Goal: Task Accomplishment & Management: Manage account settings

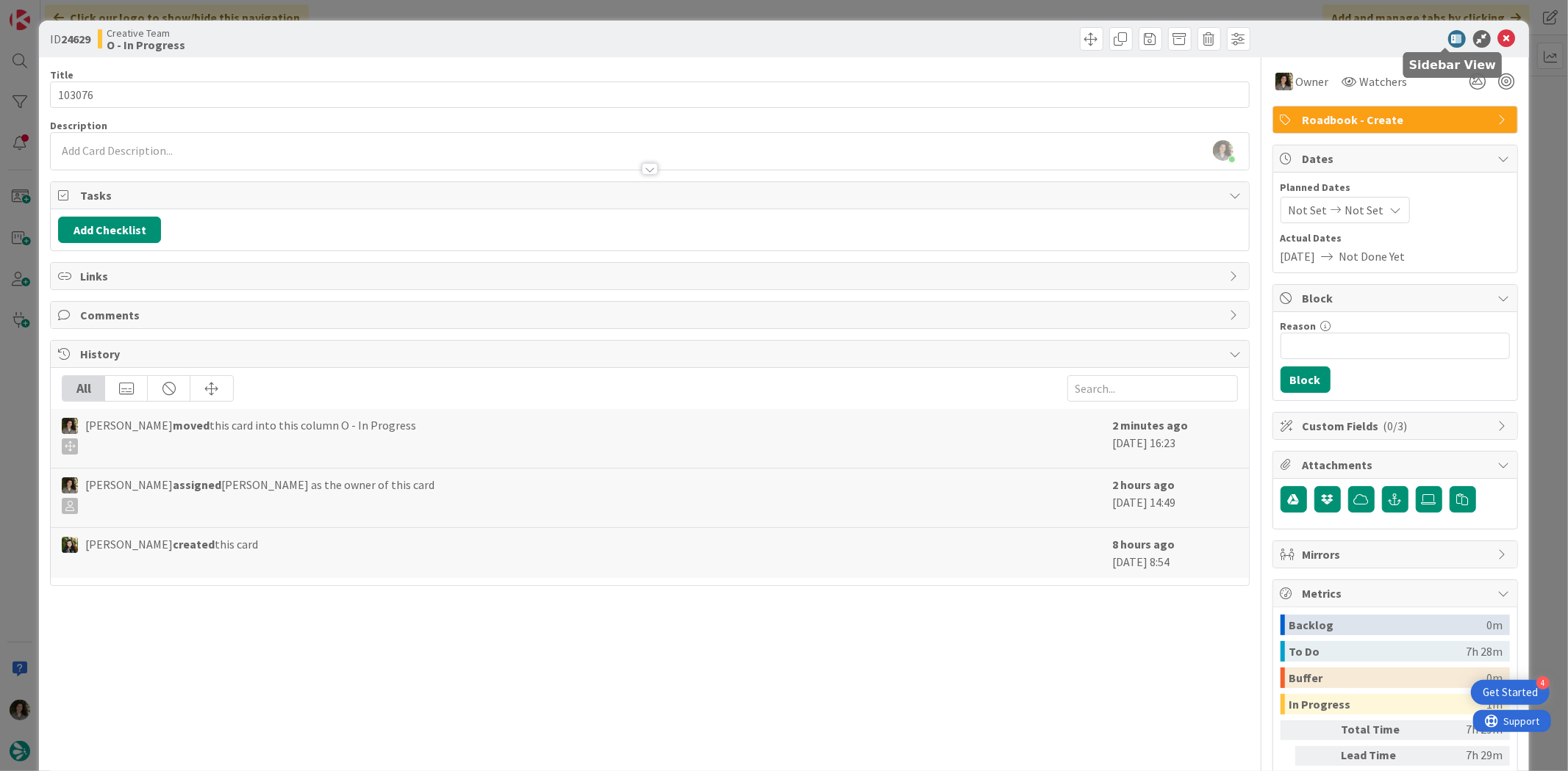
scroll to position [652, 0]
click at [1498, 38] on icon at bounding box center [1506, 39] width 18 height 18
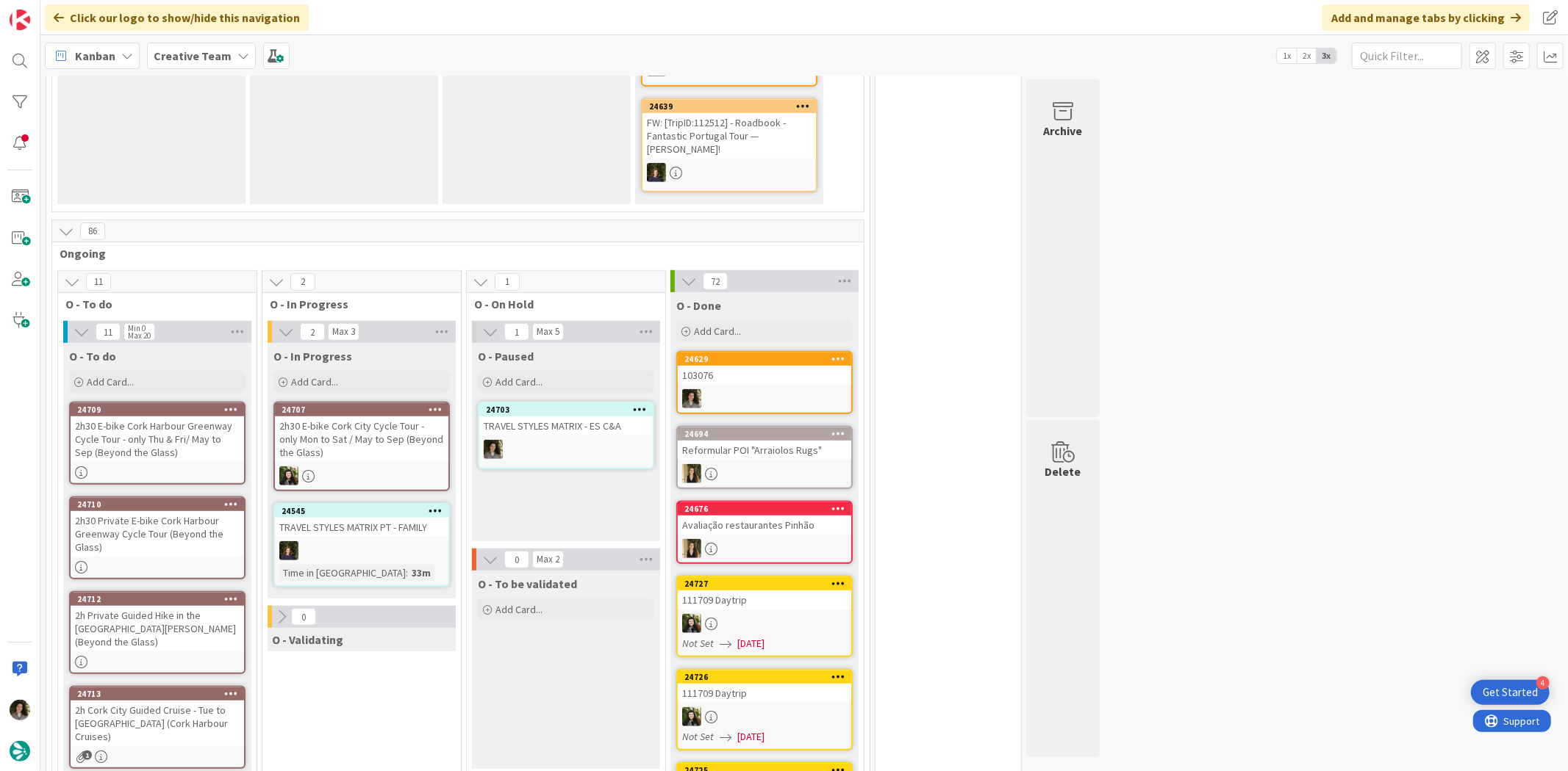
click at [772, 366] on div "103076" at bounding box center [764, 376] width 174 height 20
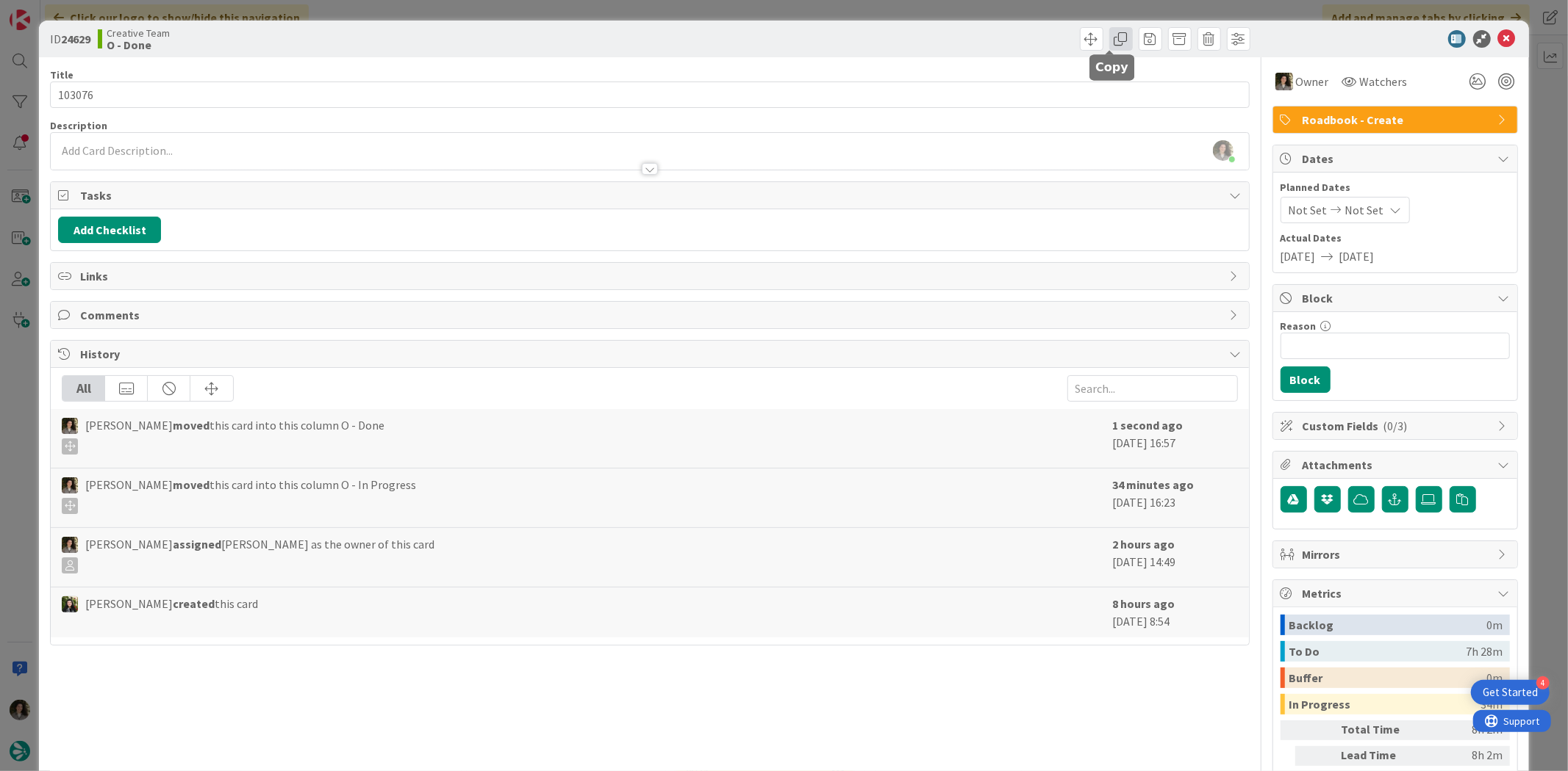
click at [1111, 46] on span at bounding box center [1121, 39] width 23 height 23
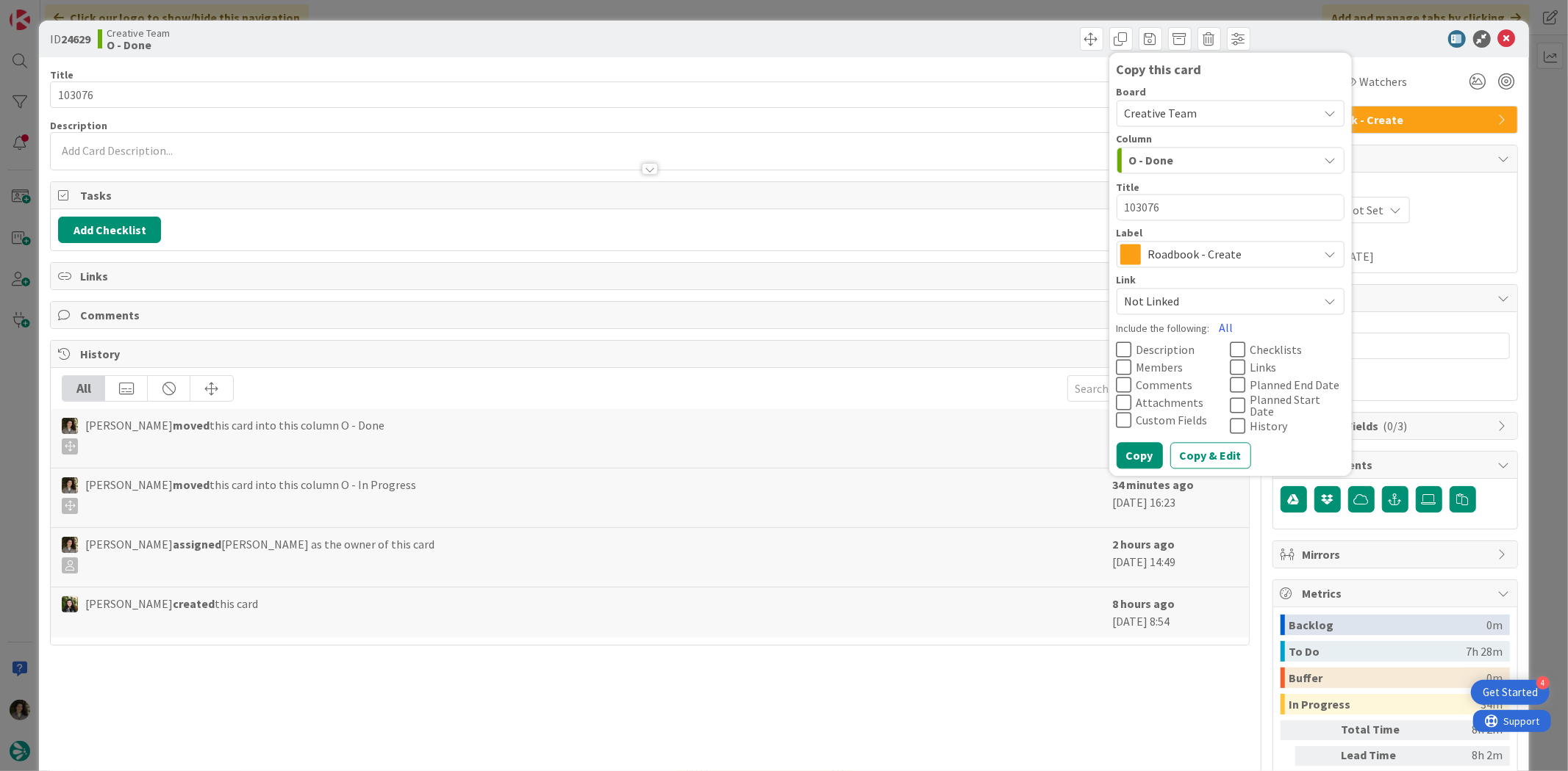
click at [1180, 246] on span "Roadbook - Create" at bounding box center [1229, 255] width 163 height 20
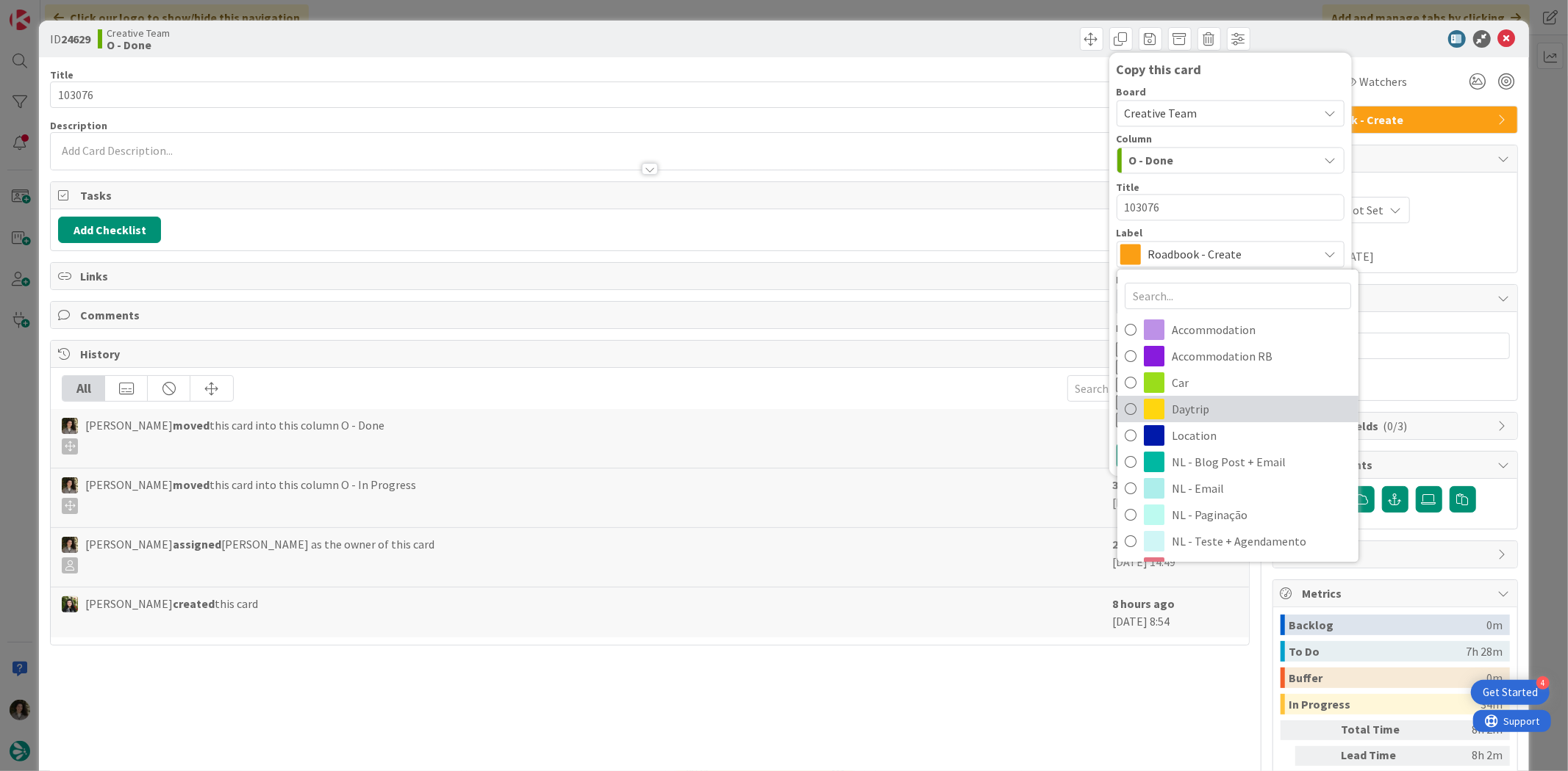
click at [1189, 403] on span "Daytrip" at bounding box center [1261, 409] width 180 height 22
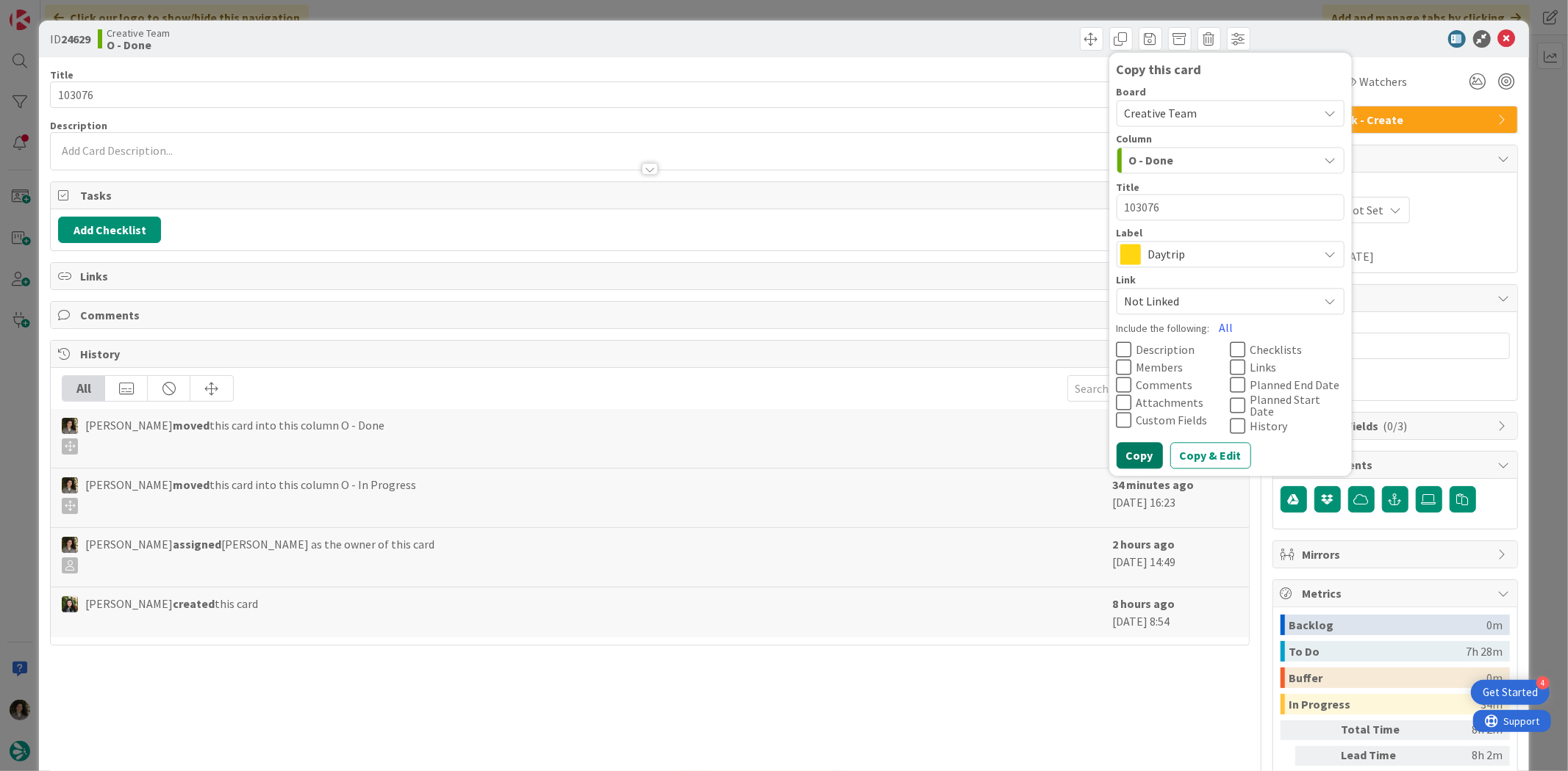
click at [1125, 456] on button "Copy" at bounding box center [1138, 456] width 46 height 26
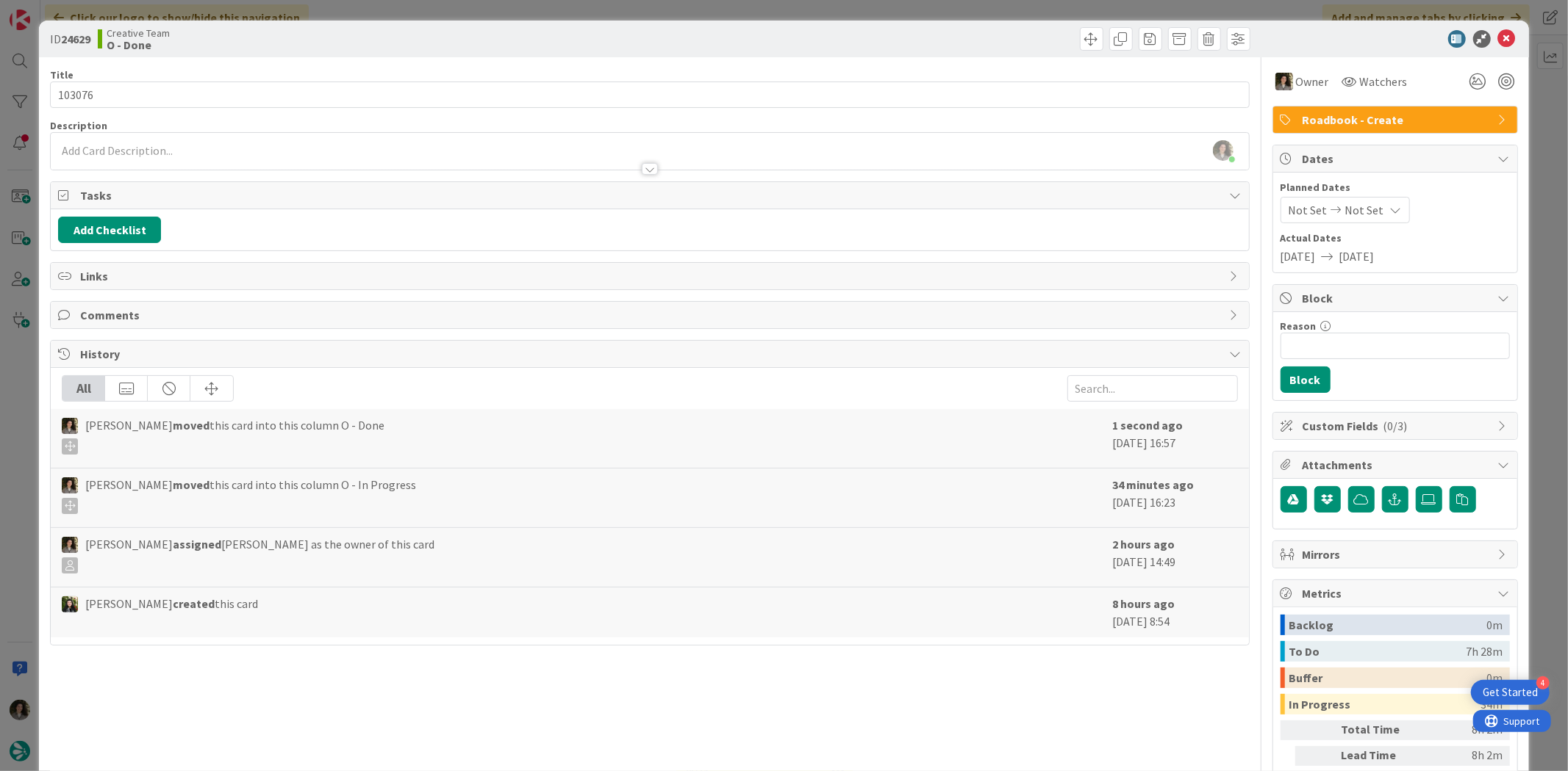
type textarea "x"
click at [1498, 33] on icon at bounding box center [1506, 39] width 18 height 18
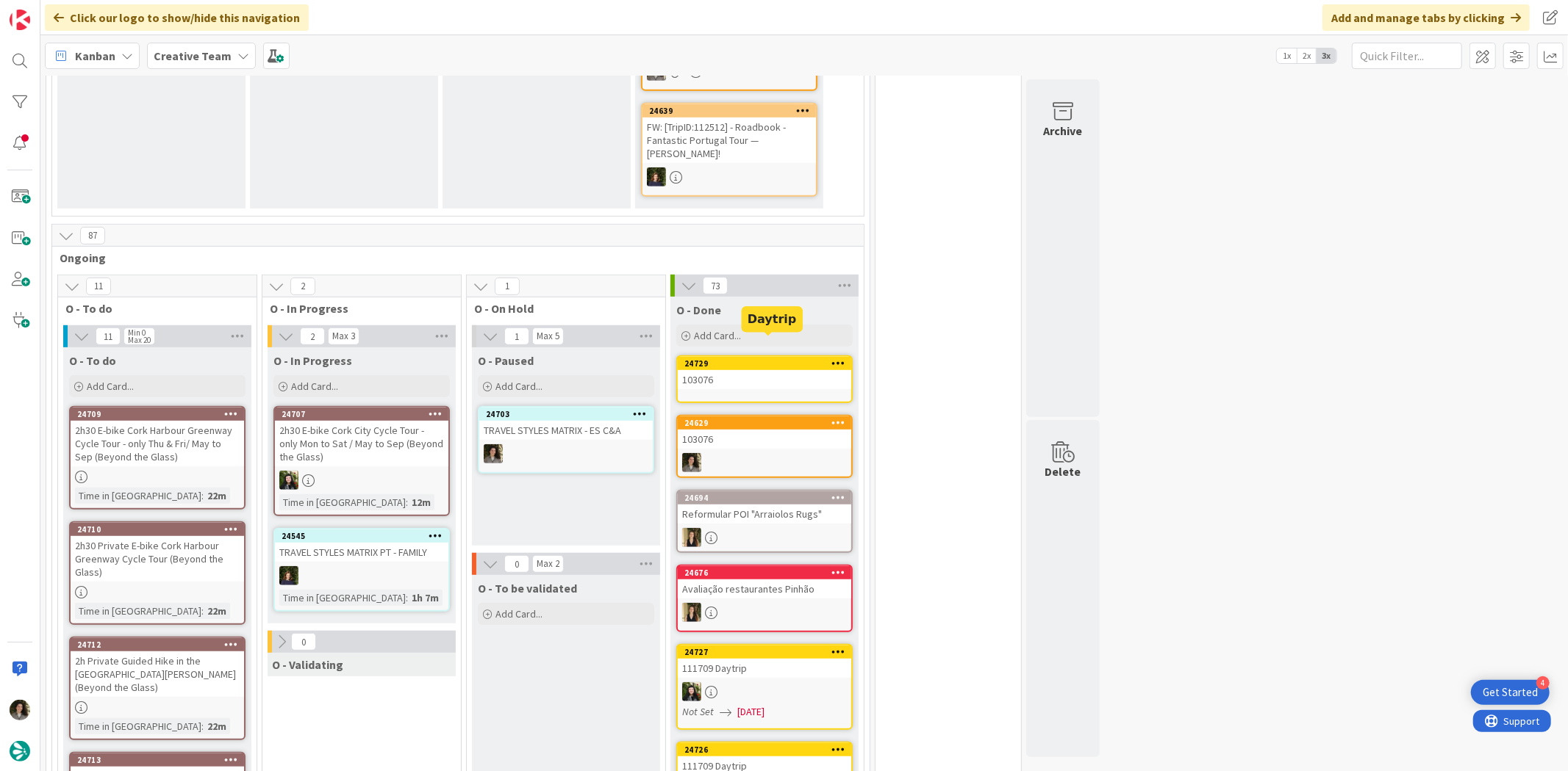
click at [789, 370] on div "103076" at bounding box center [764, 380] width 174 height 20
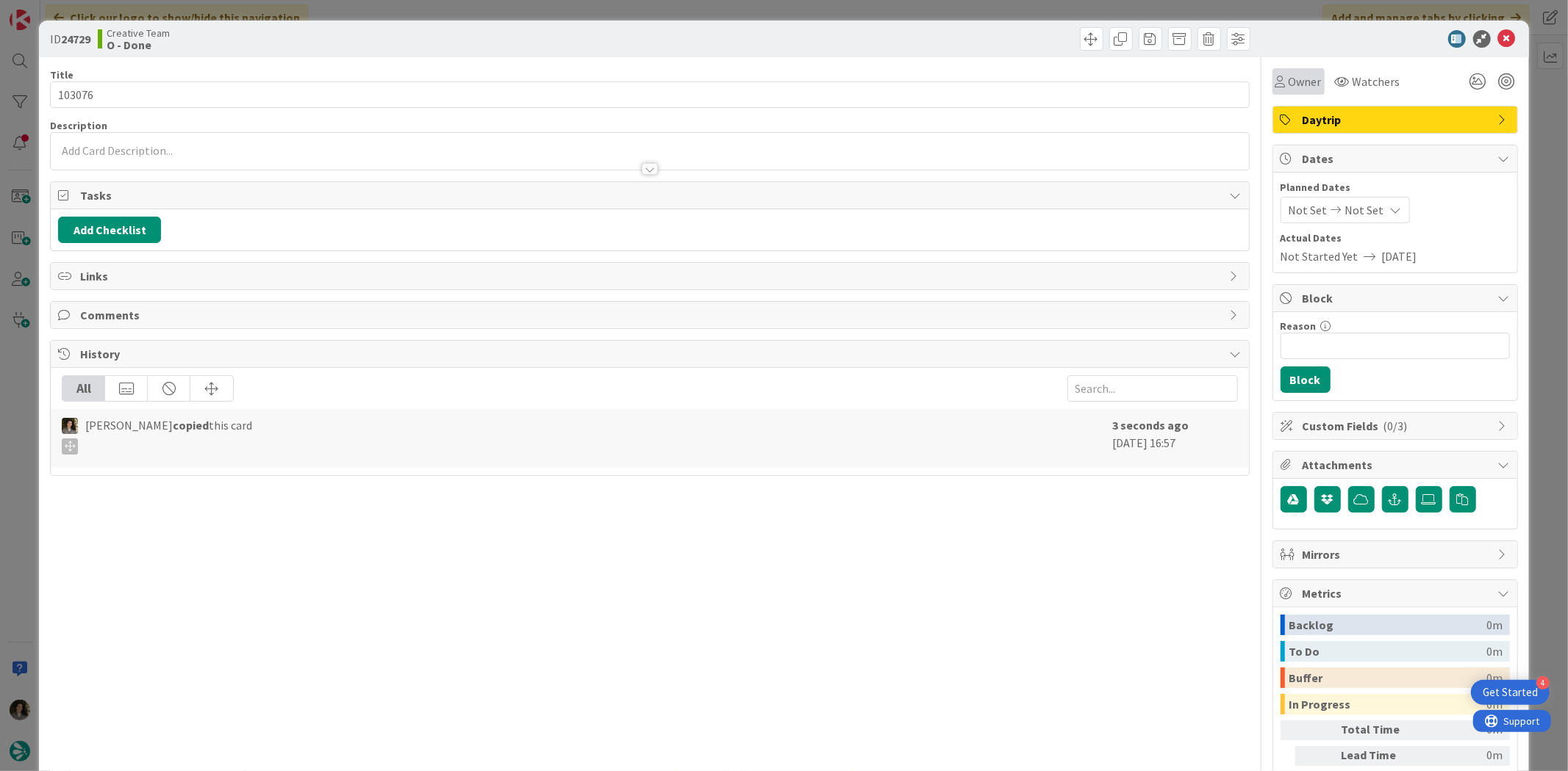
drag, startPoint x: 1294, startPoint y: 76, endPoint x: 1303, endPoint y: 92, distance: 18.4
click at [1295, 77] on span "Owner" at bounding box center [1305, 82] width 33 height 18
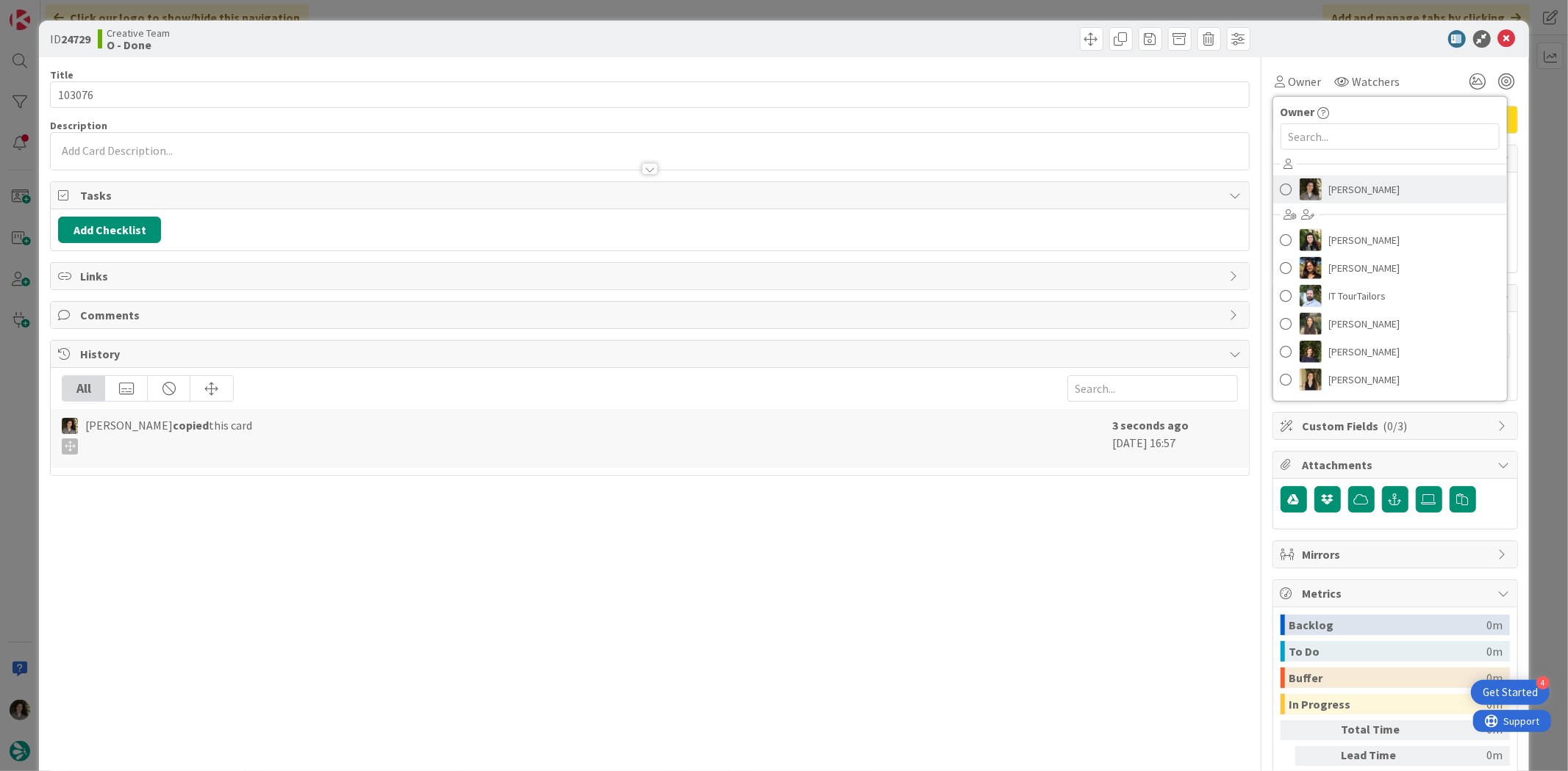
click at [1337, 185] on span "[PERSON_NAME]" at bounding box center [1364, 189] width 71 height 22
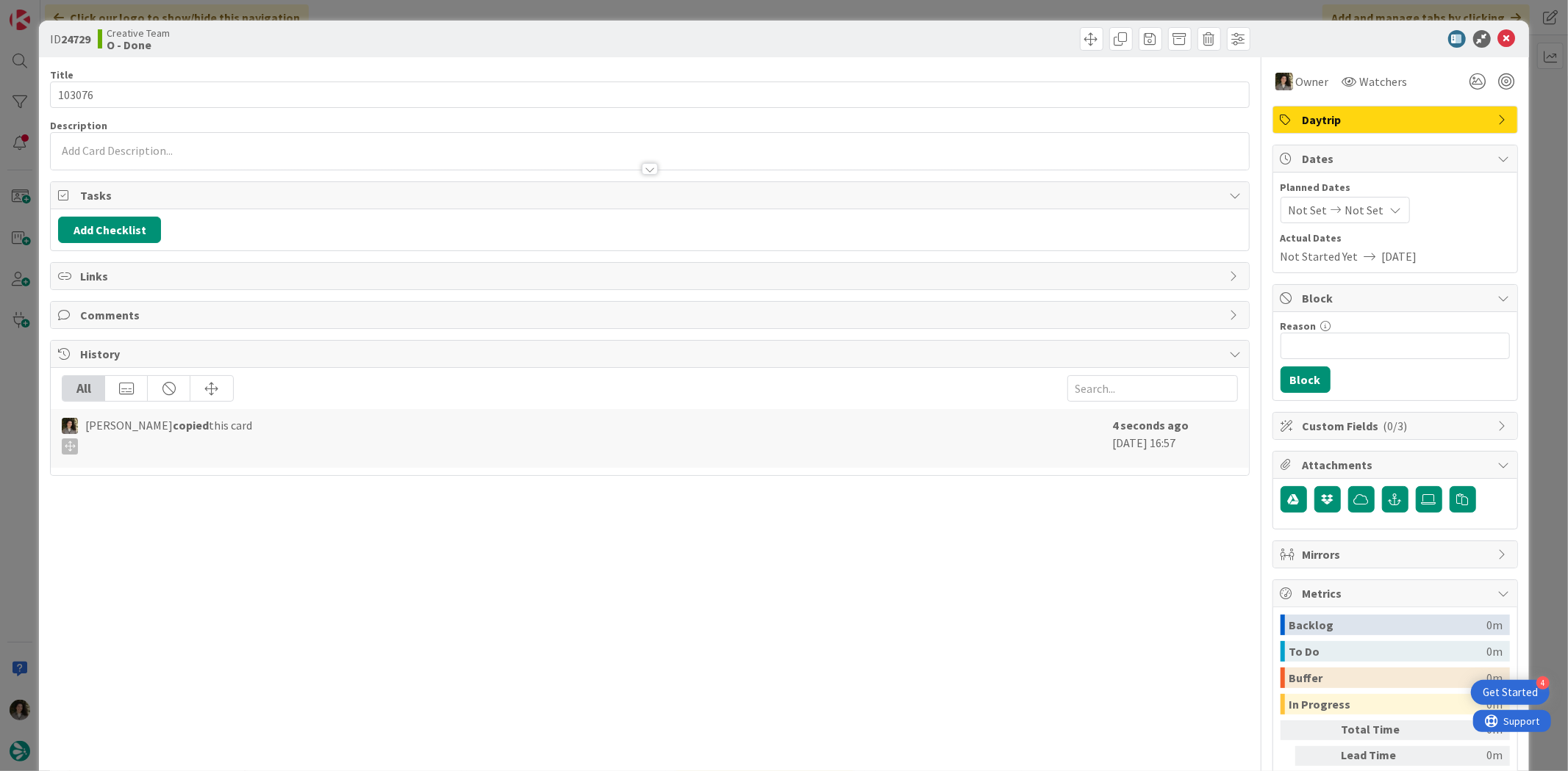
click at [1345, 210] on span "Not Set" at bounding box center [1365, 210] width 39 height 18
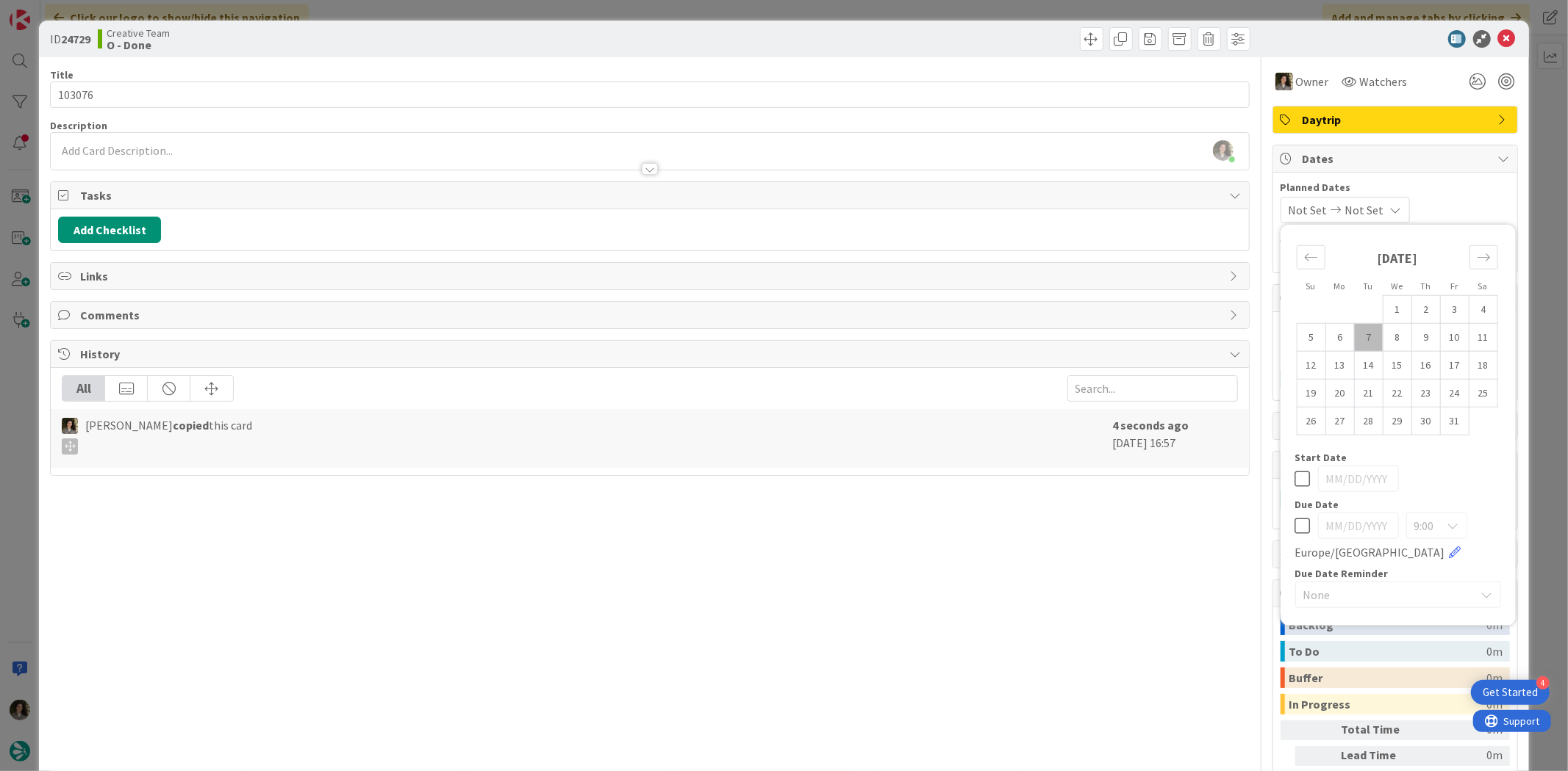
click at [1295, 525] on icon at bounding box center [1302, 526] width 16 height 18
type input "[DATE]"
click at [429, 110] on div "Title 6 / 128 103076 Description [PERSON_NAME] just joined Owner Watchers Daytr…" at bounding box center [649, 458] width 1199 height 801
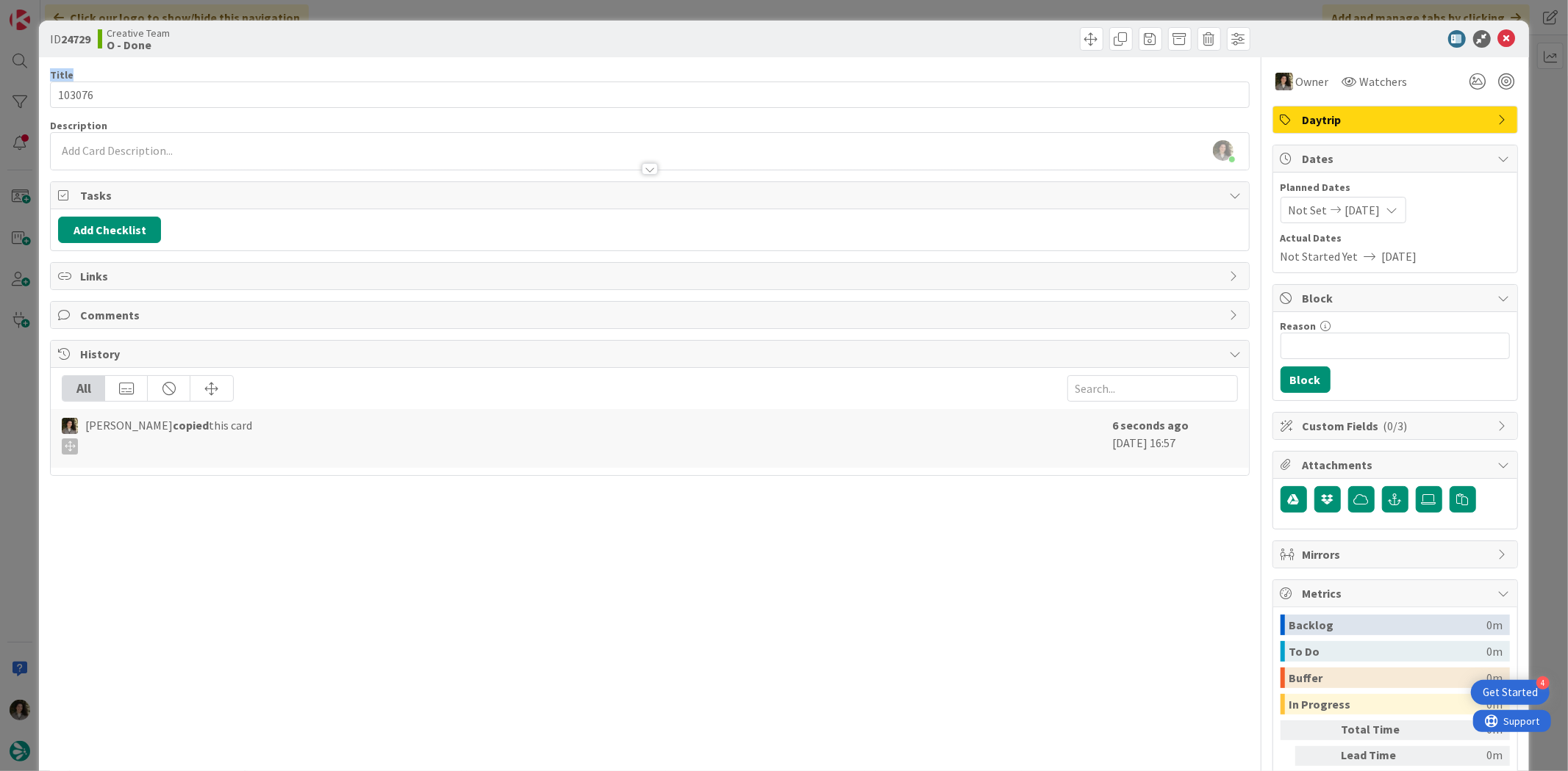
drag, startPoint x: 421, startPoint y: 79, endPoint x: 421, endPoint y: 92, distance: 13.0
click at [421, 85] on div "Title 6 / 128 103076" at bounding box center [649, 88] width 1199 height 40
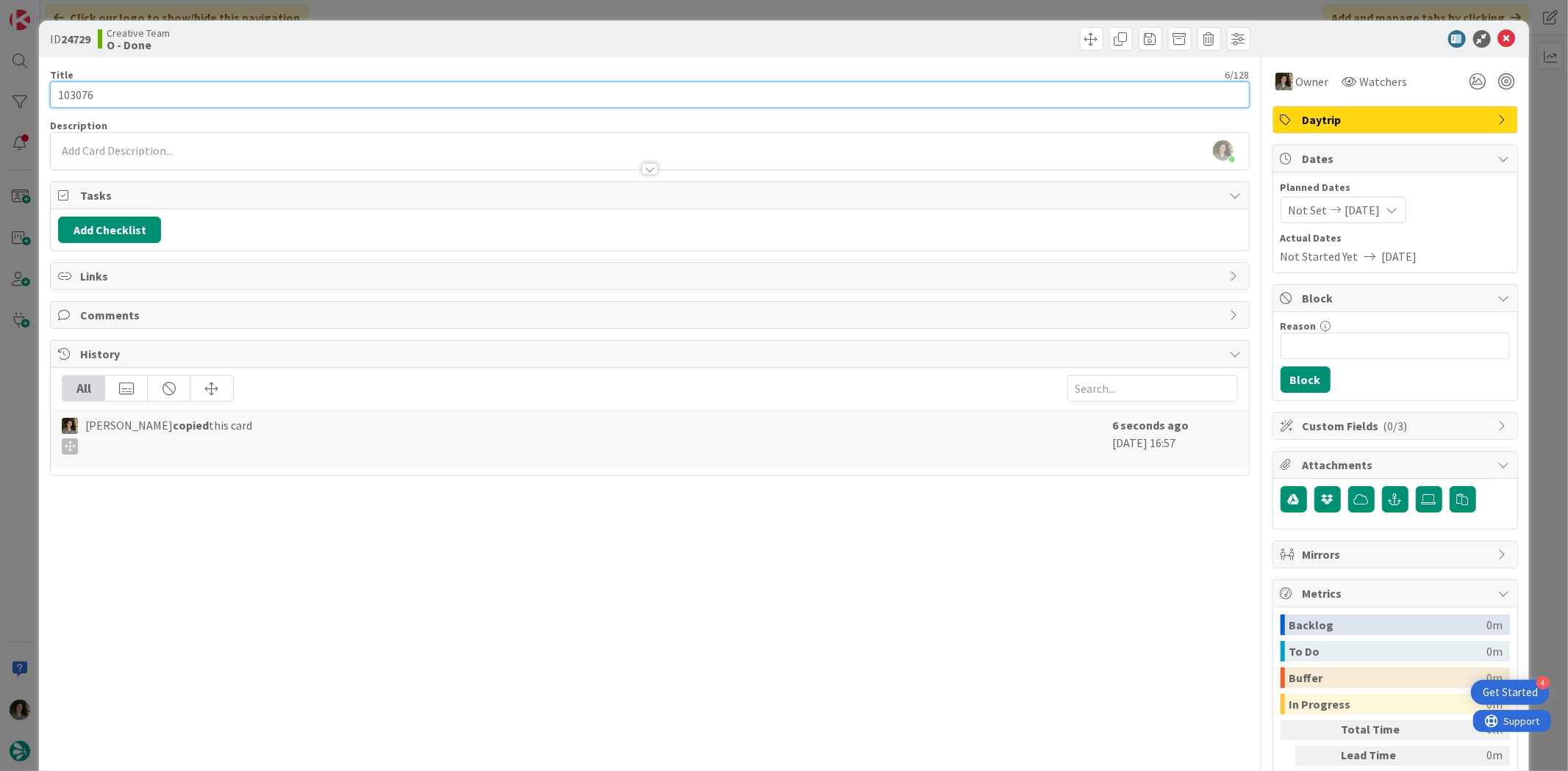
click at [421, 91] on input "103076" at bounding box center [649, 95] width 1199 height 26
type input "103076 - CONTINUAÇÃO"
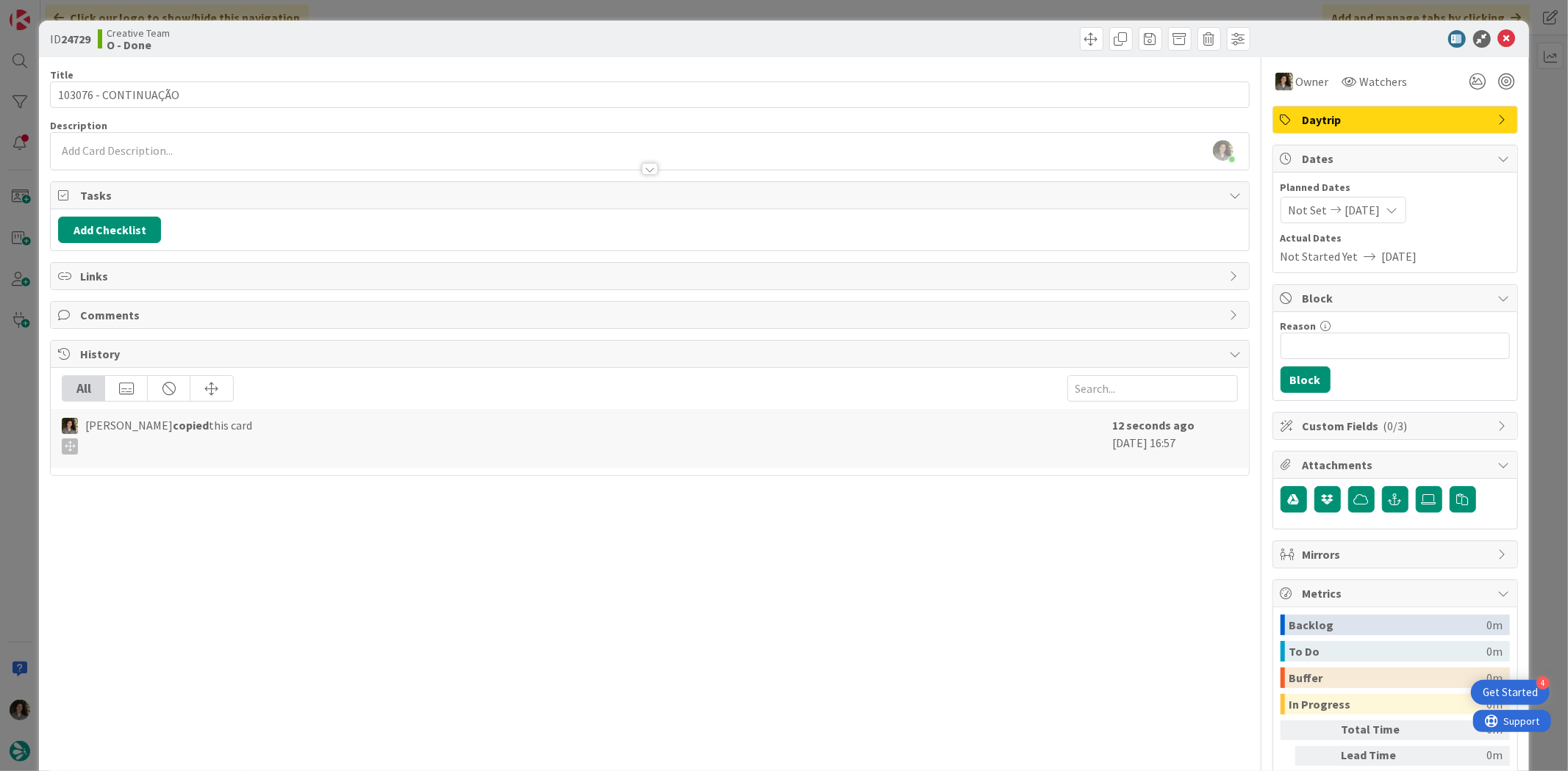
click at [762, 40] on div at bounding box center [952, 39] width 597 height 23
click at [1498, 31] on icon at bounding box center [1506, 39] width 18 height 18
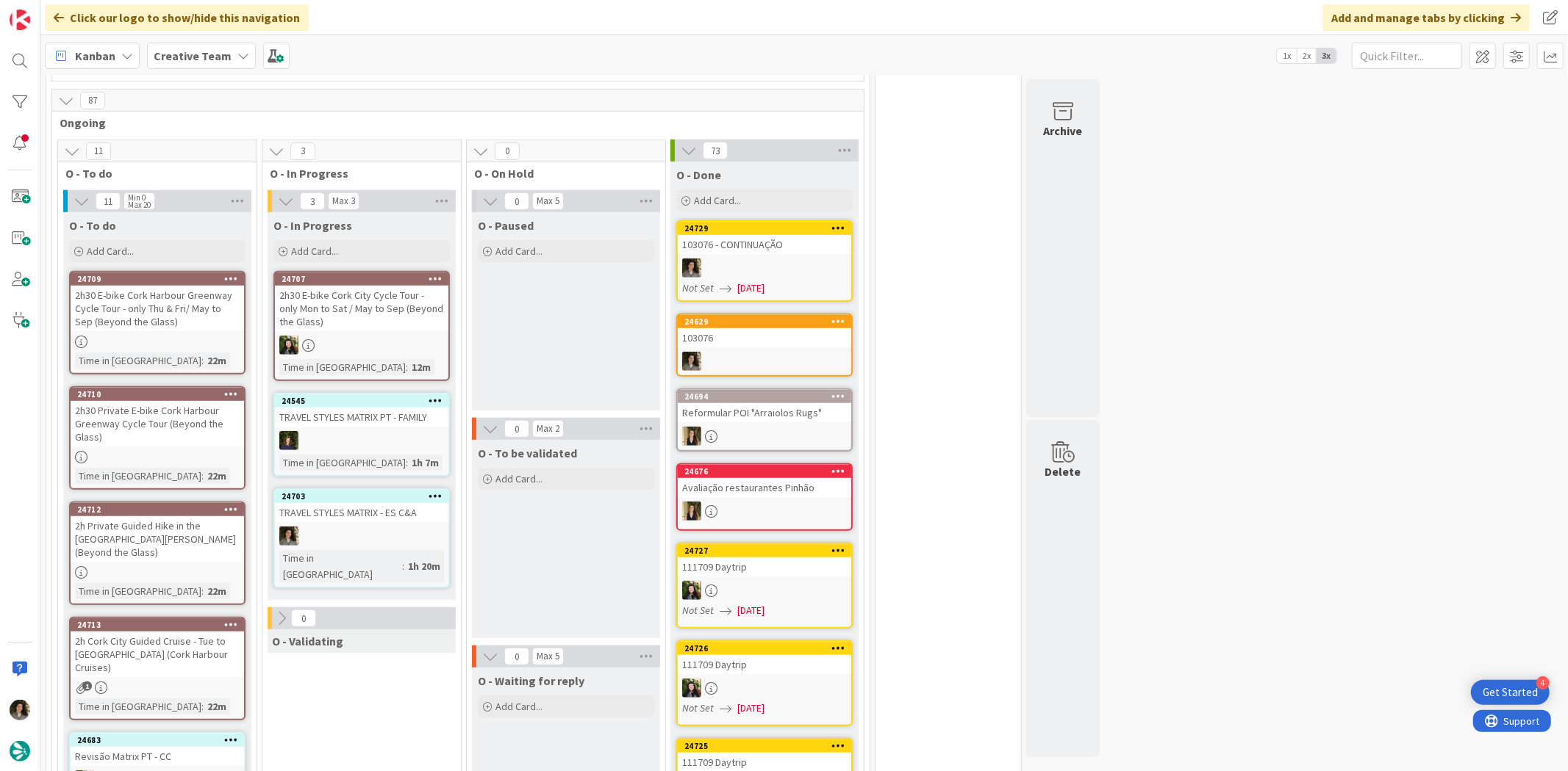
scroll to position [816, 0]
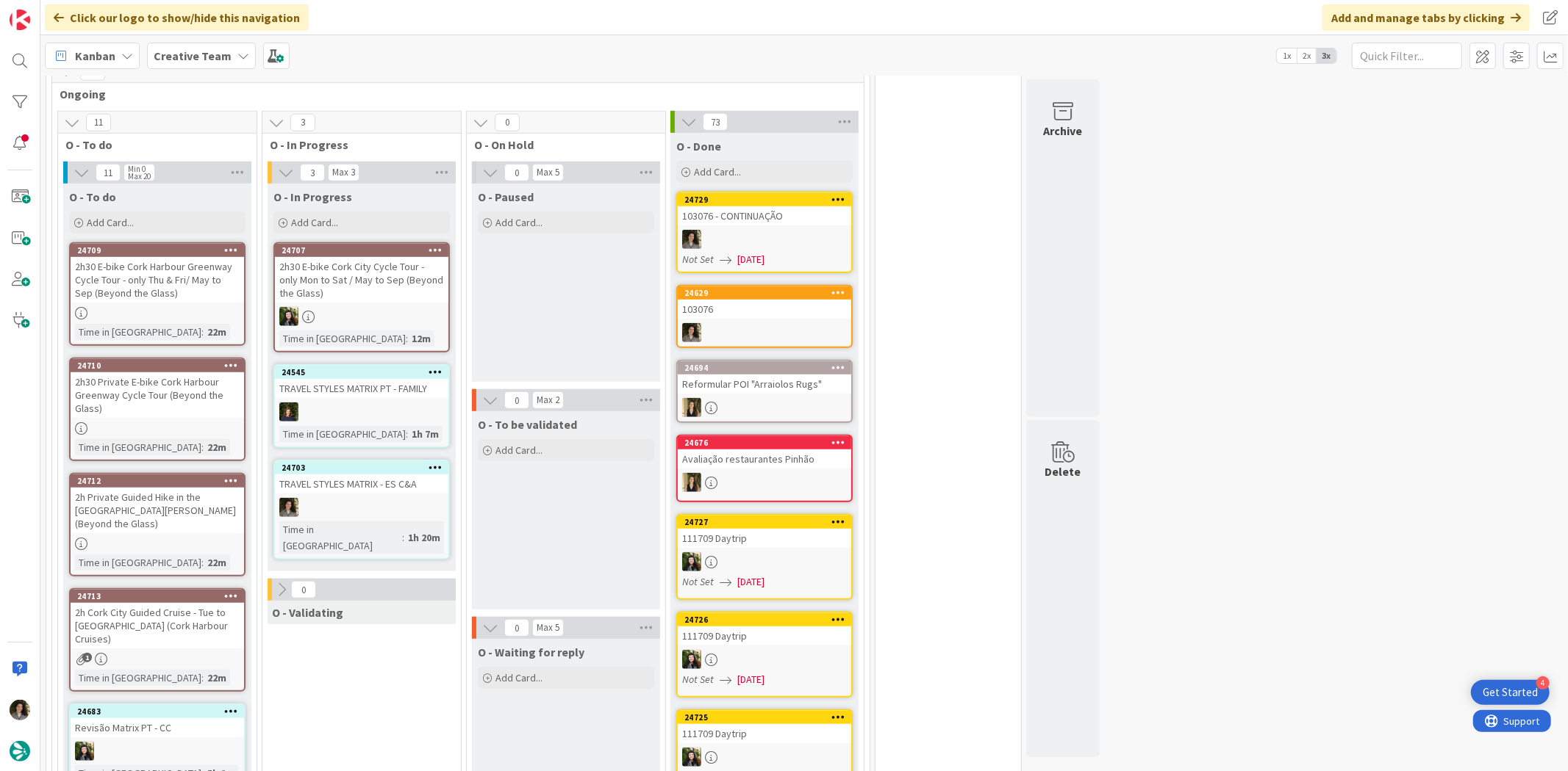
click at [186, 603] on div "2h Cork City Guided Cruise - Tue to [GEOGRAPHIC_DATA] (Cork Harbour Cruises)" at bounding box center [157, 626] width 174 height 46
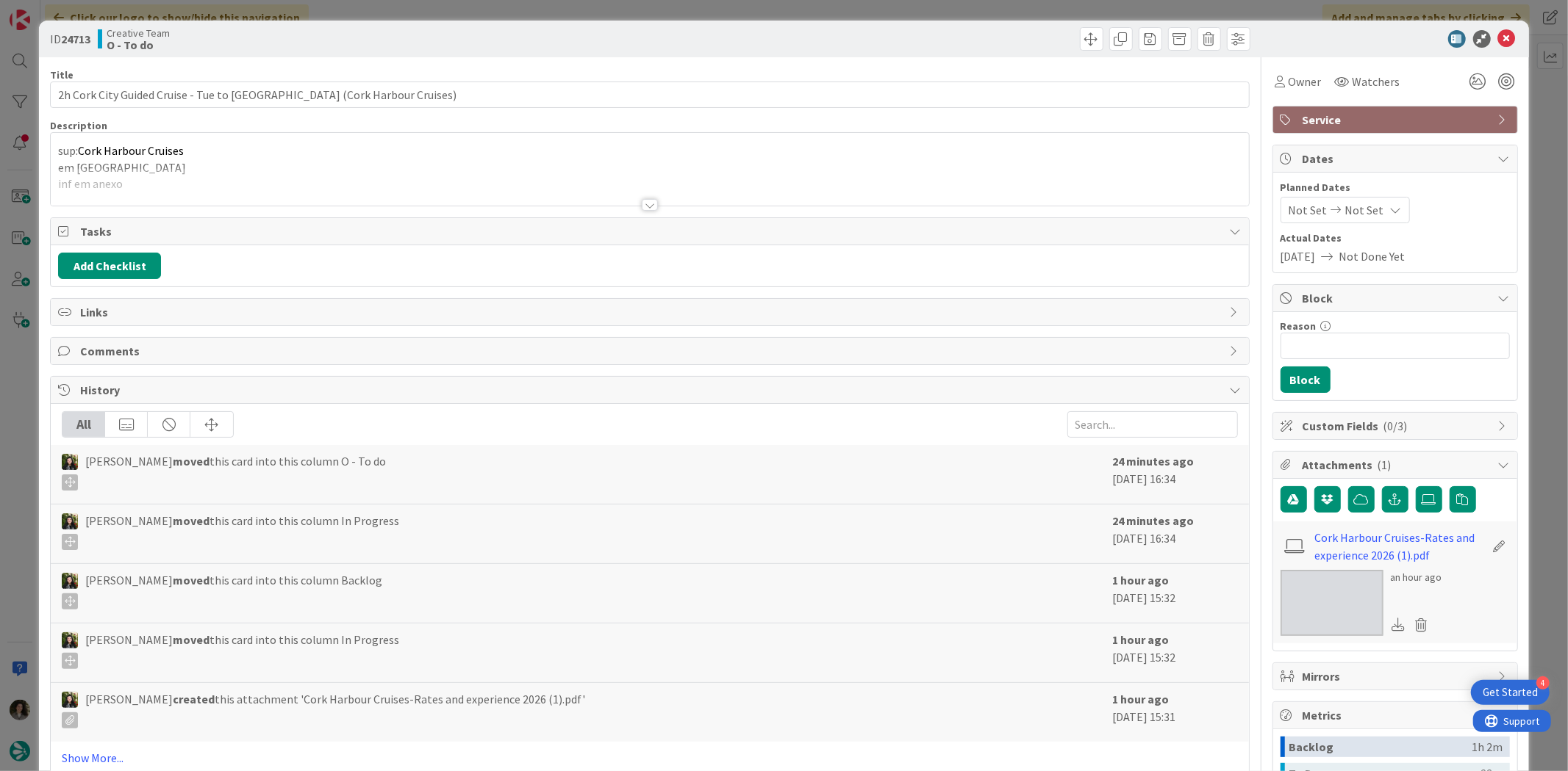
click at [641, 207] on div at bounding box center [649, 205] width 17 height 12
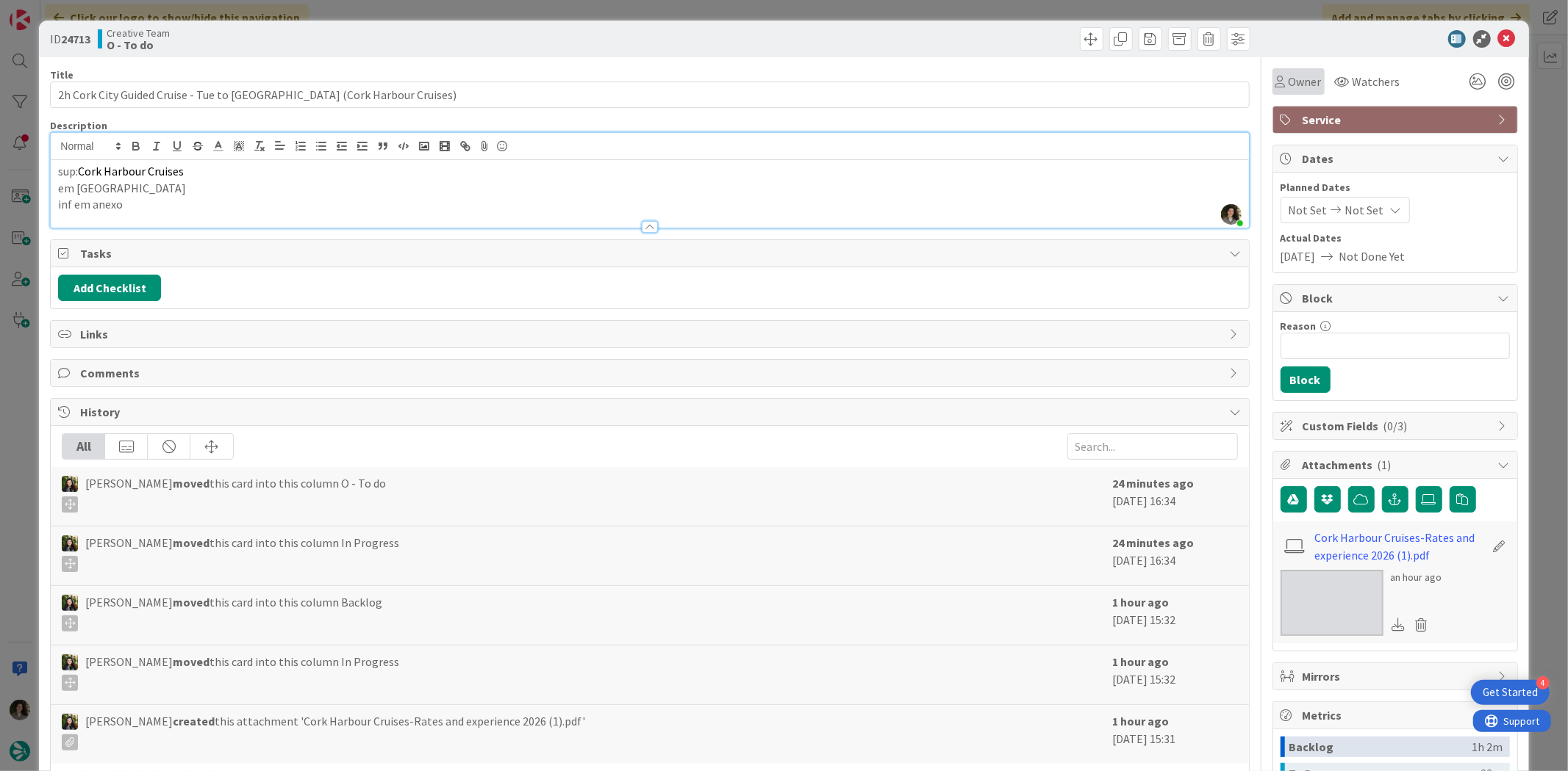
click at [1289, 82] on span "Owner" at bounding box center [1305, 82] width 33 height 18
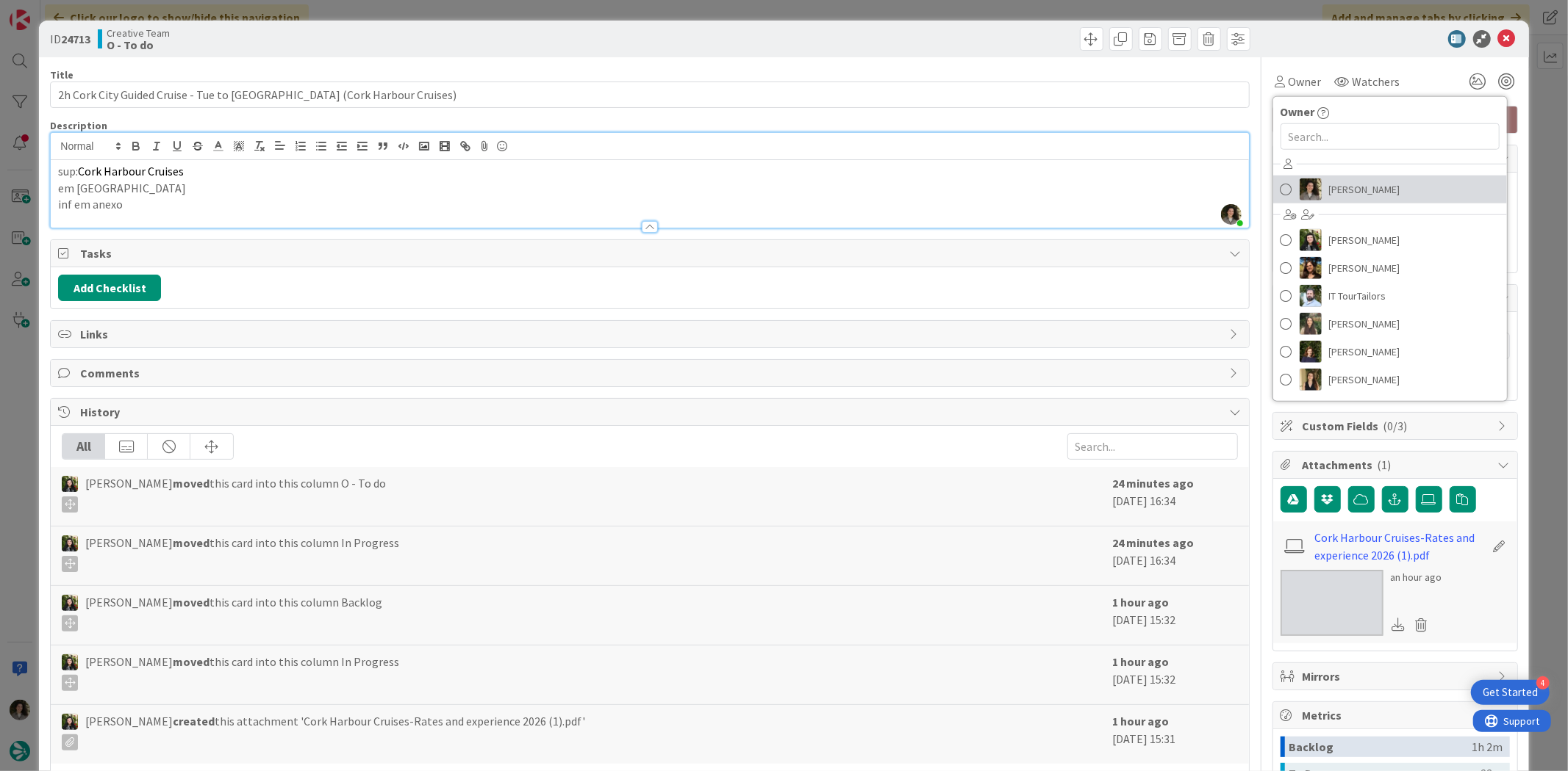
click at [1372, 180] on span "[PERSON_NAME]" at bounding box center [1364, 189] width 71 height 22
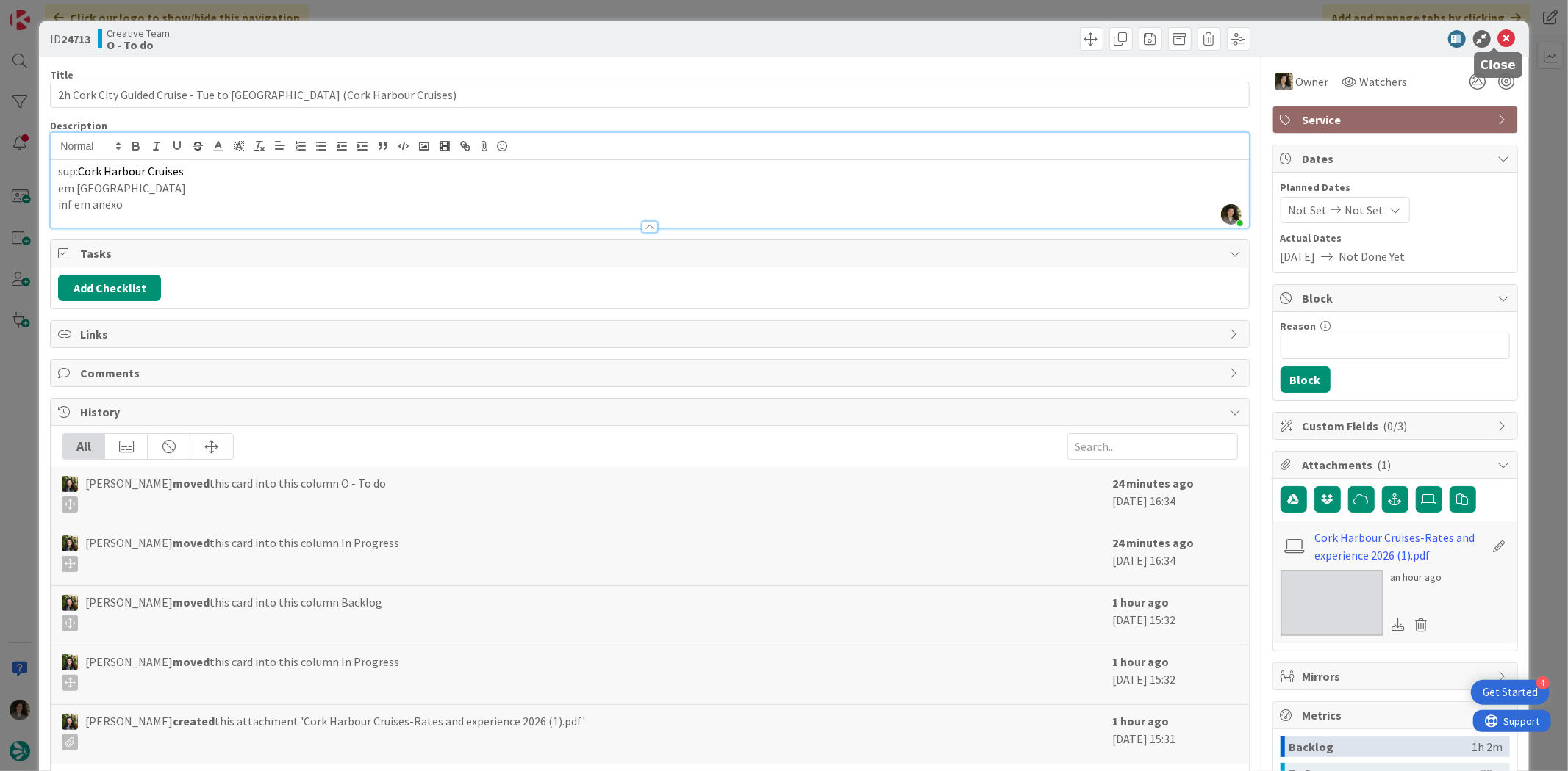
click at [1498, 37] on icon at bounding box center [1506, 39] width 18 height 18
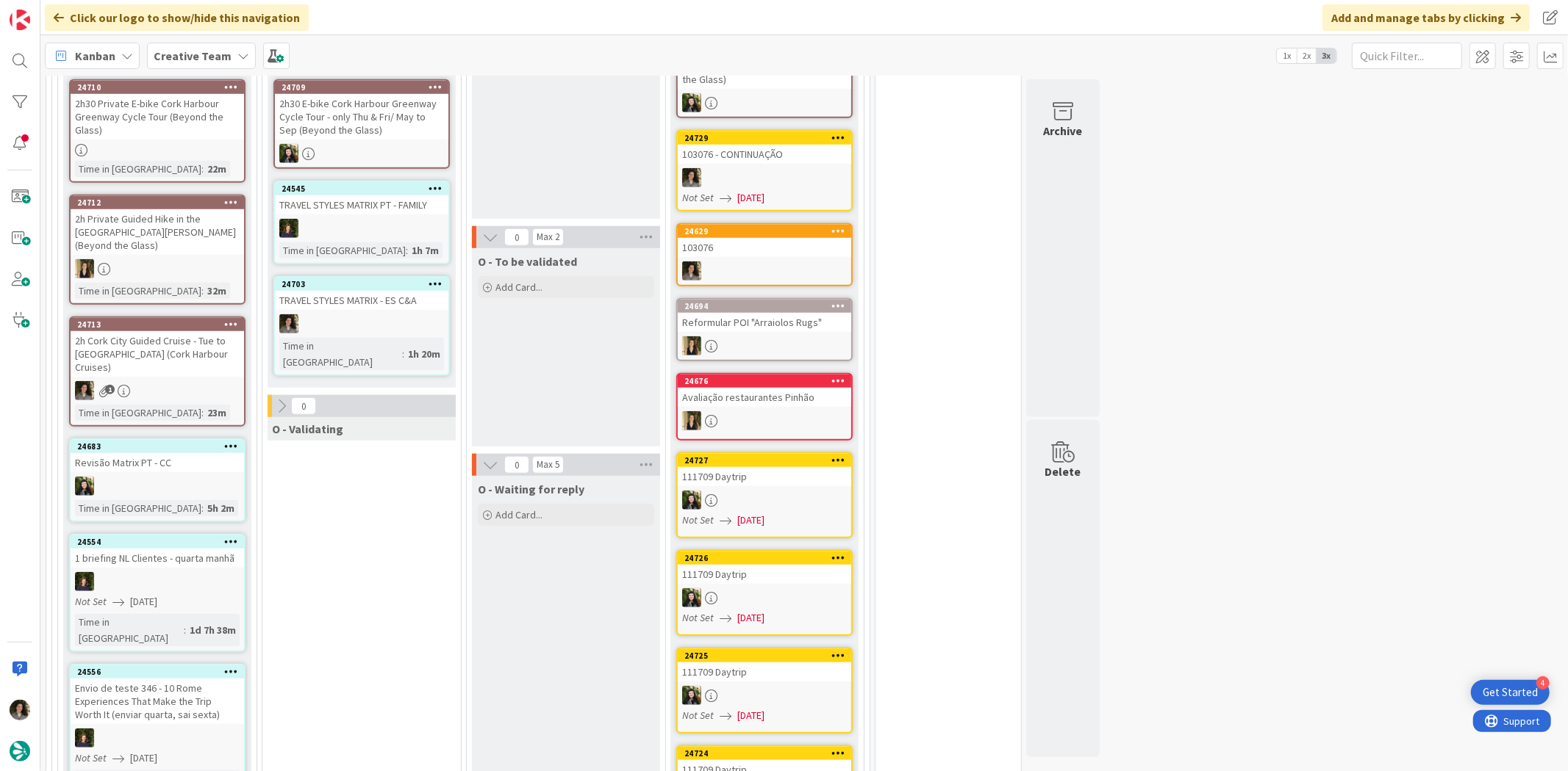
scroll to position [860, 0]
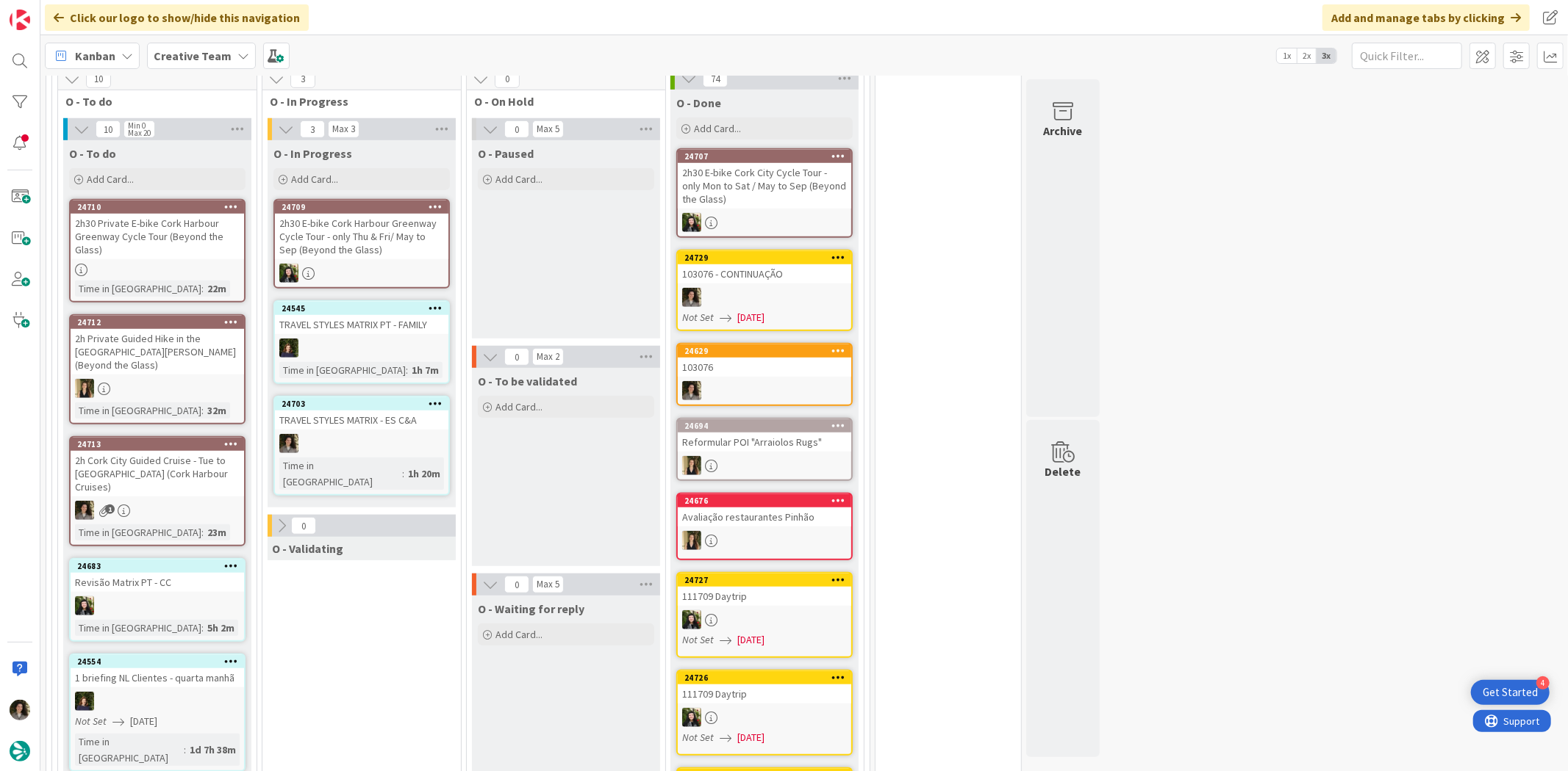
click at [402, 411] on div "TRAVEL STYLES MATRIX - ES C&A" at bounding box center [362, 421] width 174 height 20
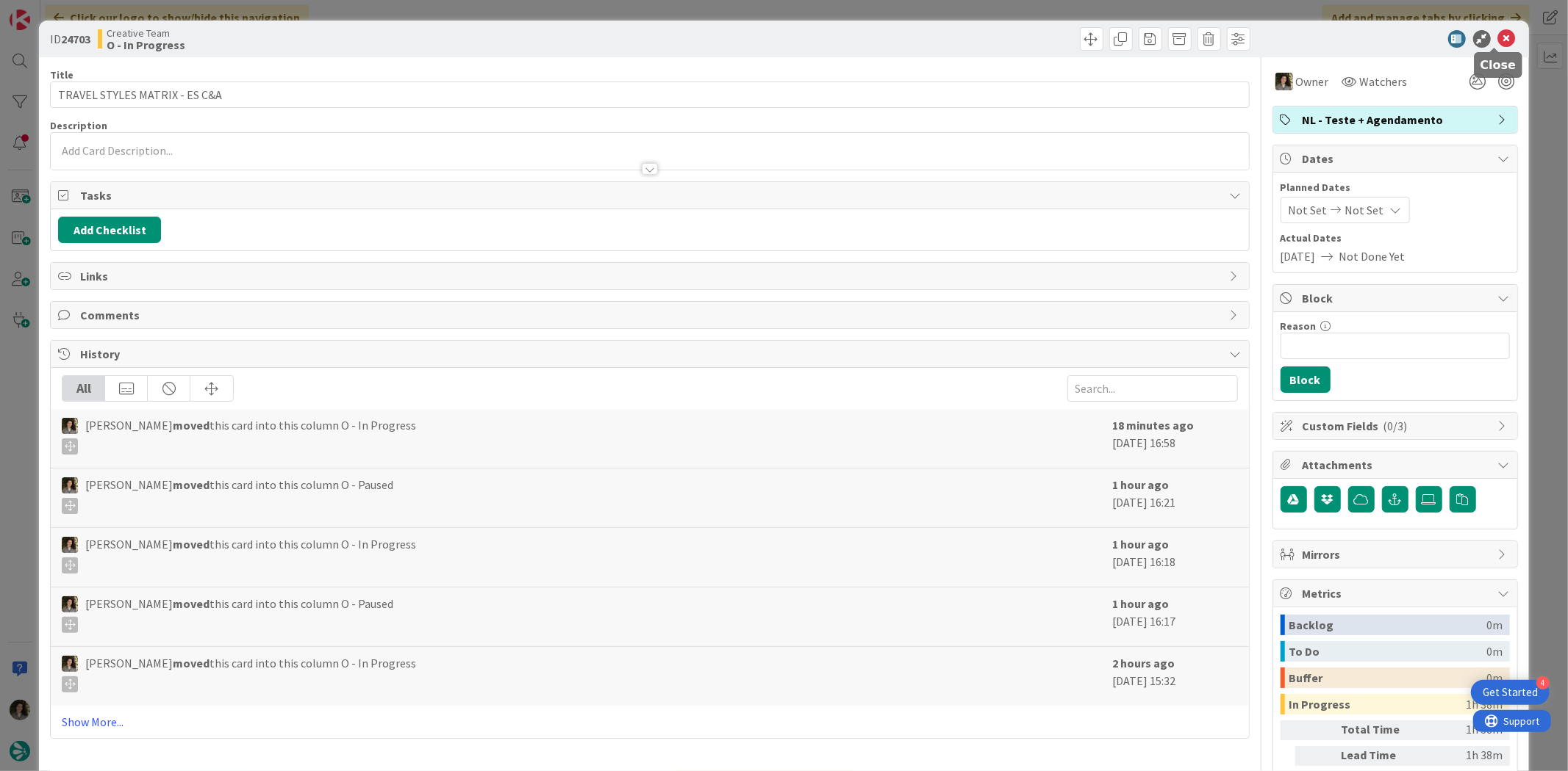
click at [1498, 40] on icon at bounding box center [1506, 39] width 18 height 18
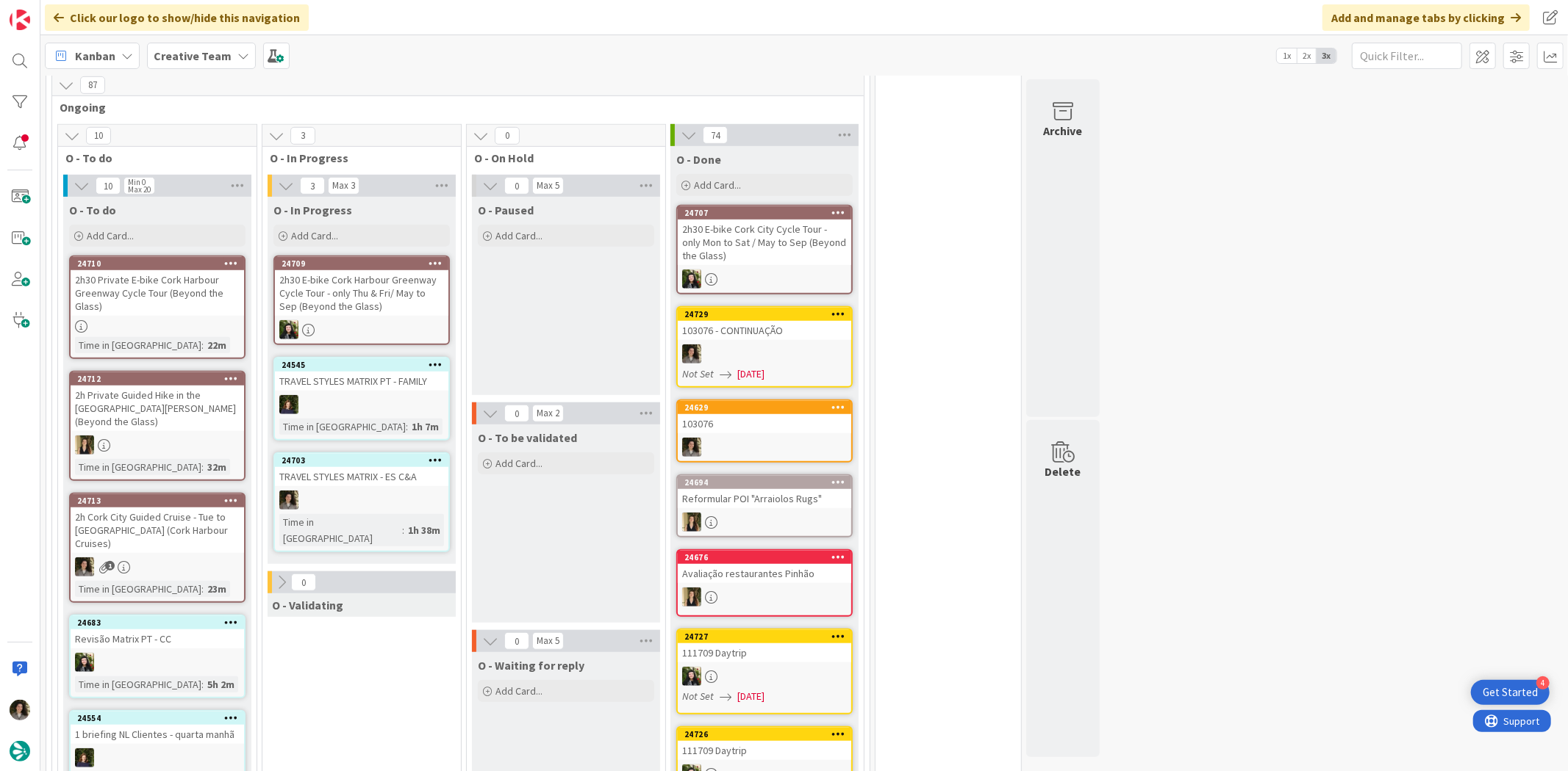
scroll to position [777, 0]
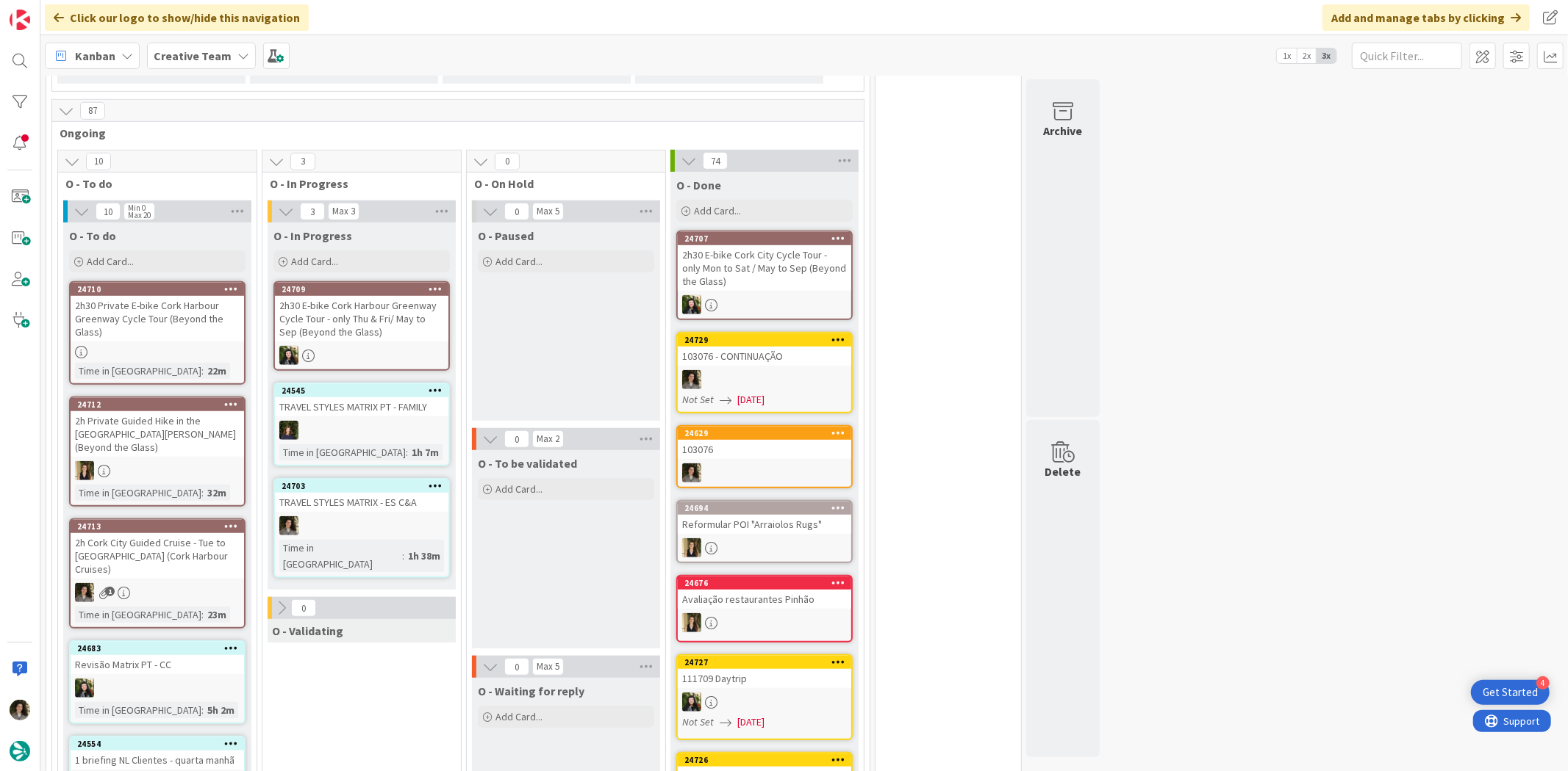
click at [386, 493] on div "TRAVEL STYLES MATRIX - ES C&A" at bounding box center [362, 503] width 174 height 20
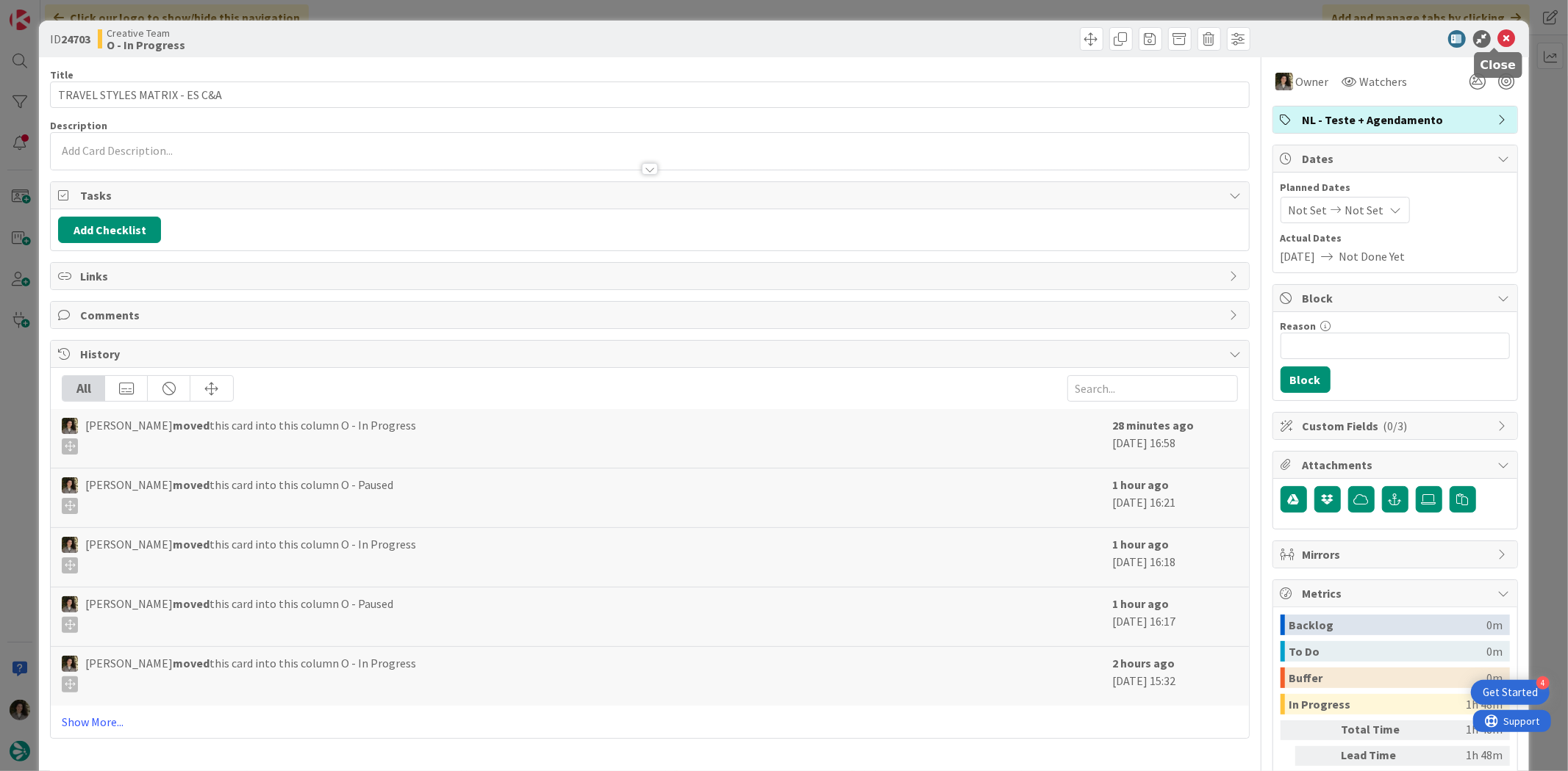
click at [1498, 34] on icon at bounding box center [1506, 39] width 18 height 18
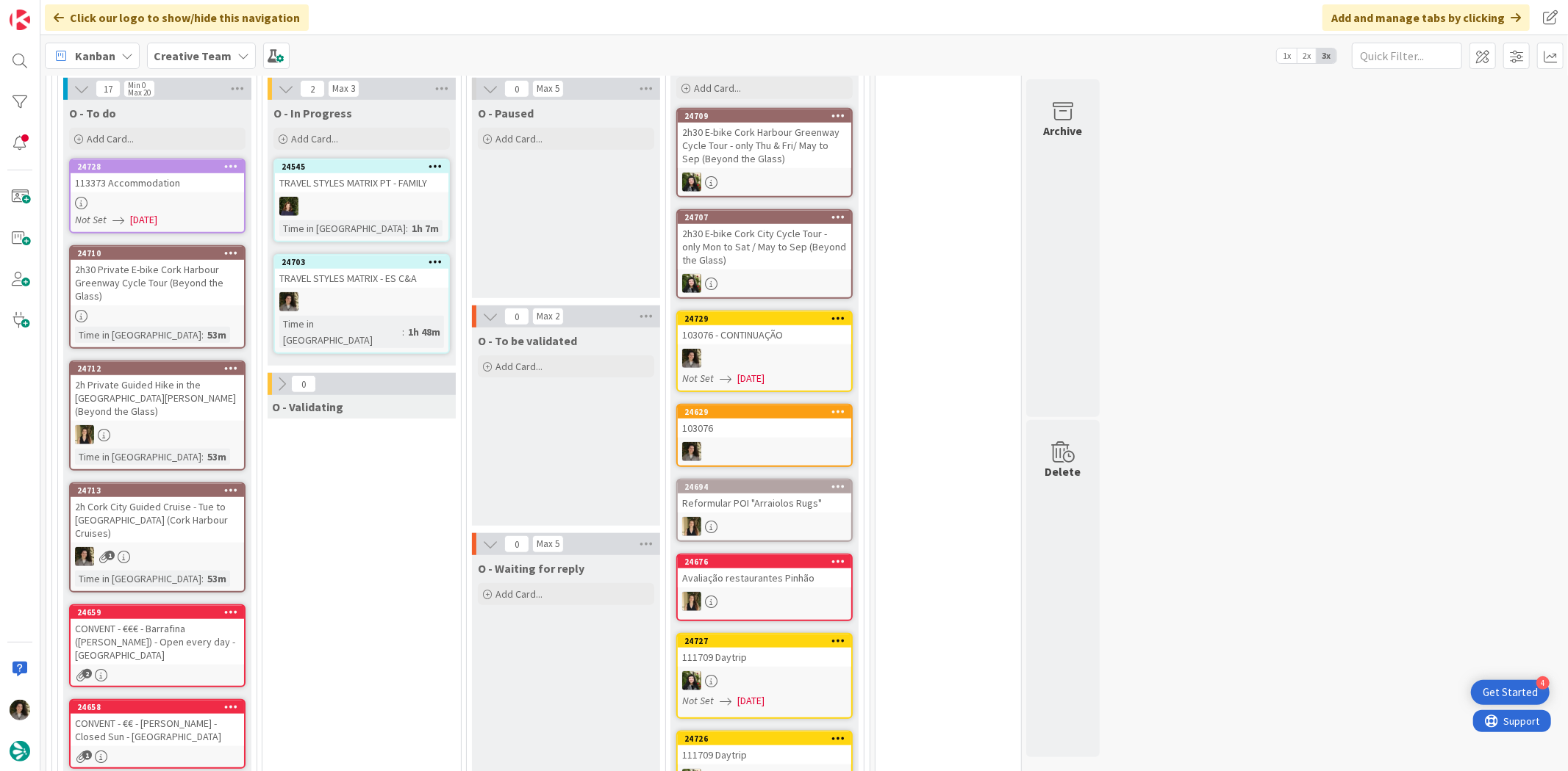
scroll to position [898, 0]
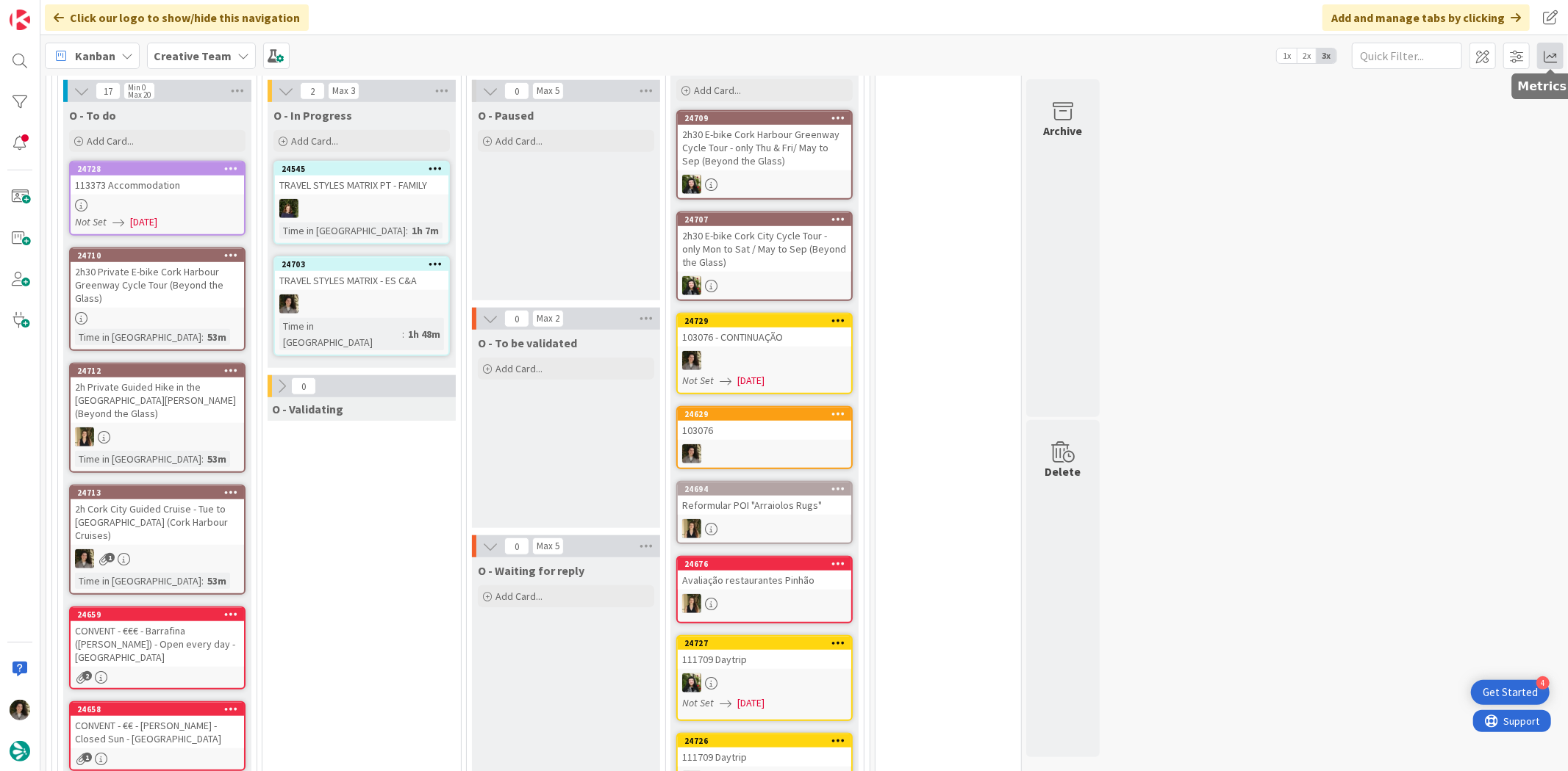
click at [1546, 56] on span at bounding box center [1549, 56] width 26 height 26
click at [1437, 159] on div "Allocation" at bounding box center [1423, 165] width 99 height 16
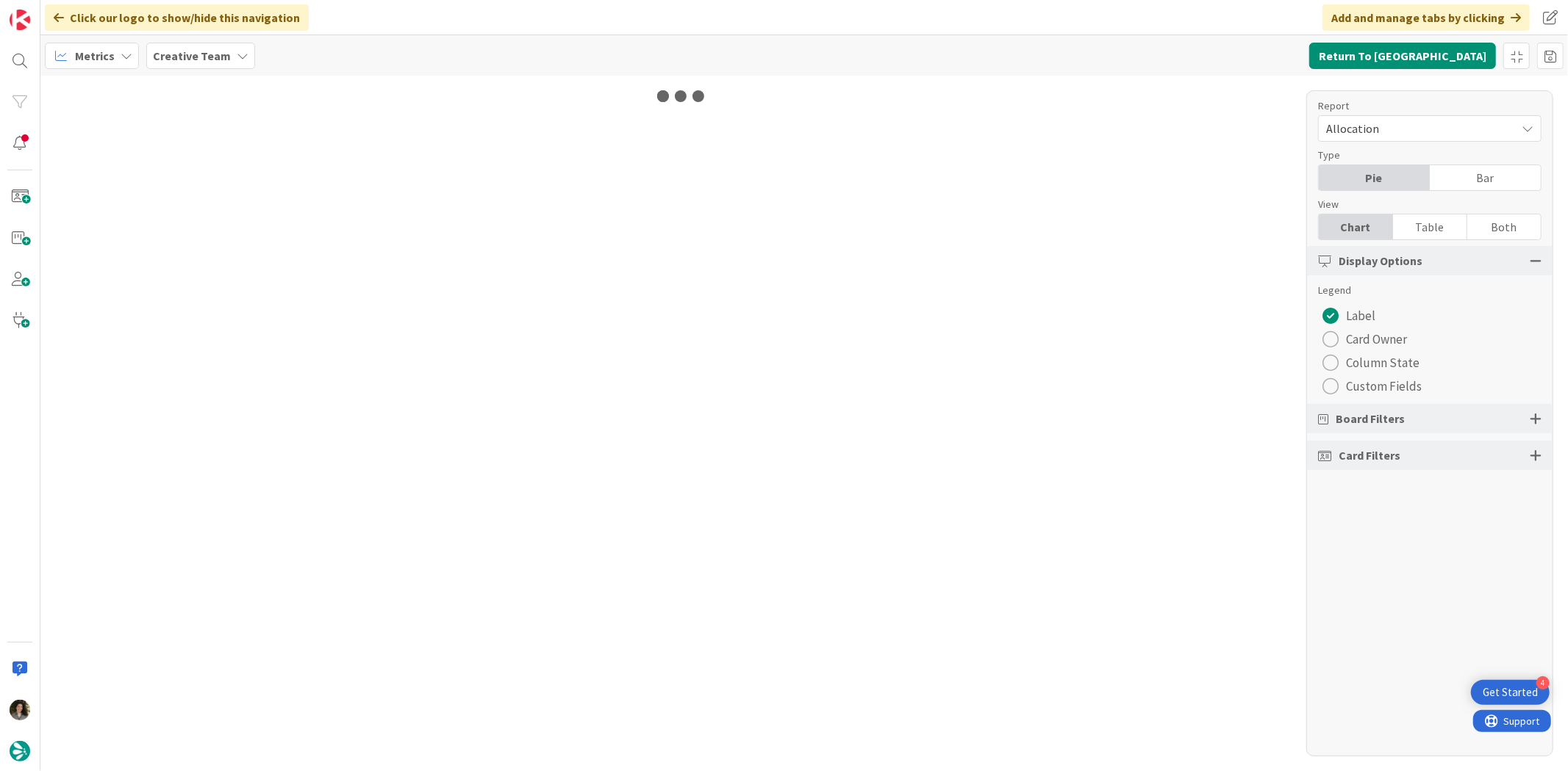
click at [1413, 228] on div "Table" at bounding box center [1430, 227] width 74 height 25
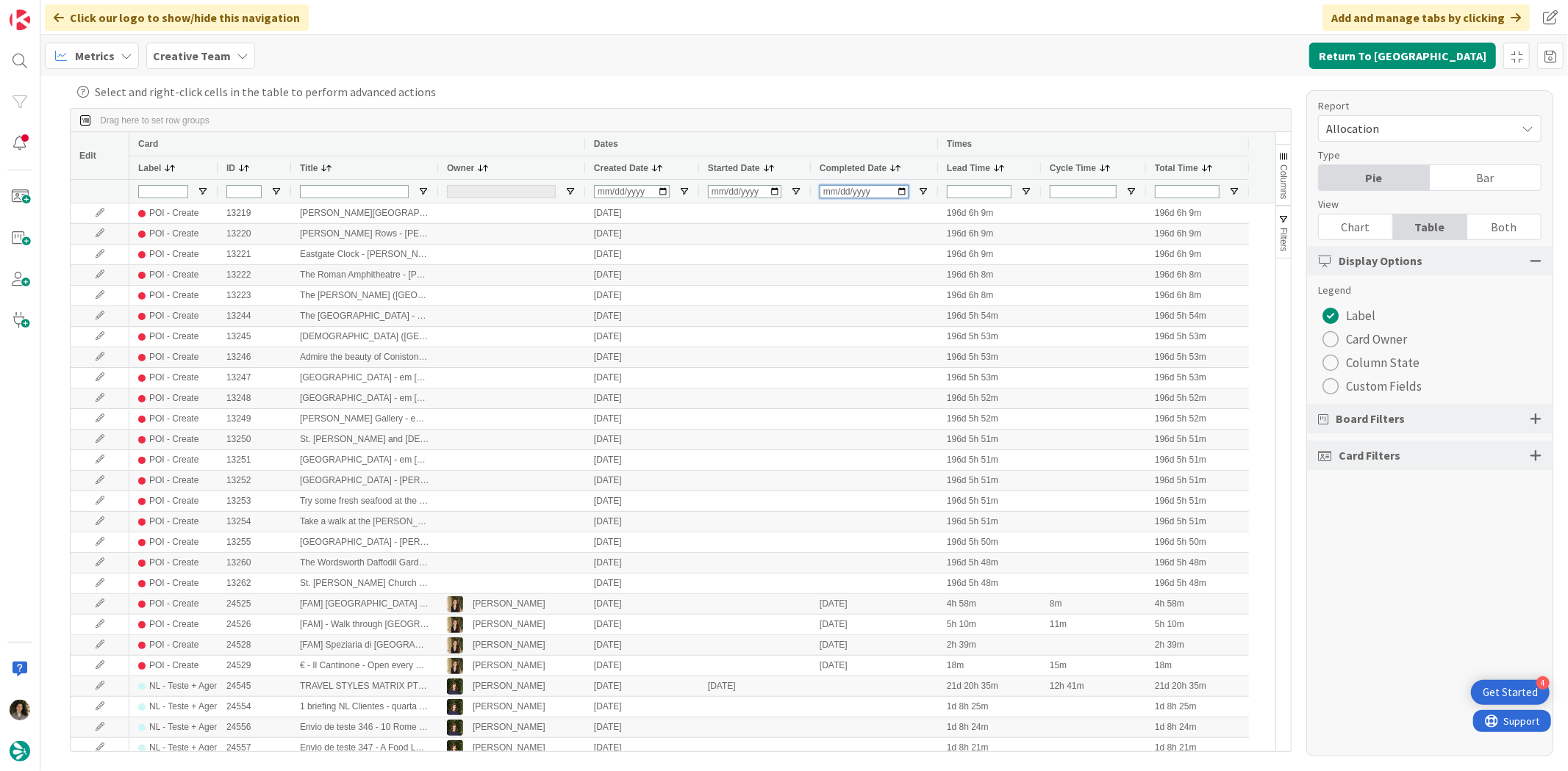
click at [828, 191] on input "Completed Date Filter Input" at bounding box center [863, 192] width 89 height 14
type input "[DATE]"
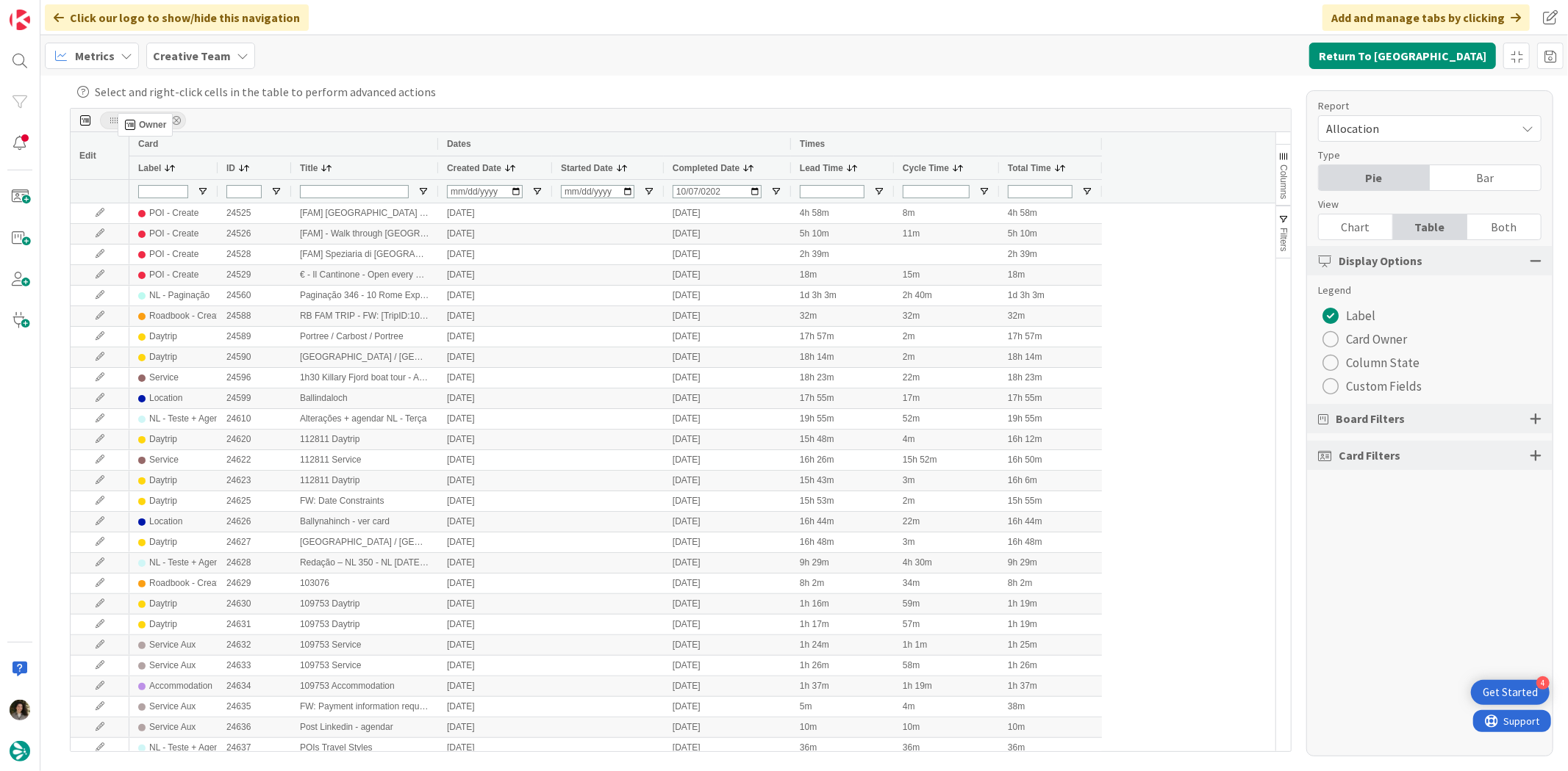
drag, startPoint x: 468, startPoint y: 170, endPoint x: 122, endPoint y: 110, distance: 351.2
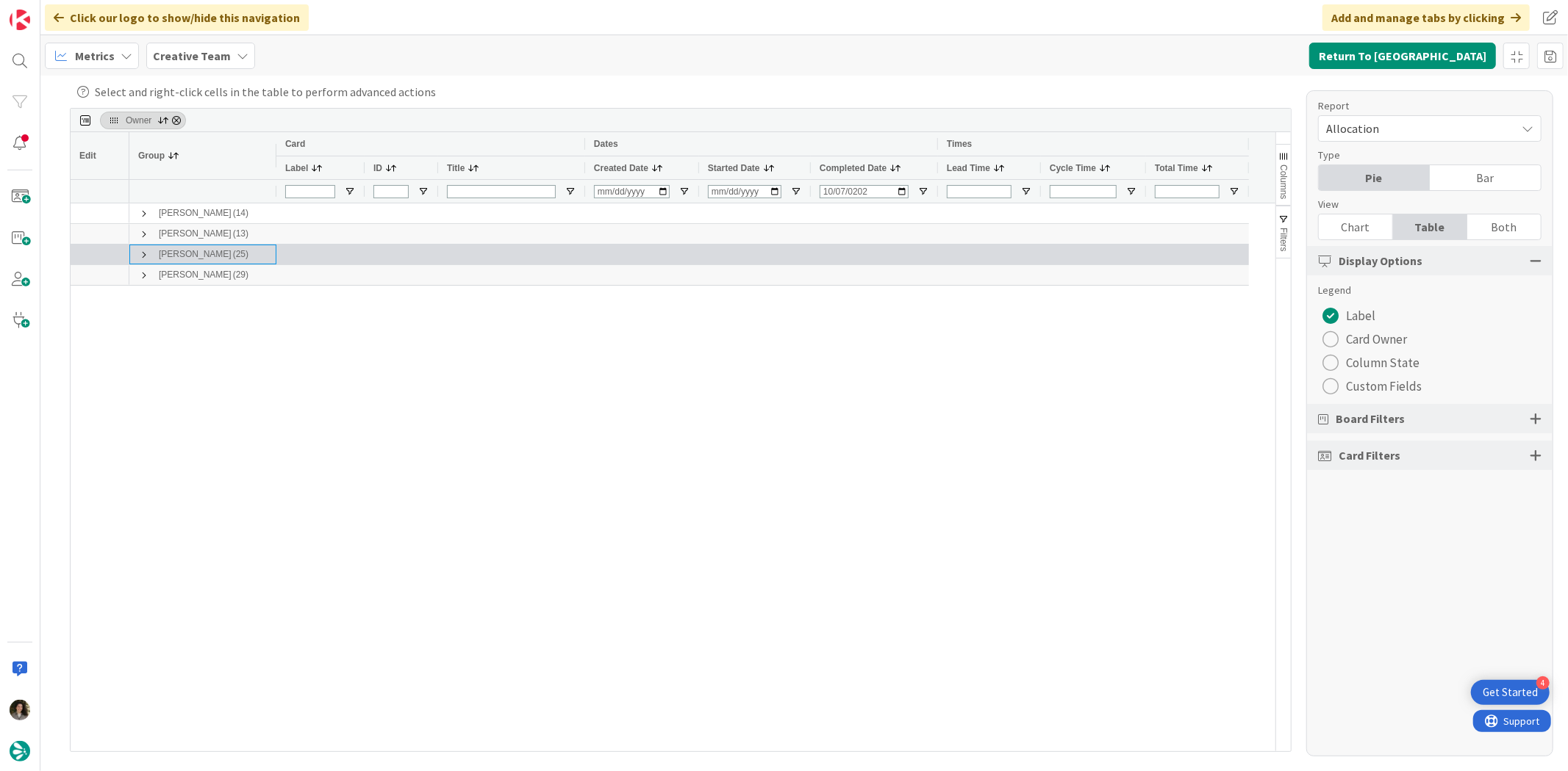
click at [145, 254] on span at bounding box center [144, 255] width 12 height 12
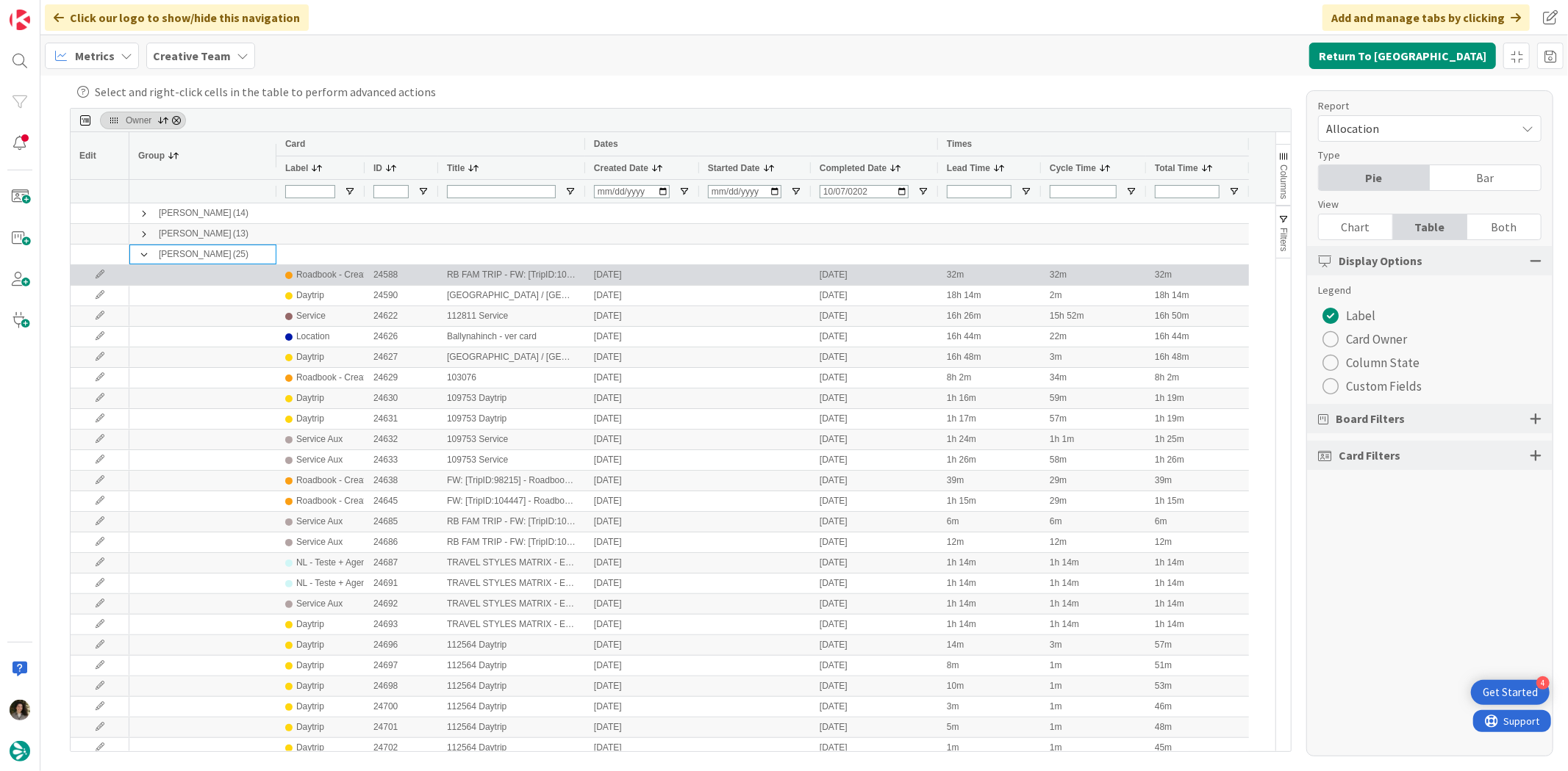
click at [376, 266] on div "24588" at bounding box center [400, 275] width 73 height 20
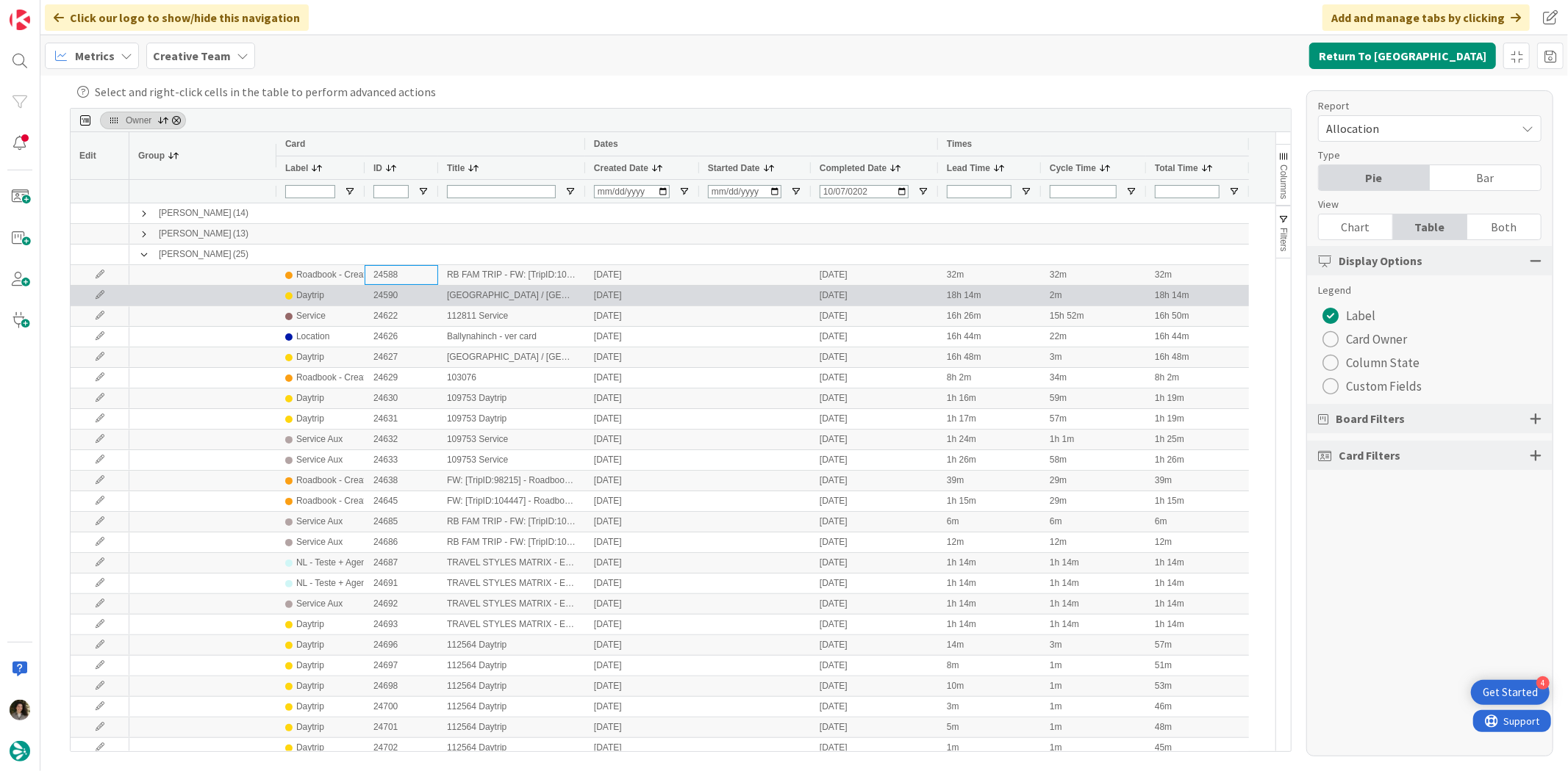
click at [346, 296] on div "Daytrip" at bounding box center [320, 296] width 70 height 19
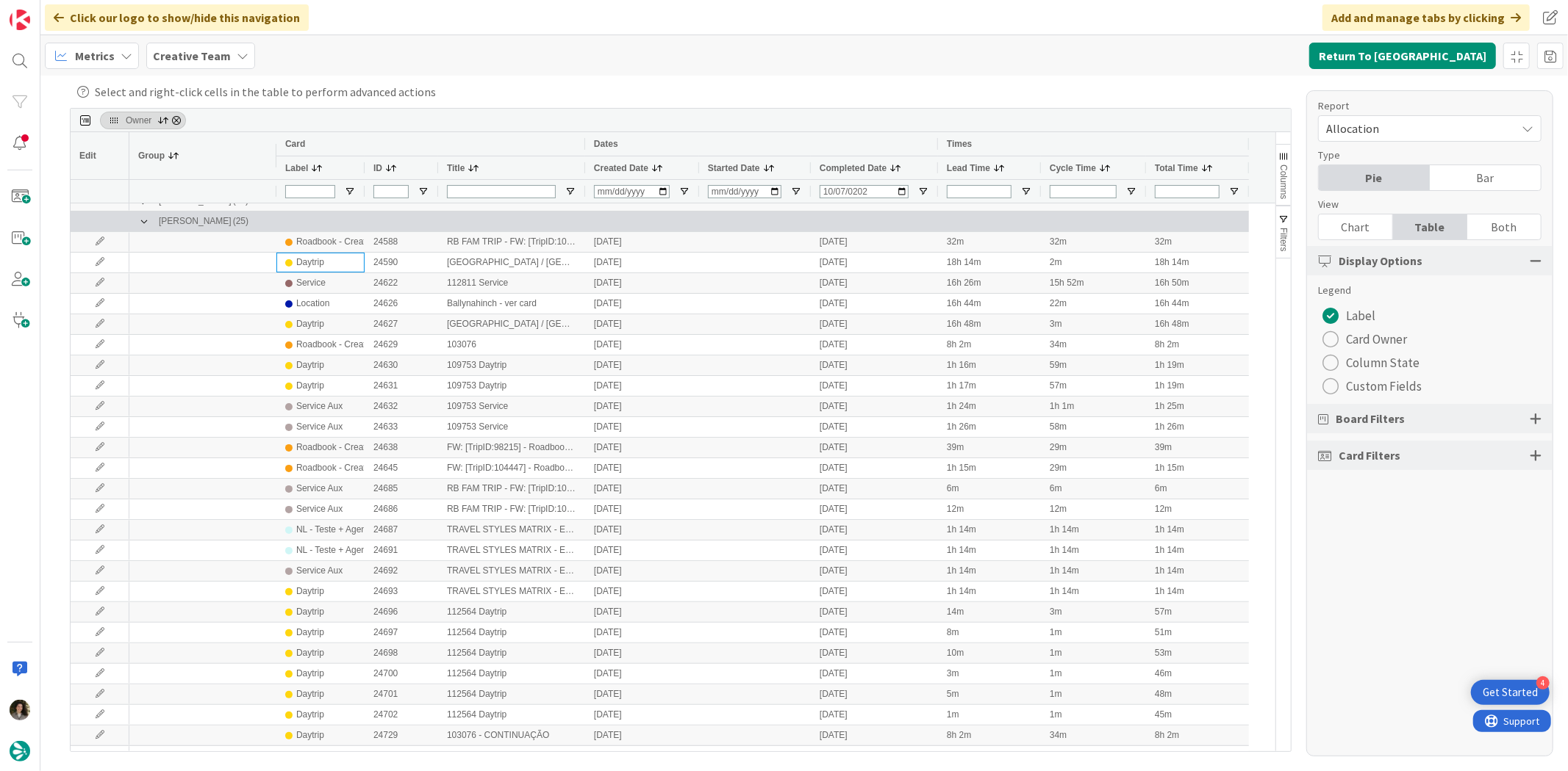
scroll to position [48, 0]
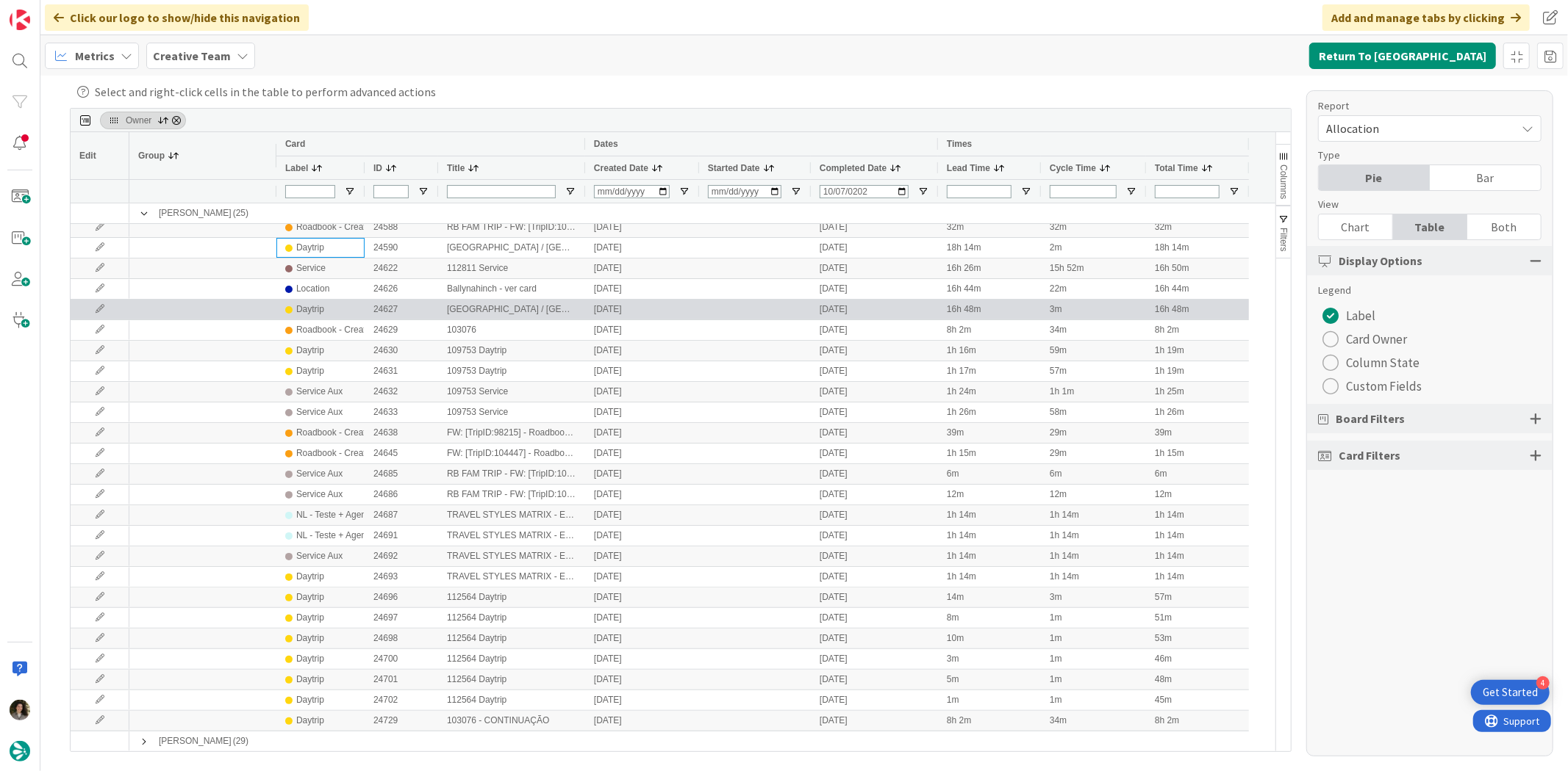
click at [327, 316] on div "Daytrip" at bounding box center [320, 309] width 70 height 19
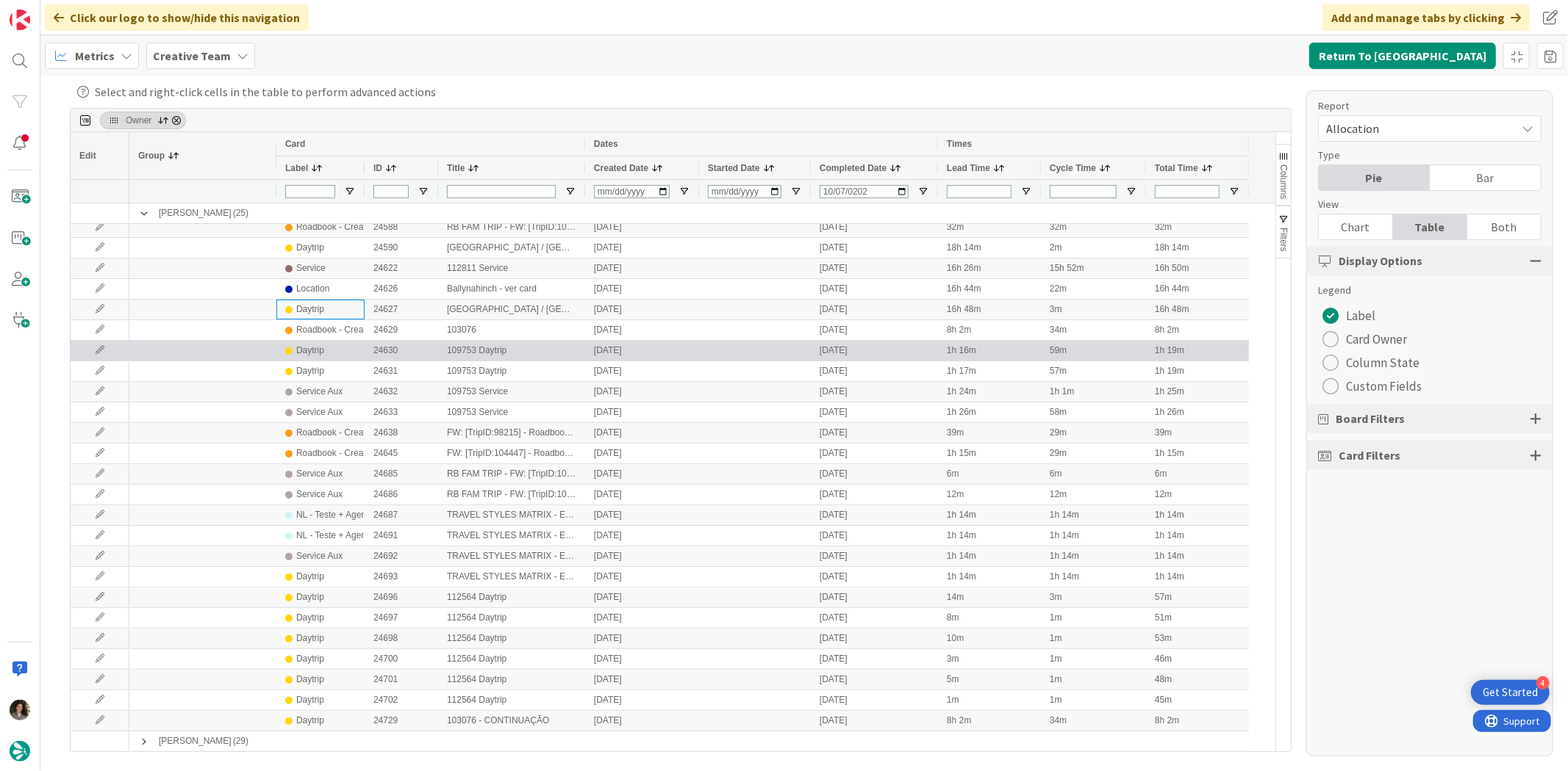
click at [326, 346] on div "Daytrip" at bounding box center [320, 350] width 70 height 19
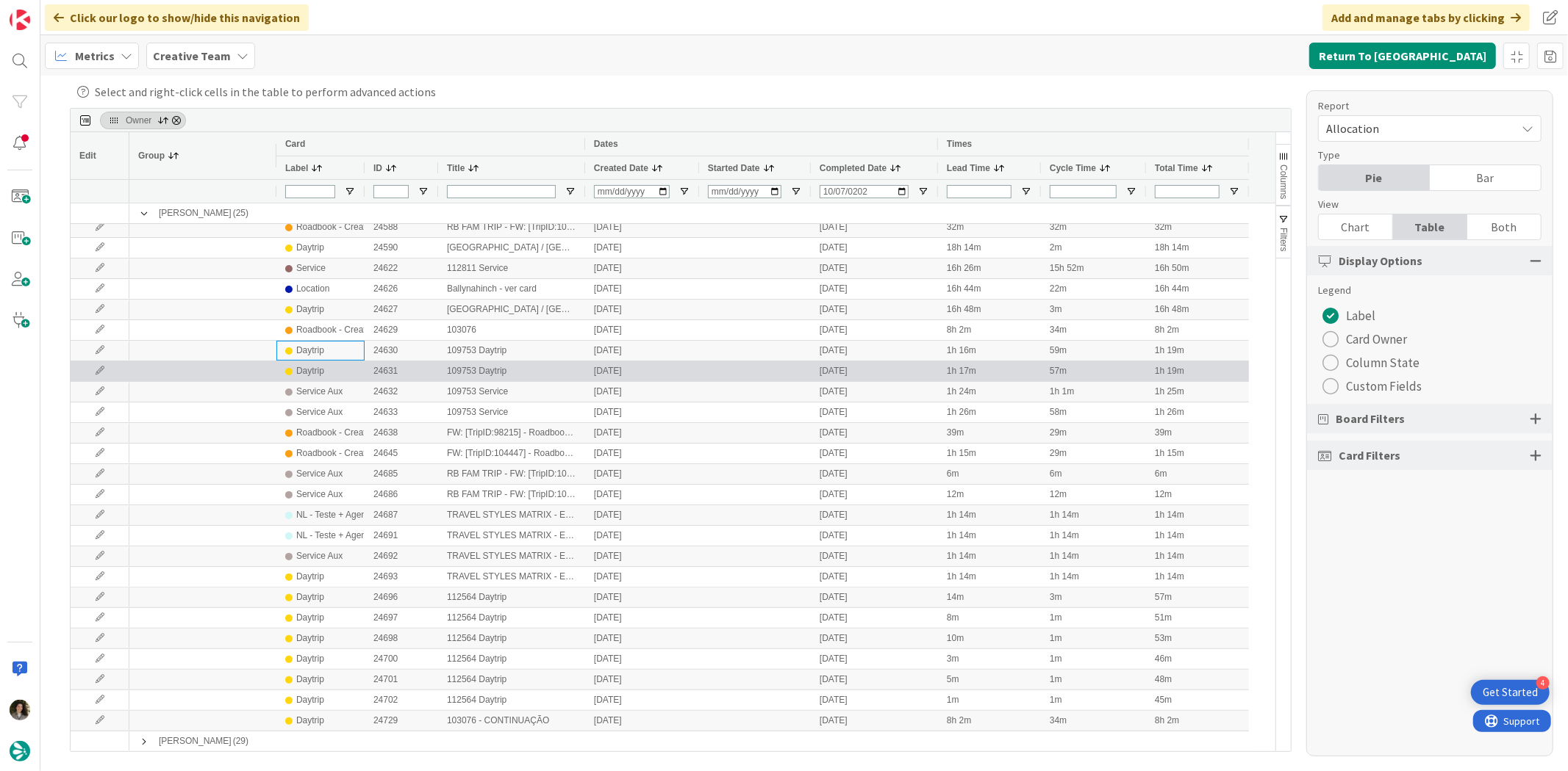
click at [313, 373] on div "Daytrip" at bounding box center [309, 371] width 28 height 19
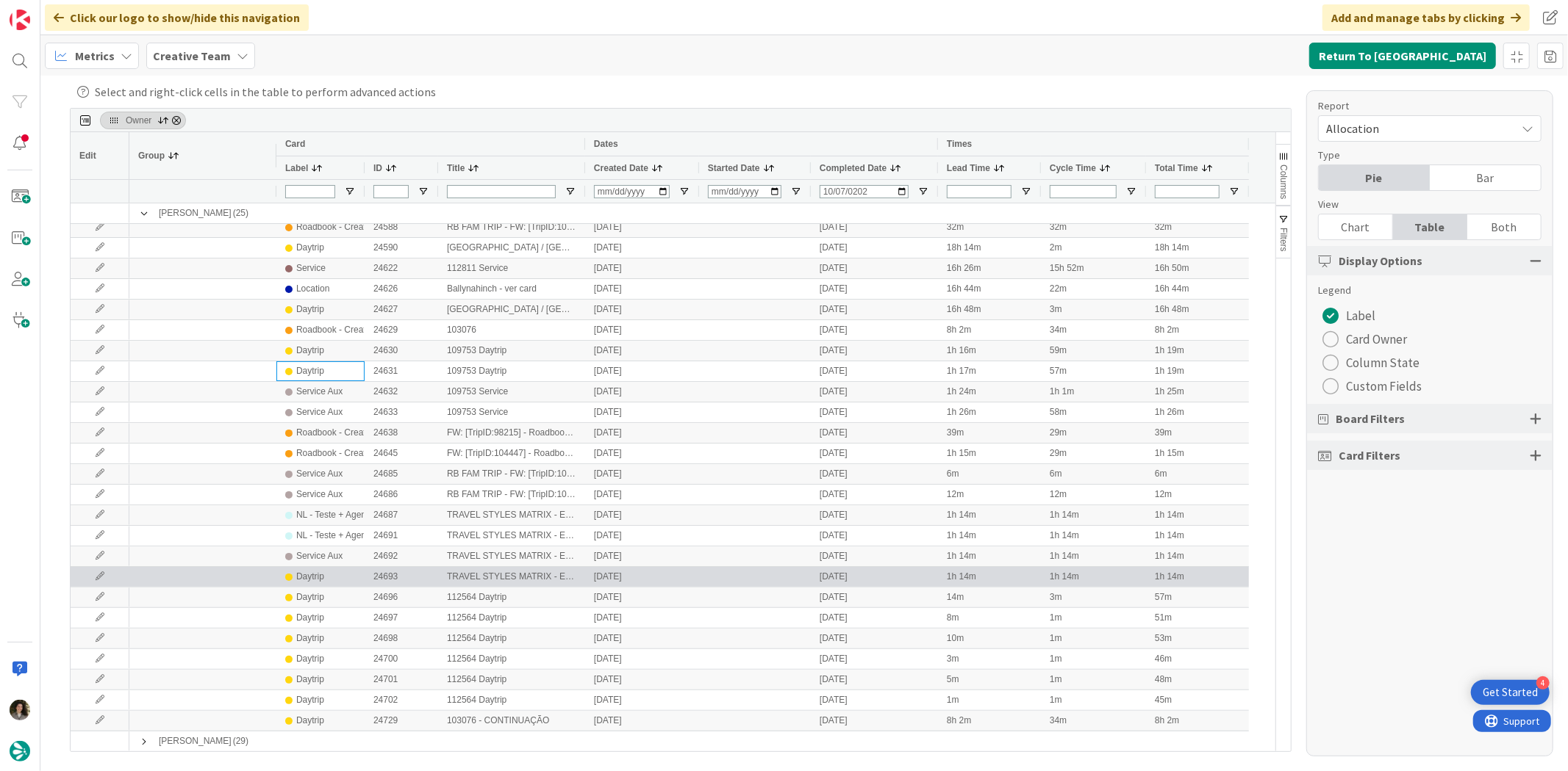
click at [316, 574] on div "Daytrip" at bounding box center [309, 577] width 28 height 19
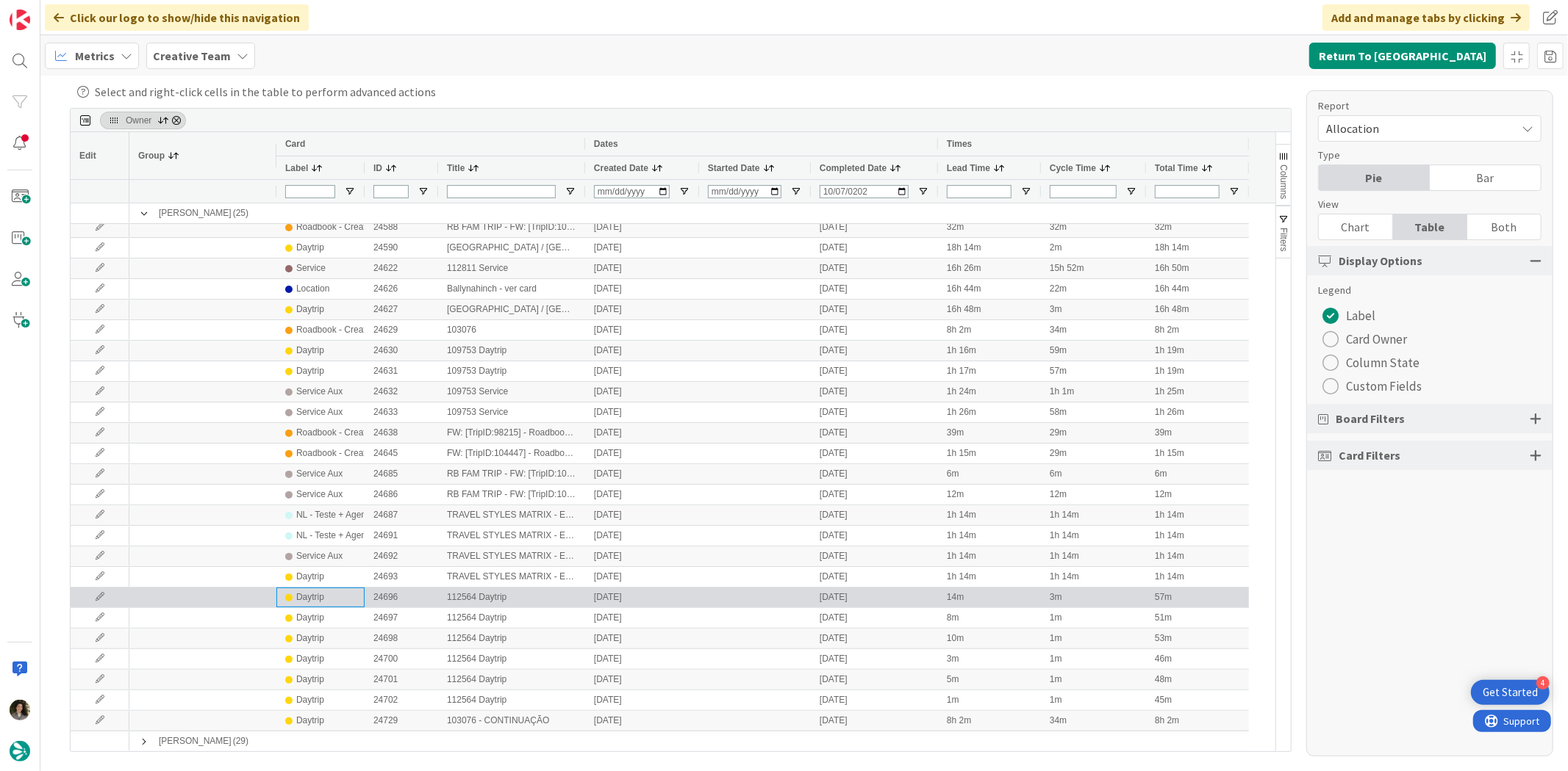
click at [316, 596] on div "Daytrip" at bounding box center [309, 597] width 28 height 19
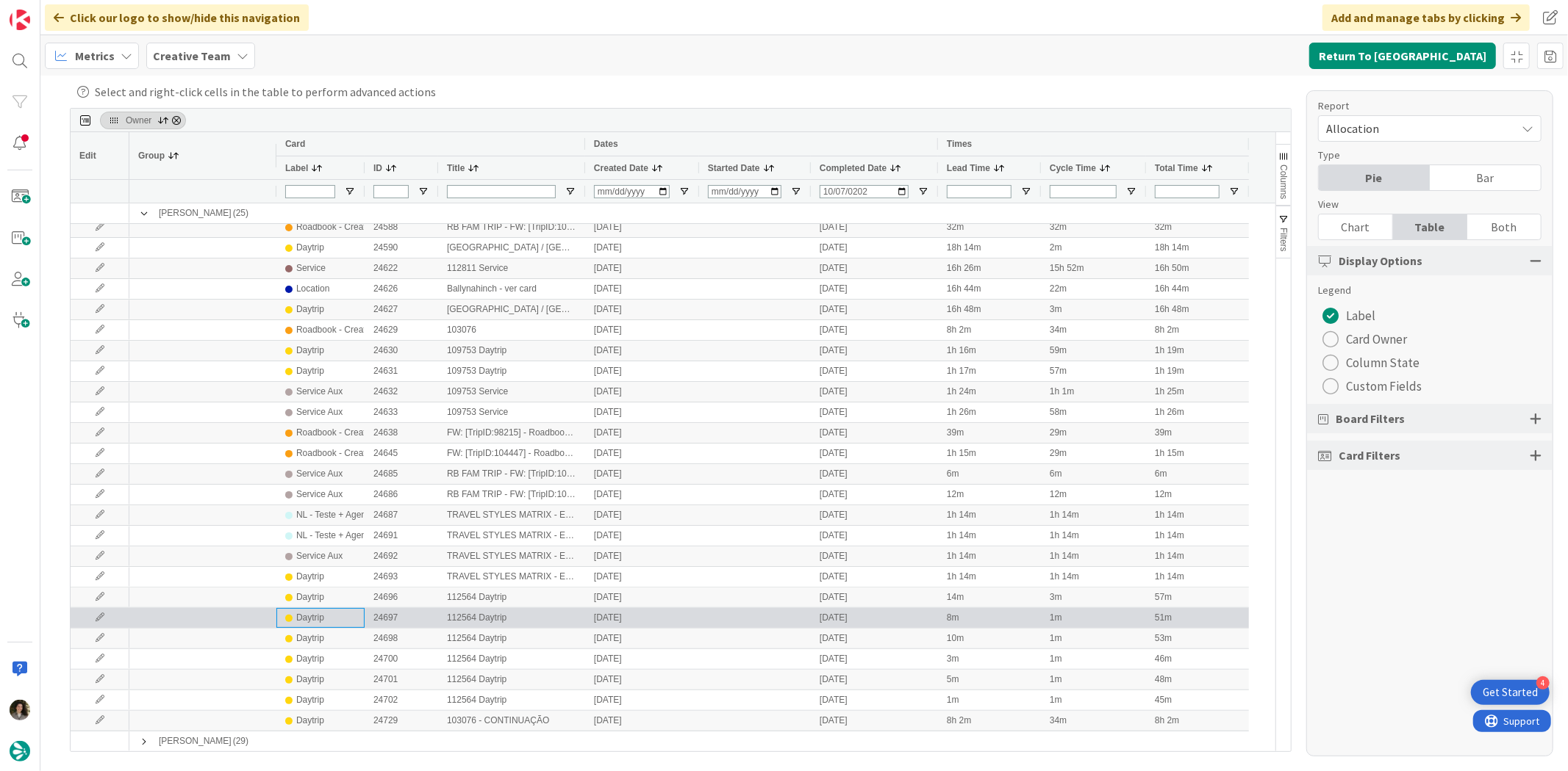
click at [310, 614] on div "Daytrip" at bounding box center [309, 618] width 28 height 19
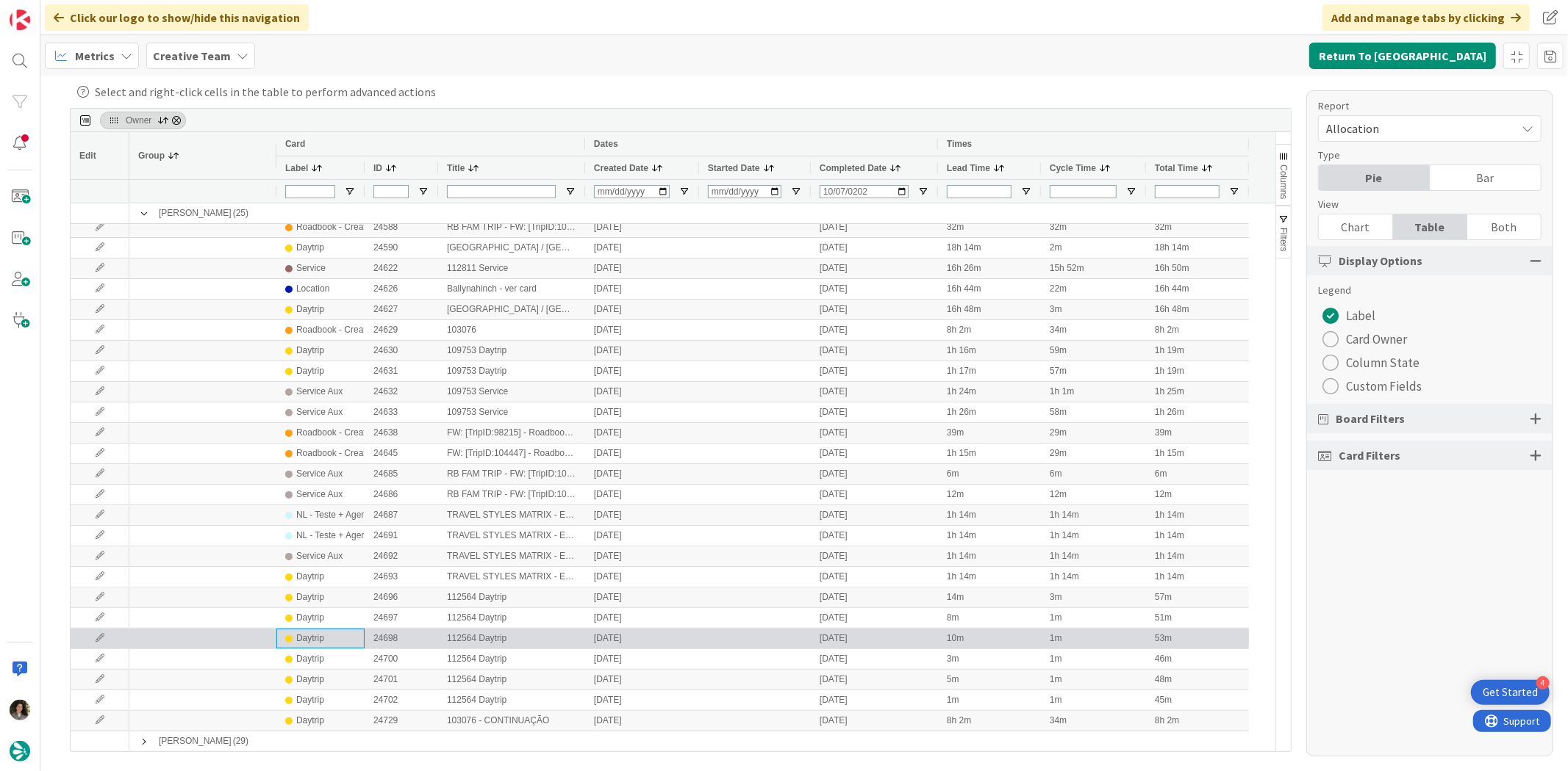
click at [306, 631] on div "Daytrip" at bounding box center [309, 638] width 28 height 19
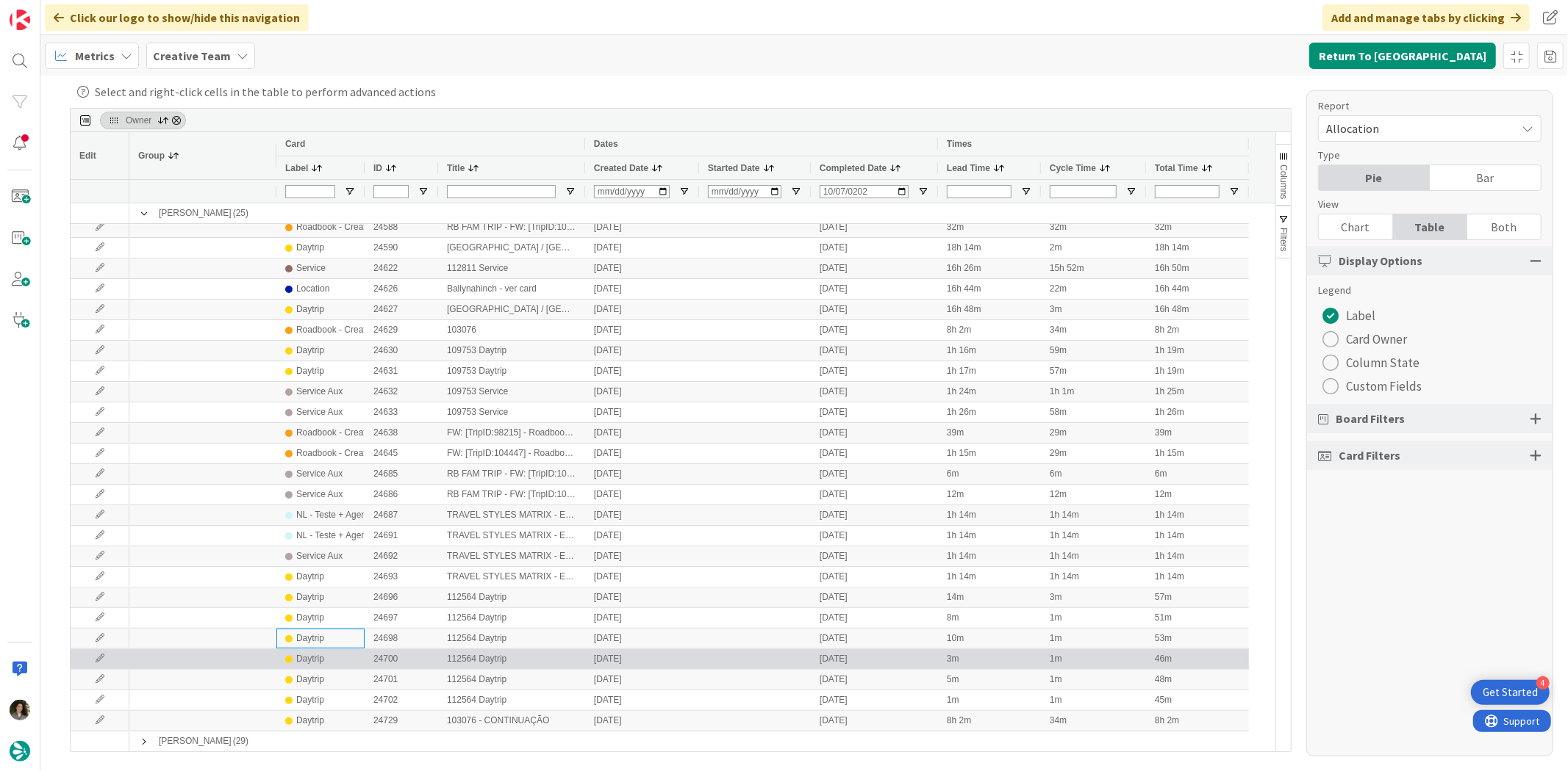
click at [304, 657] on div "Daytrip" at bounding box center [309, 659] width 28 height 19
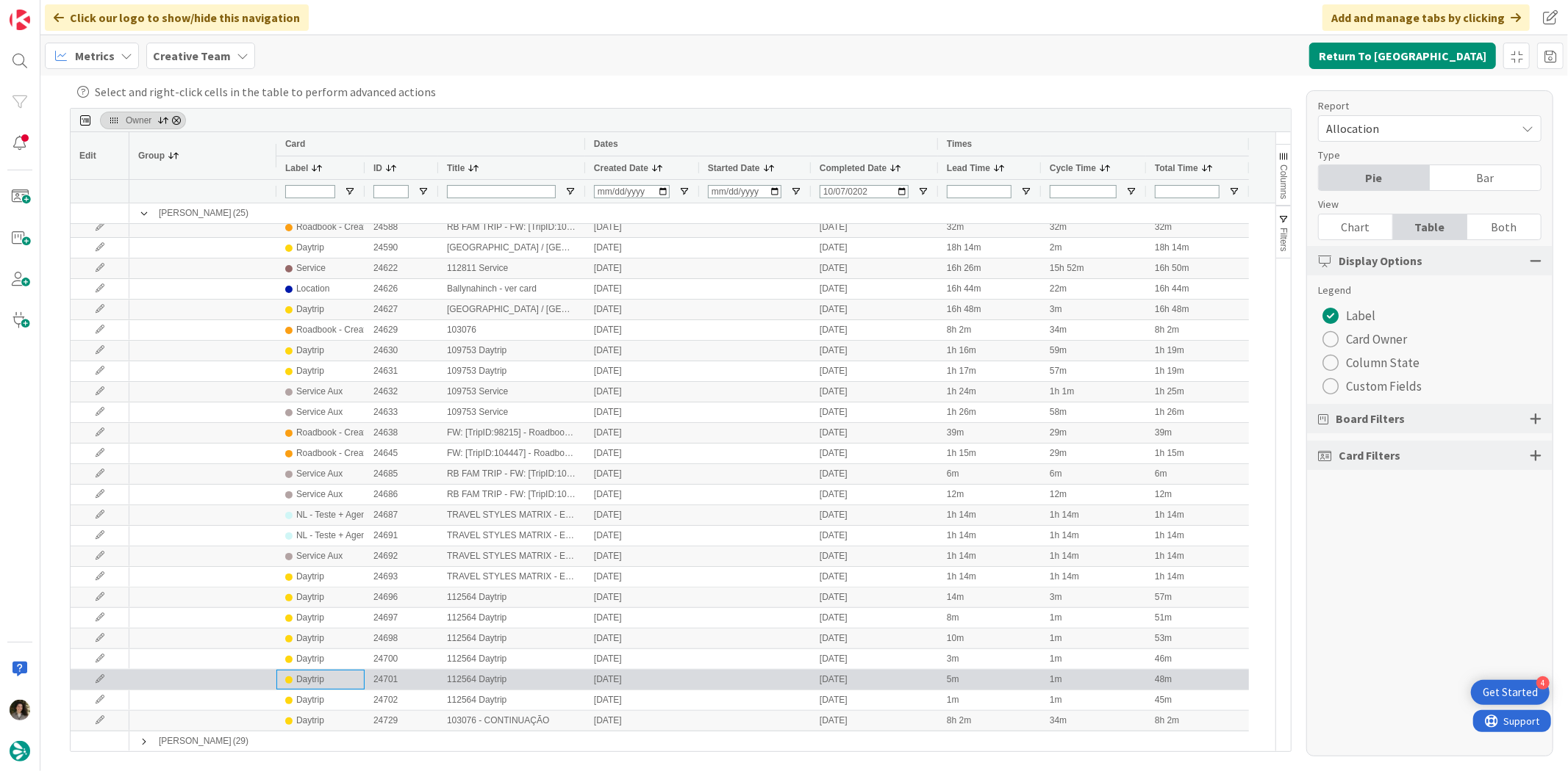
click at [303, 674] on div "Daytrip" at bounding box center [309, 679] width 28 height 19
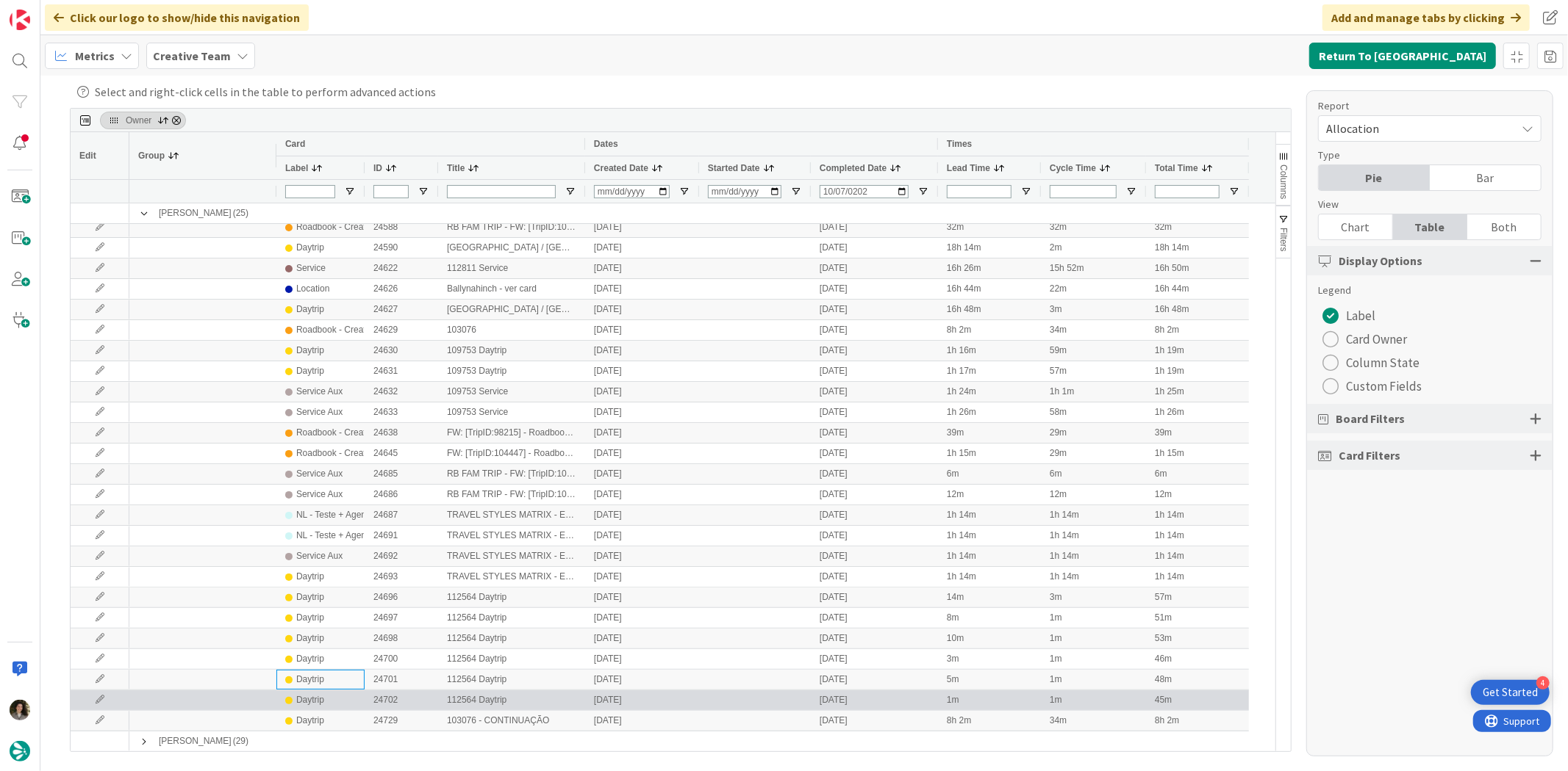
click at [309, 691] on div "Daytrip" at bounding box center [320, 701] width 88 height 20
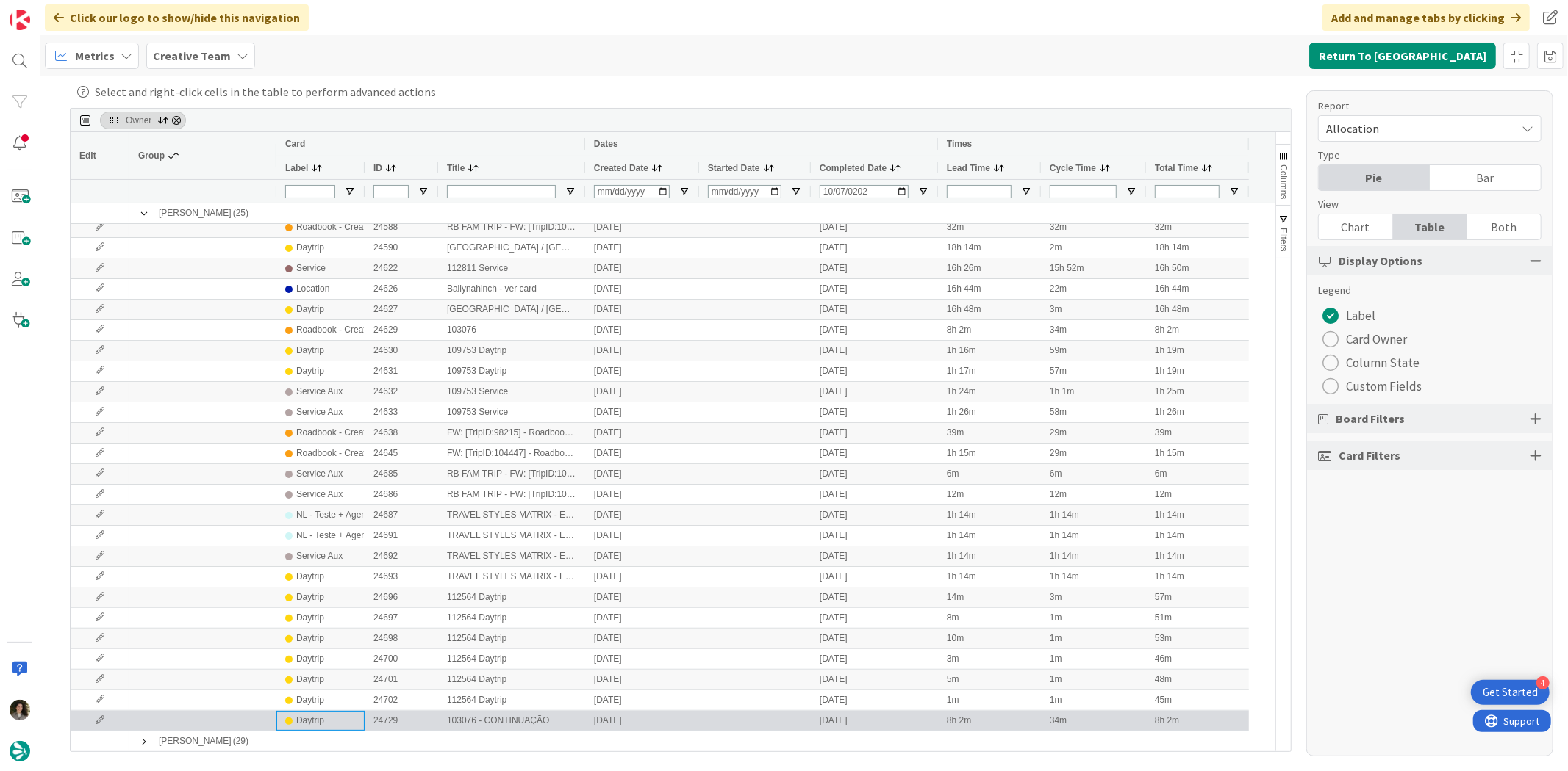
click at [305, 712] on div "Daytrip" at bounding box center [309, 720] width 28 height 19
click at [308, 720] on div "Daytrip" at bounding box center [309, 720] width 28 height 19
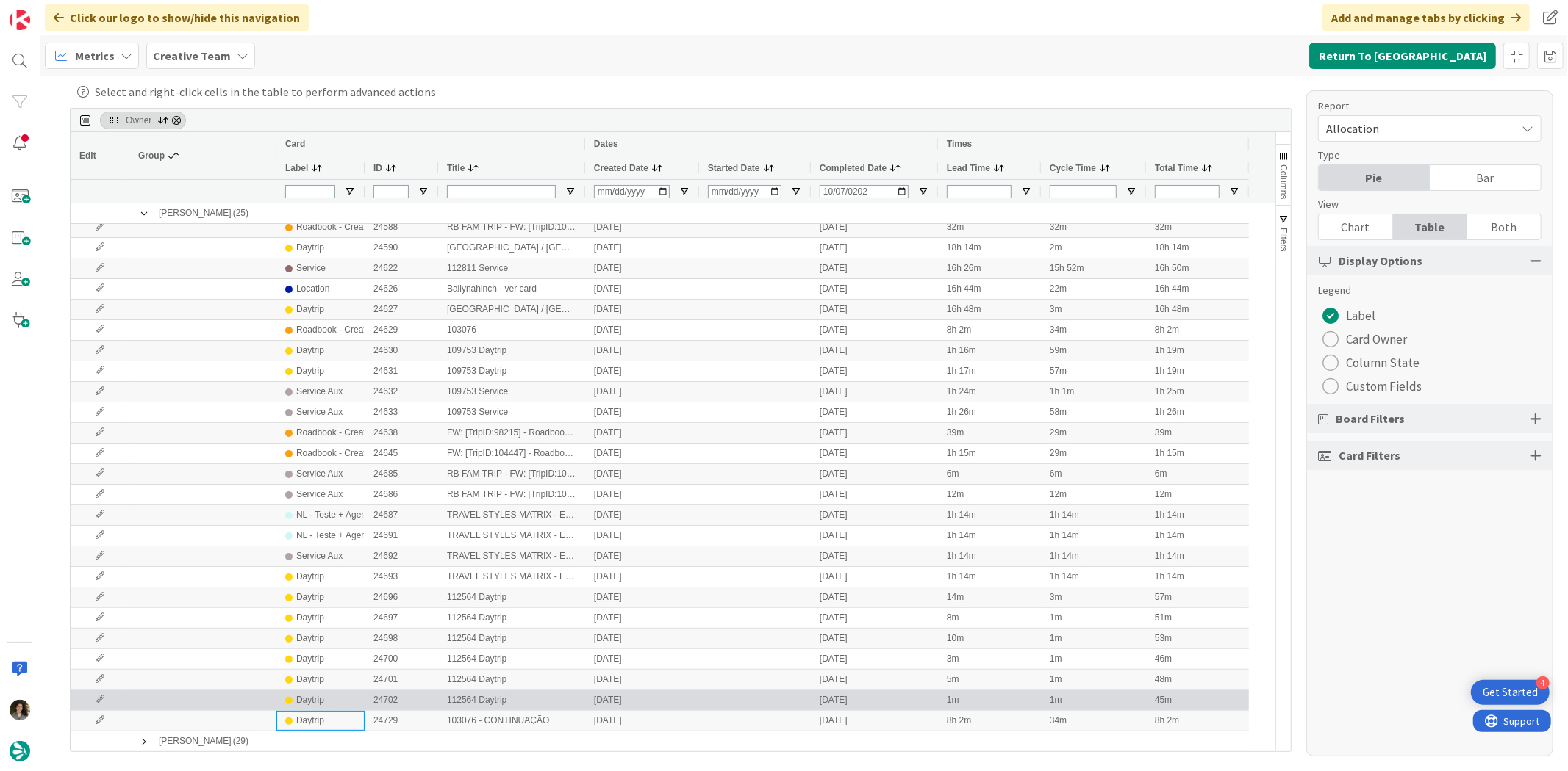
click at [308, 703] on div "Daytrip" at bounding box center [309, 700] width 28 height 19
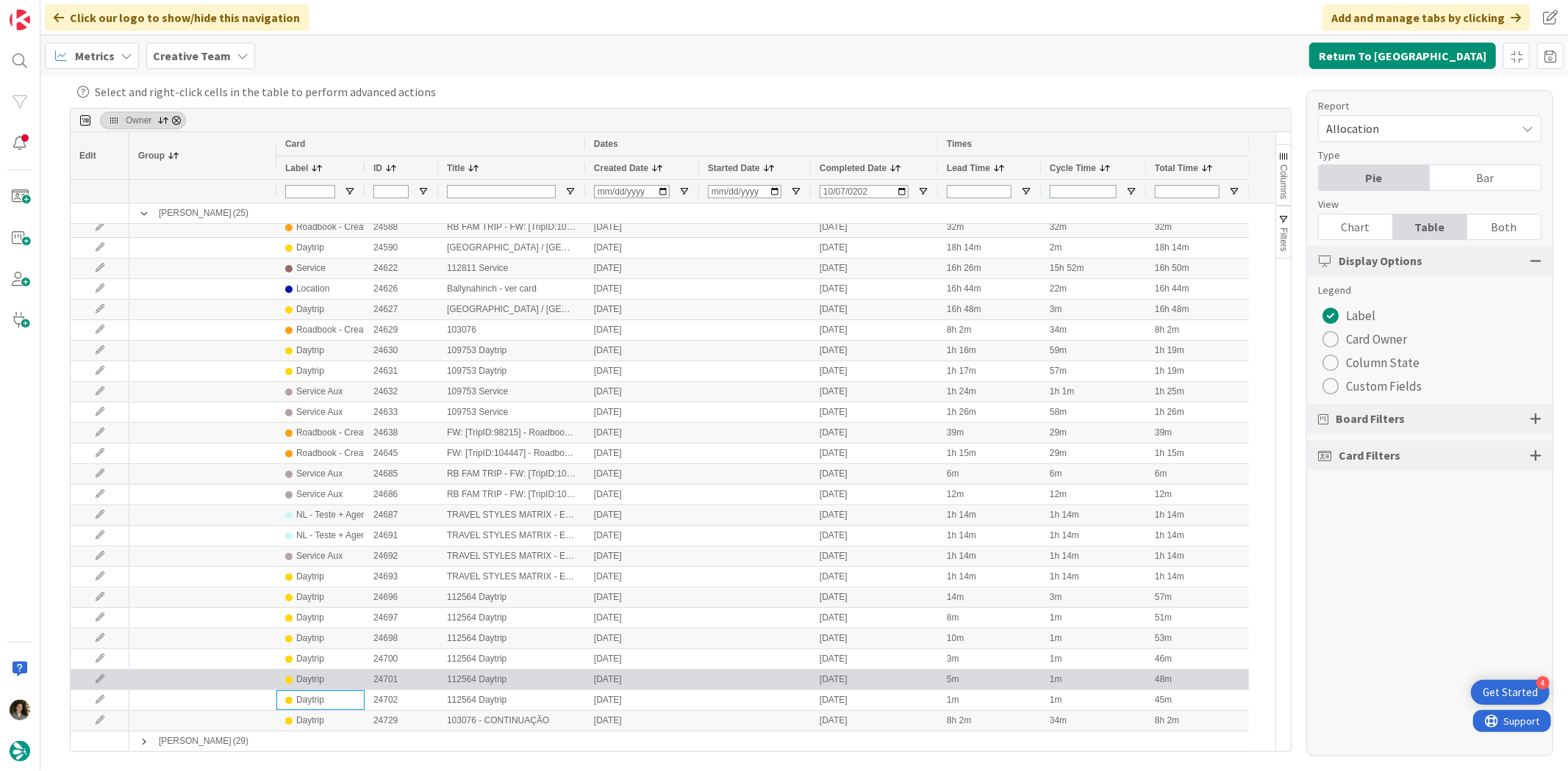
click at [306, 686] on div "Daytrip" at bounding box center [309, 679] width 28 height 19
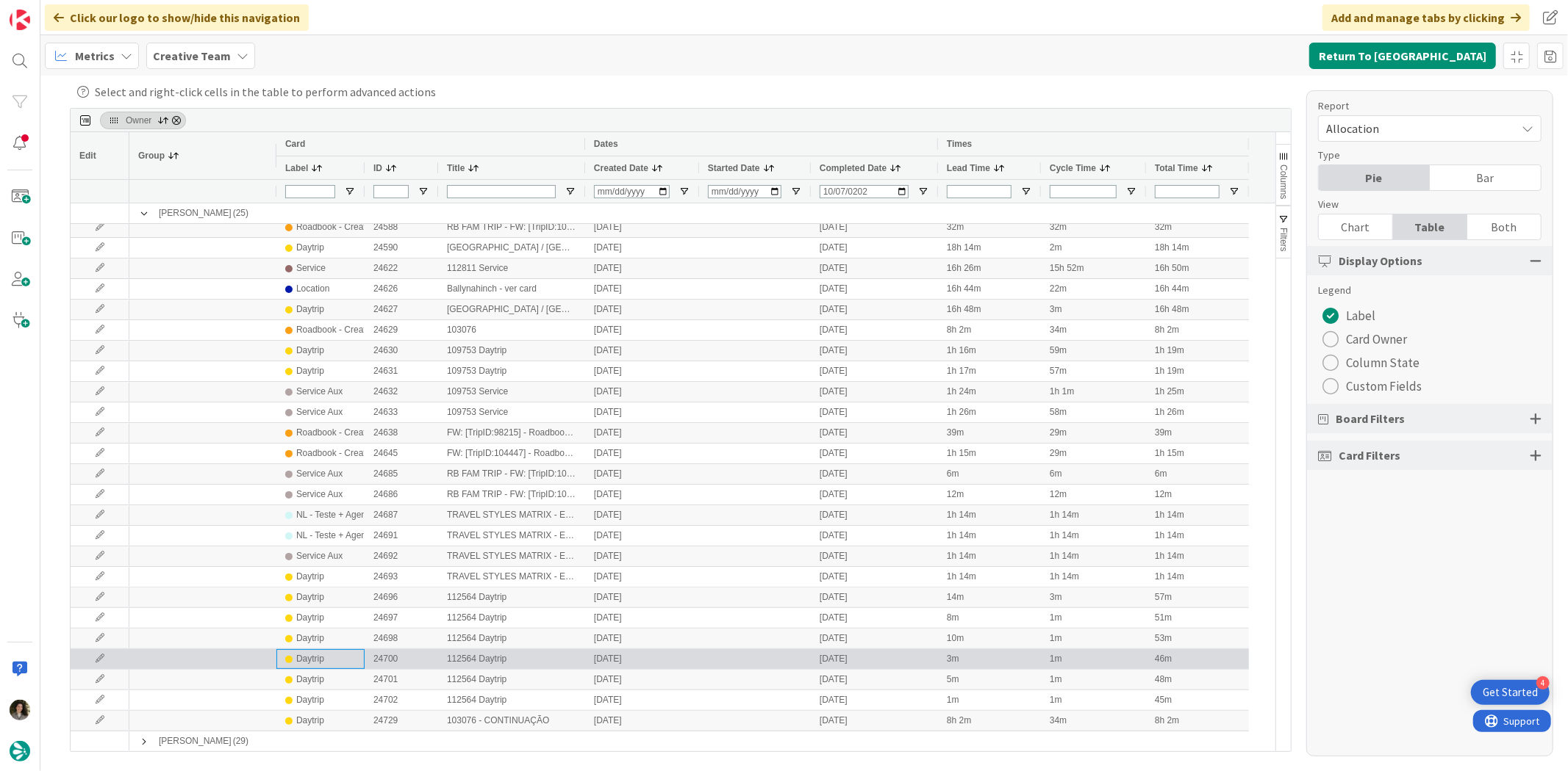
click at [306, 666] on div "Daytrip" at bounding box center [309, 659] width 28 height 19
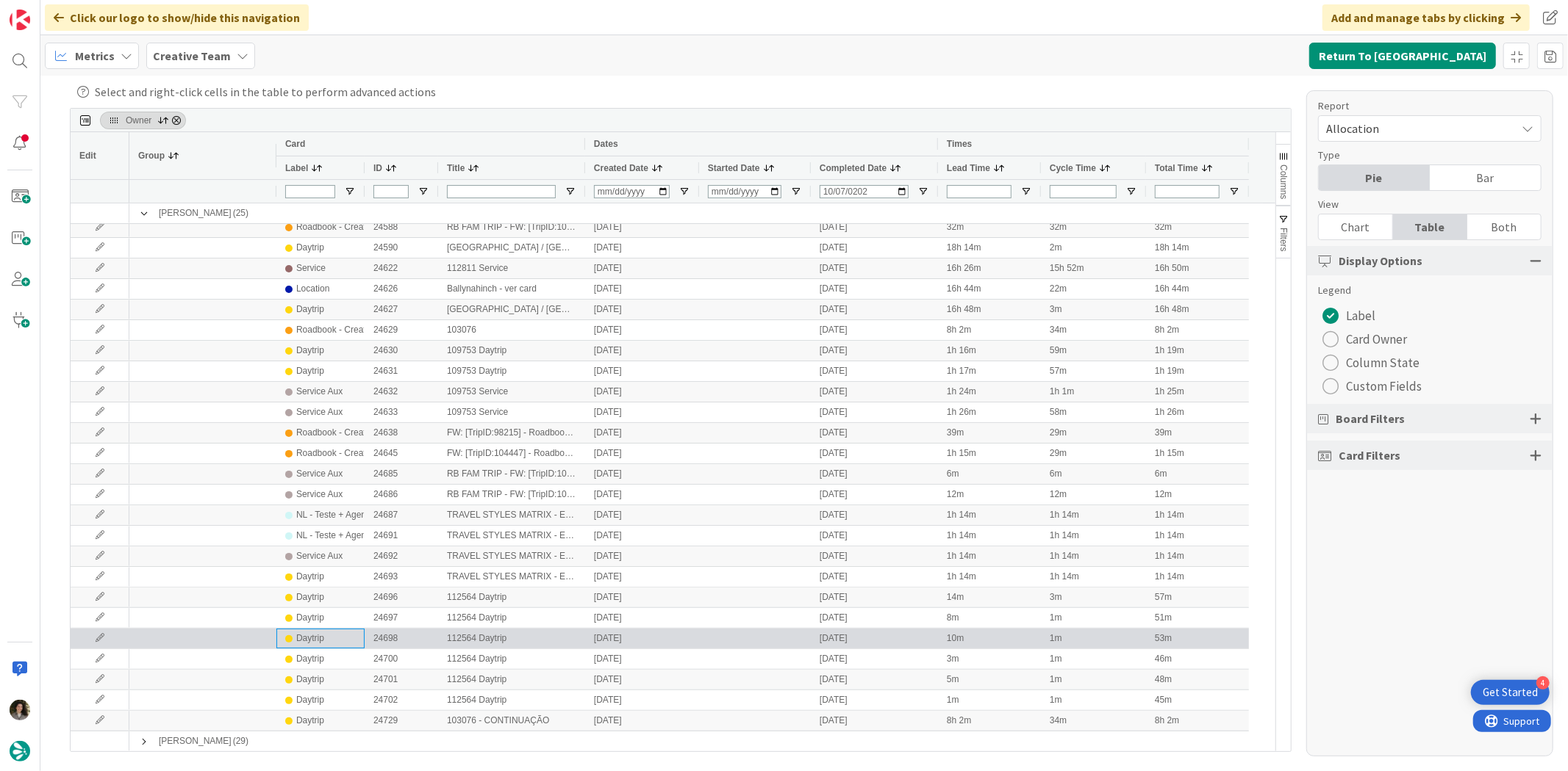
click at [309, 647] on div "Daytrip" at bounding box center [309, 638] width 28 height 19
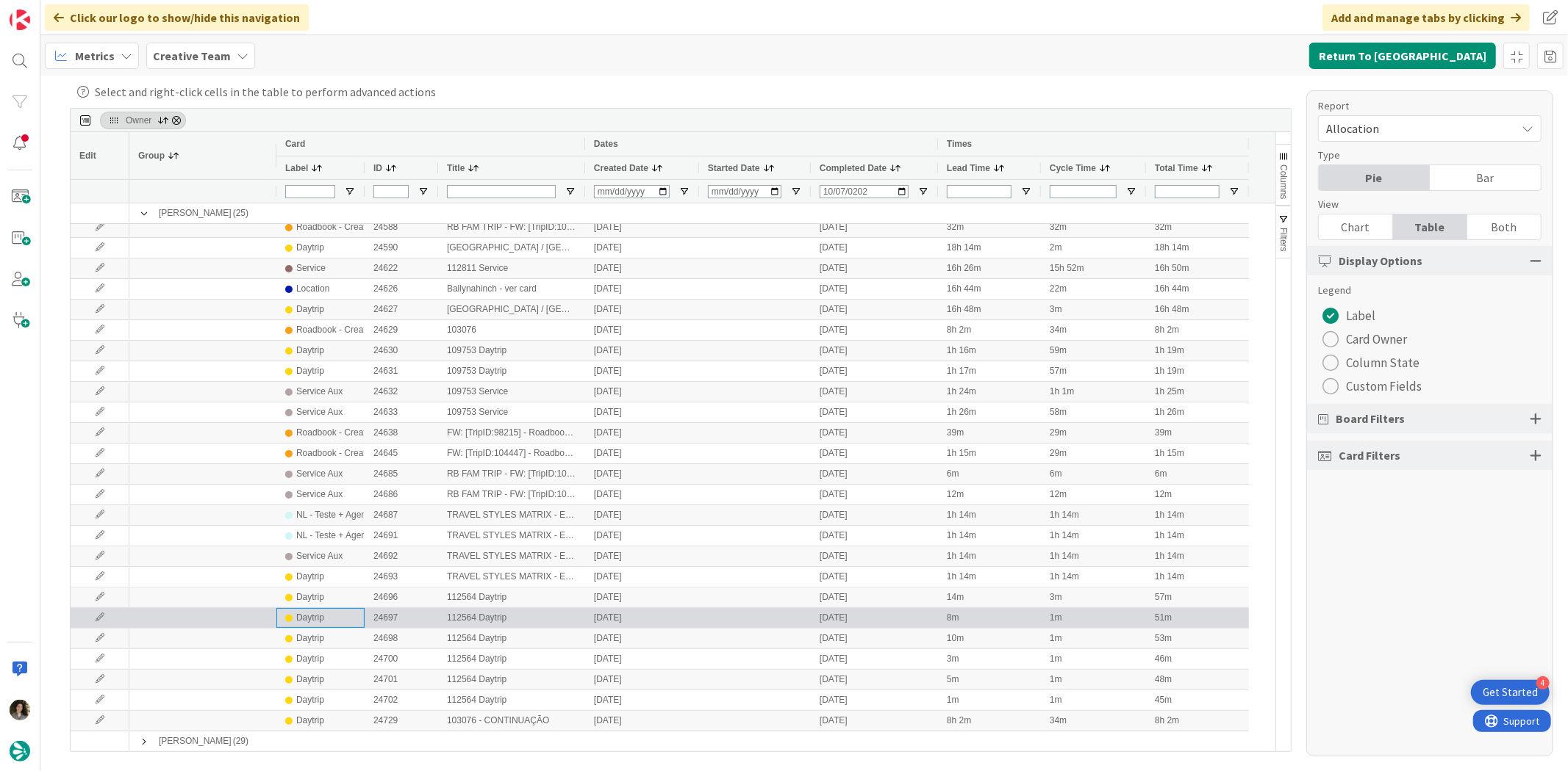
click at [308, 619] on div "Daytrip" at bounding box center [309, 618] width 28 height 19
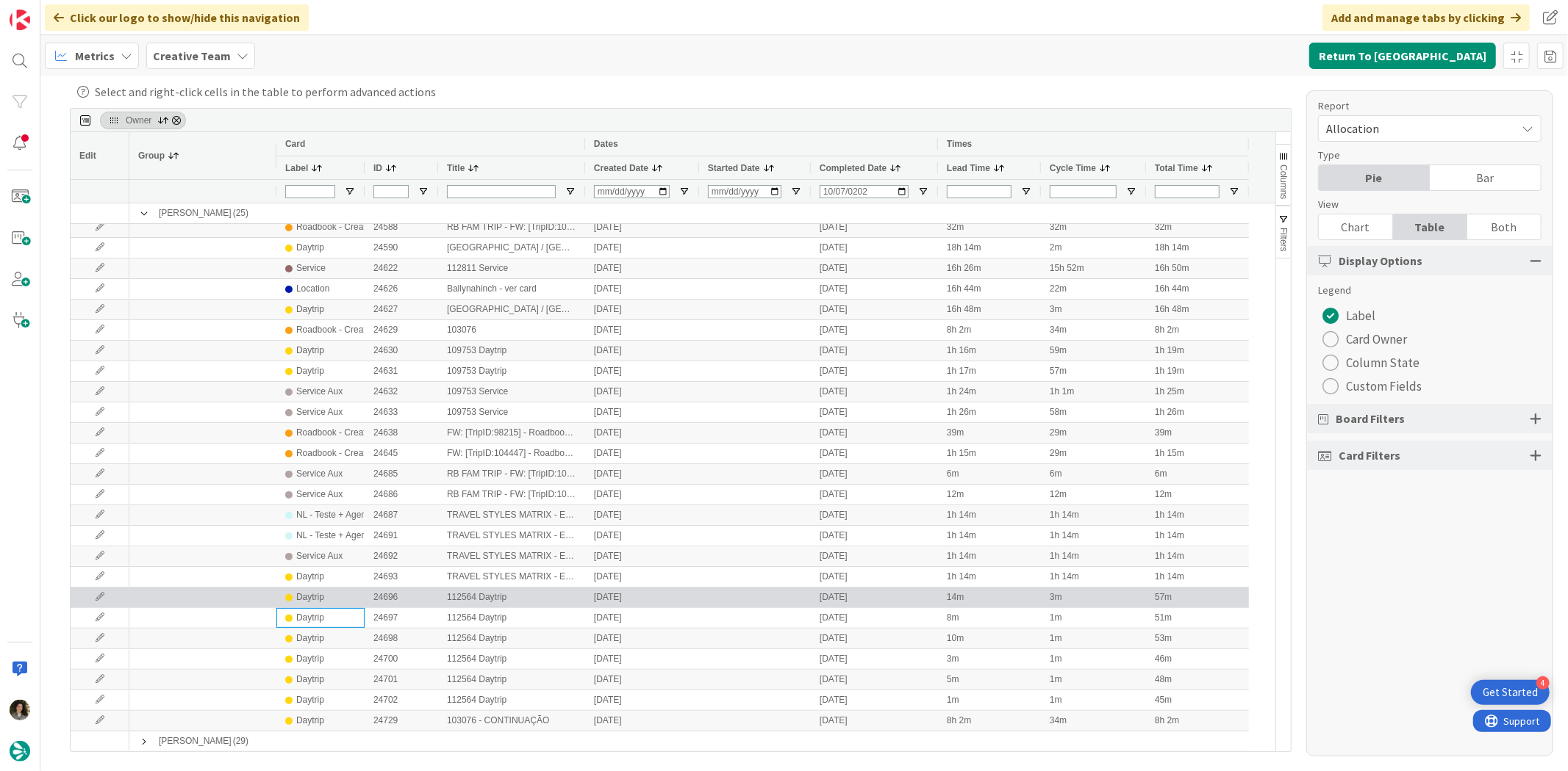
click at [313, 596] on div "Daytrip" at bounding box center [309, 597] width 28 height 19
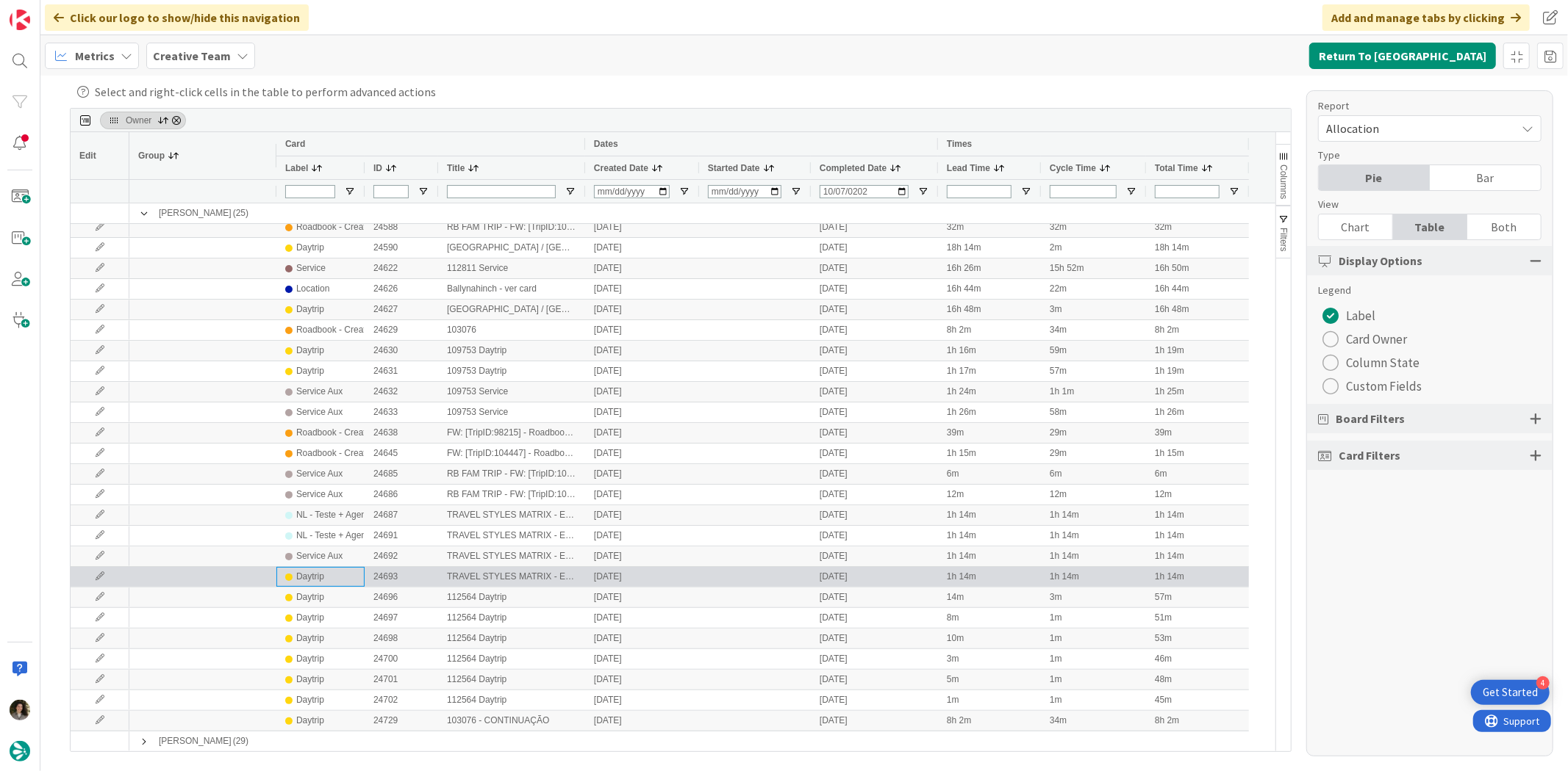
click at [319, 585] on div "Daytrip" at bounding box center [309, 577] width 28 height 19
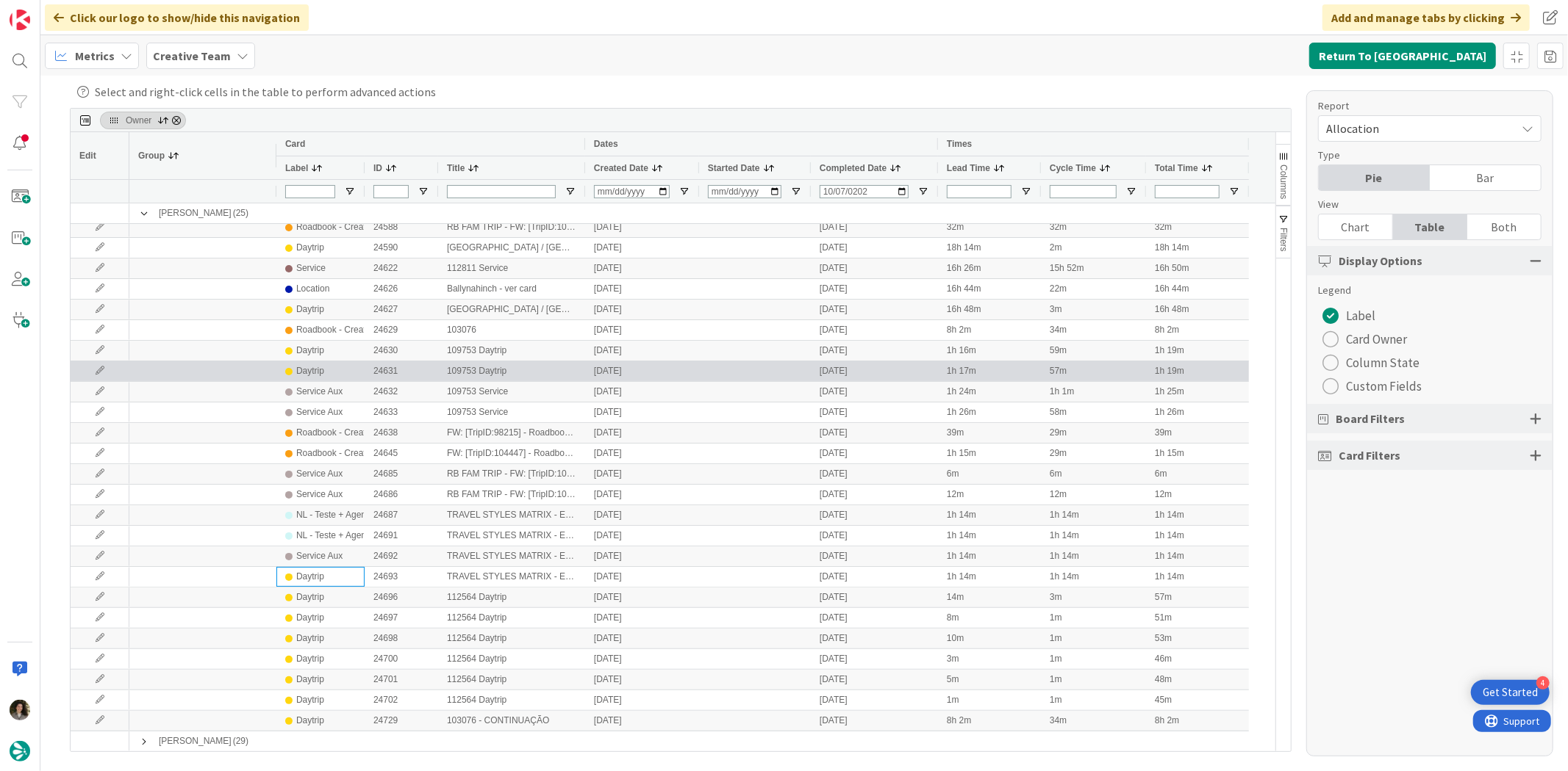
click at [327, 368] on div "Daytrip" at bounding box center [320, 371] width 70 height 19
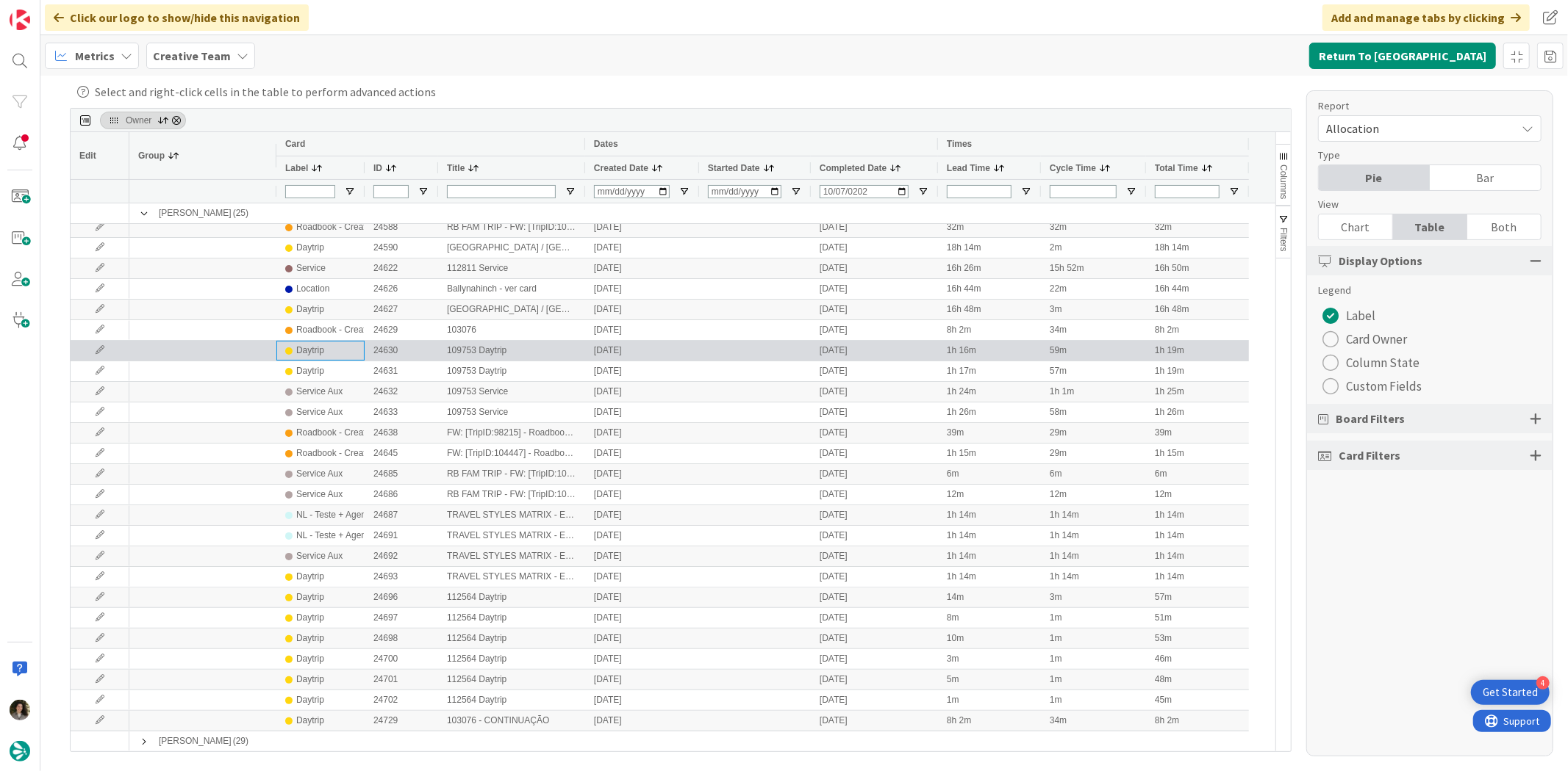
click at [332, 347] on div "Daytrip" at bounding box center [320, 350] width 70 height 19
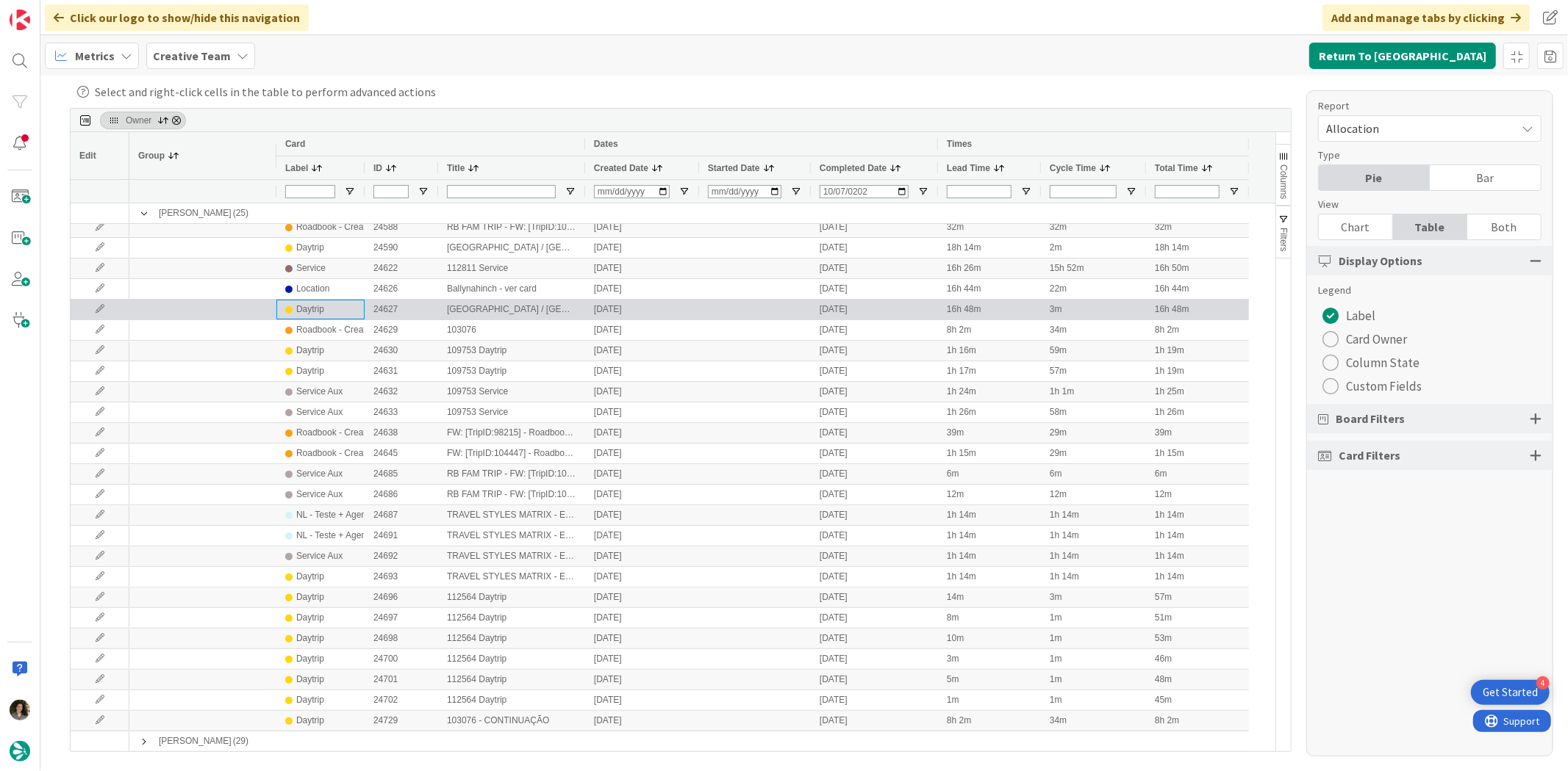
click at [319, 303] on div "Daytrip" at bounding box center [309, 309] width 28 height 19
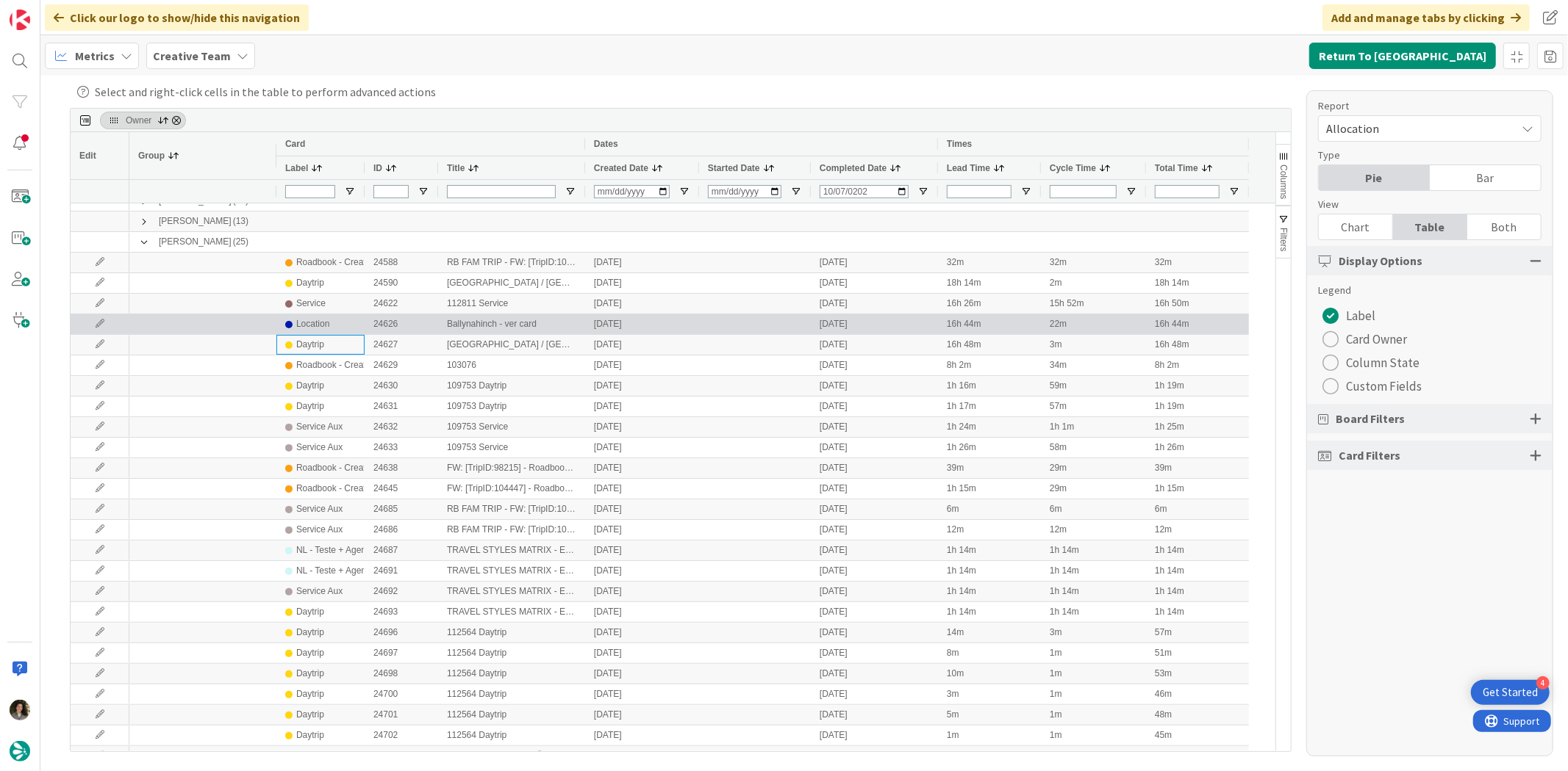
scroll to position [0, 0]
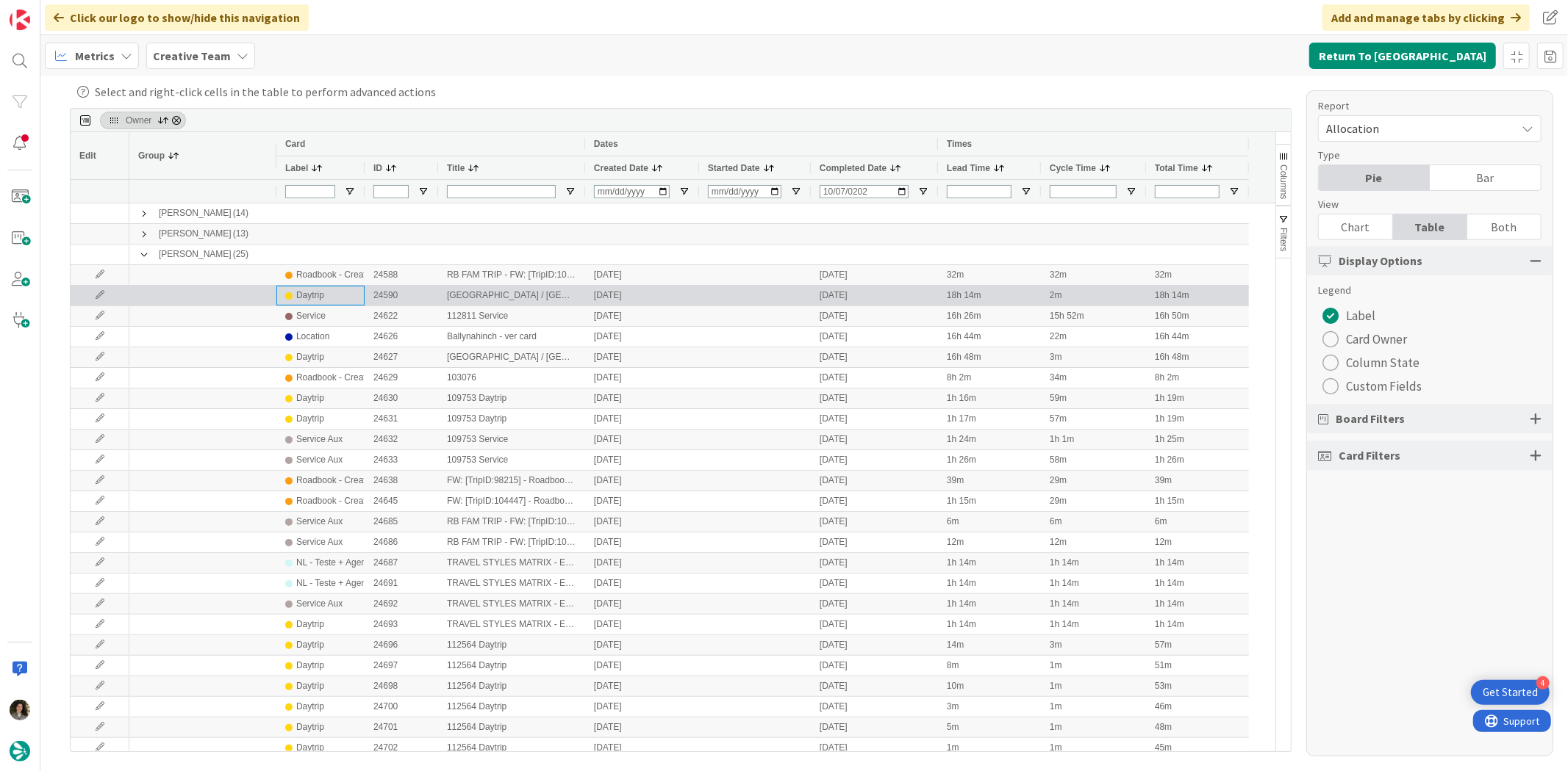
click at [332, 299] on div "Daytrip" at bounding box center [320, 296] width 70 height 19
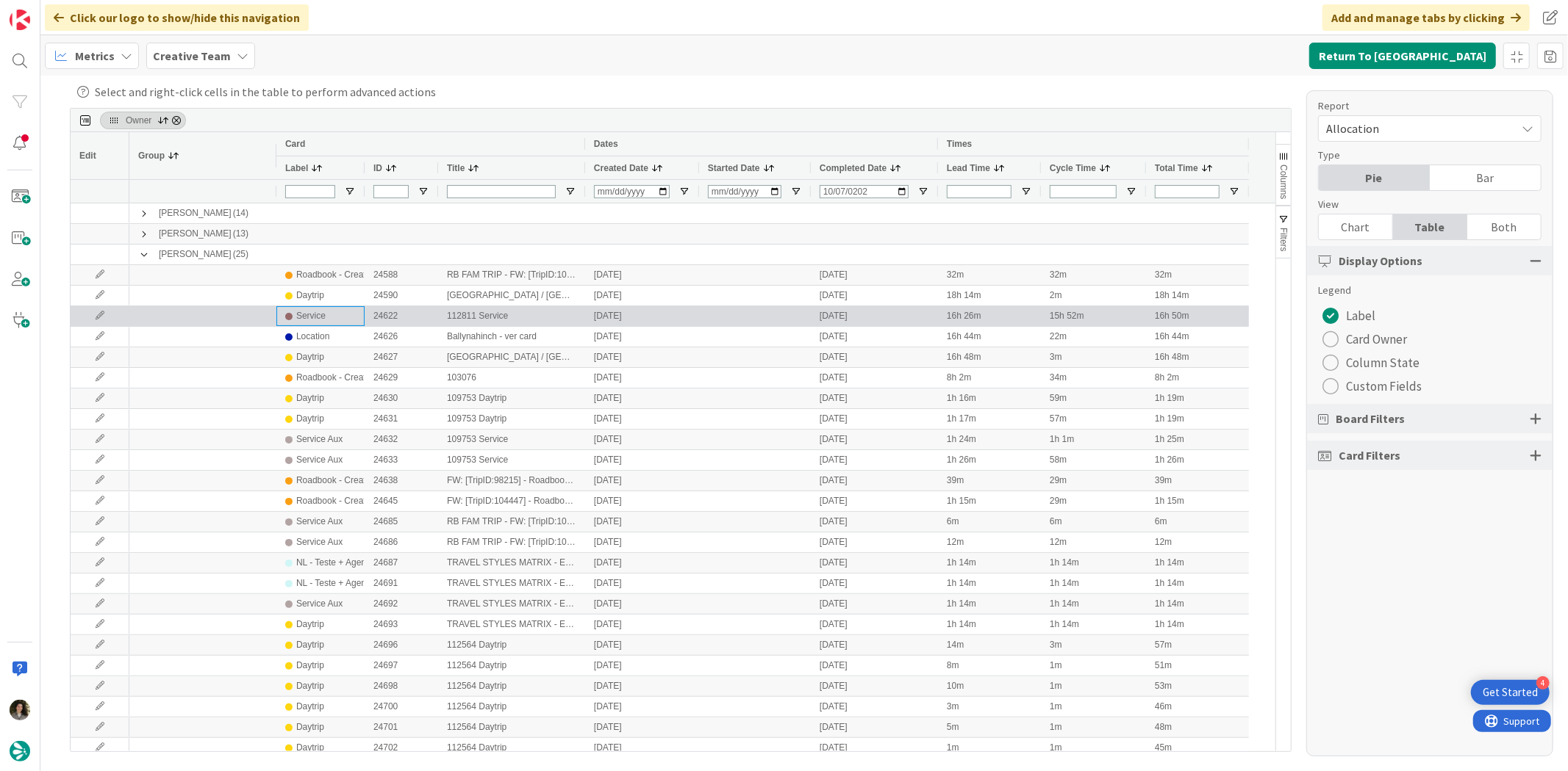
click at [321, 319] on div "Service" at bounding box center [310, 316] width 29 height 19
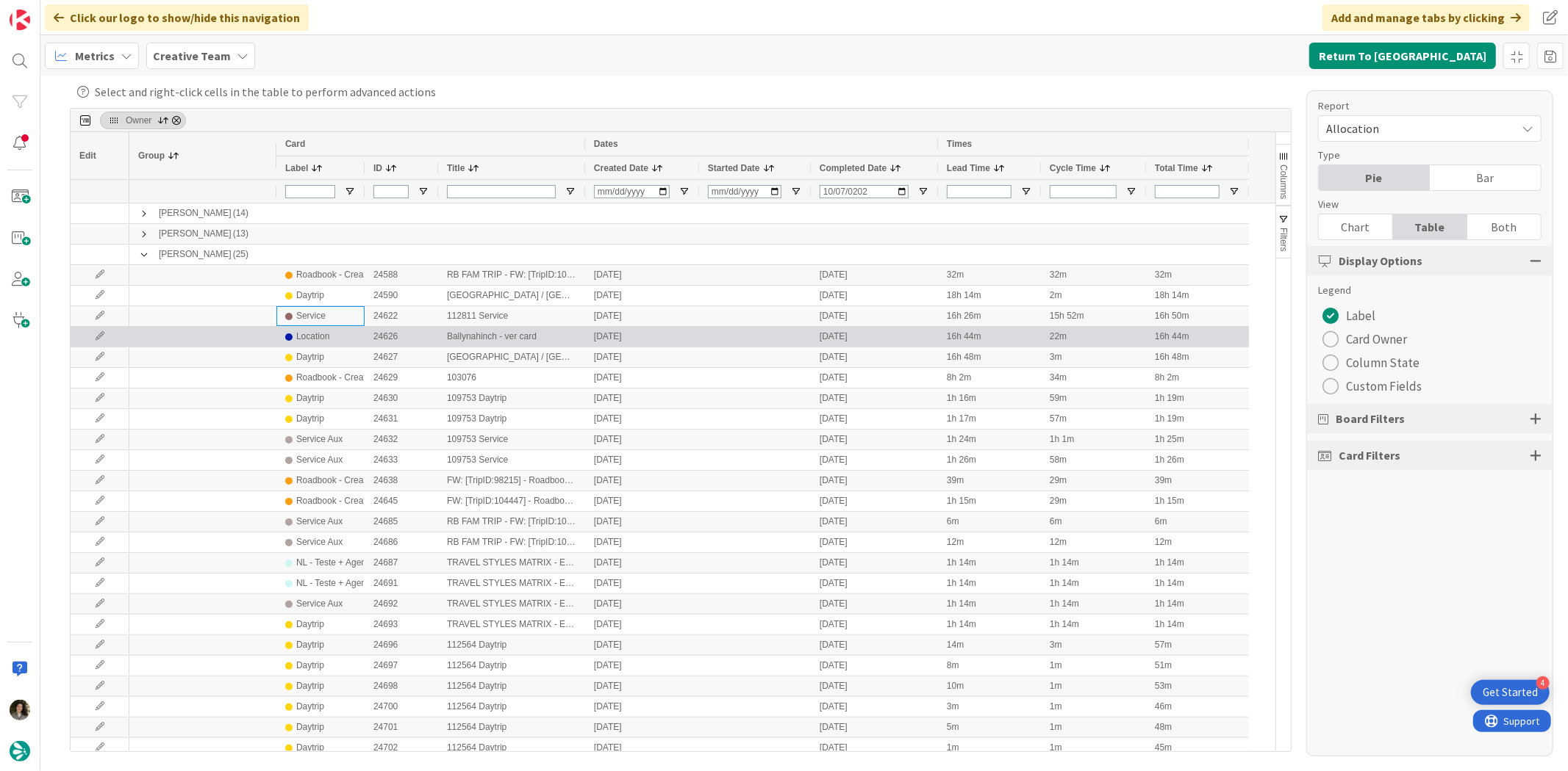
click at [321, 329] on div "Location" at bounding box center [312, 337] width 33 height 19
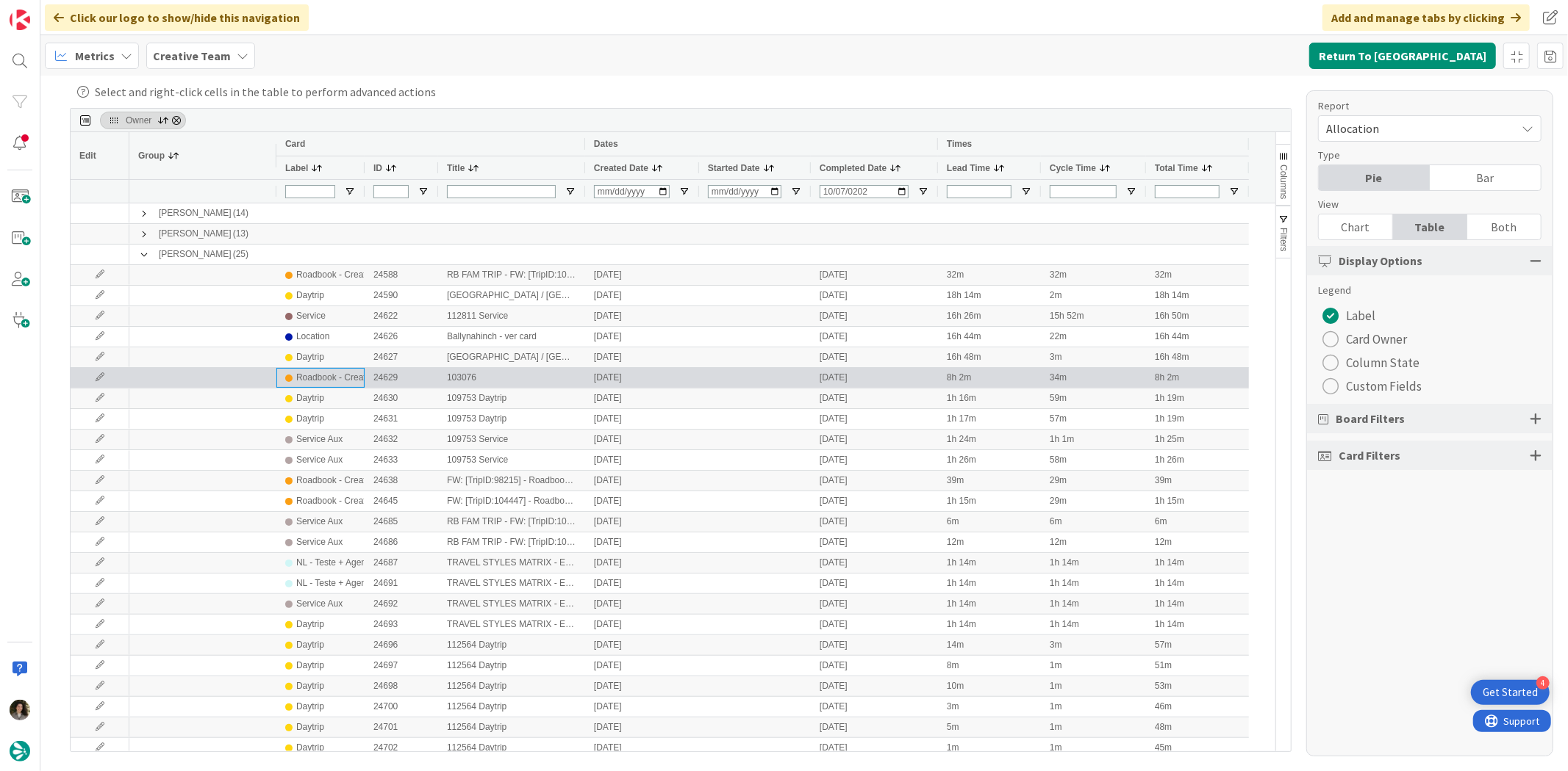
click at [326, 372] on div "Roadbook - Create" at bounding box center [333, 378] width 74 height 19
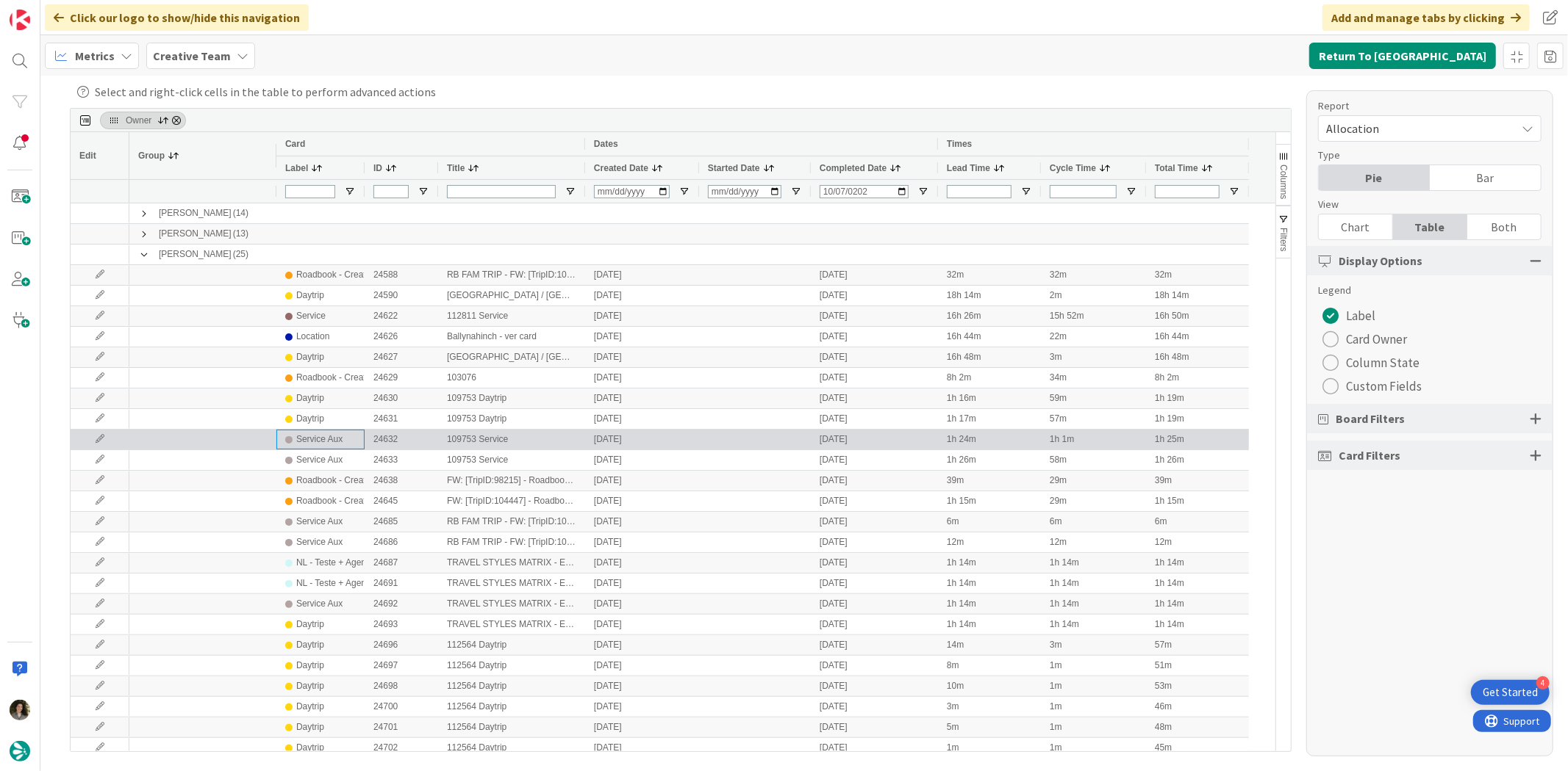
click at [321, 433] on div "Service Aux" at bounding box center [318, 439] width 46 height 19
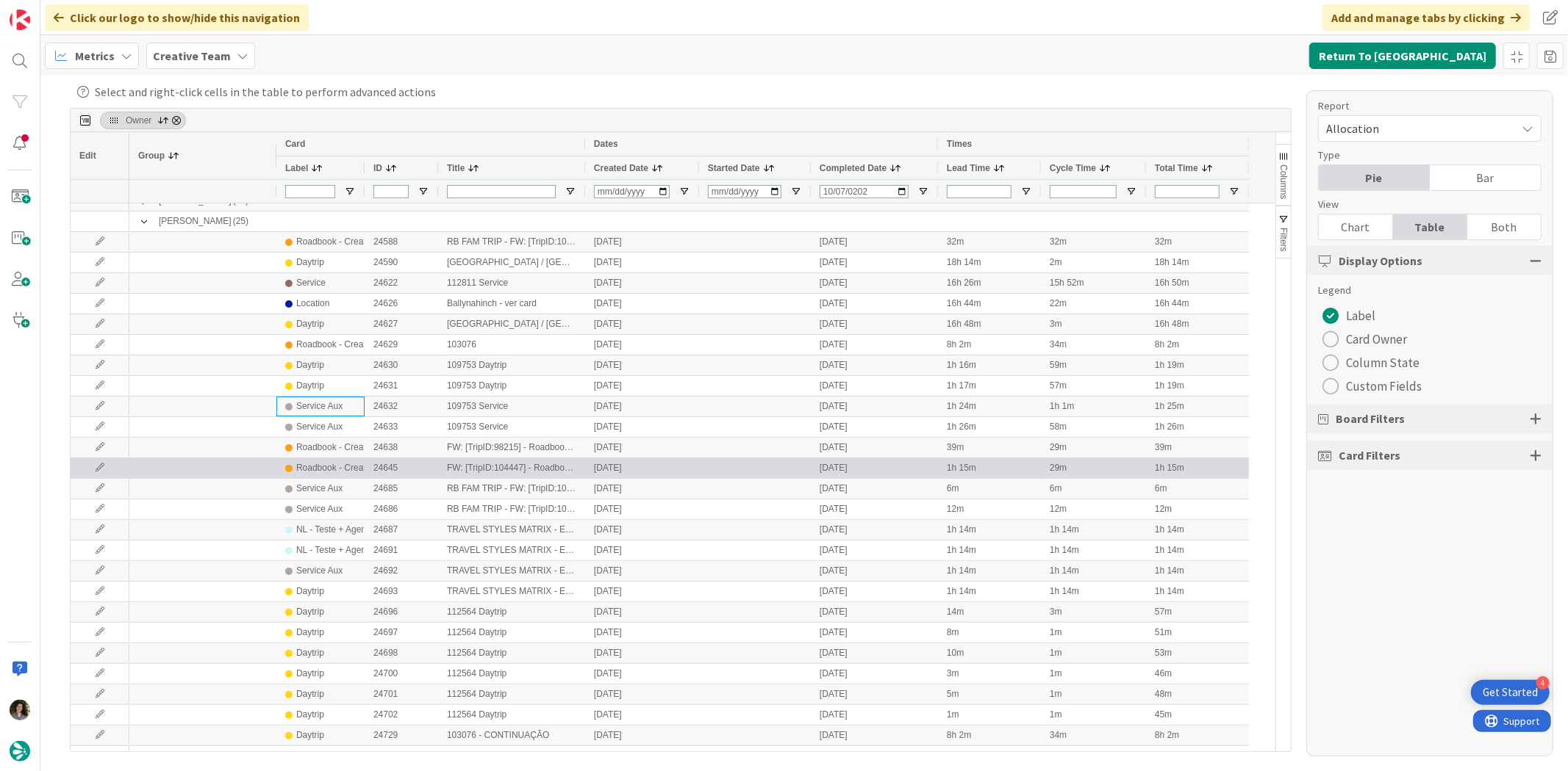
scroll to position [48, 0]
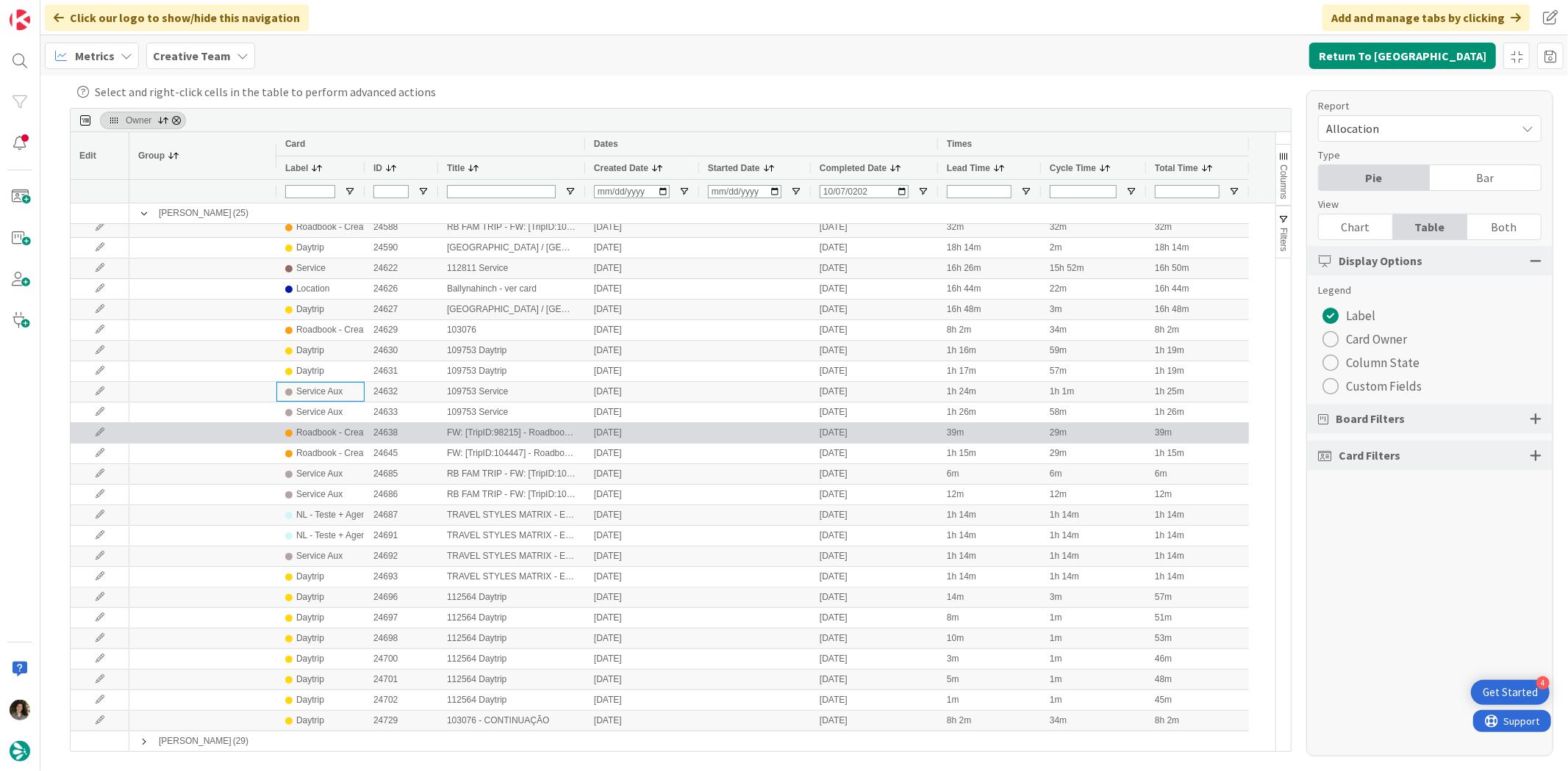
click at [339, 441] on div "Roadbook - Create" at bounding box center [333, 432] width 74 height 19
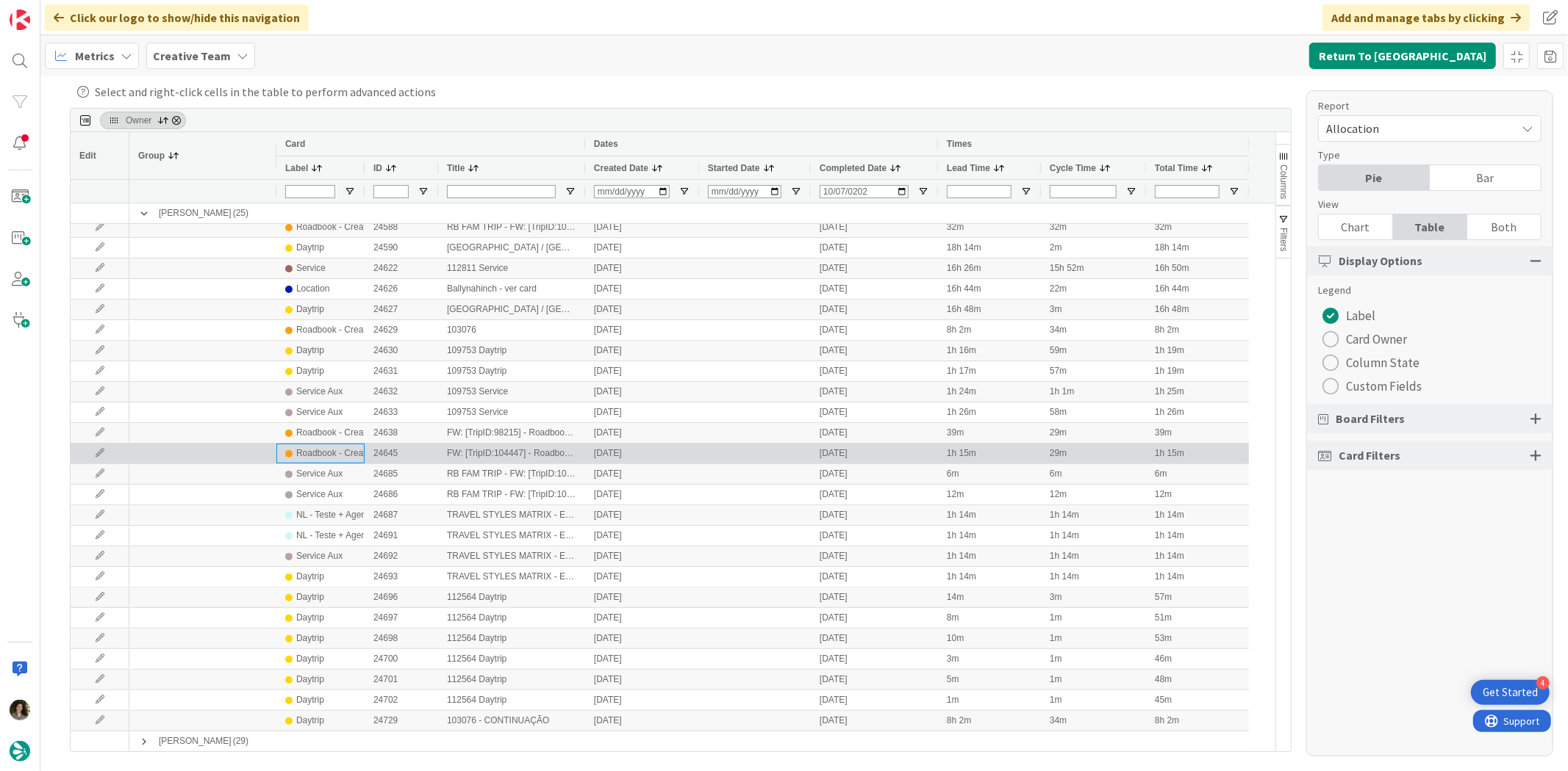
click at [339, 450] on div "Roadbook - Create" at bounding box center [333, 453] width 74 height 19
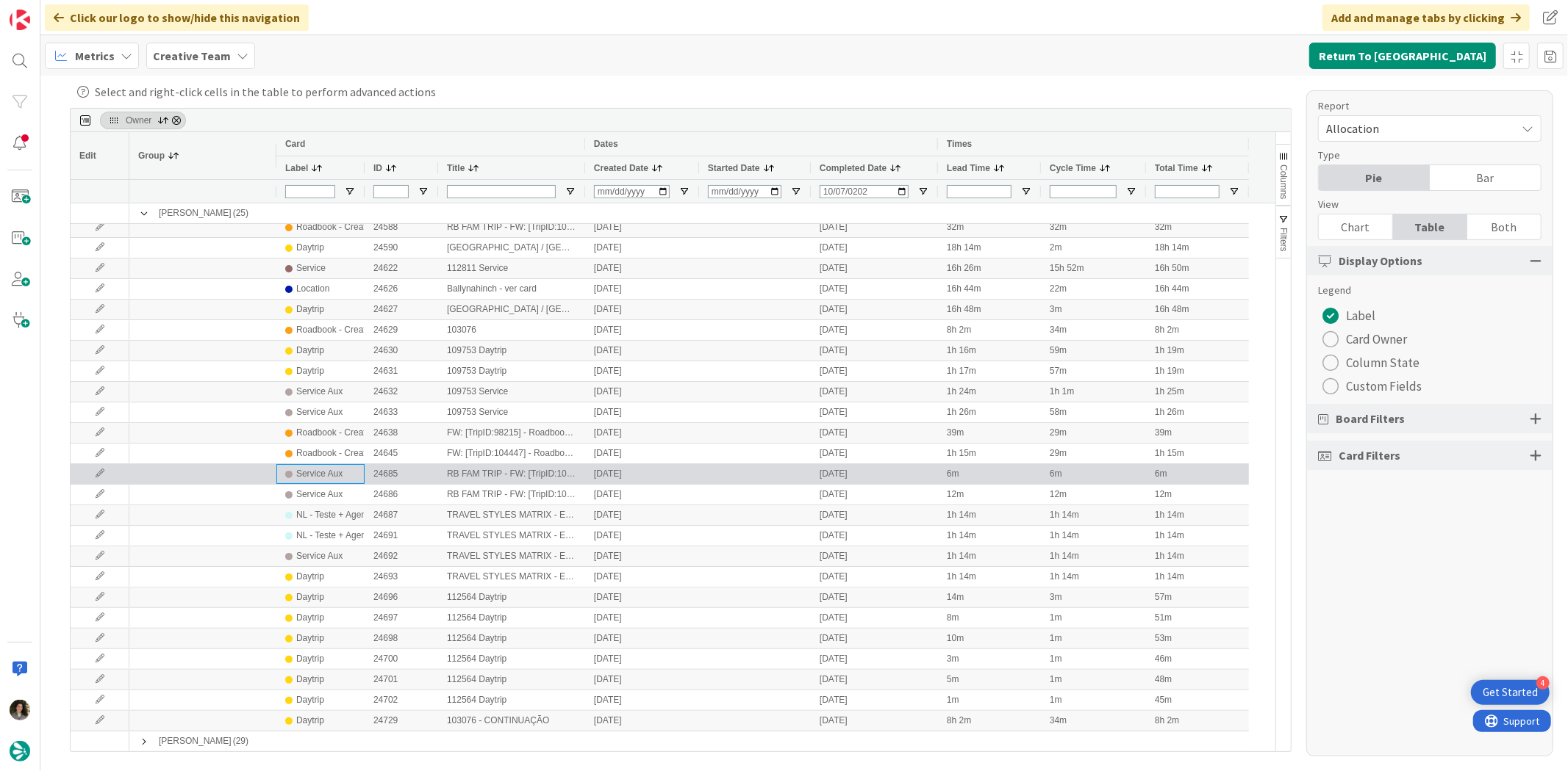
click at [331, 472] on div "Service Aux" at bounding box center [318, 474] width 46 height 19
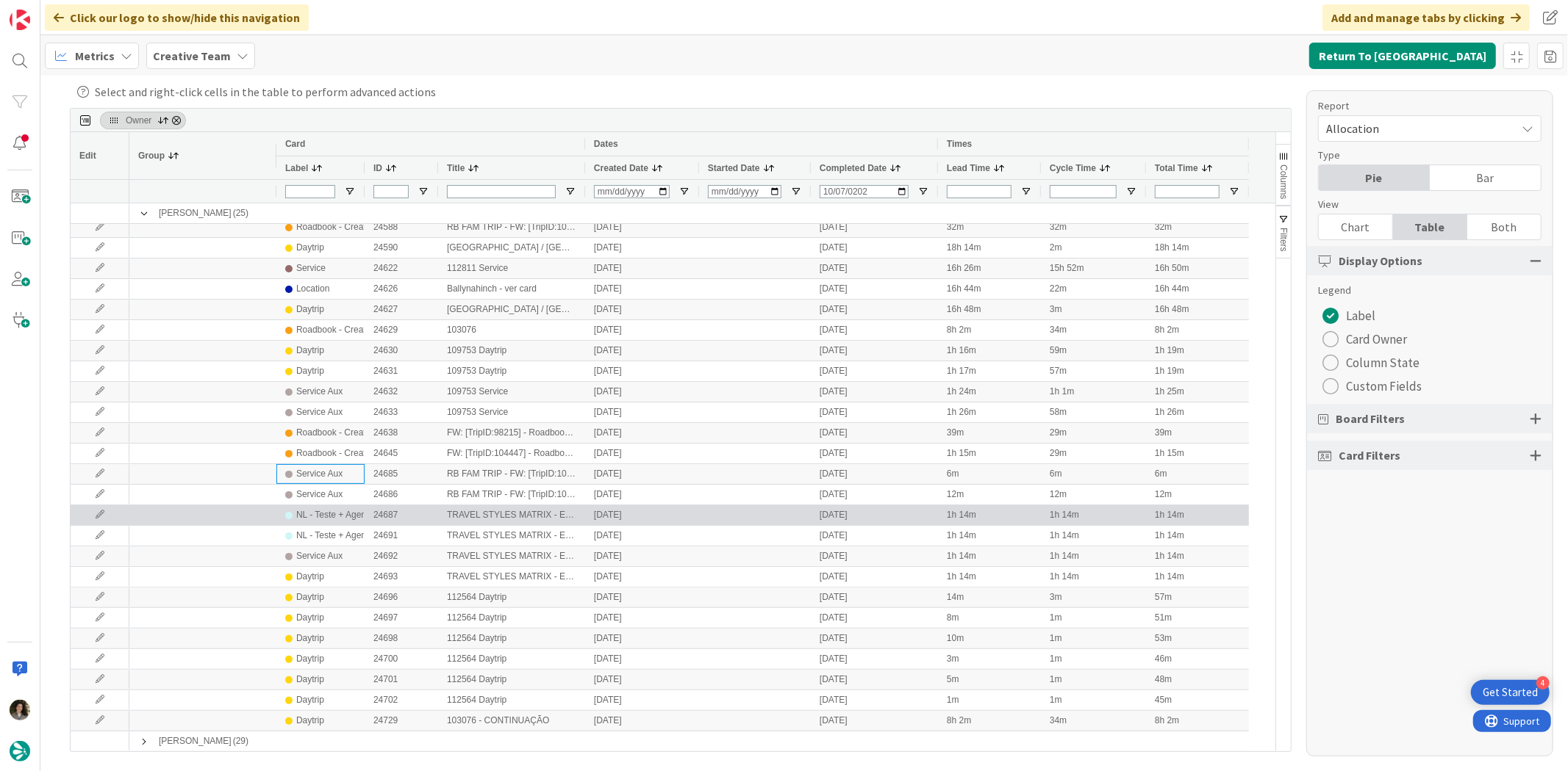
click at [334, 515] on div "NL - Teste + Agendamento" at bounding box center [348, 515] width 104 height 19
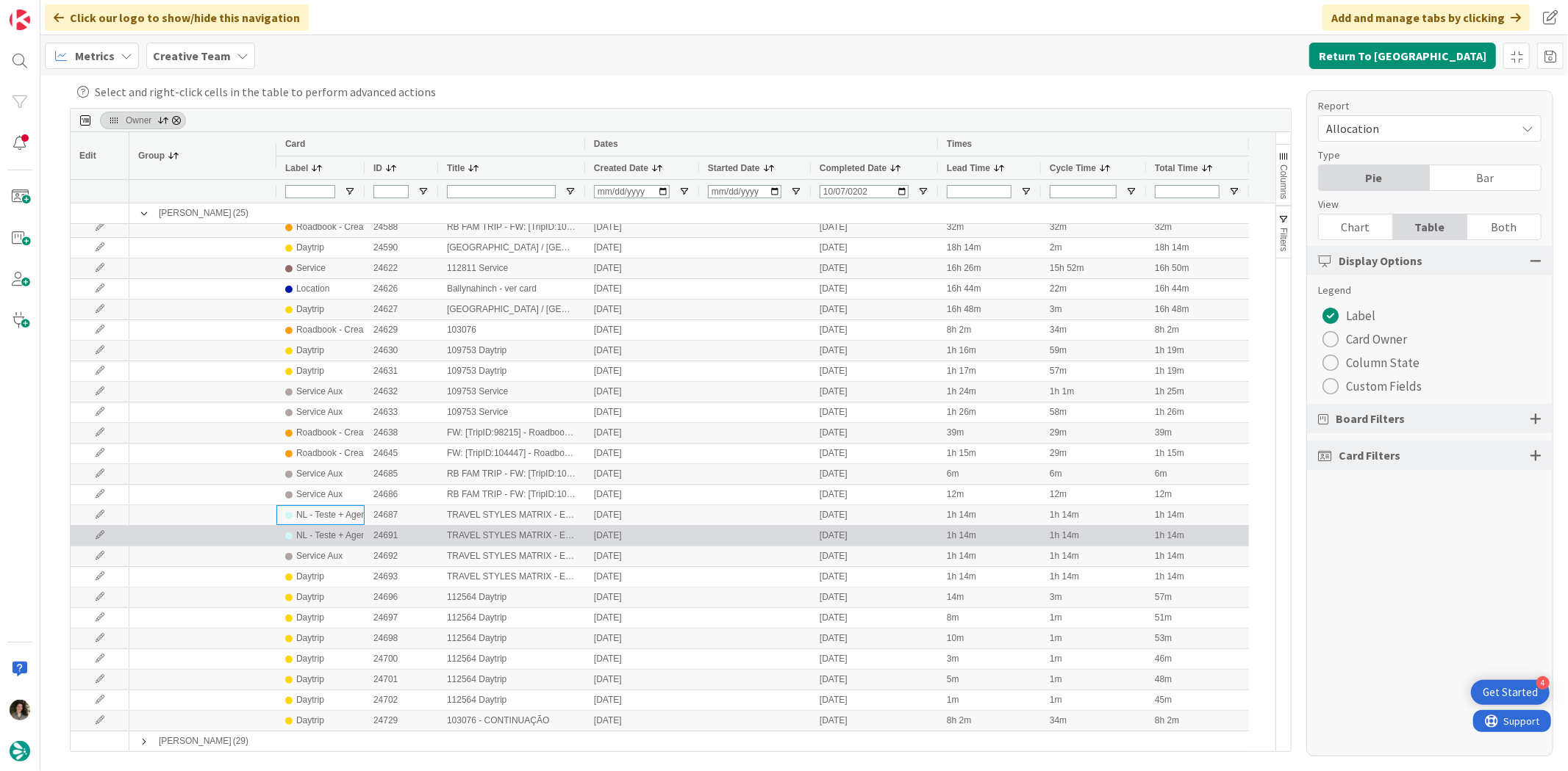
click at [344, 534] on div "NL - Teste + Agendamento" at bounding box center [348, 536] width 104 height 19
click at [338, 545] on div "NL - Teste + Agendamento" at bounding box center [348, 536] width 104 height 19
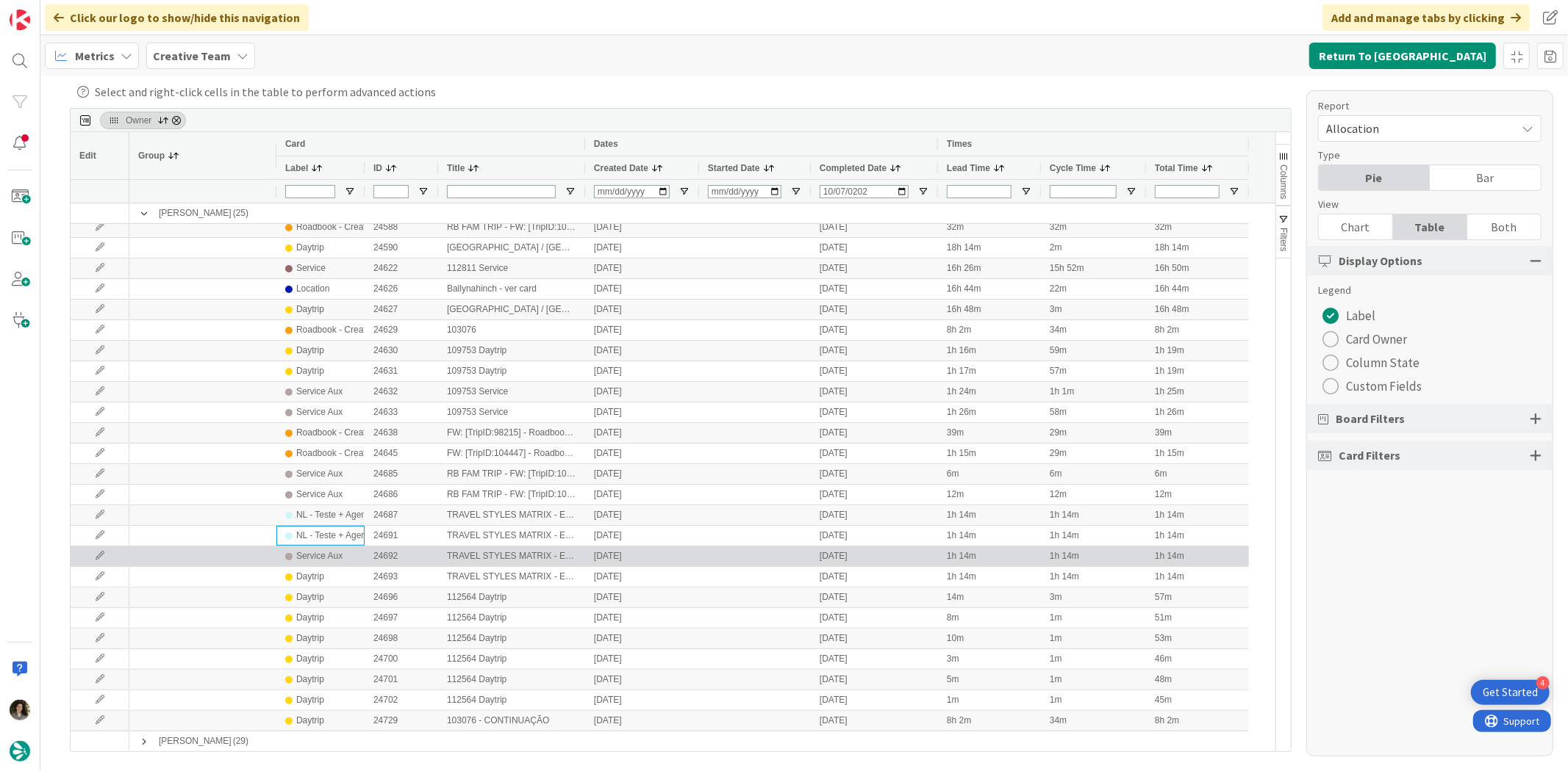
click at [337, 551] on div "Service Aux" at bounding box center [318, 556] width 46 height 19
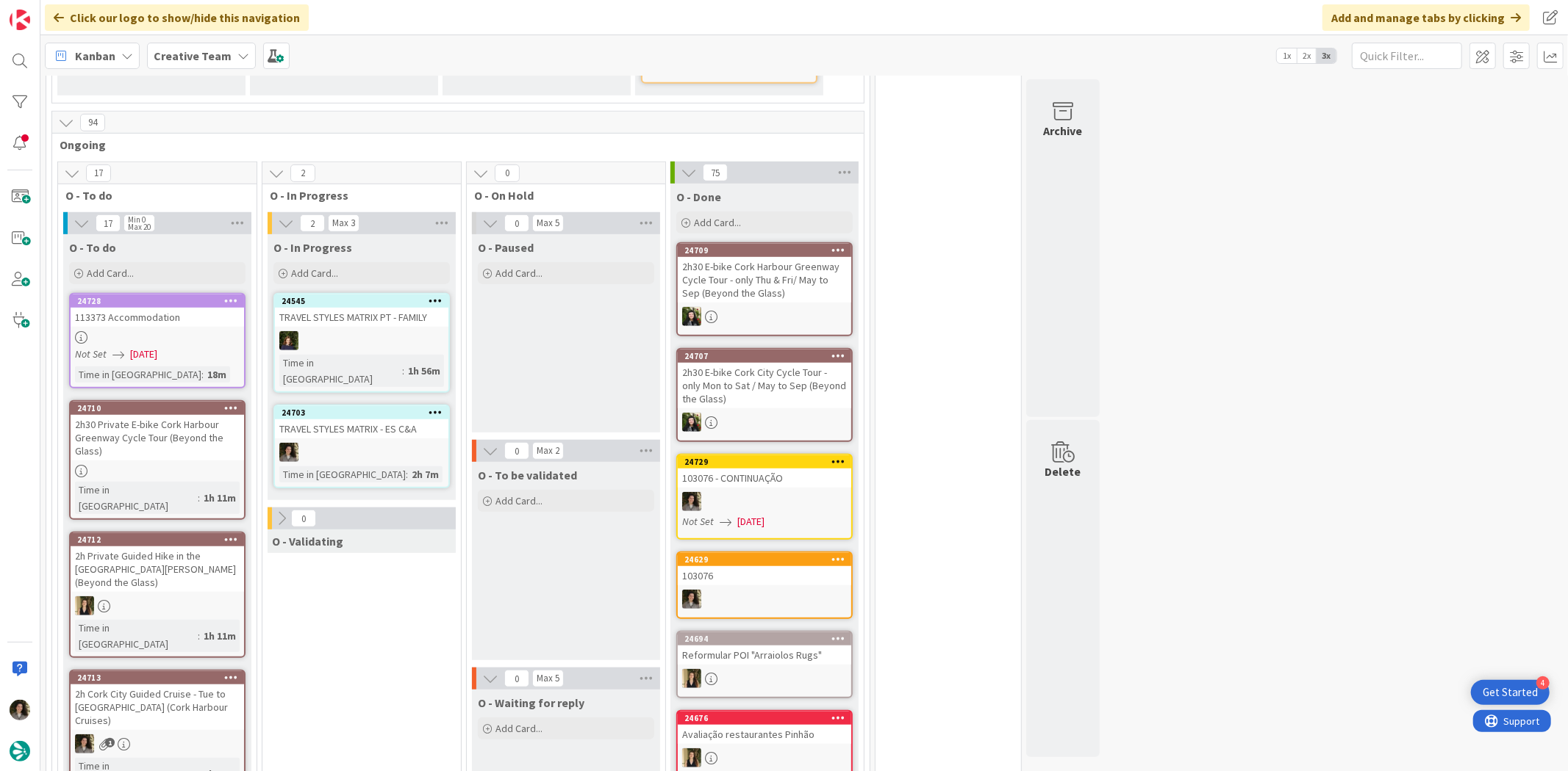
scroll to position [898, 0]
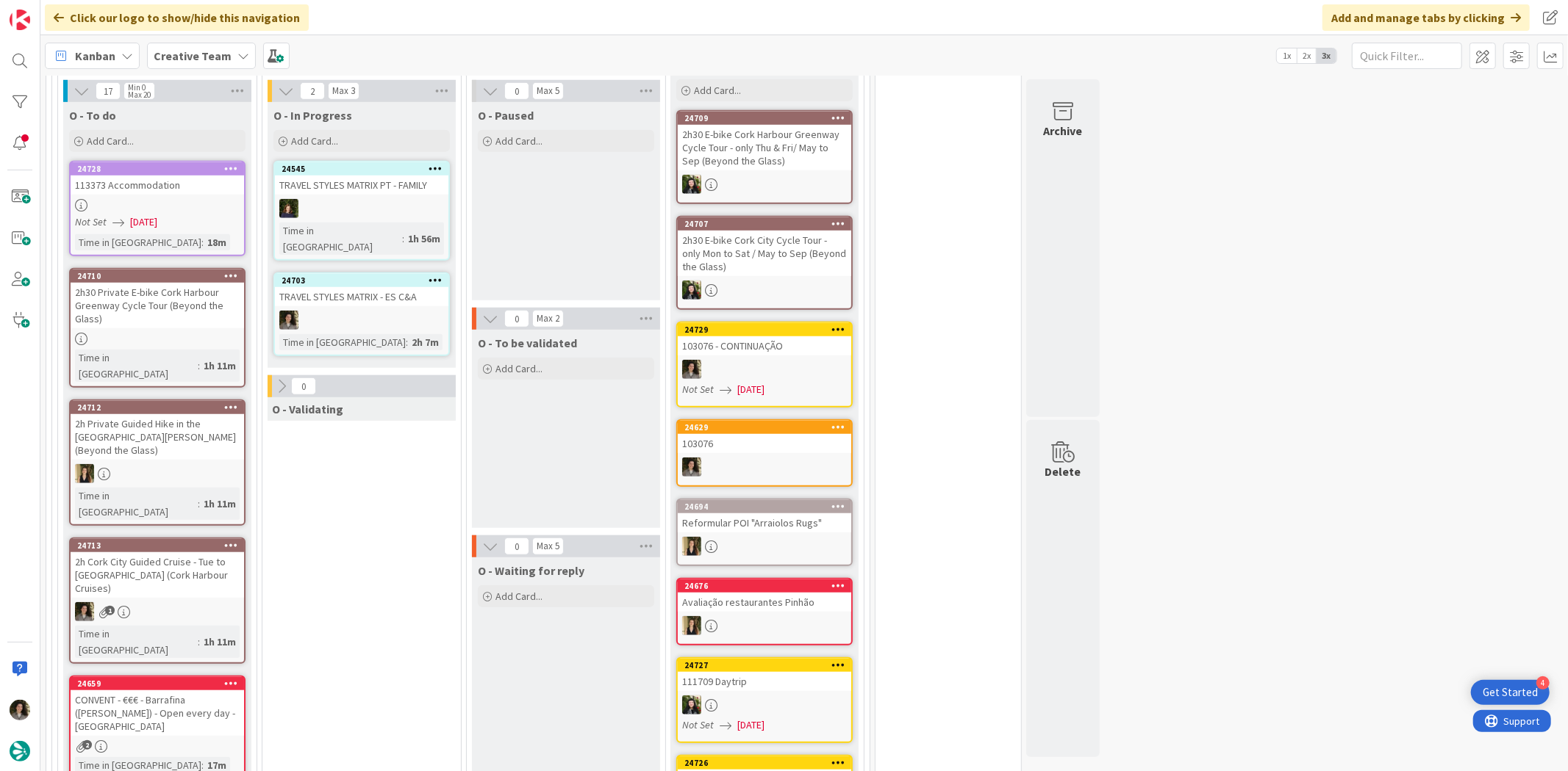
click at [388, 287] on div "TRAVEL STYLES MATRIX - ES C&A" at bounding box center [362, 297] width 174 height 20
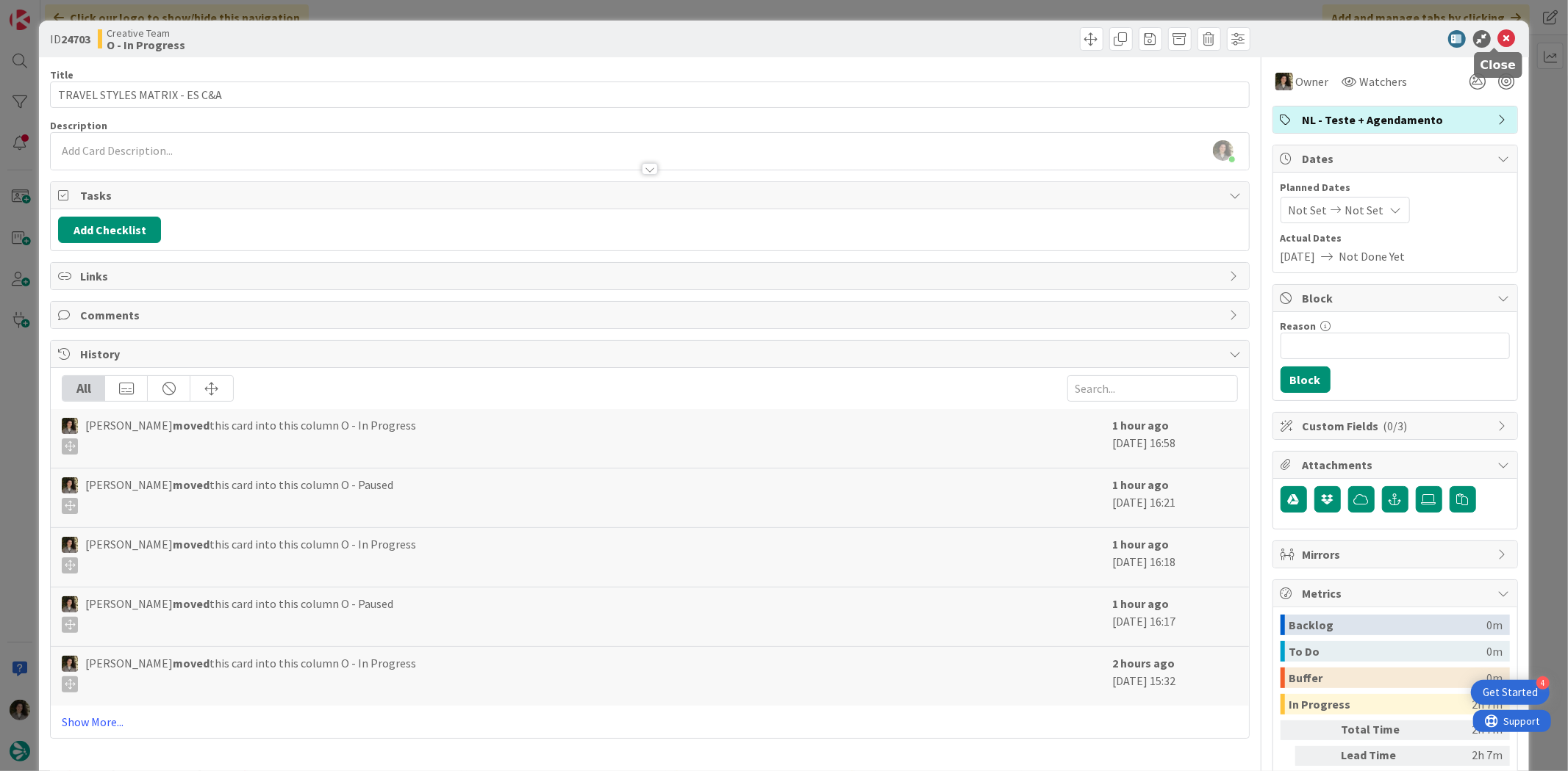
click at [1498, 32] on icon at bounding box center [1506, 39] width 18 height 18
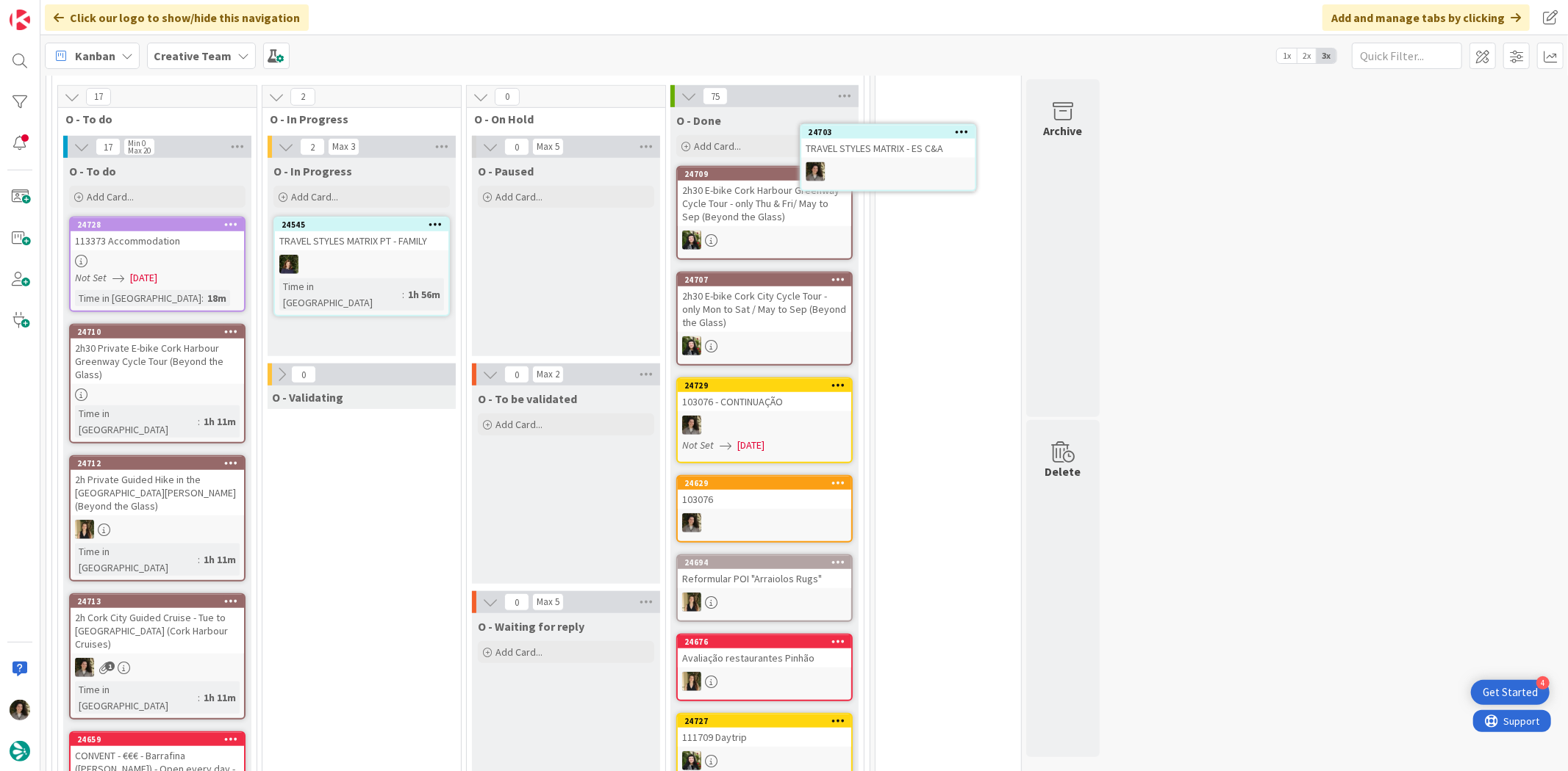
scroll to position [787, 0]
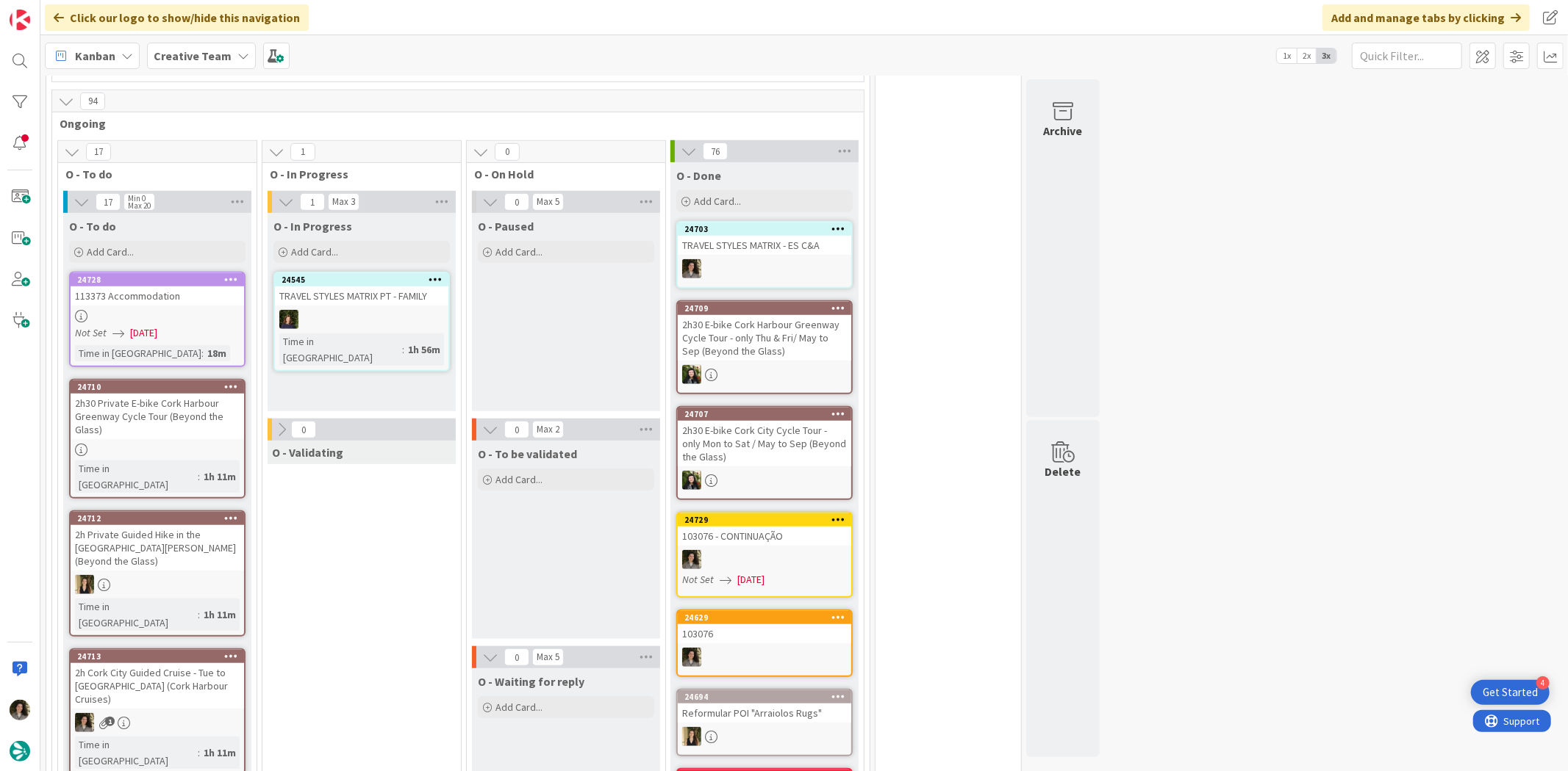
click at [787, 233] on div "24703 TRAVEL STYLES MATRIX - ES C&A" at bounding box center [764, 255] width 177 height 67
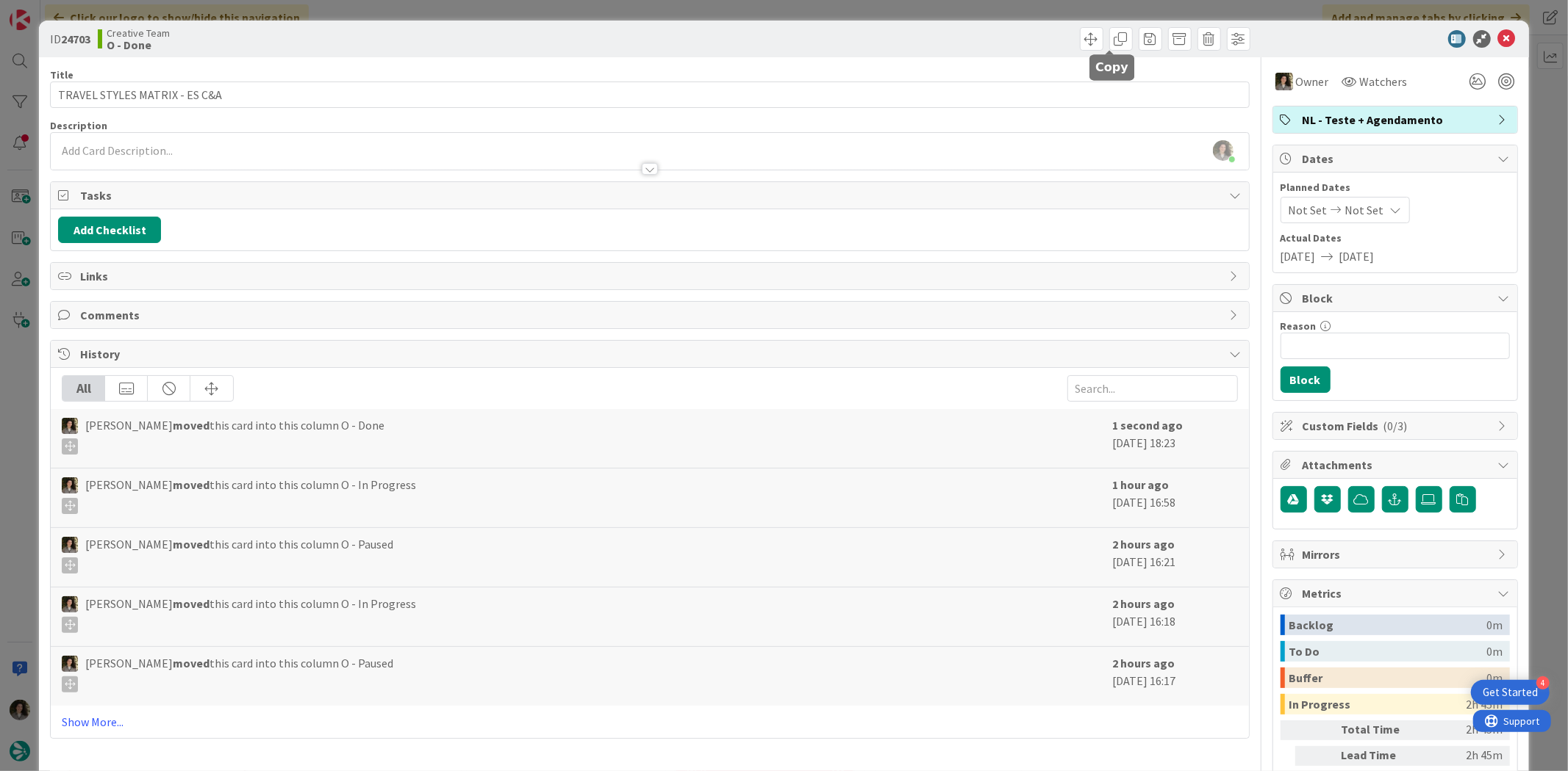
drag, startPoint x: 1110, startPoint y: 43, endPoint x: 1119, endPoint y: 77, distance: 35.2
click at [1110, 43] on span at bounding box center [1121, 39] width 23 height 23
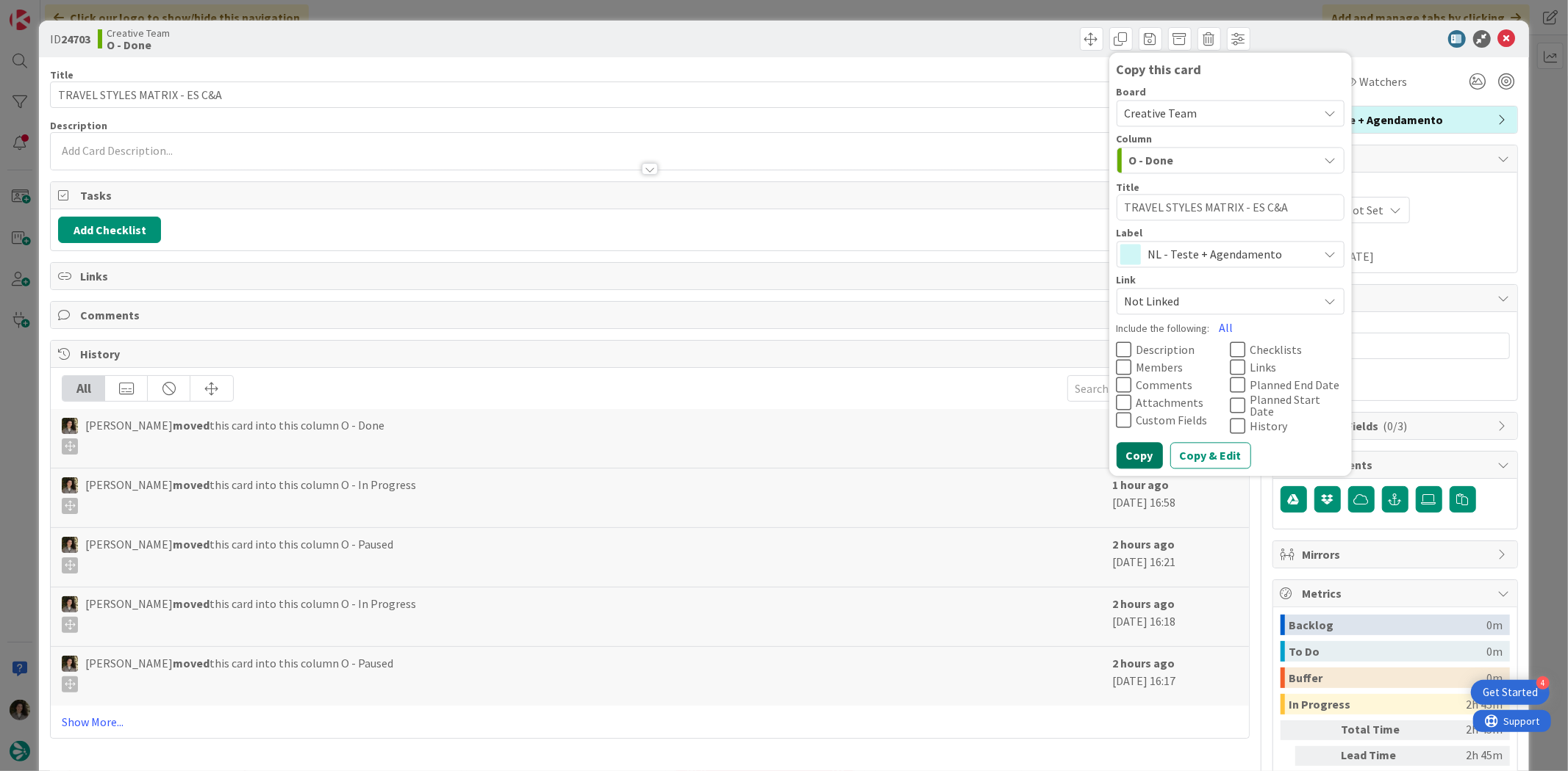
drag, startPoint x: 1143, startPoint y: 438, endPoint x: 1140, endPoint y: 420, distance: 18.2
click at [1143, 443] on button "Copy" at bounding box center [1138, 456] width 46 height 26
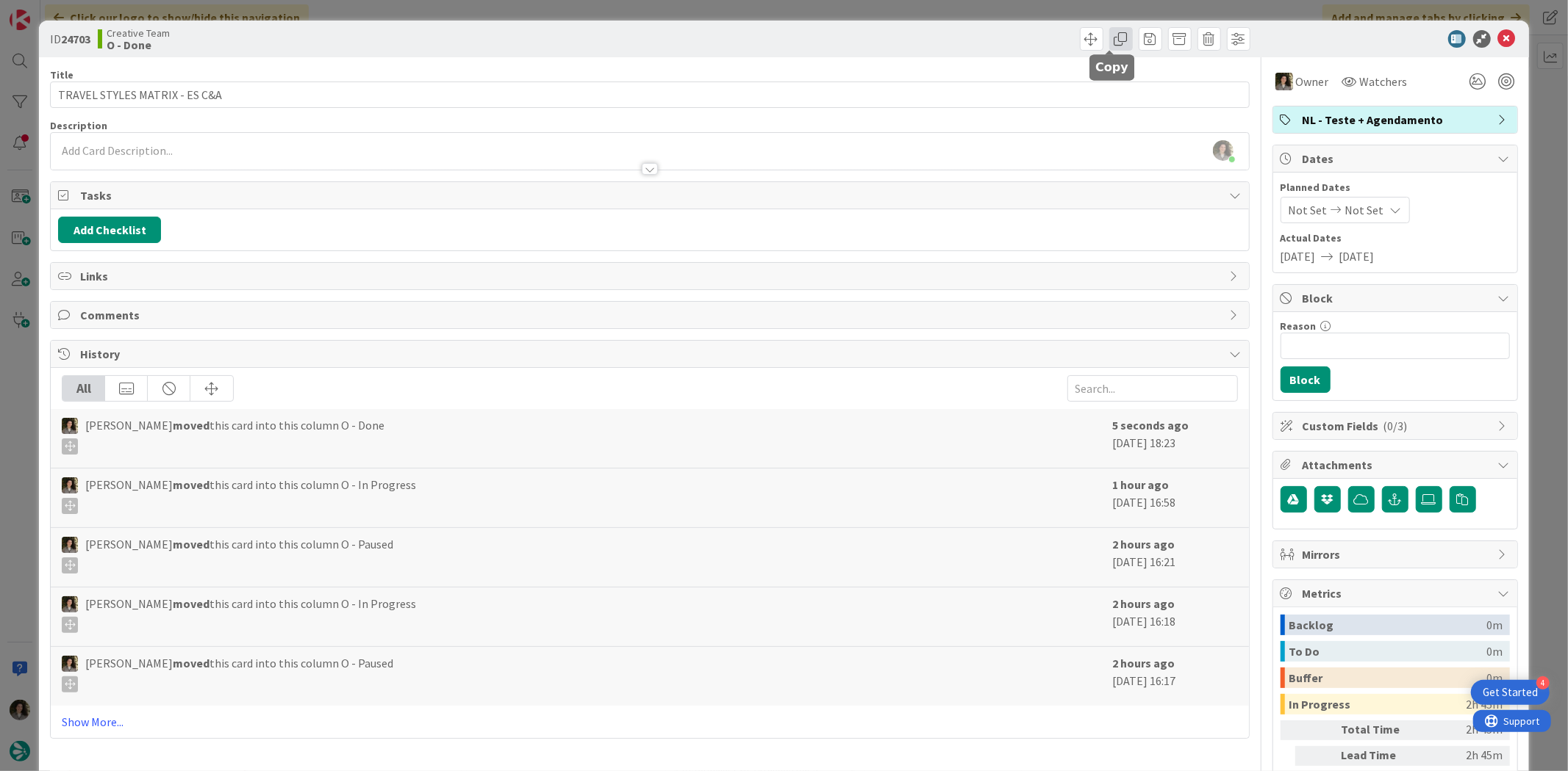
click at [1109, 31] on span at bounding box center [1121, 39] width 23 height 23
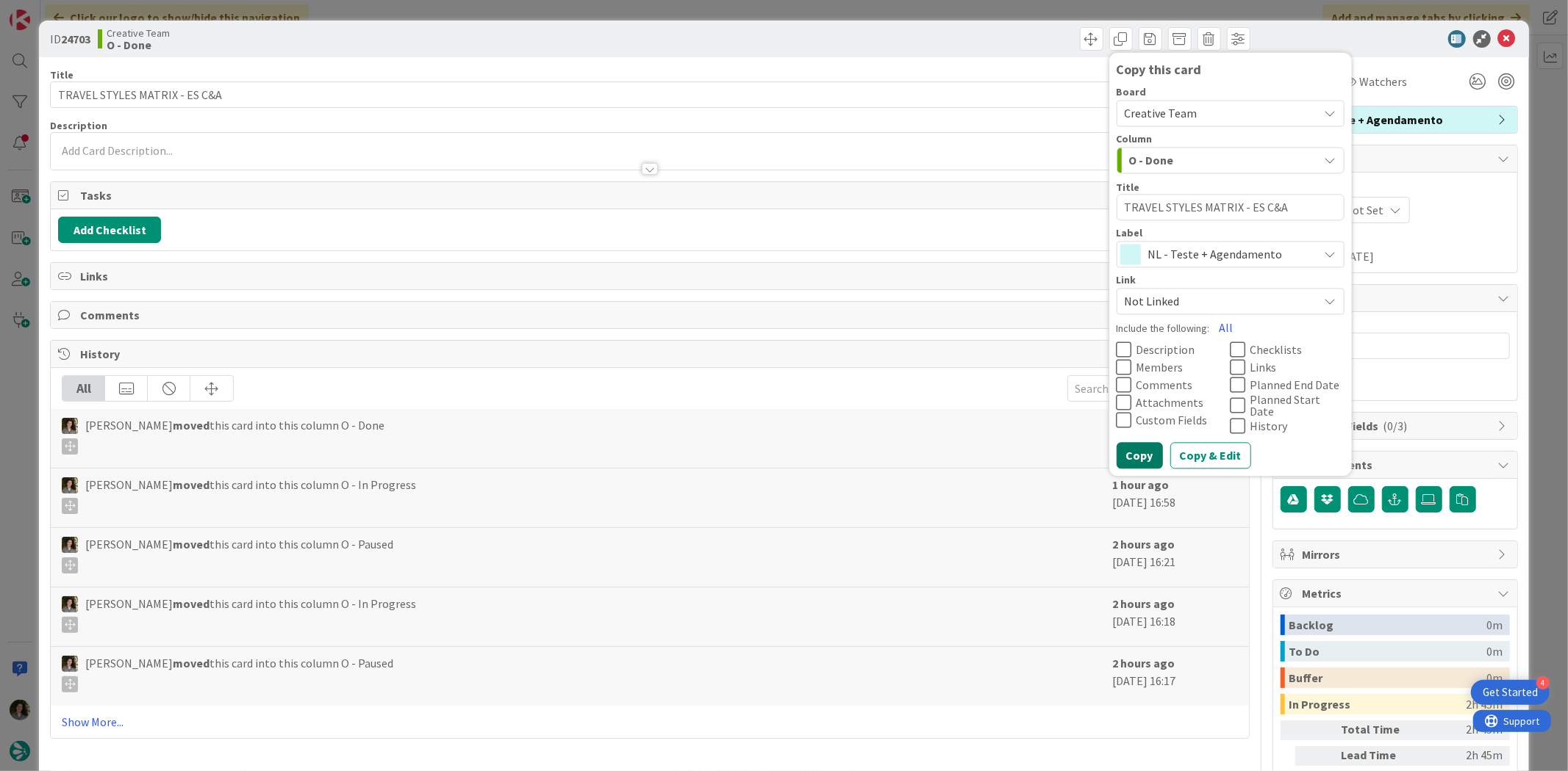
drag, startPoint x: 1135, startPoint y: 453, endPoint x: 1142, endPoint y: 290, distance: 163.2
click at [1133, 444] on button "Copy" at bounding box center [1138, 456] width 46 height 26
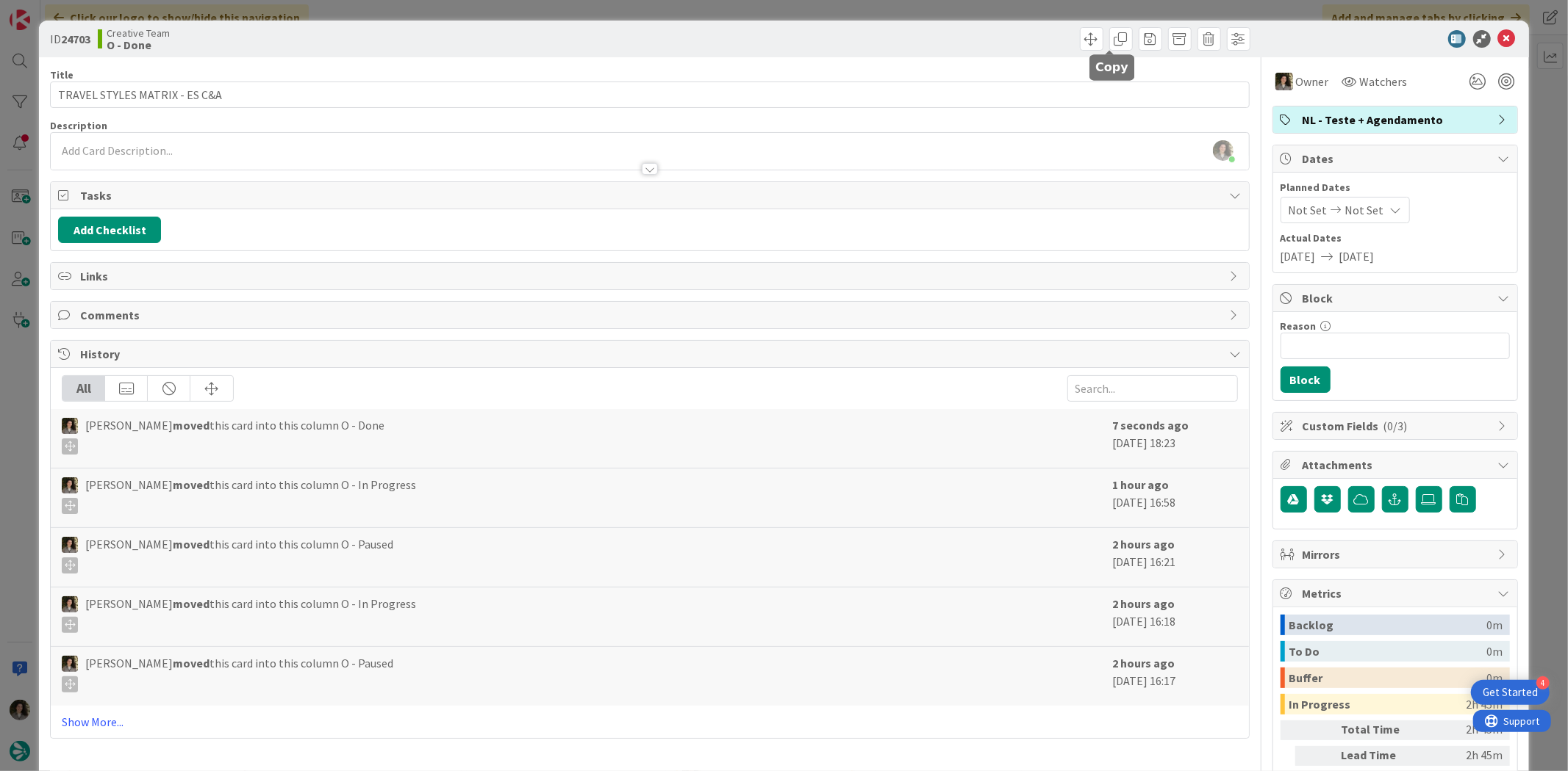
drag, startPoint x: 1111, startPoint y: 34, endPoint x: 1140, endPoint y: 78, distance: 52.7
click at [1114, 40] on span at bounding box center [1121, 39] width 23 height 23
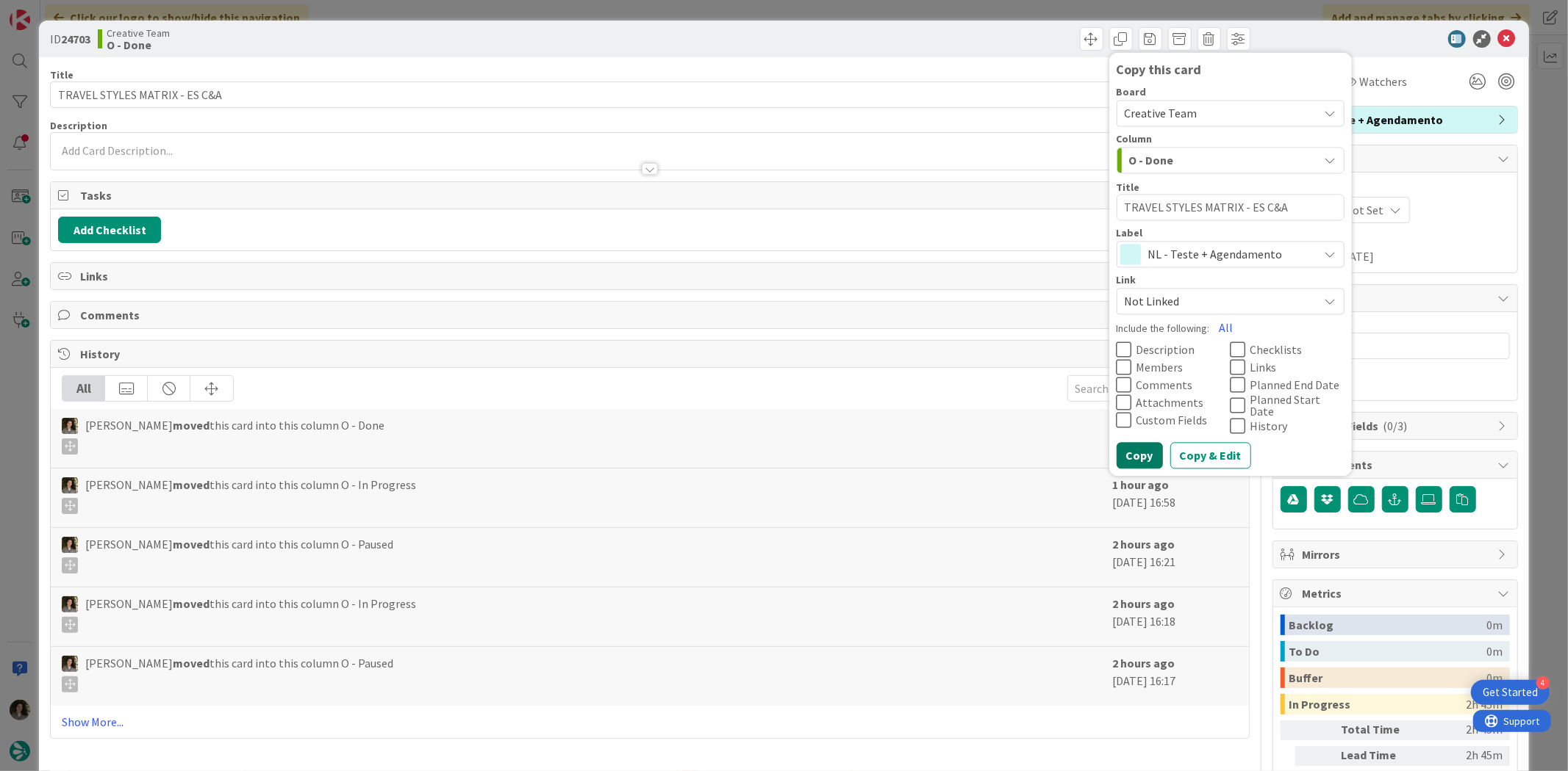
drag, startPoint x: 1131, startPoint y: 450, endPoint x: 1135, endPoint y: 415, distance: 35.2
click at [1130, 450] on button "Copy" at bounding box center [1138, 456] width 46 height 26
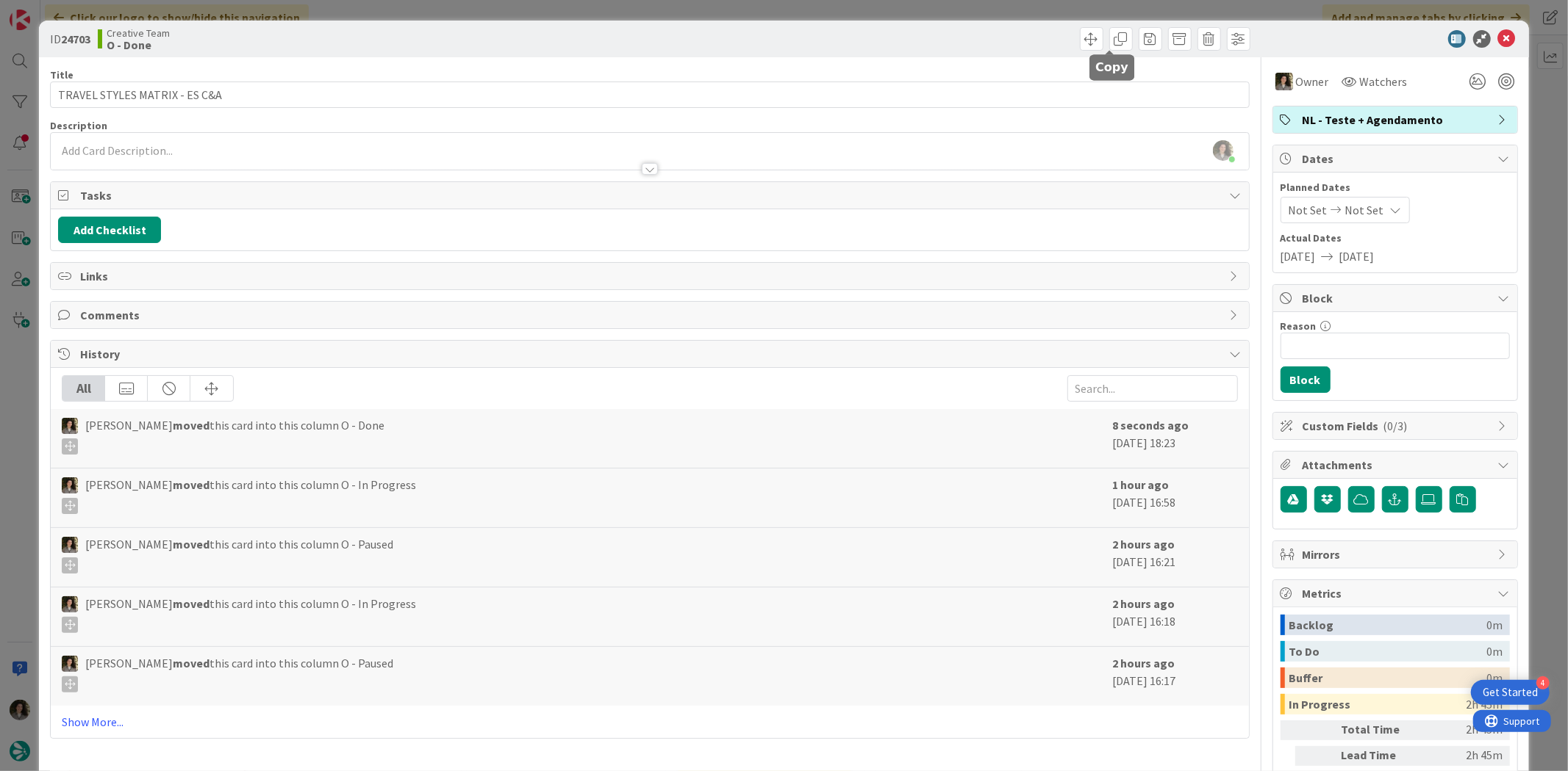
drag, startPoint x: 1104, startPoint y: 37, endPoint x: 1133, endPoint y: 72, distance: 45.5
click at [1109, 37] on span at bounding box center [1121, 39] width 23 height 23
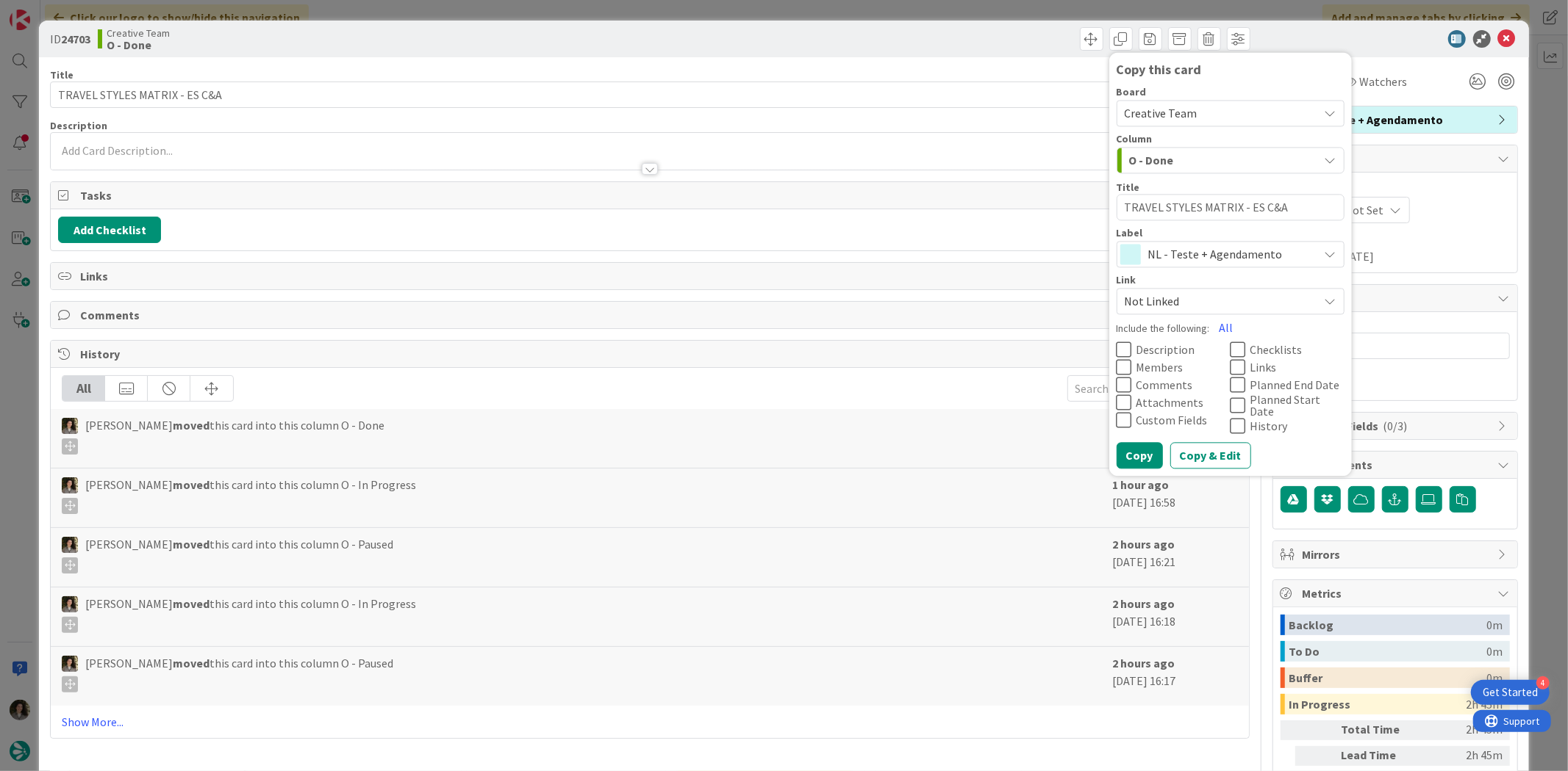
click at [1202, 250] on span "NL - Teste + Agendamento" at bounding box center [1229, 255] width 163 height 20
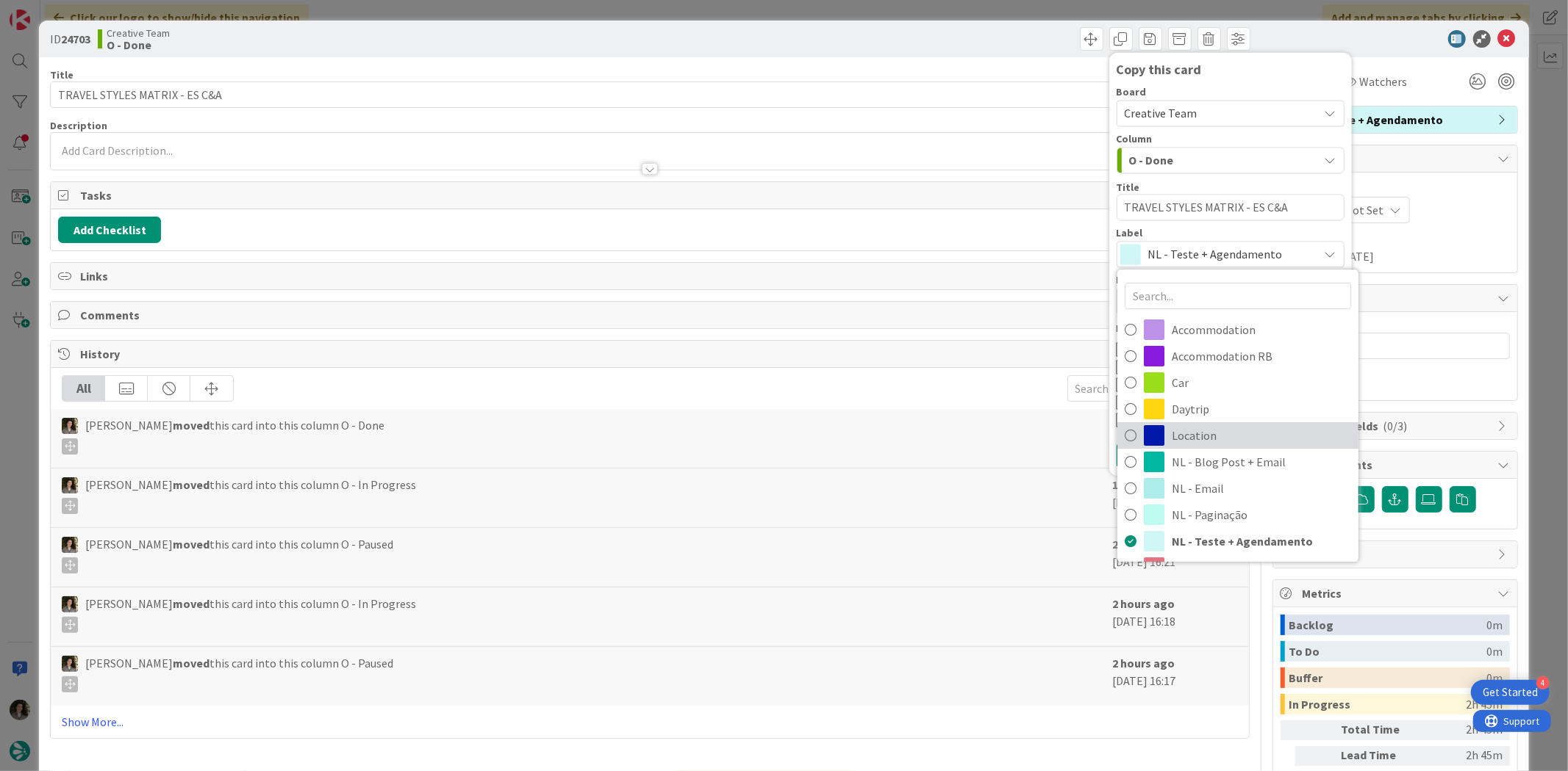
scroll to position [163, 0]
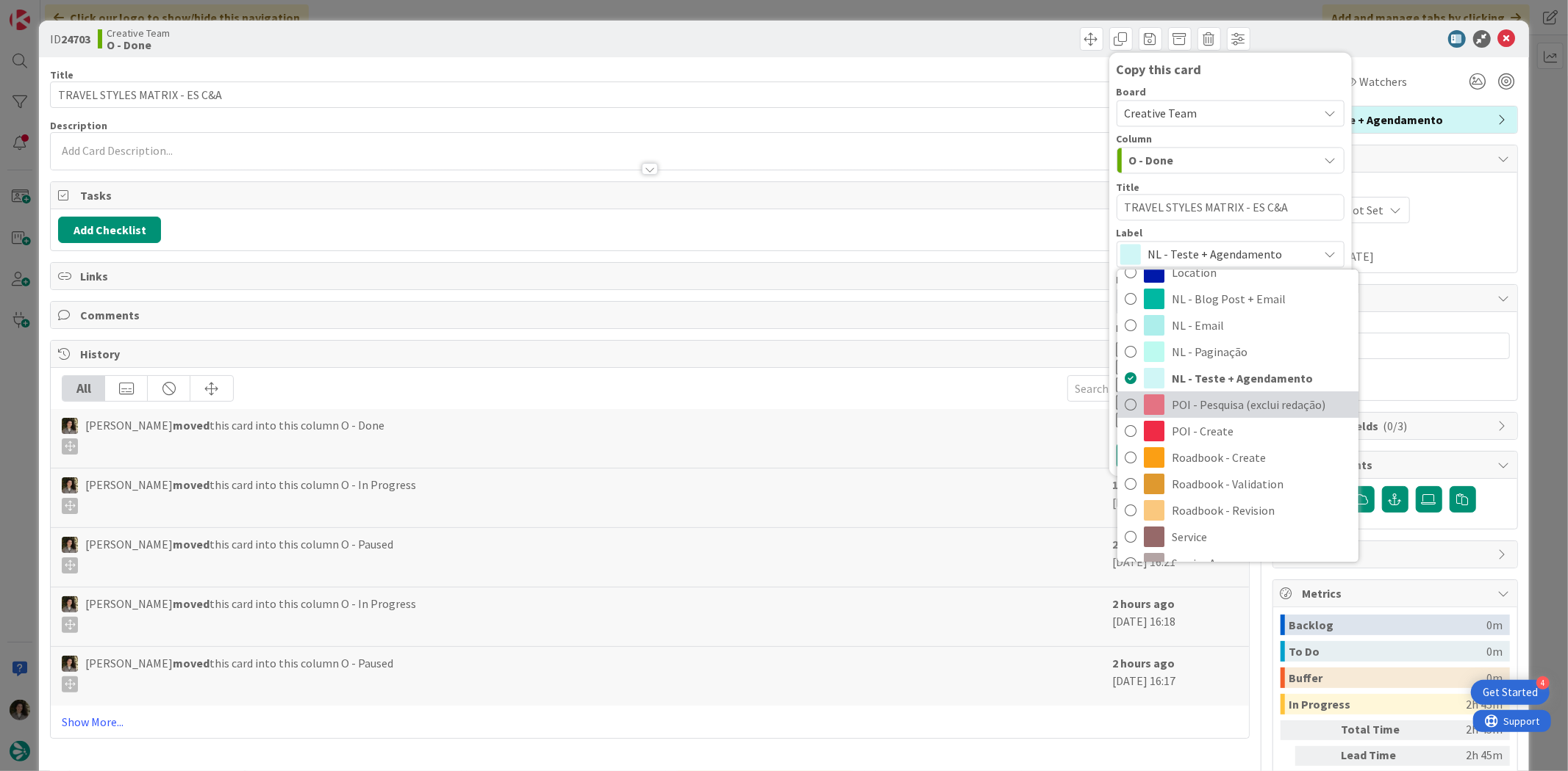
click at [1235, 404] on span "POI - Pesquisa (exclui redação)" at bounding box center [1261, 404] width 180 height 22
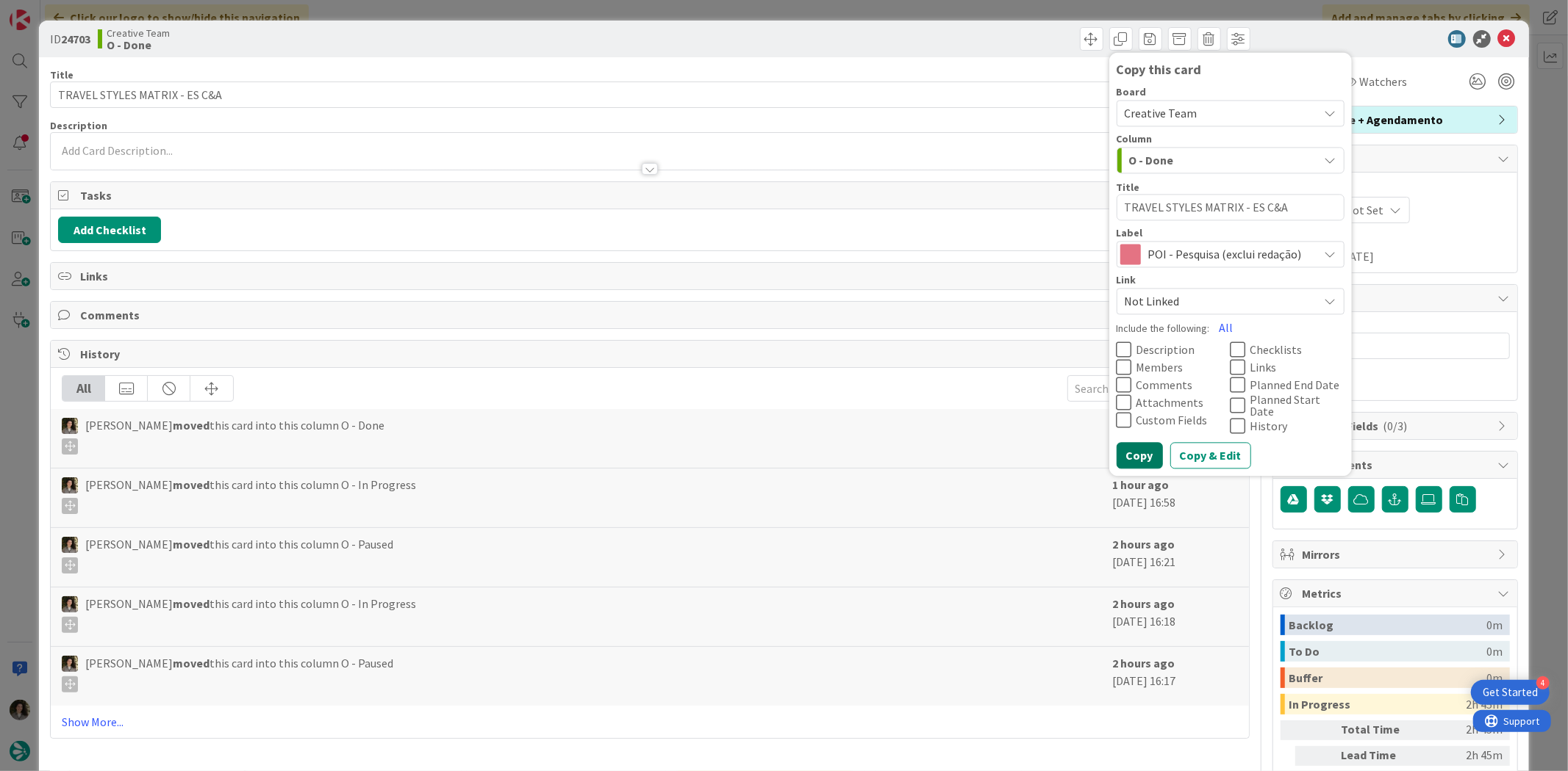
click at [1125, 446] on button "Copy" at bounding box center [1138, 456] width 46 height 26
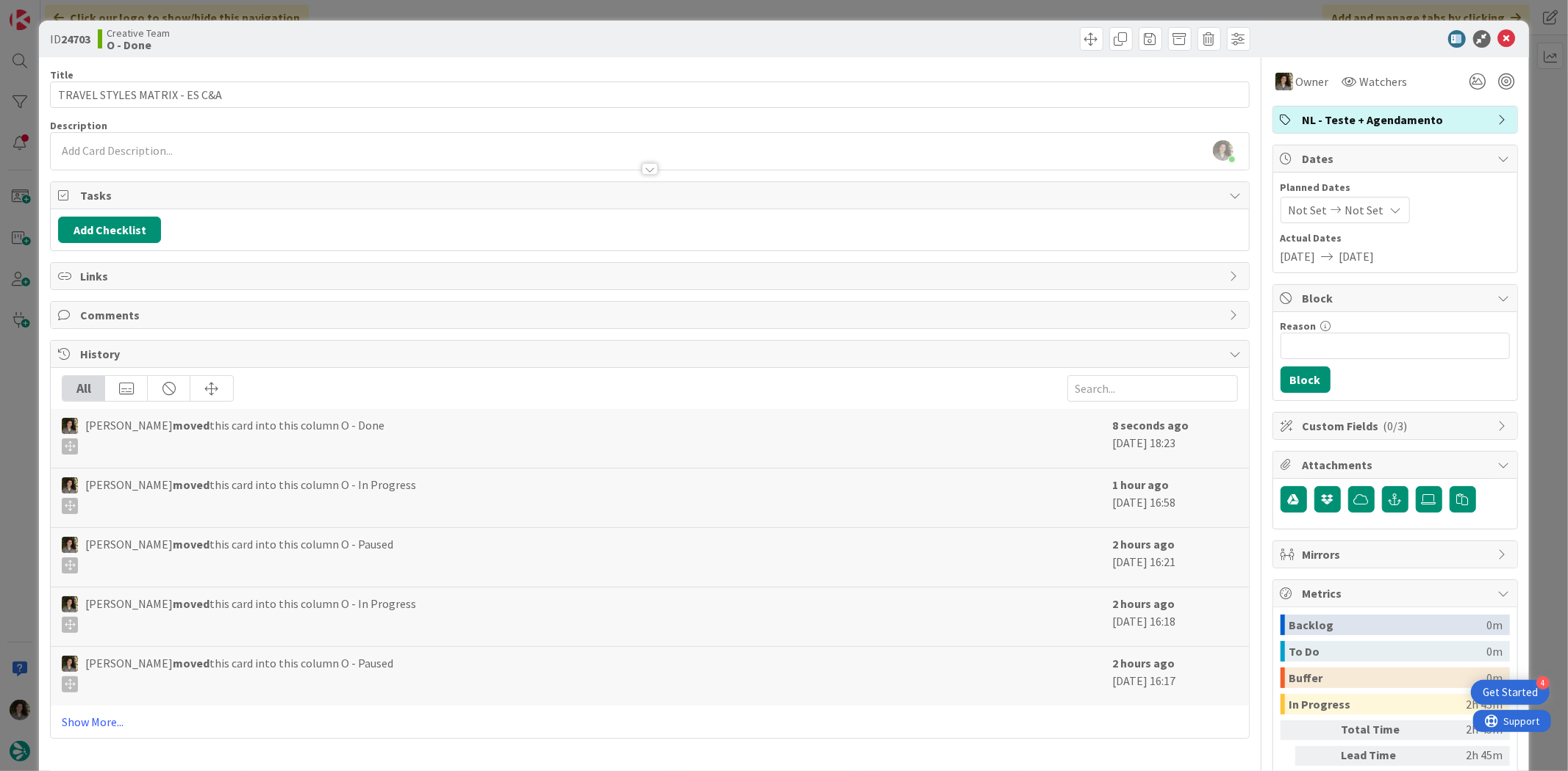
type textarea "x"
click at [1498, 33] on icon at bounding box center [1506, 39] width 18 height 18
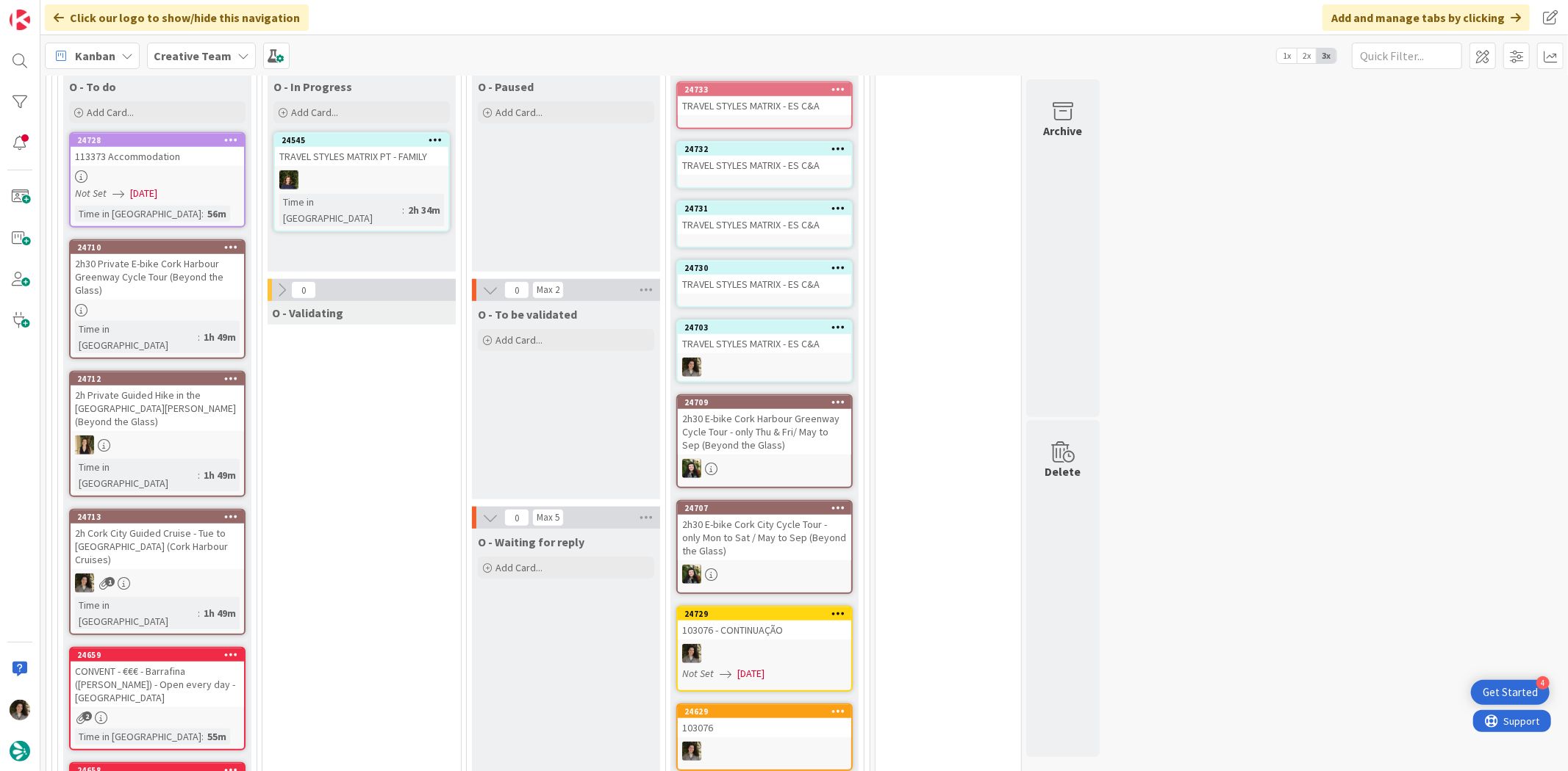
scroll to position [898, 0]
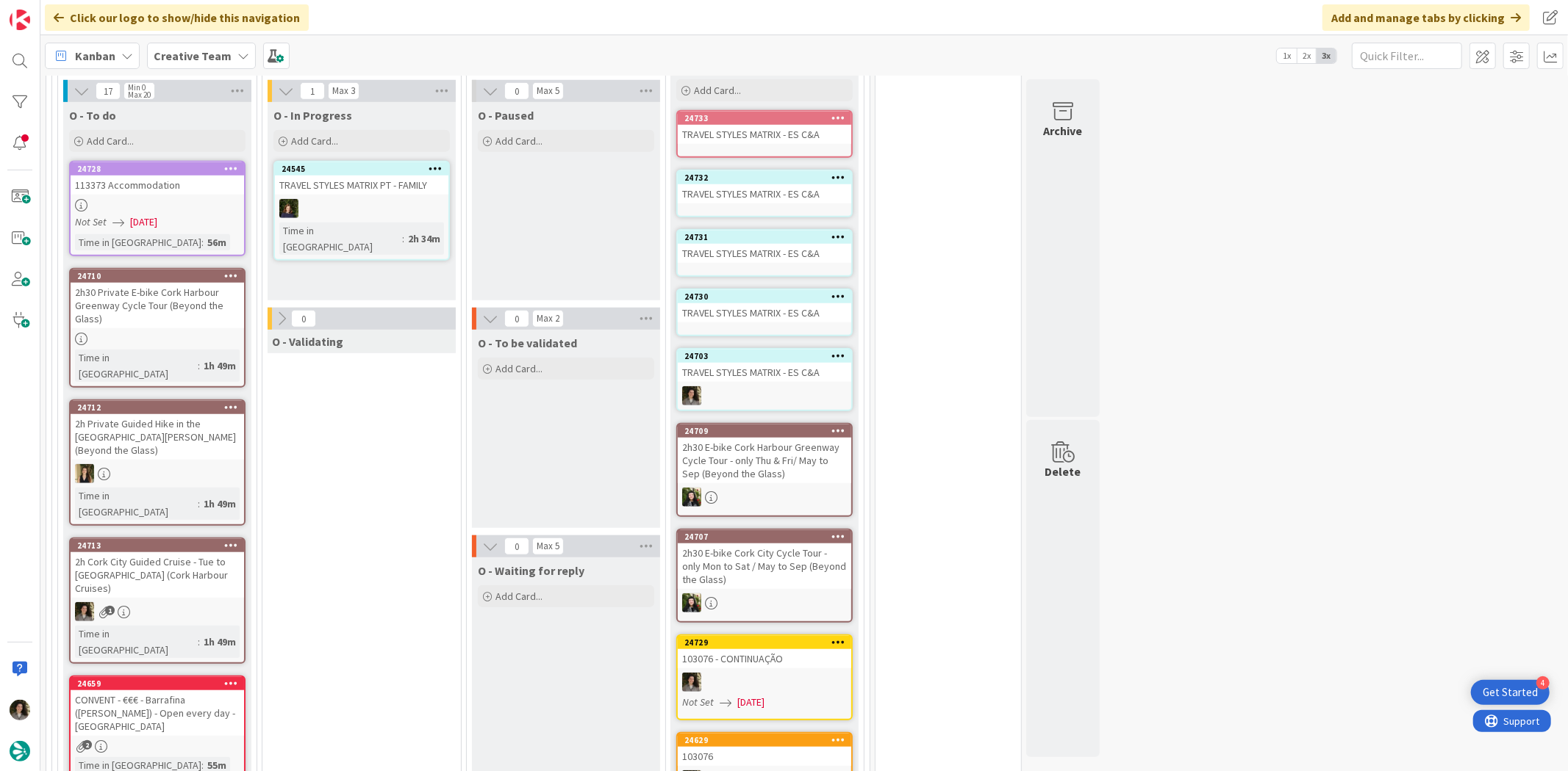
click at [765, 304] on div "TRAVEL STYLES MATRIX - ES C&A" at bounding box center [764, 313] width 174 height 20
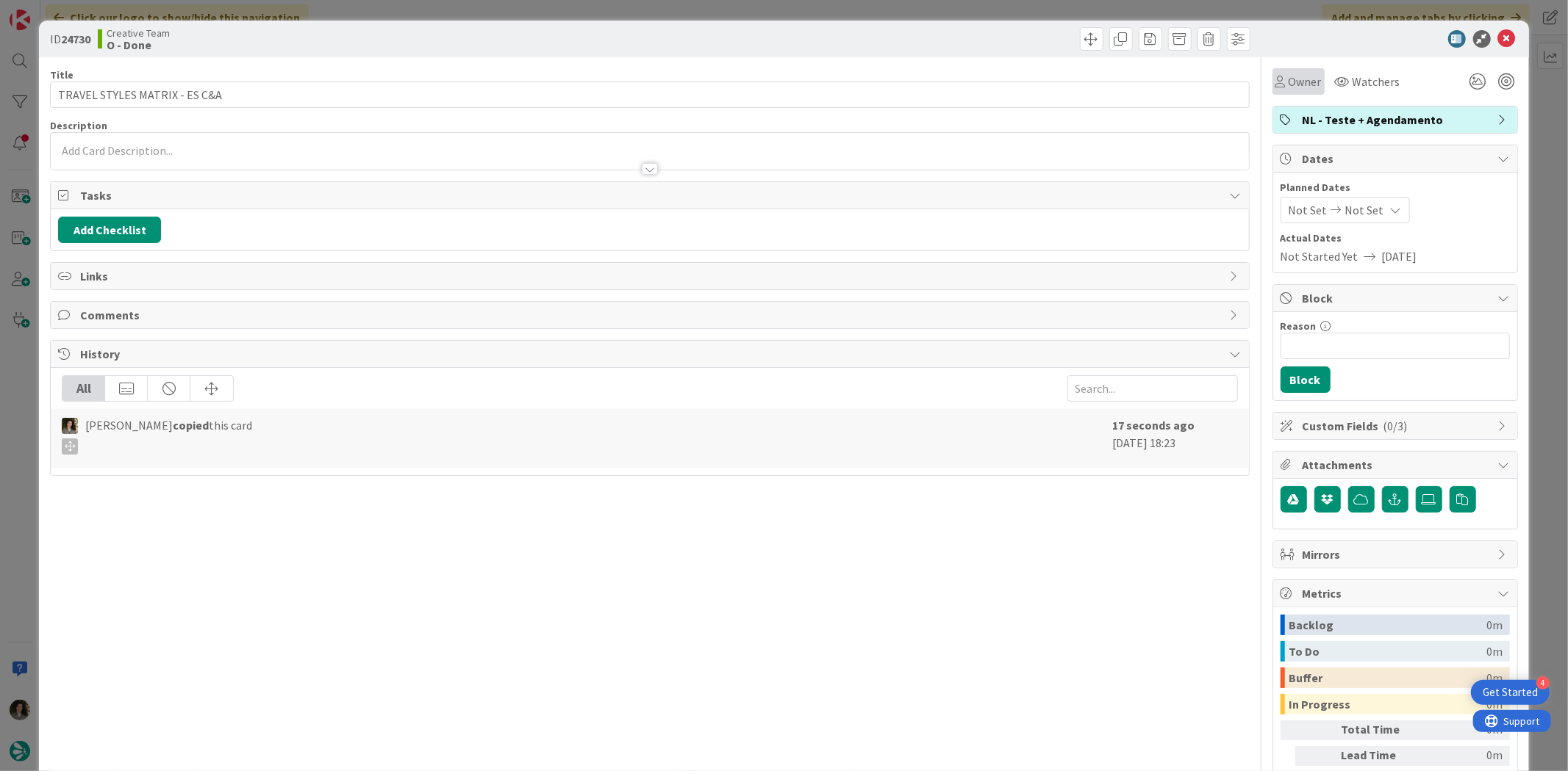
click at [1299, 73] on span "Owner" at bounding box center [1305, 82] width 33 height 18
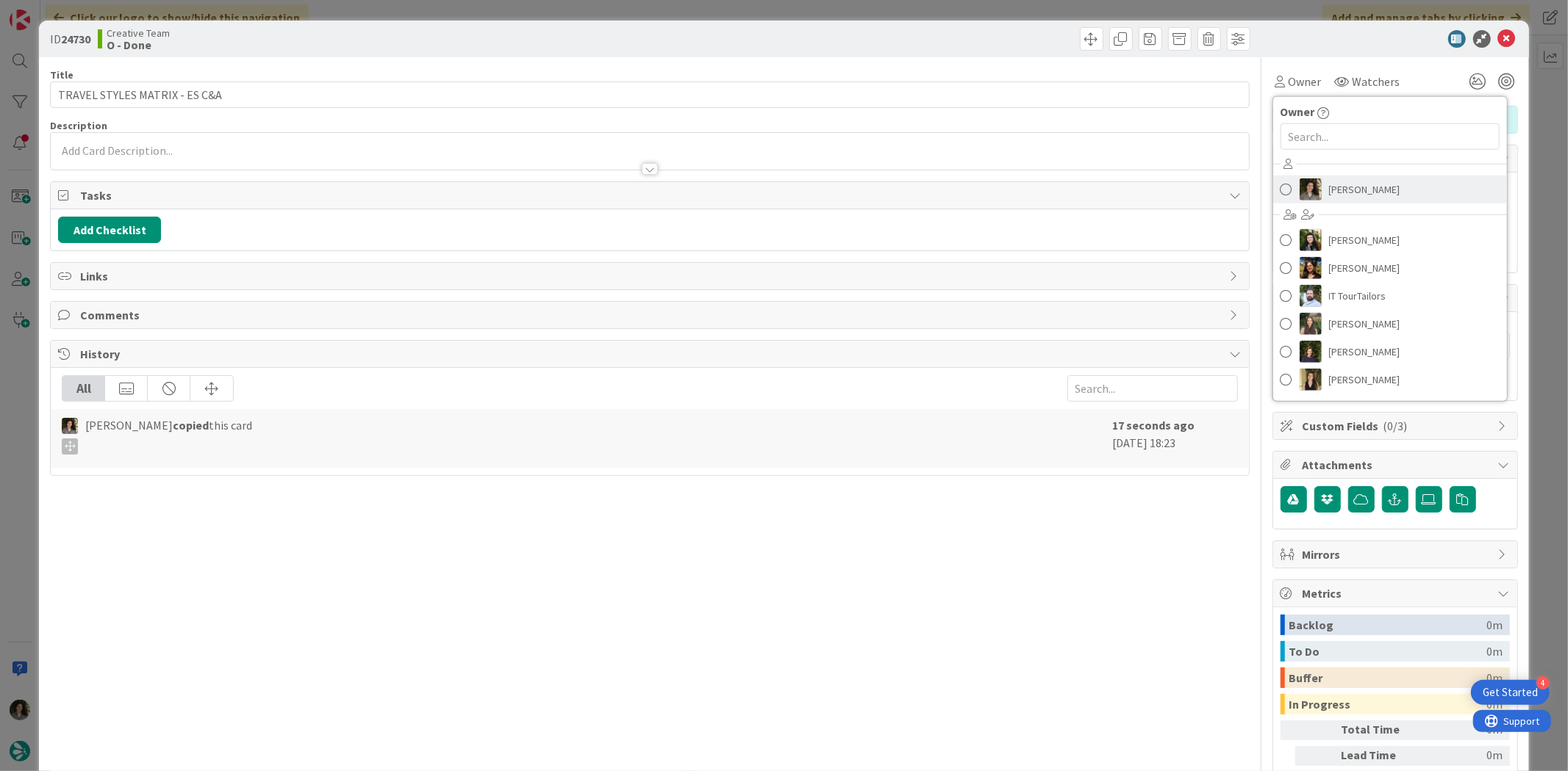
click at [1353, 189] on span "[PERSON_NAME]" at bounding box center [1364, 189] width 71 height 22
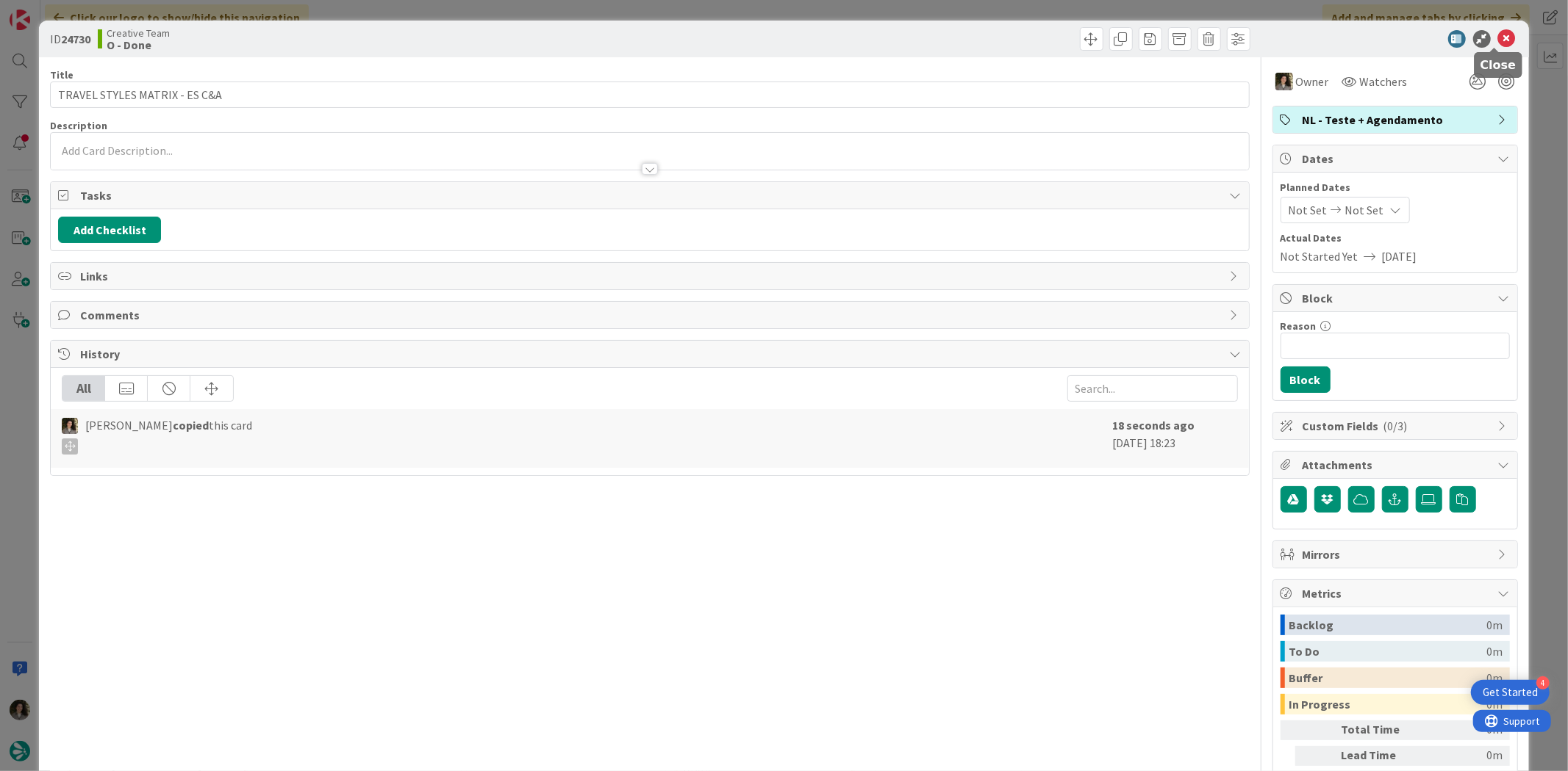
click at [1501, 34] on icon at bounding box center [1506, 39] width 18 height 18
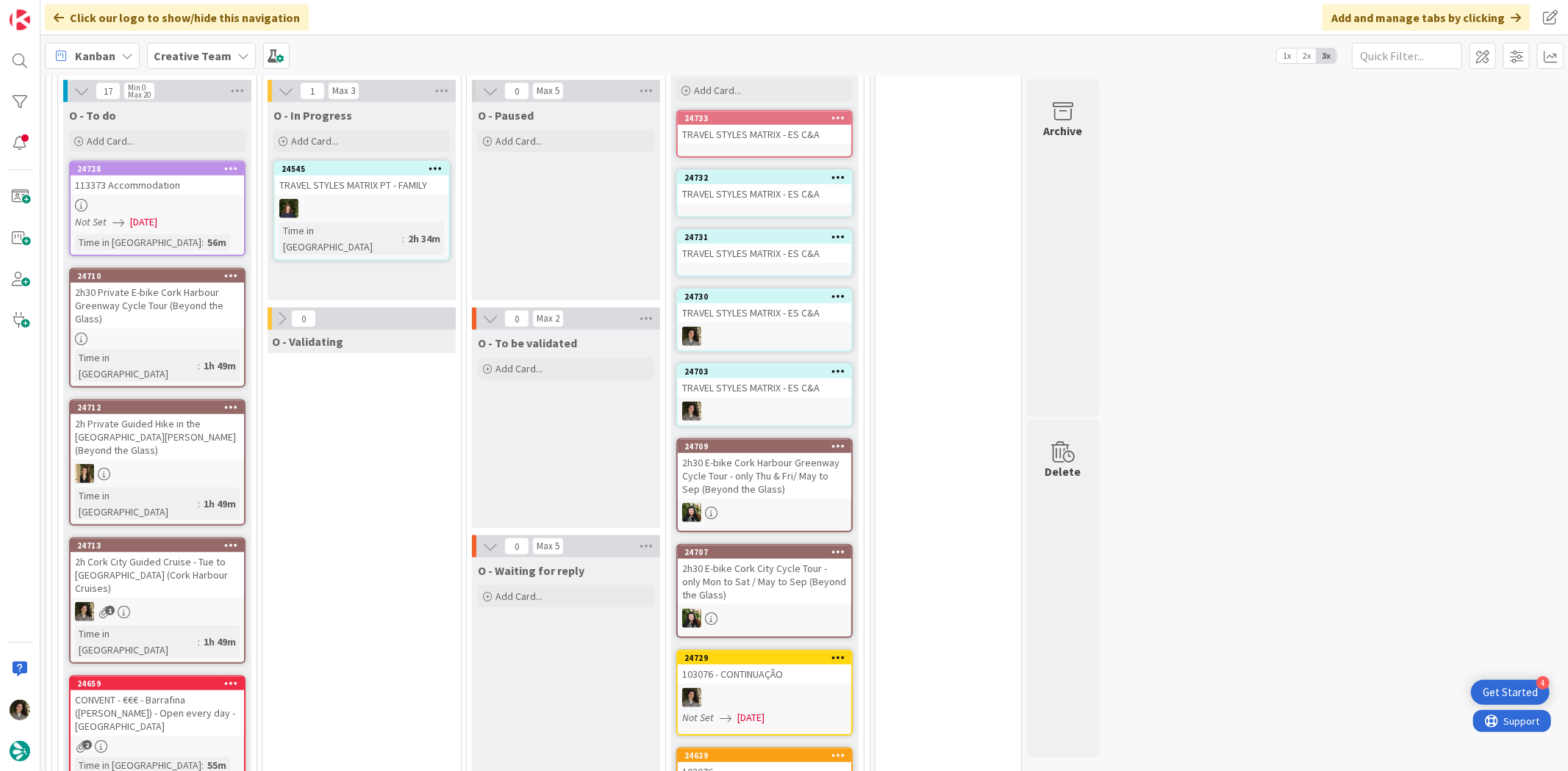
click at [754, 402] on div at bounding box center [764, 412] width 174 height 20
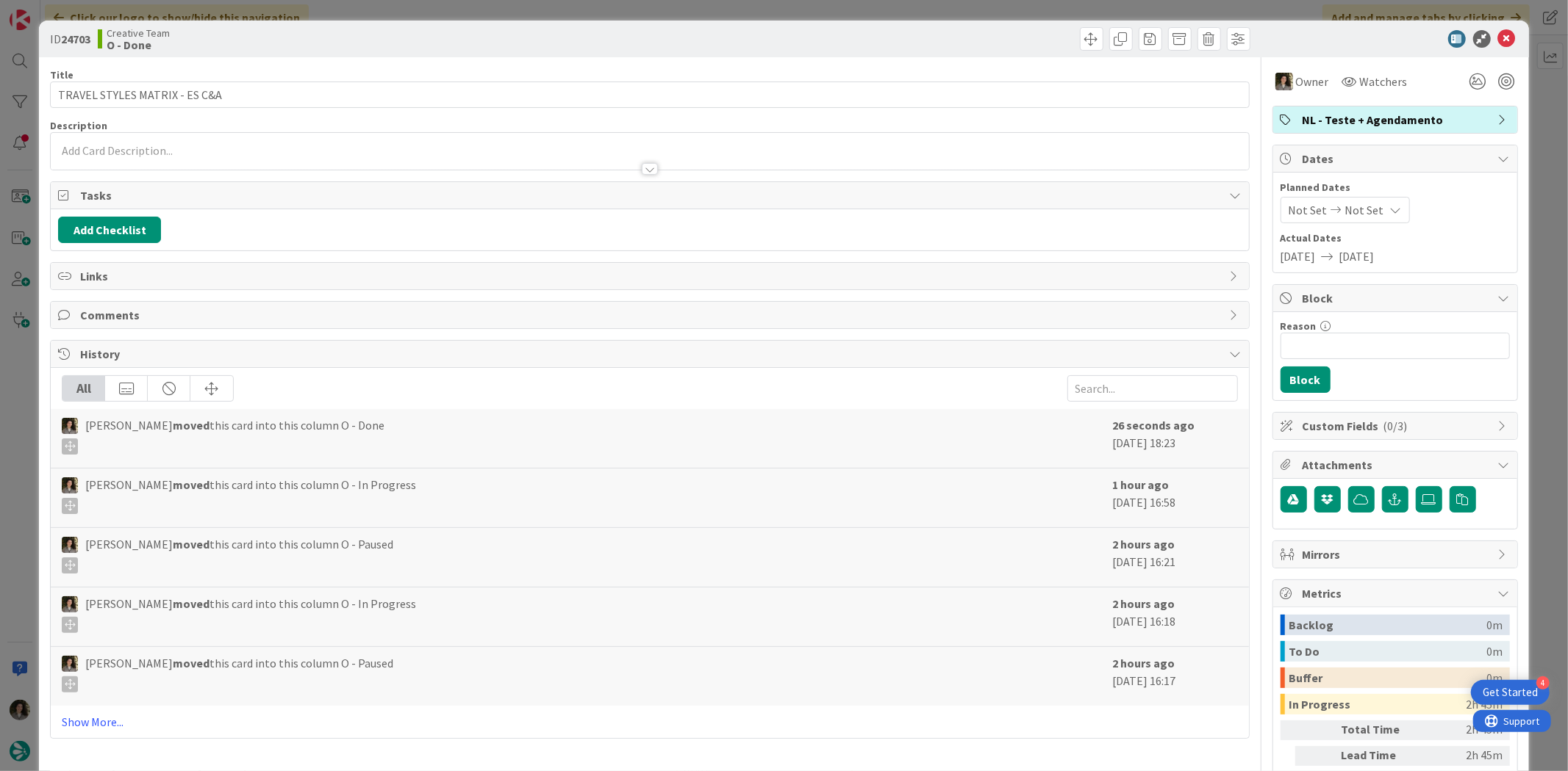
click at [1383, 216] on div "Not Set Not Set" at bounding box center [1344, 210] width 129 height 26
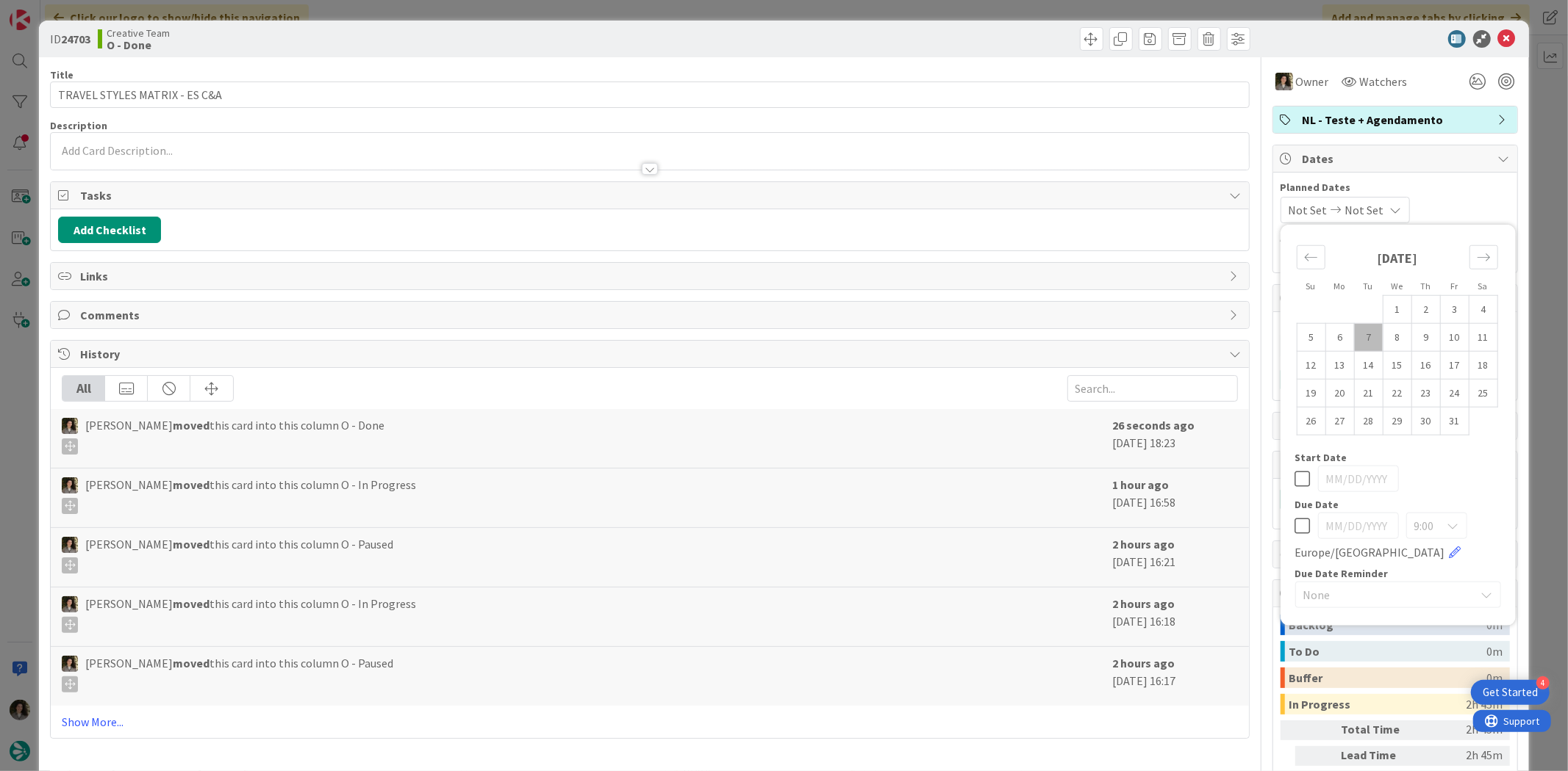
drag, startPoint x: 1292, startPoint y: 522, endPoint x: 1297, endPoint y: 509, distance: 13.9
click at [1295, 520] on icon at bounding box center [1302, 526] width 16 height 18
type input "[DATE]"
click at [1498, 34] on icon at bounding box center [1506, 39] width 18 height 18
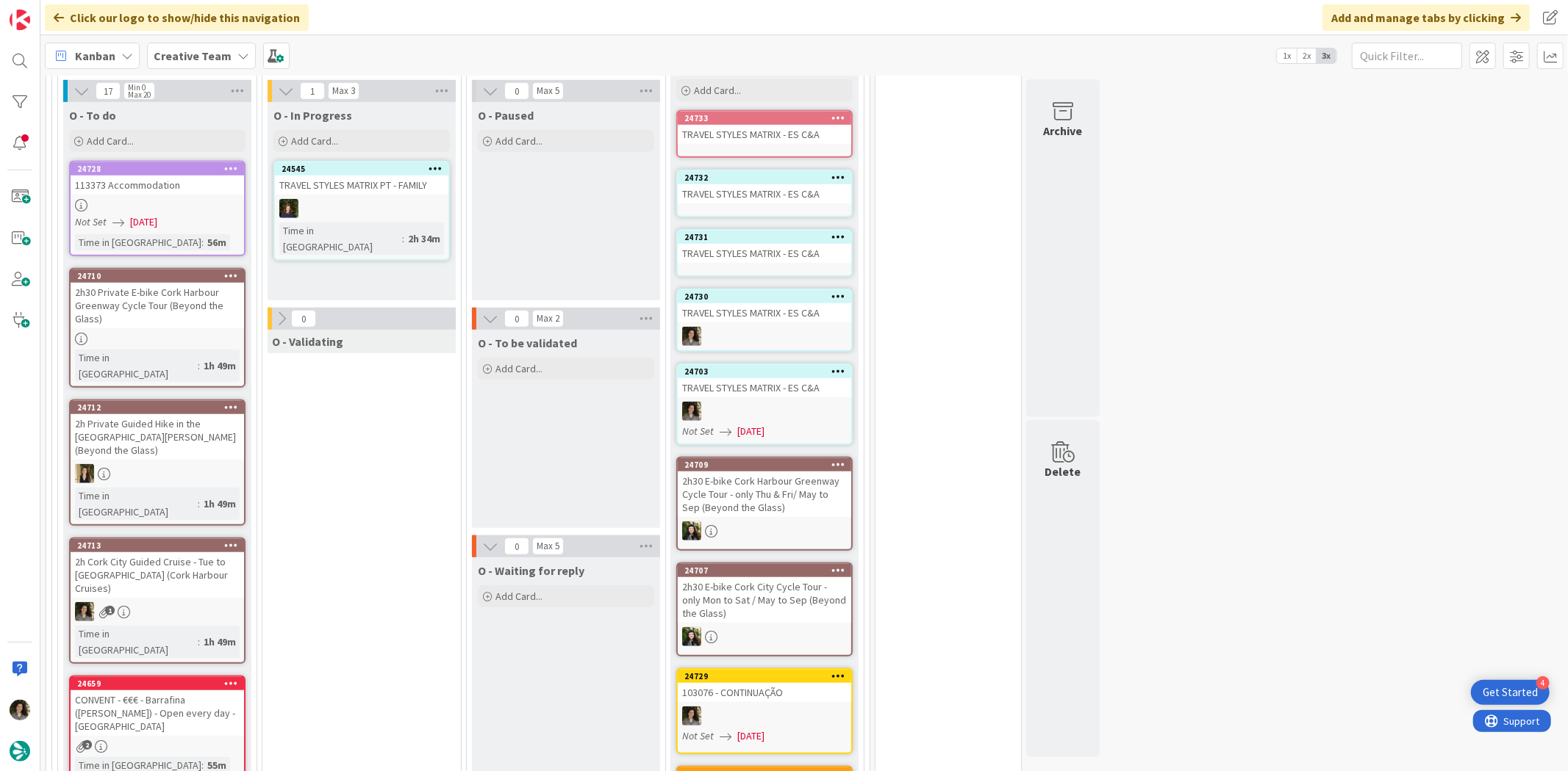
click at [765, 290] on div "24730" at bounding box center [764, 297] width 174 height 14
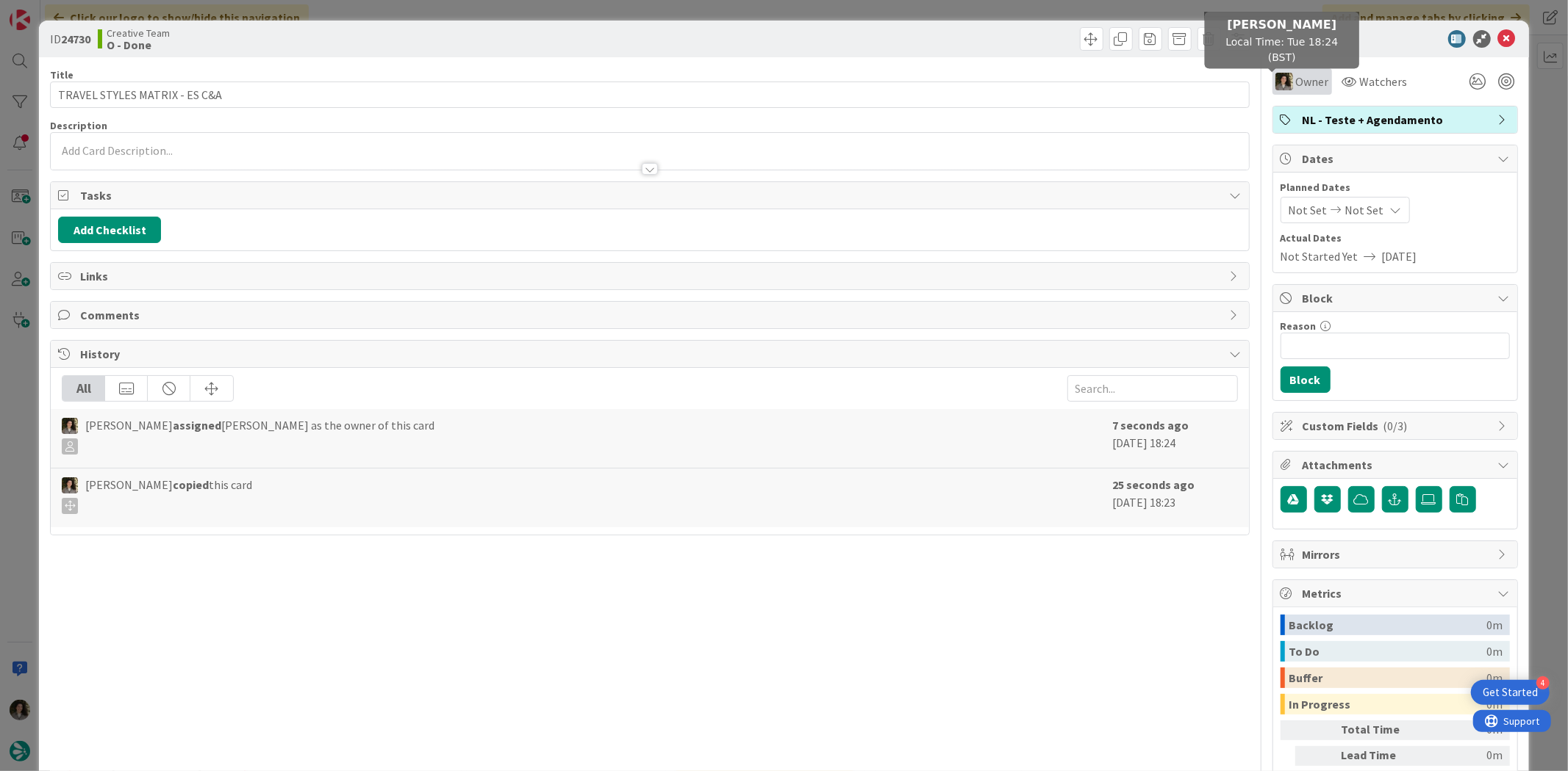
click at [1280, 82] on img at bounding box center [1284, 82] width 18 height 18
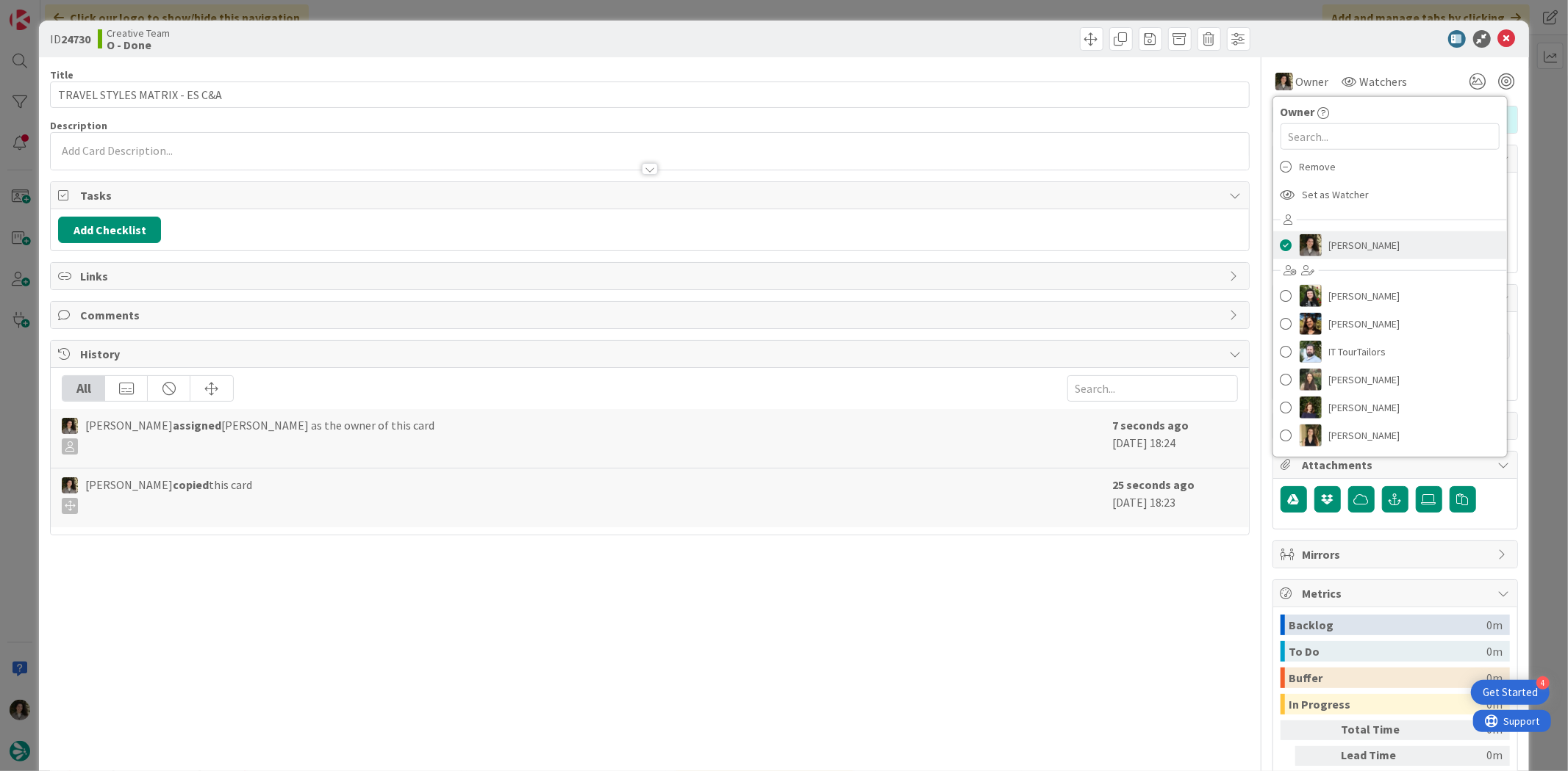
click at [1353, 239] on span "[PERSON_NAME]" at bounding box center [1364, 245] width 71 height 22
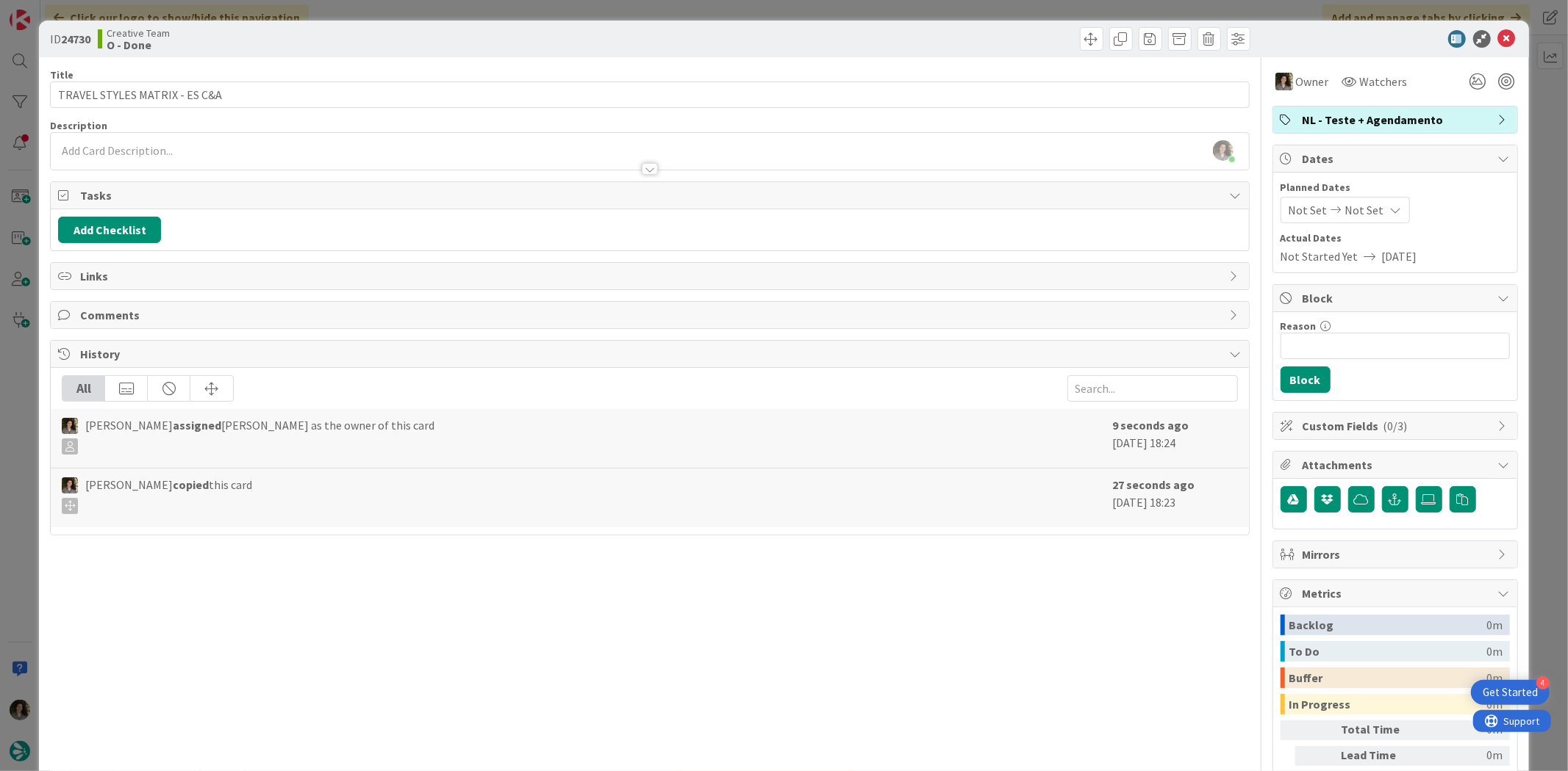
click at [1362, 207] on span "Not Set" at bounding box center [1365, 210] width 39 height 18
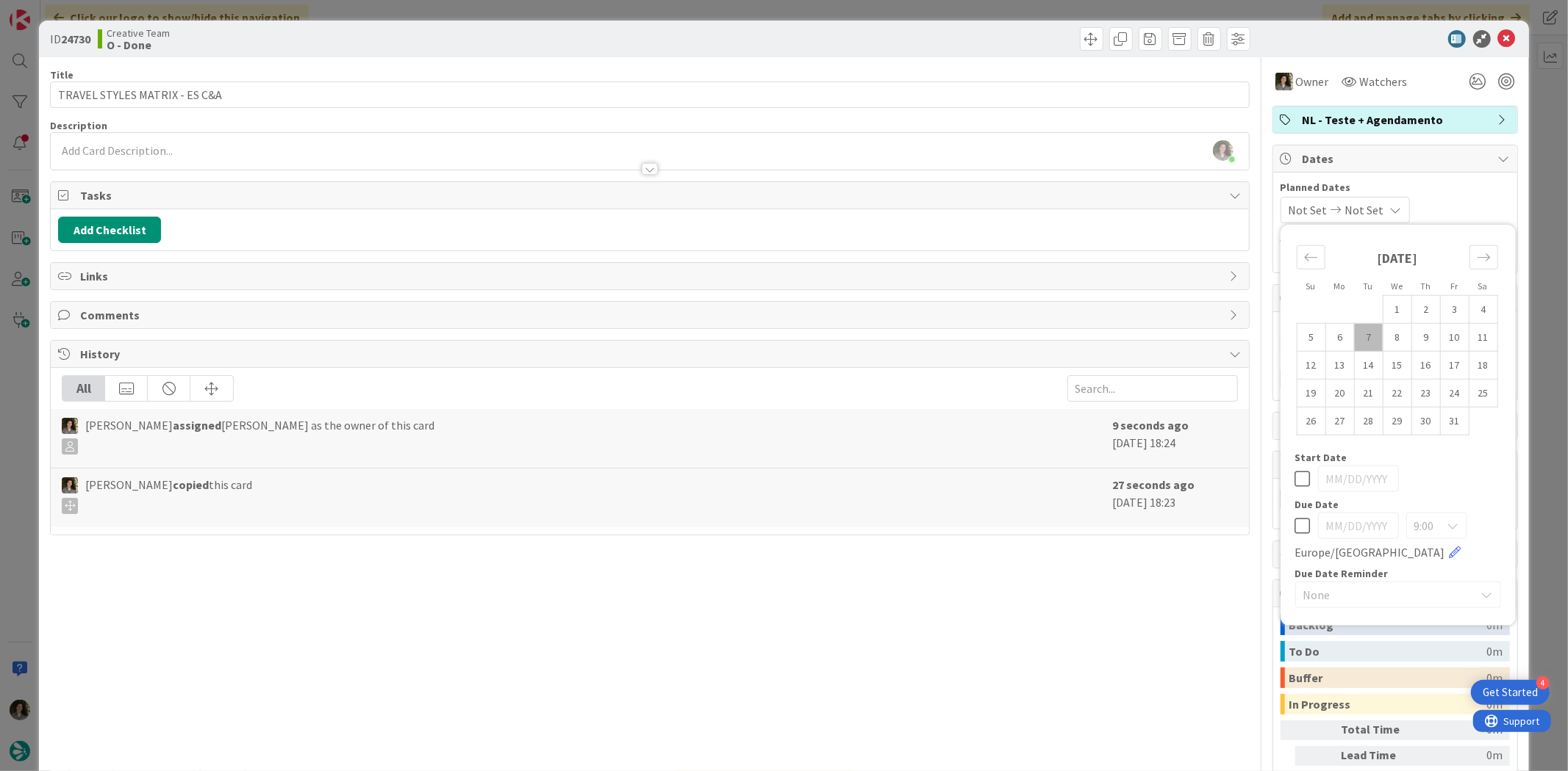
click at [1295, 524] on icon at bounding box center [1302, 526] width 16 height 18
type input "[DATE]"
drag, startPoint x: 1496, startPoint y: 33, endPoint x: 1375, endPoint y: 155, distance: 171.8
click at [1498, 34] on icon at bounding box center [1506, 39] width 18 height 18
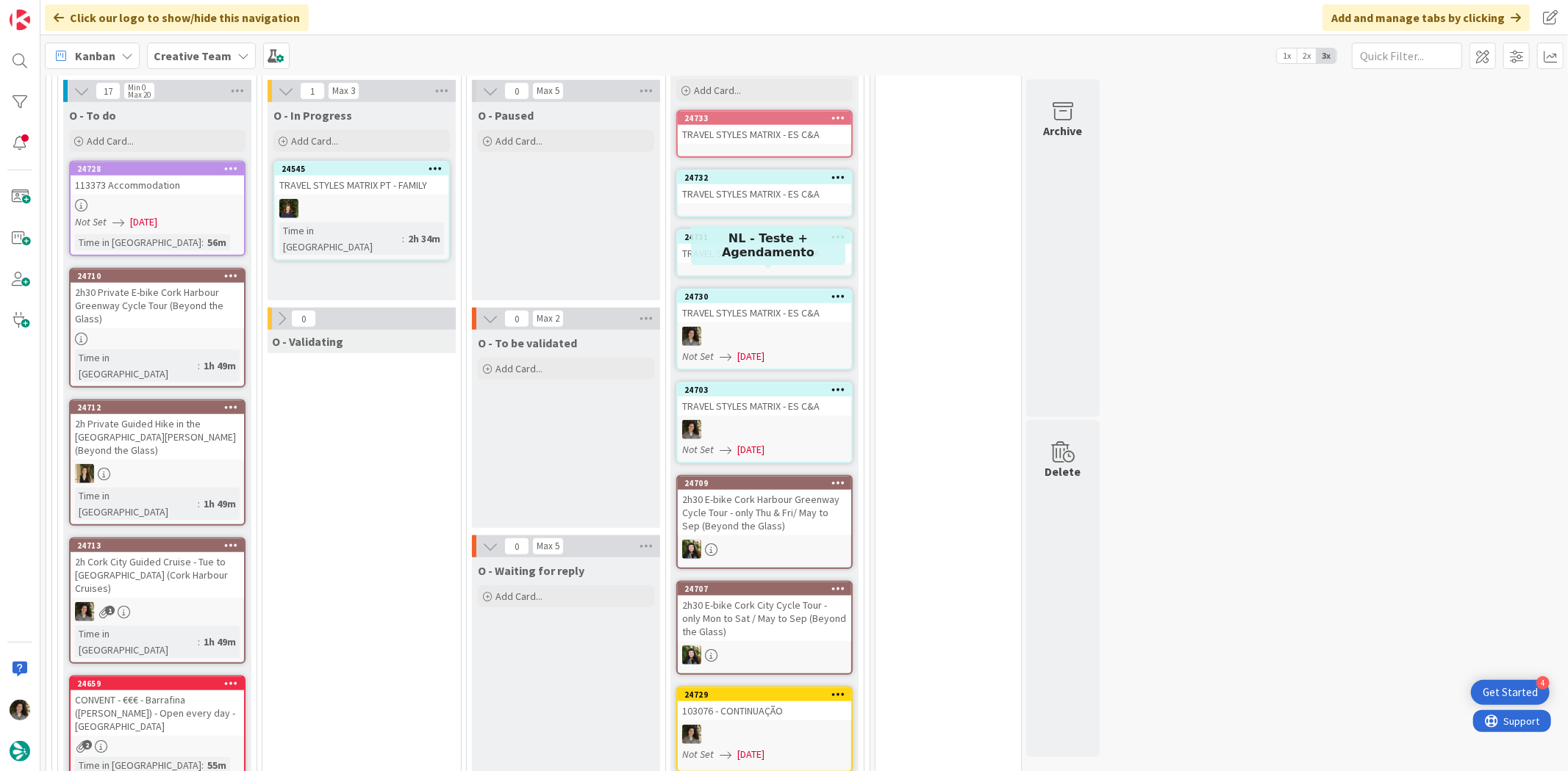
click at [762, 230] on div "24731" at bounding box center [764, 237] width 174 height 14
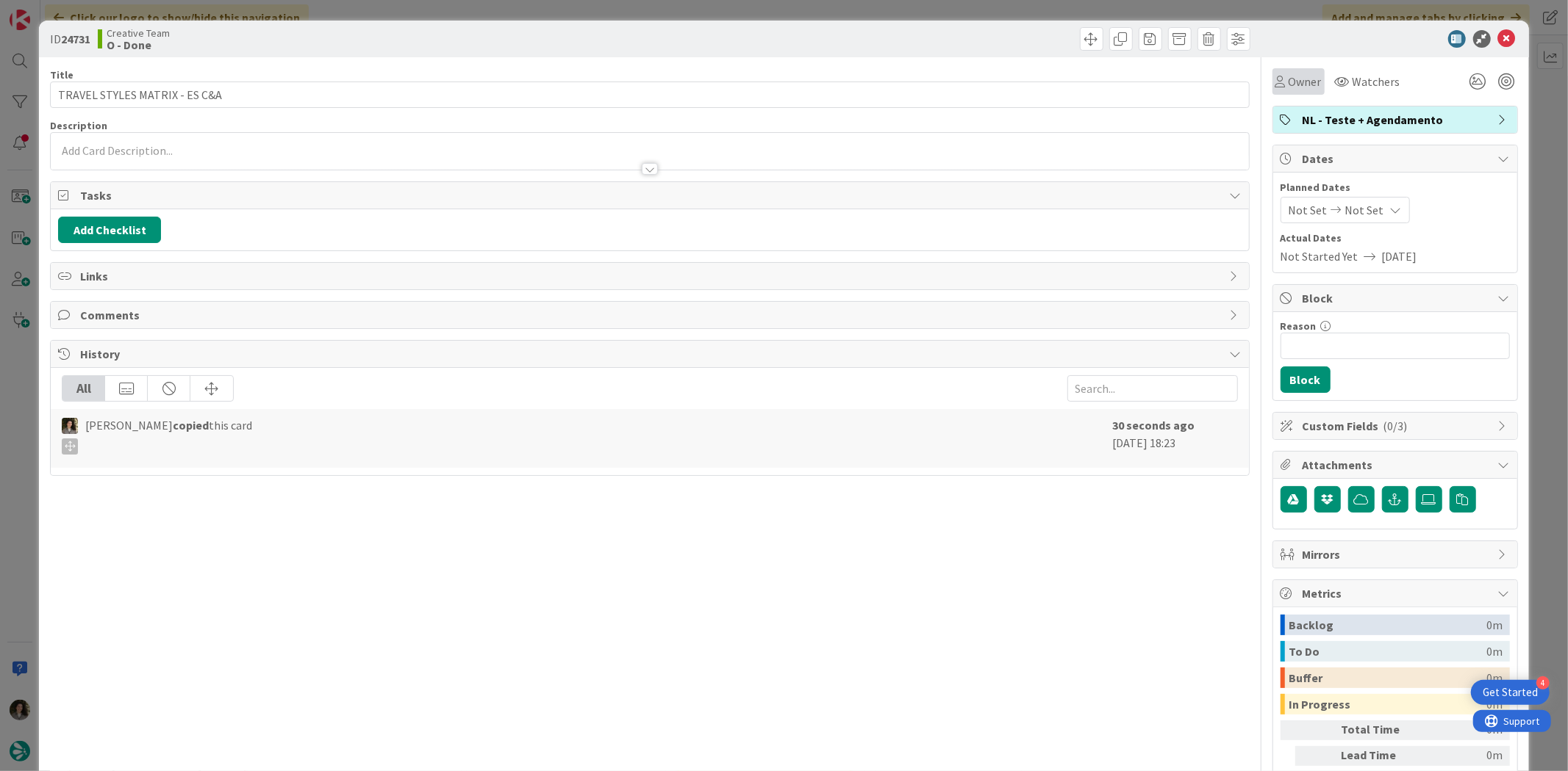
click at [1292, 81] on span "Owner" at bounding box center [1305, 82] width 33 height 18
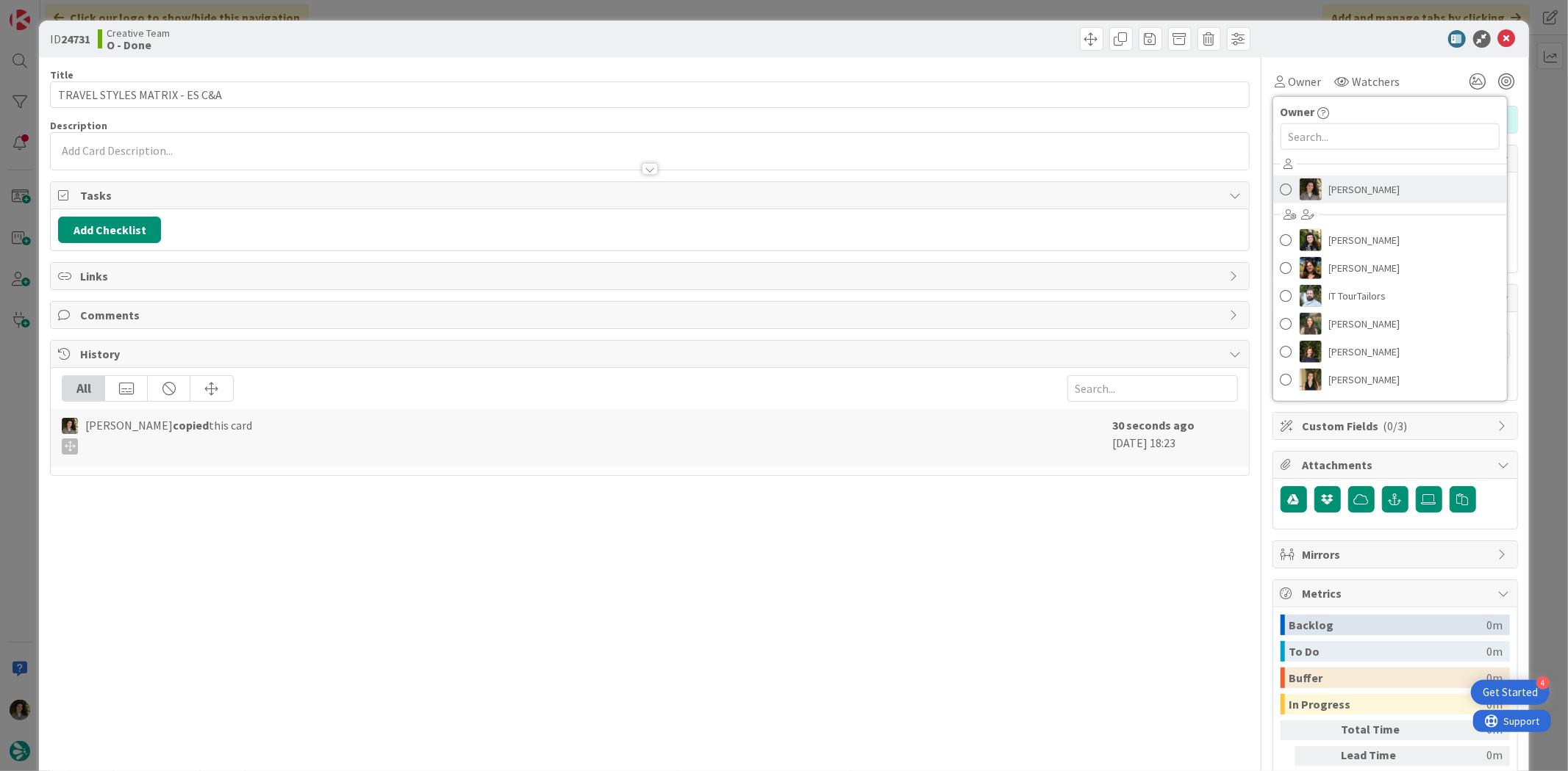
click at [1372, 188] on span "[PERSON_NAME]" at bounding box center [1364, 189] width 71 height 22
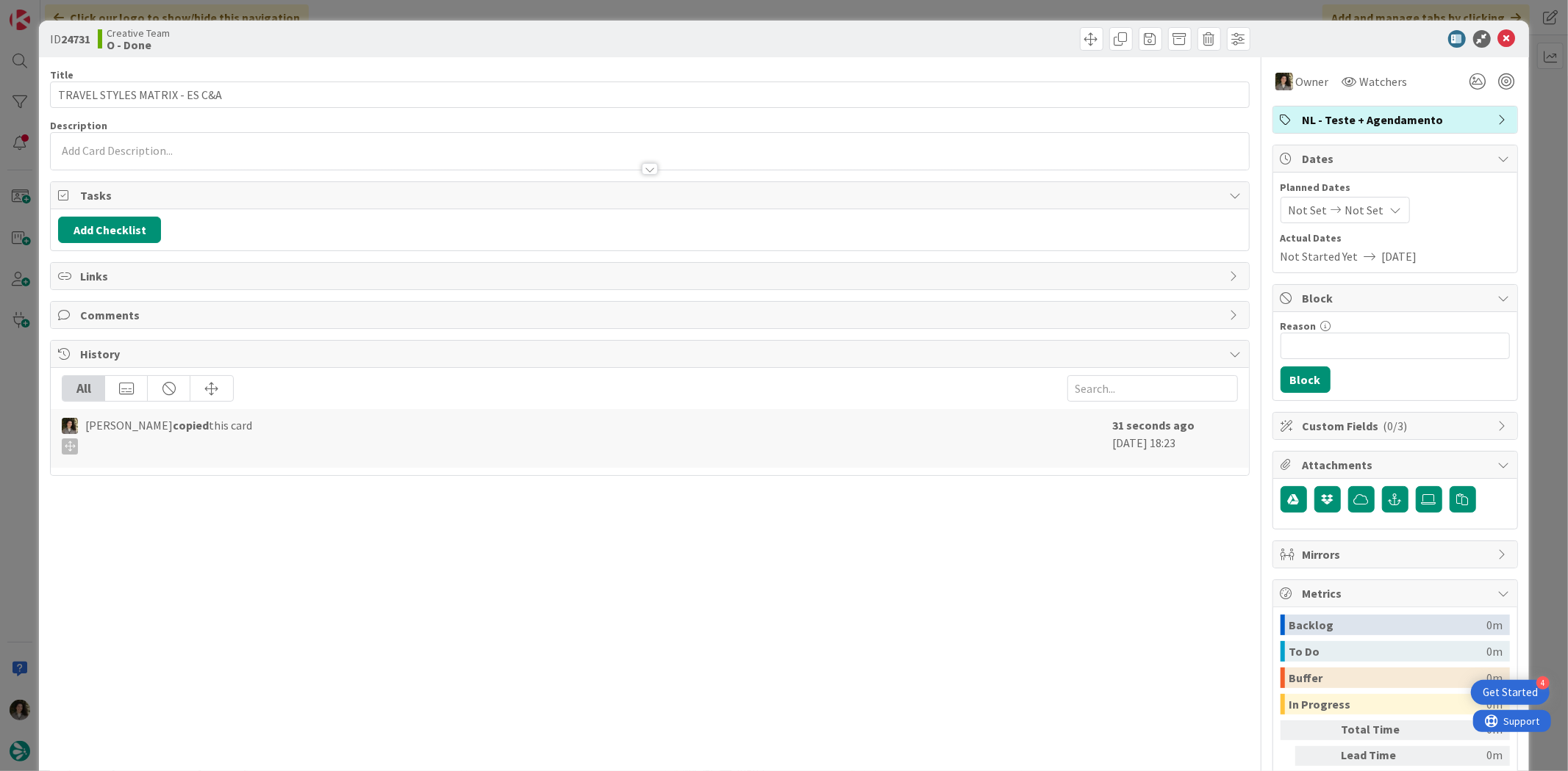
click at [1360, 206] on span "Not Set" at bounding box center [1365, 210] width 39 height 18
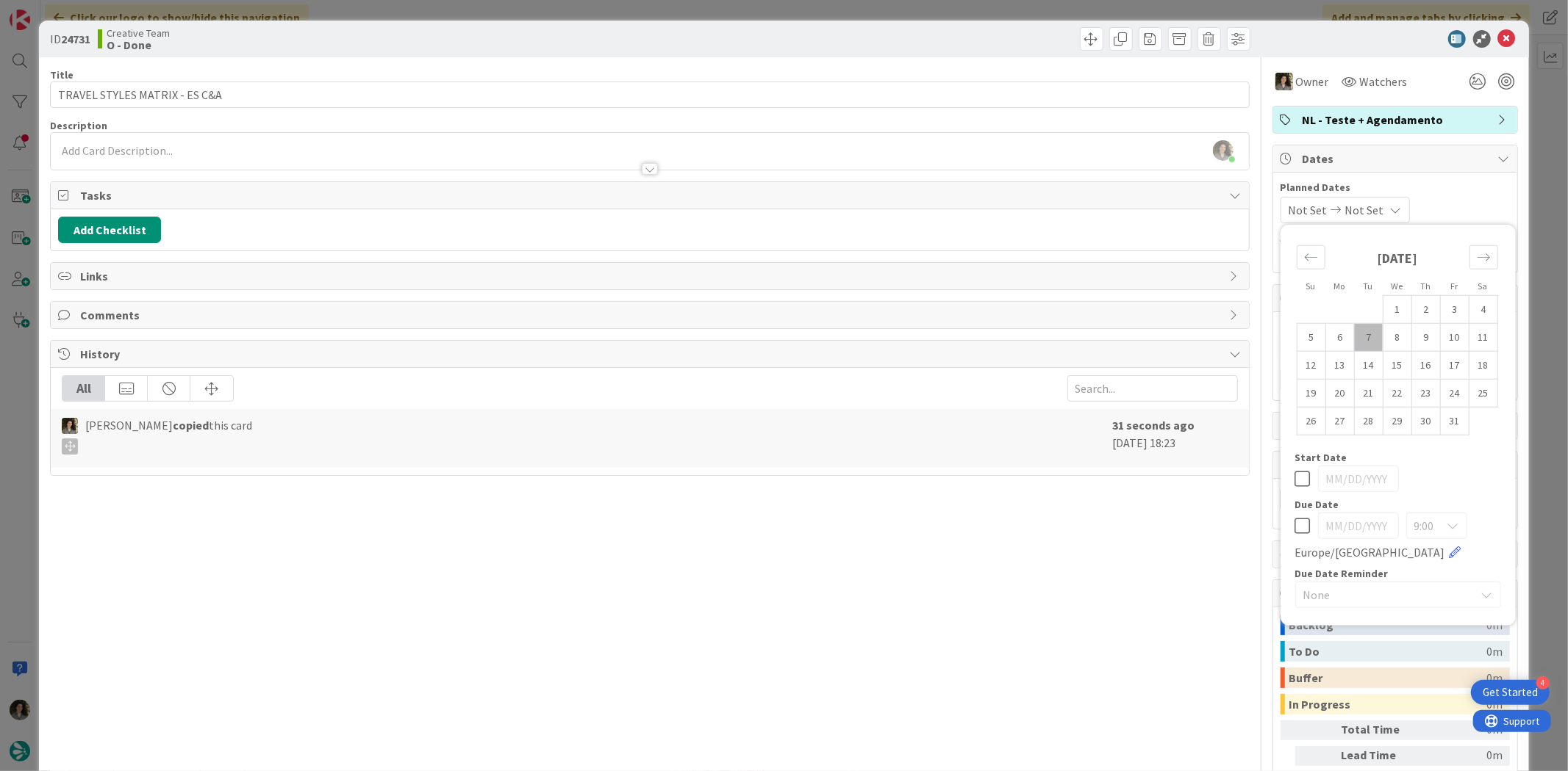
click at [1295, 523] on icon at bounding box center [1302, 526] width 16 height 18
type input "[DATE]"
click at [1498, 30] on icon at bounding box center [1506, 39] width 18 height 18
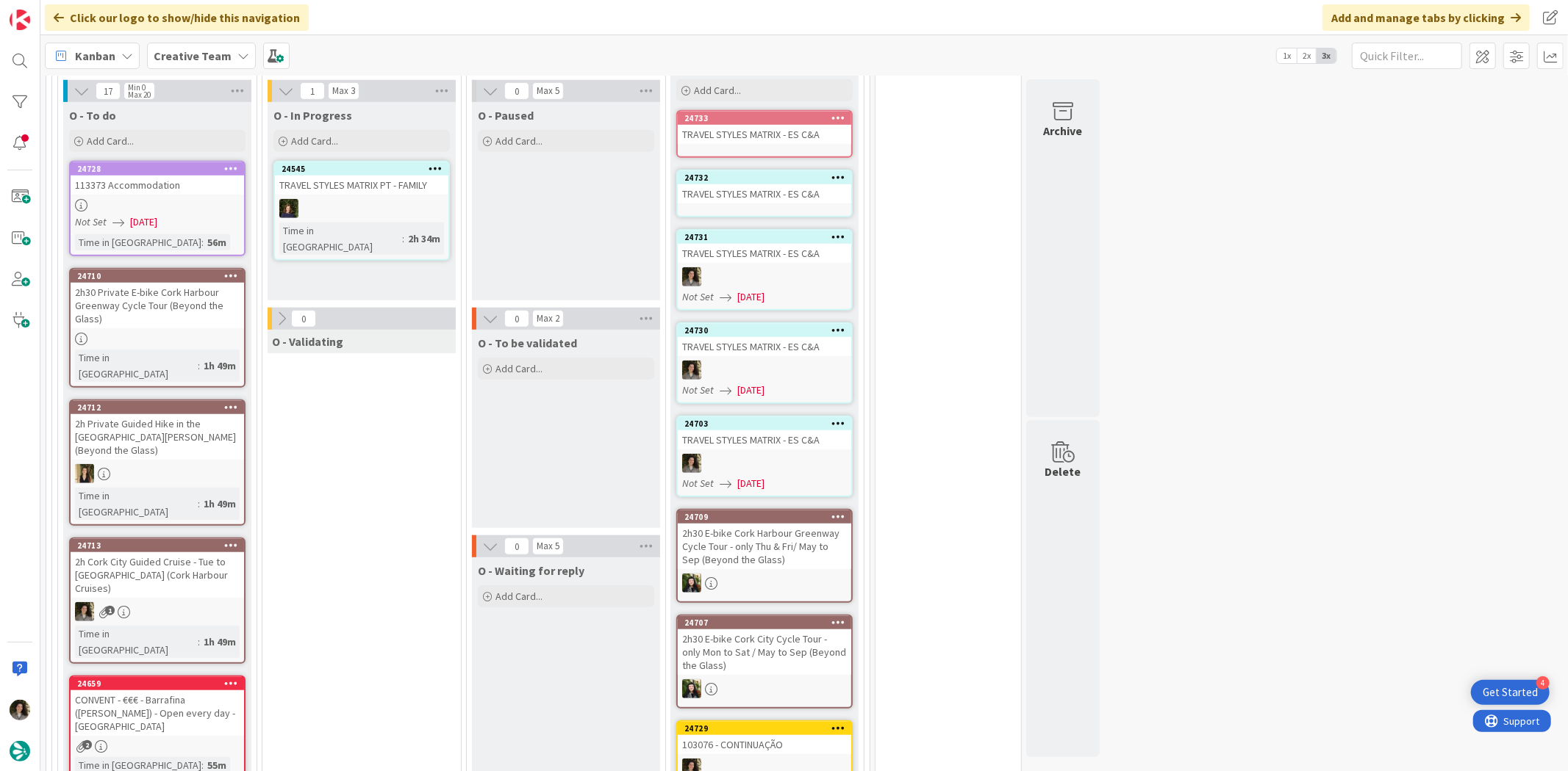
click at [757, 184] on div "TRAVEL STYLES MATRIX - ES C&A" at bounding box center [764, 194] width 174 height 20
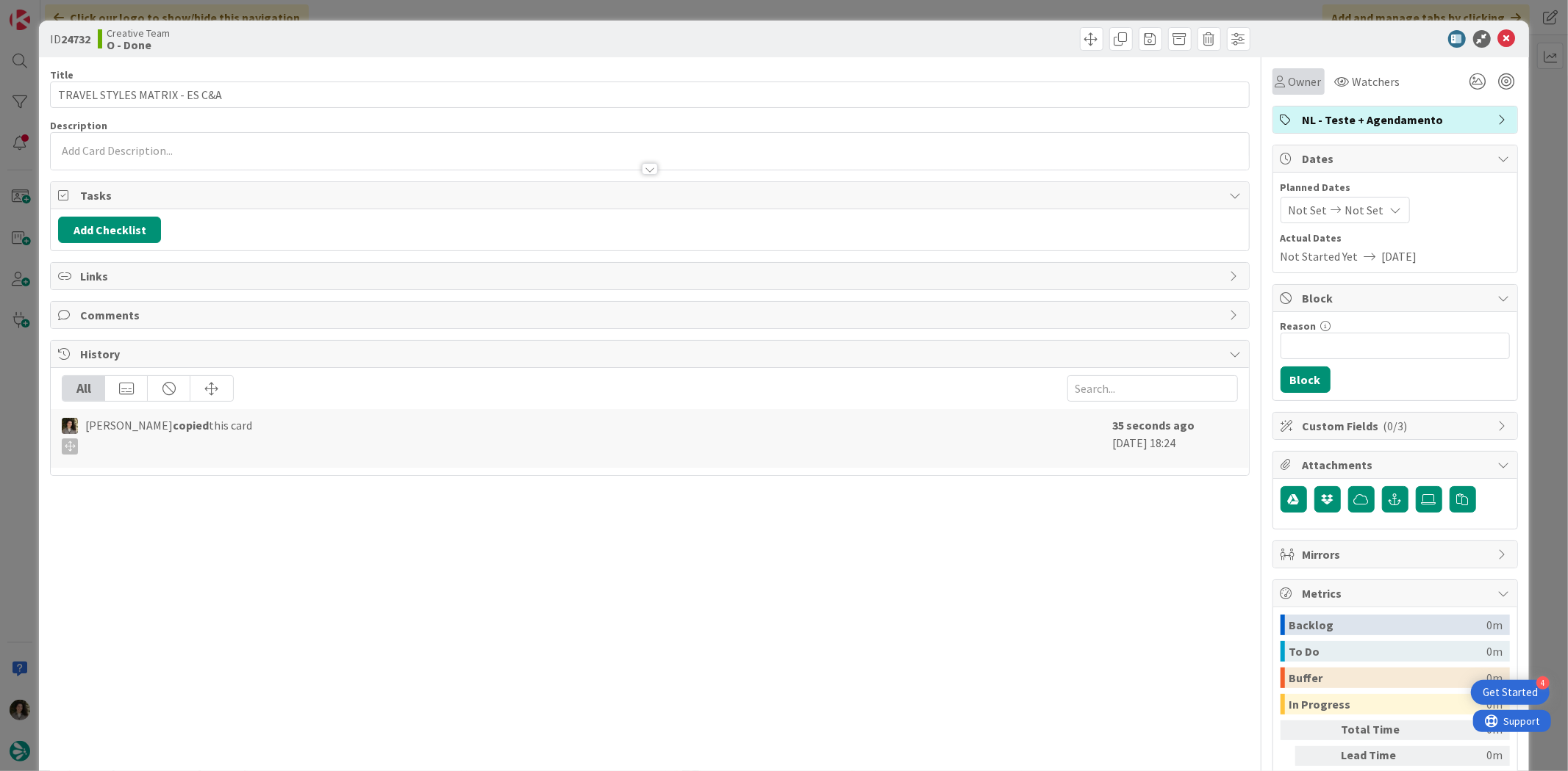
click at [1306, 82] on span "Owner" at bounding box center [1305, 82] width 33 height 18
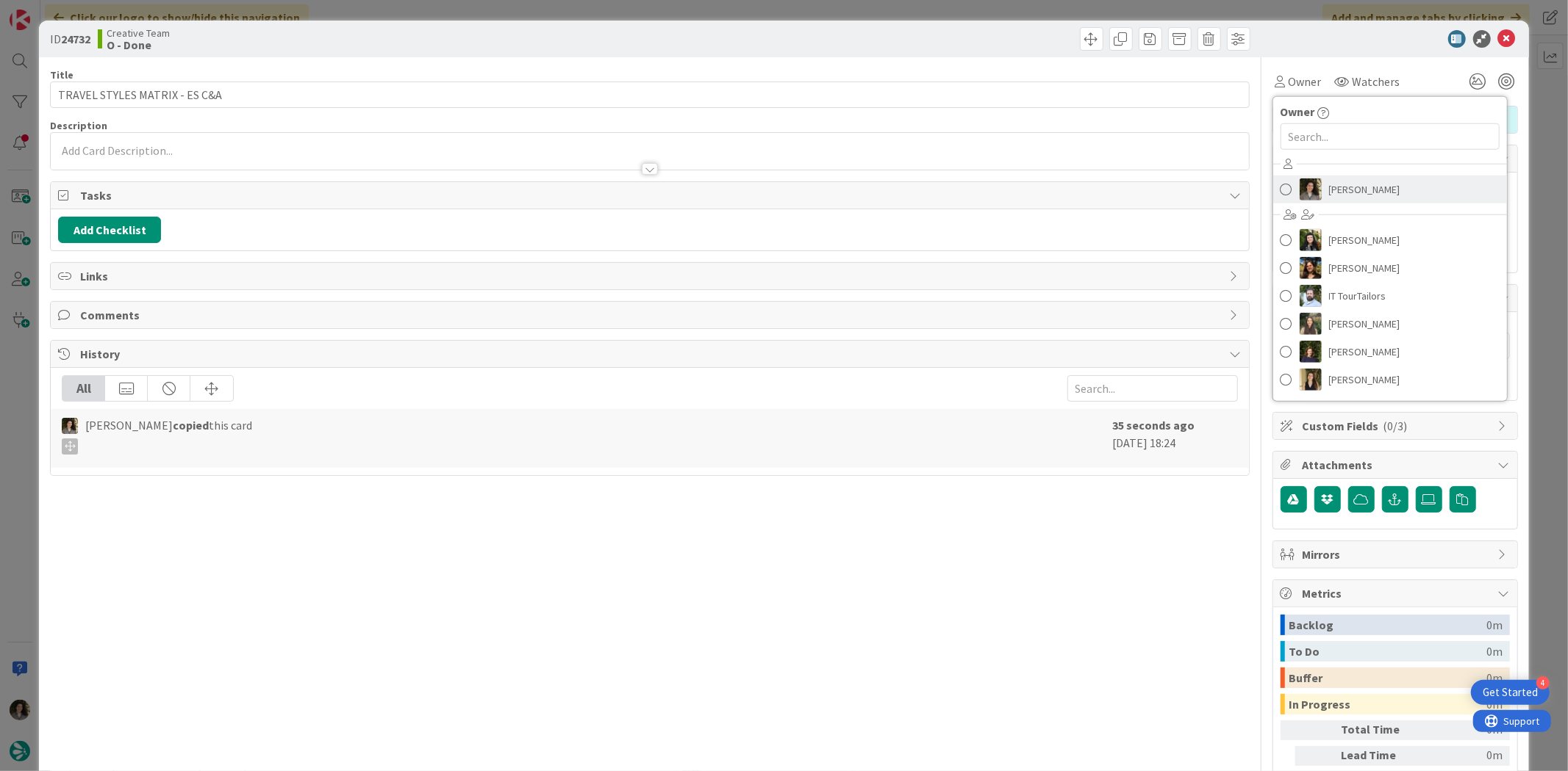
click at [1368, 185] on span "[PERSON_NAME]" at bounding box center [1364, 189] width 71 height 22
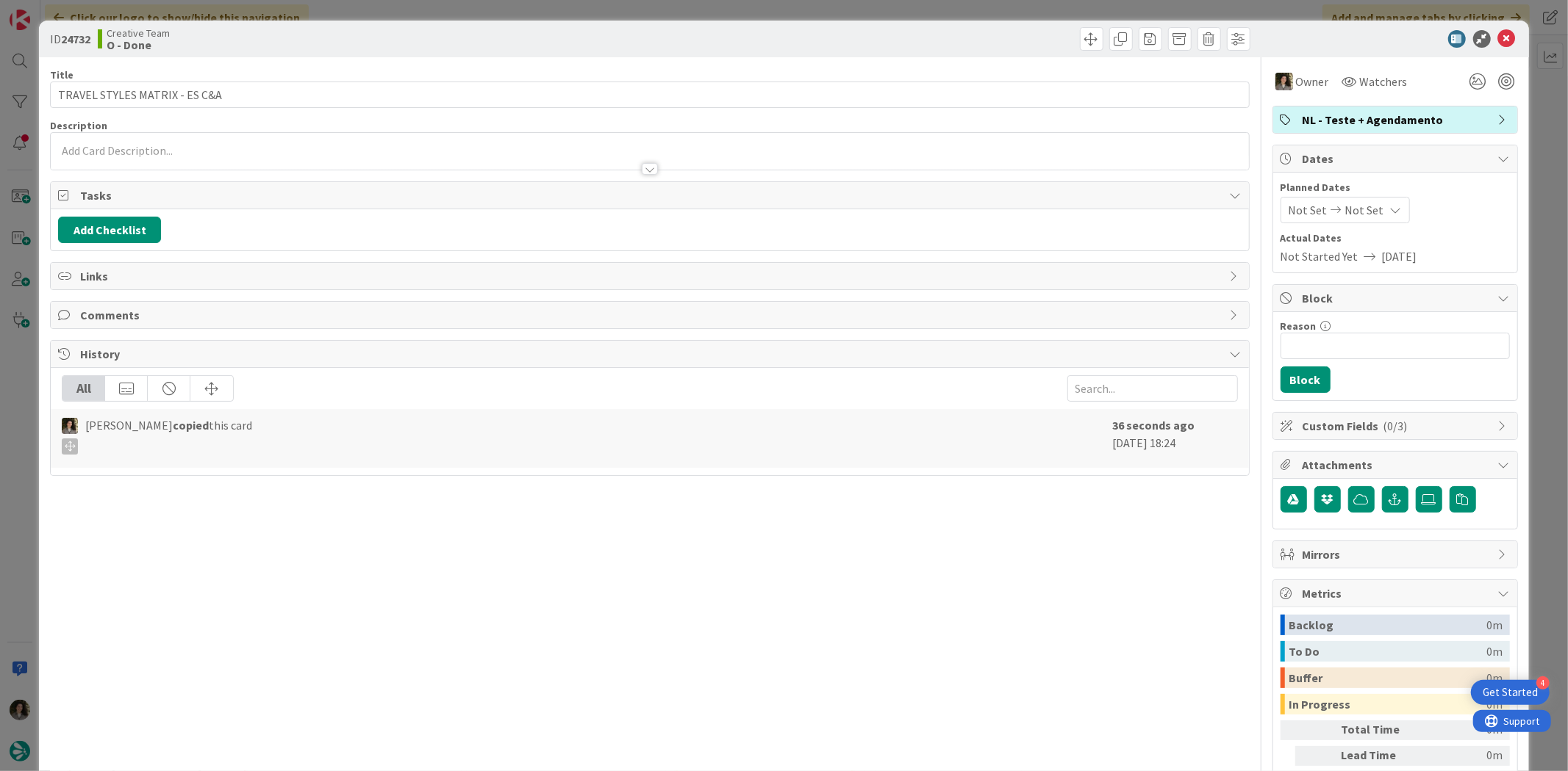
click at [1368, 208] on div "Not Set Not Set" at bounding box center [1344, 210] width 129 height 26
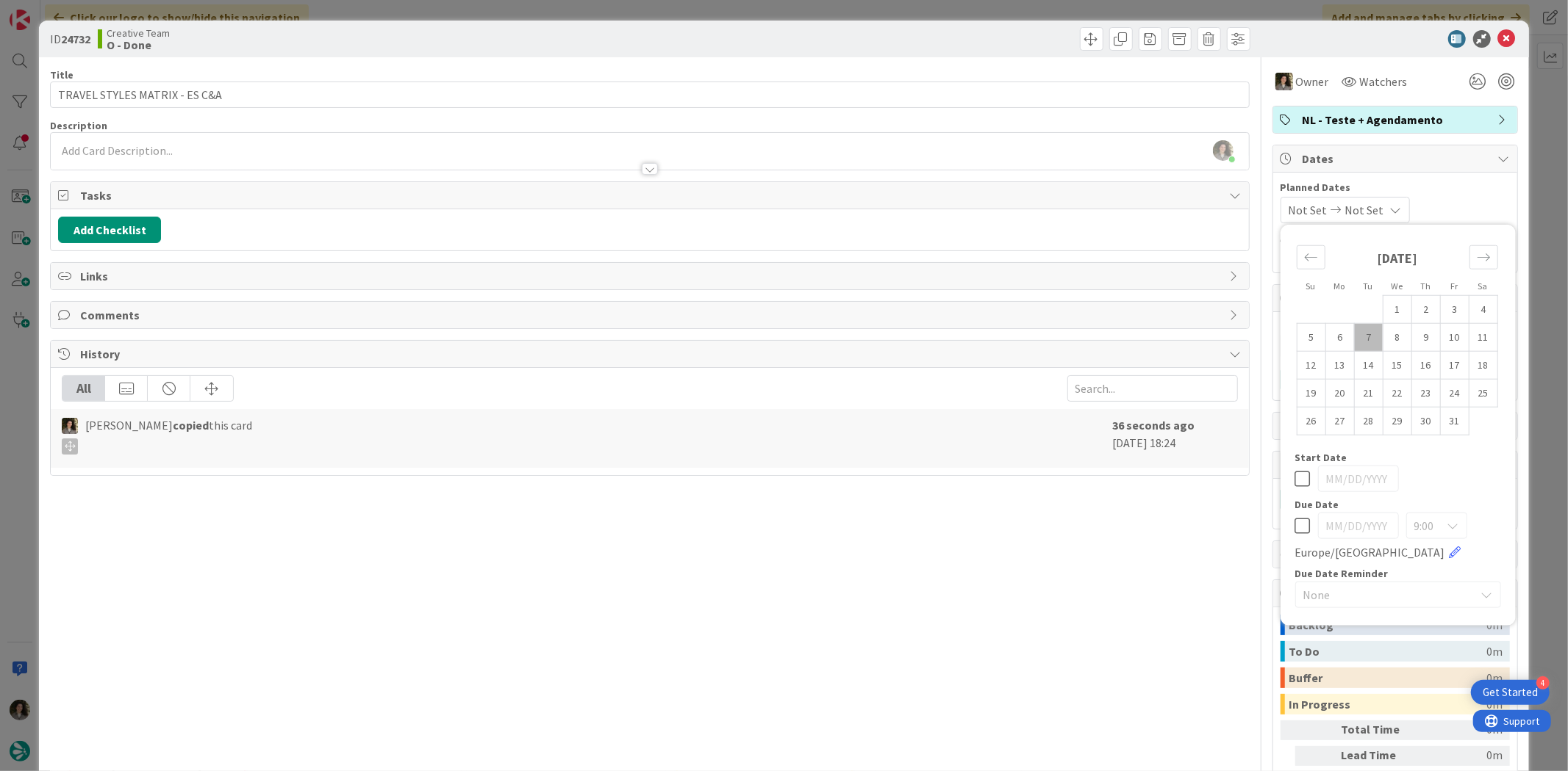
click at [1295, 523] on icon at bounding box center [1302, 526] width 16 height 18
type input "[DATE]"
drag, startPoint x: 1123, startPoint y: 514, endPoint x: 1450, endPoint y: 178, distance: 468.9
click at [1123, 509] on div "Title 29 / 128 TRAVEL STYLES MATRIX - ES C&A Description [PERSON_NAME] just joi…" at bounding box center [649, 458] width 1199 height 801
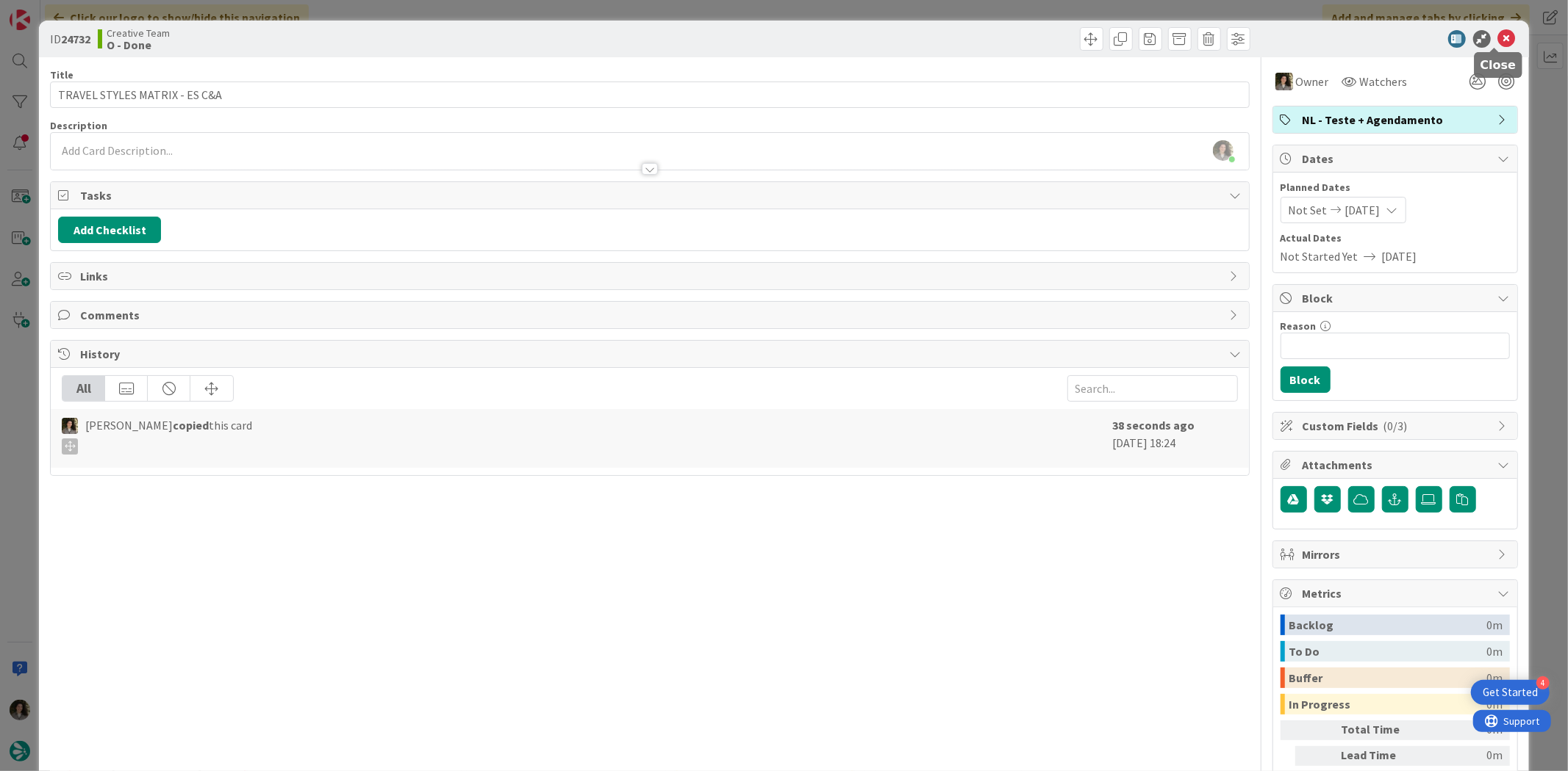
click at [1498, 31] on icon at bounding box center [1506, 39] width 18 height 18
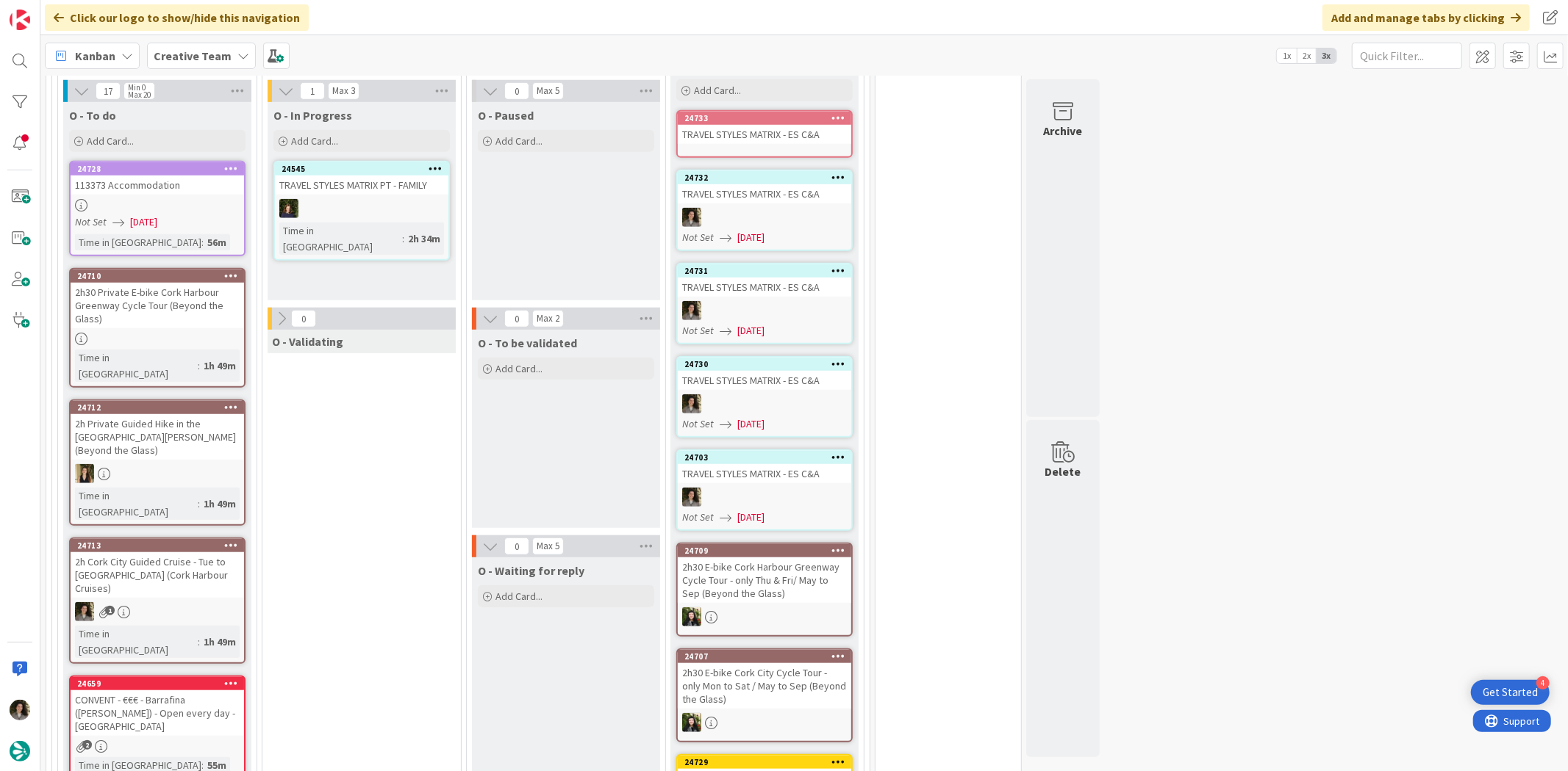
click at [770, 125] on div "TRAVEL STYLES MATRIX - ES C&A" at bounding box center [764, 135] width 174 height 20
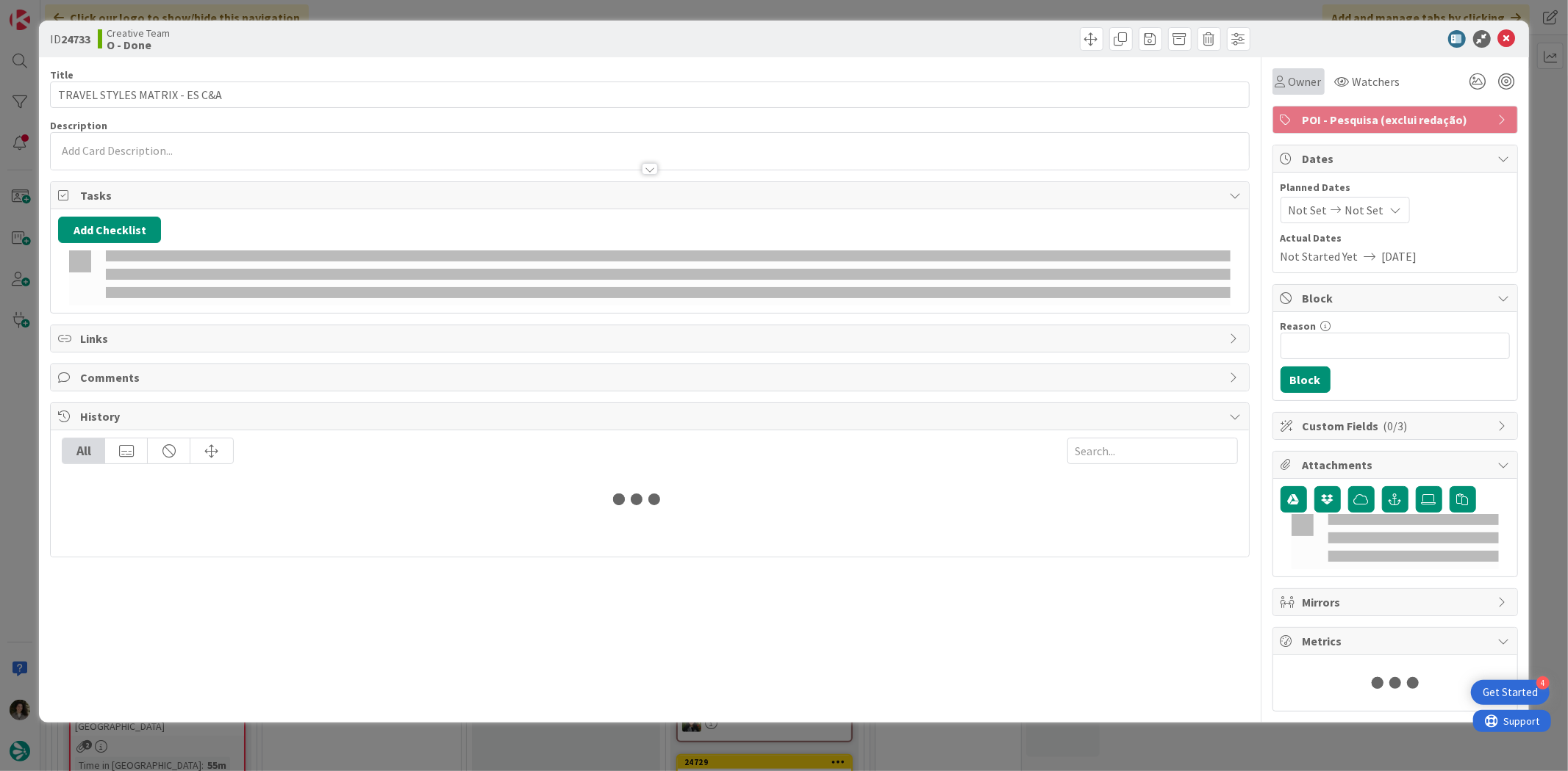
click at [1289, 82] on span "Owner" at bounding box center [1305, 82] width 33 height 18
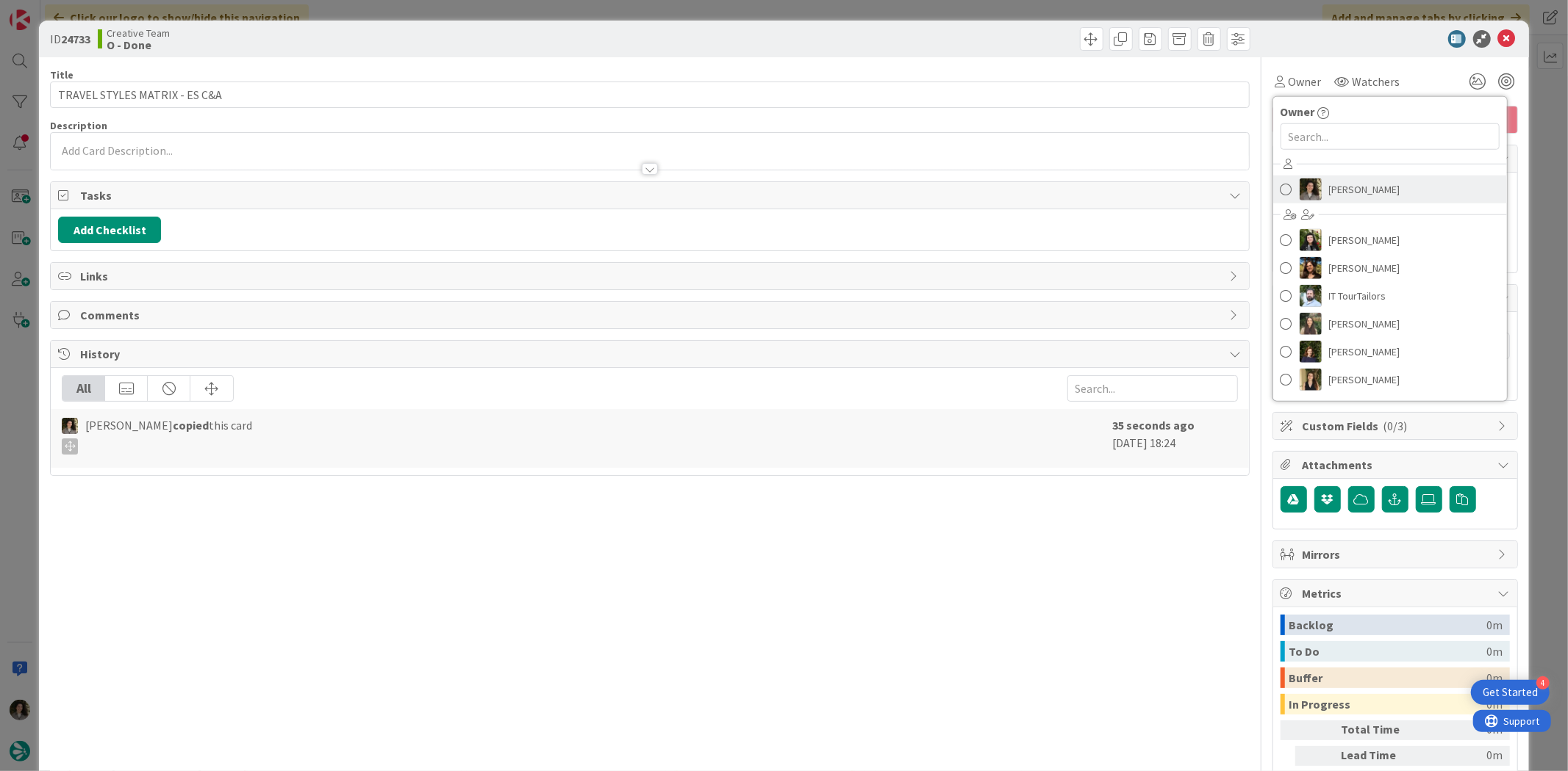
click at [1348, 188] on span "[PERSON_NAME]" at bounding box center [1364, 189] width 71 height 22
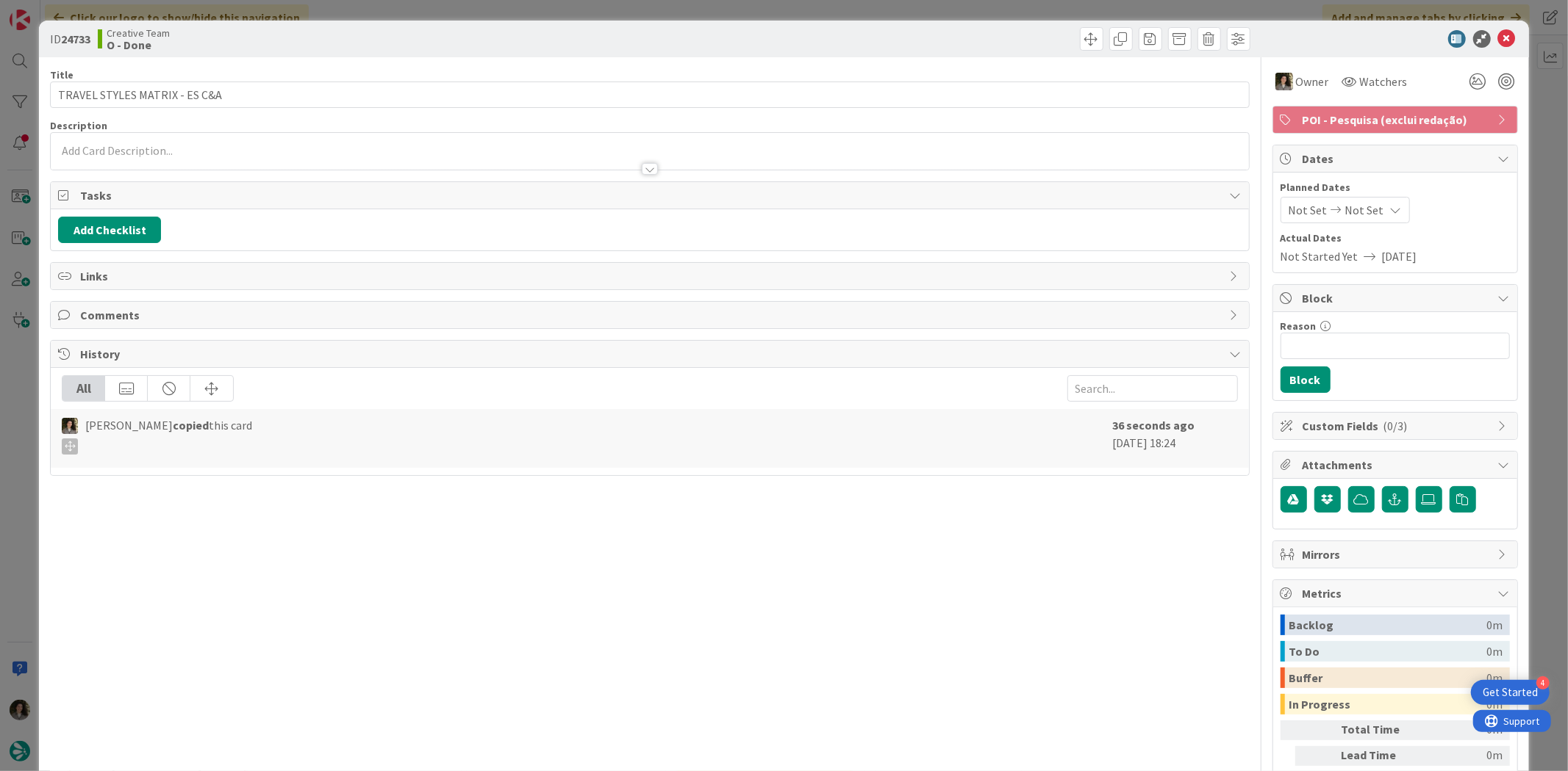
click at [1371, 216] on div "Not Set Not Set" at bounding box center [1344, 210] width 129 height 26
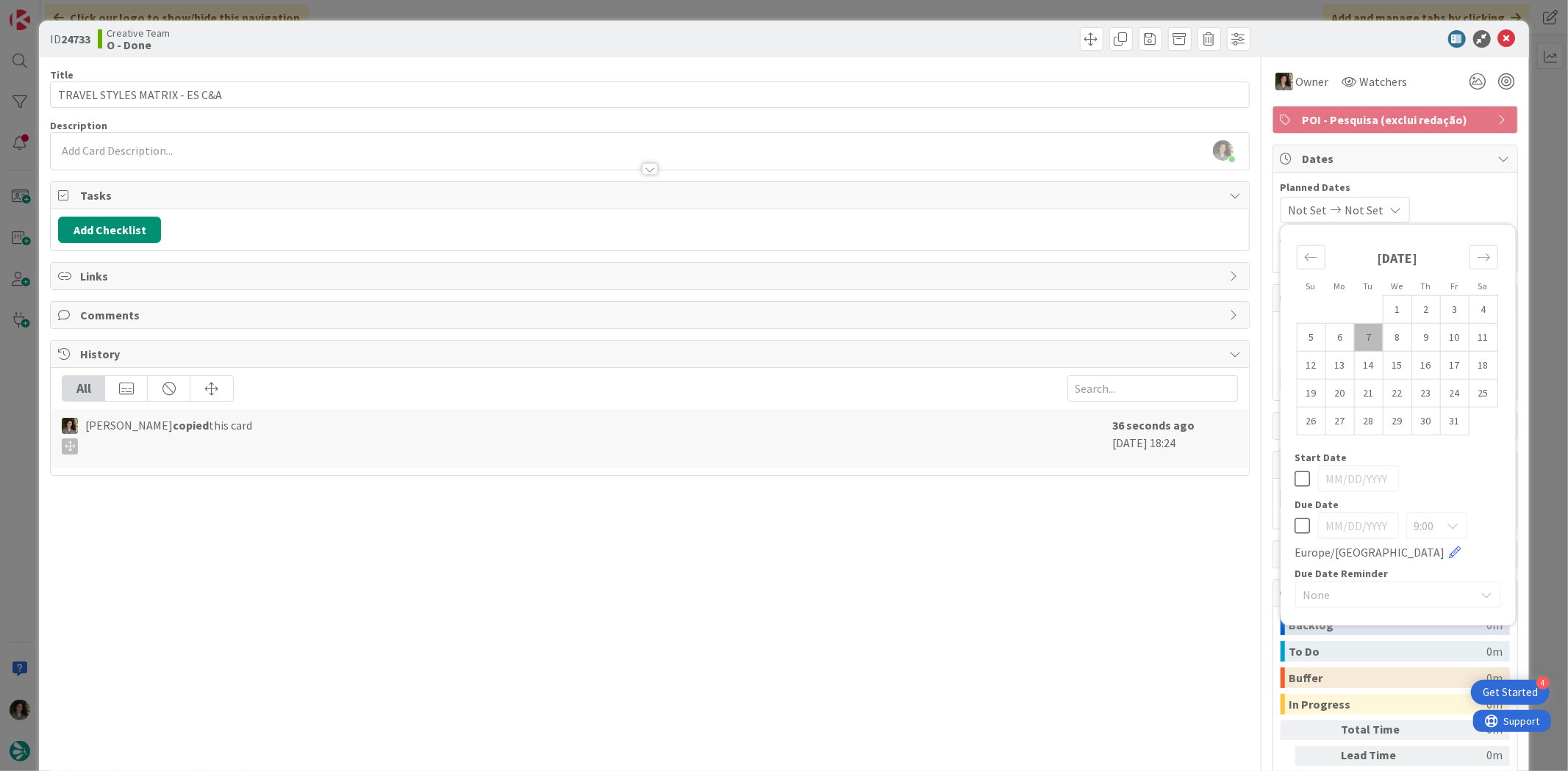
click at [1296, 522] on icon at bounding box center [1302, 526] width 16 height 18
type input "[DATE]"
click at [1092, 540] on div "Title 29 / 128 TRAVEL STYLES MATRIX - ES C&A Description [PERSON_NAME] just joi…" at bounding box center [649, 458] width 1199 height 801
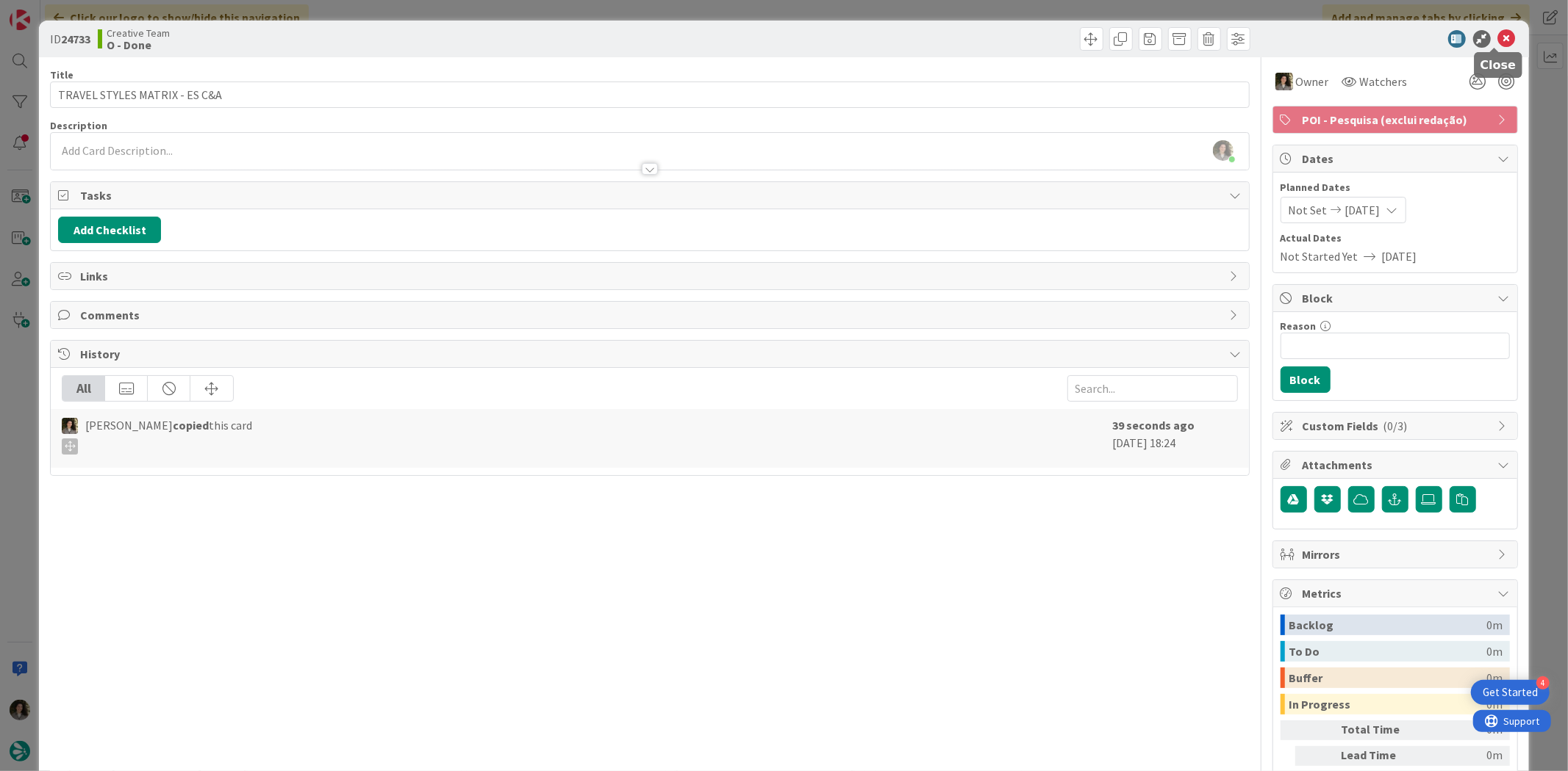
click at [1498, 34] on icon at bounding box center [1506, 39] width 18 height 18
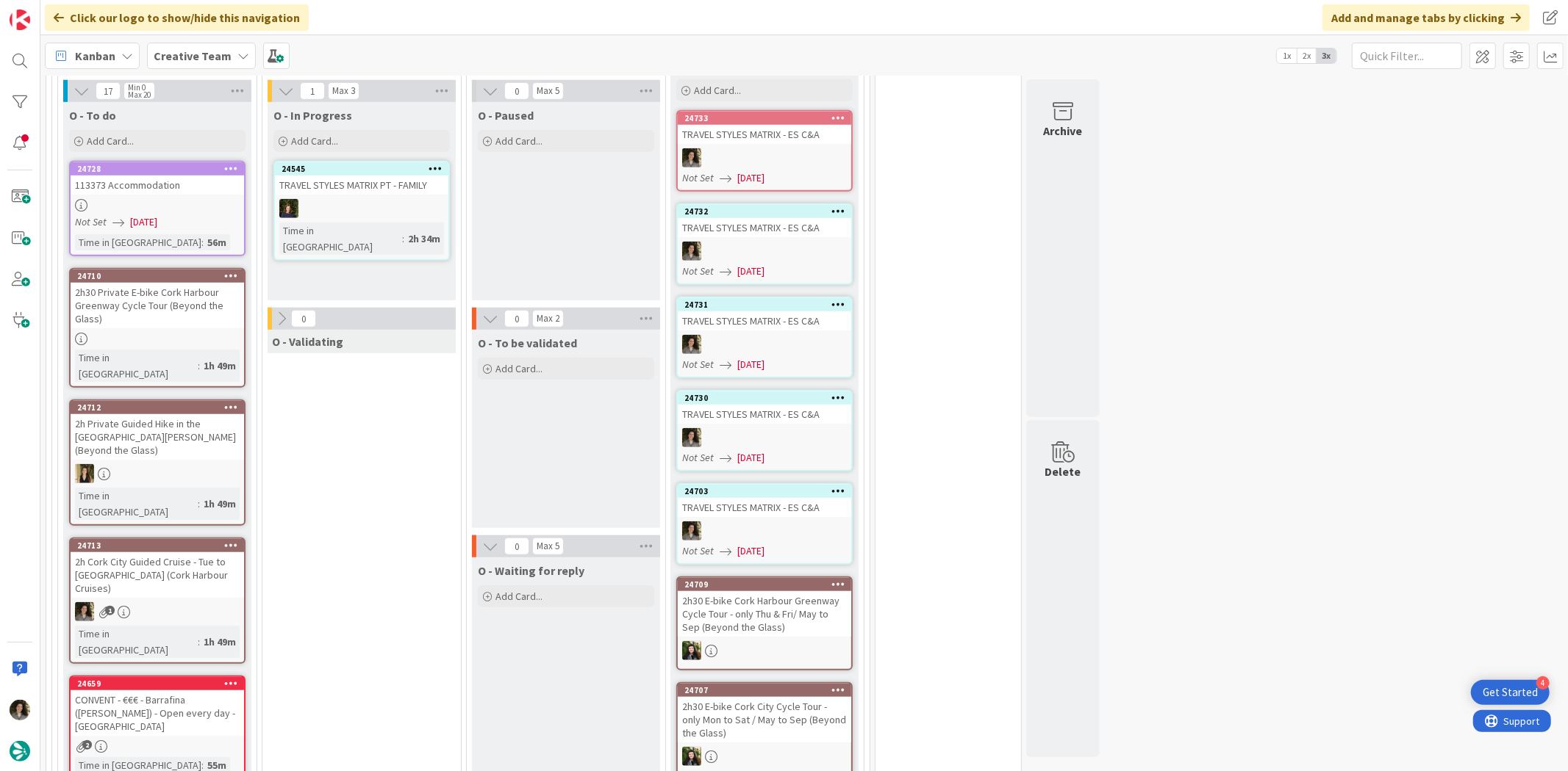
click at [782, 521] on div at bounding box center [764, 531] width 174 height 20
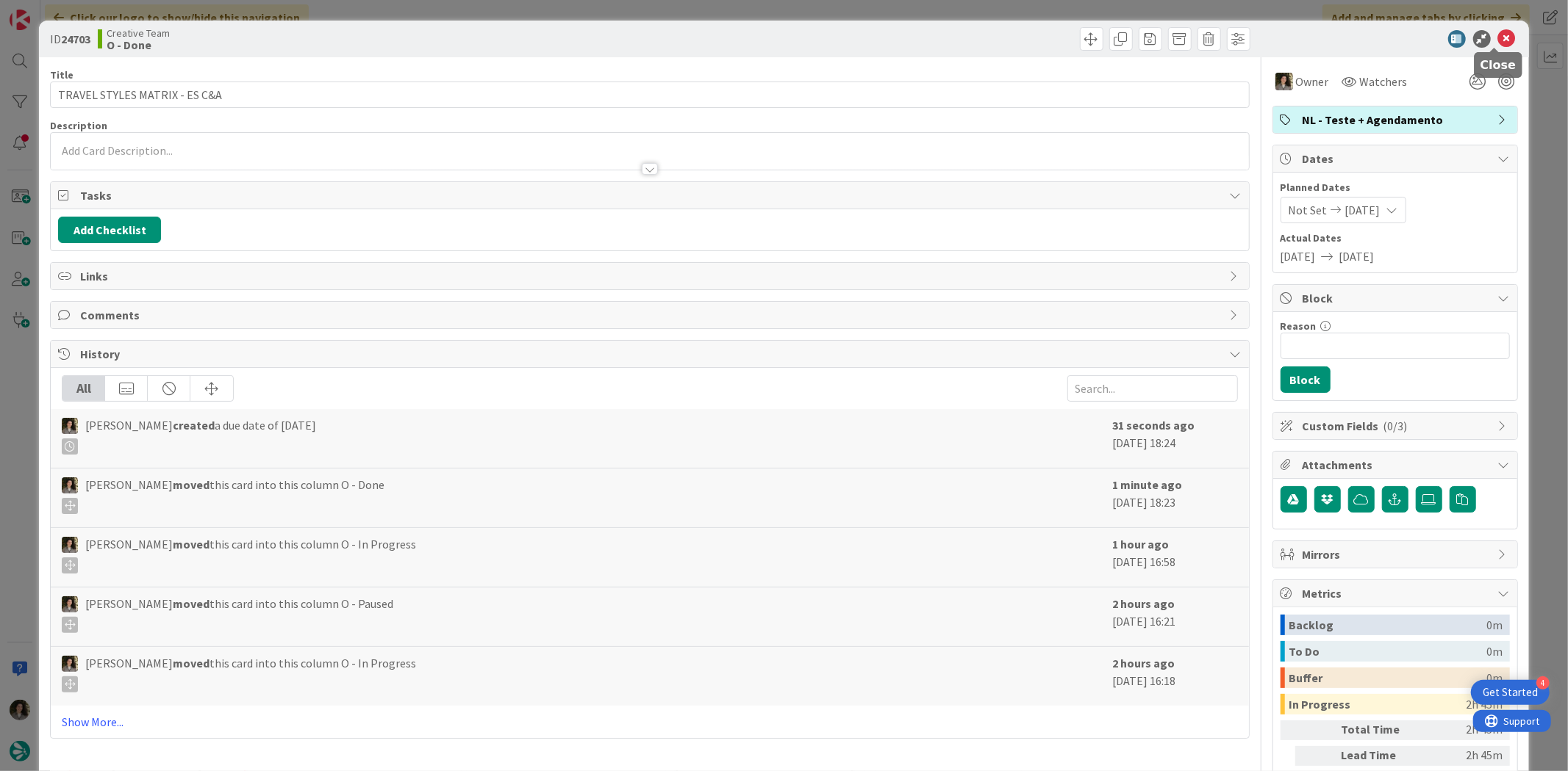
click at [1498, 41] on icon at bounding box center [1506, 39] width 18 height 18
